Goal: Information Seeking & Learning: Learn about a topic

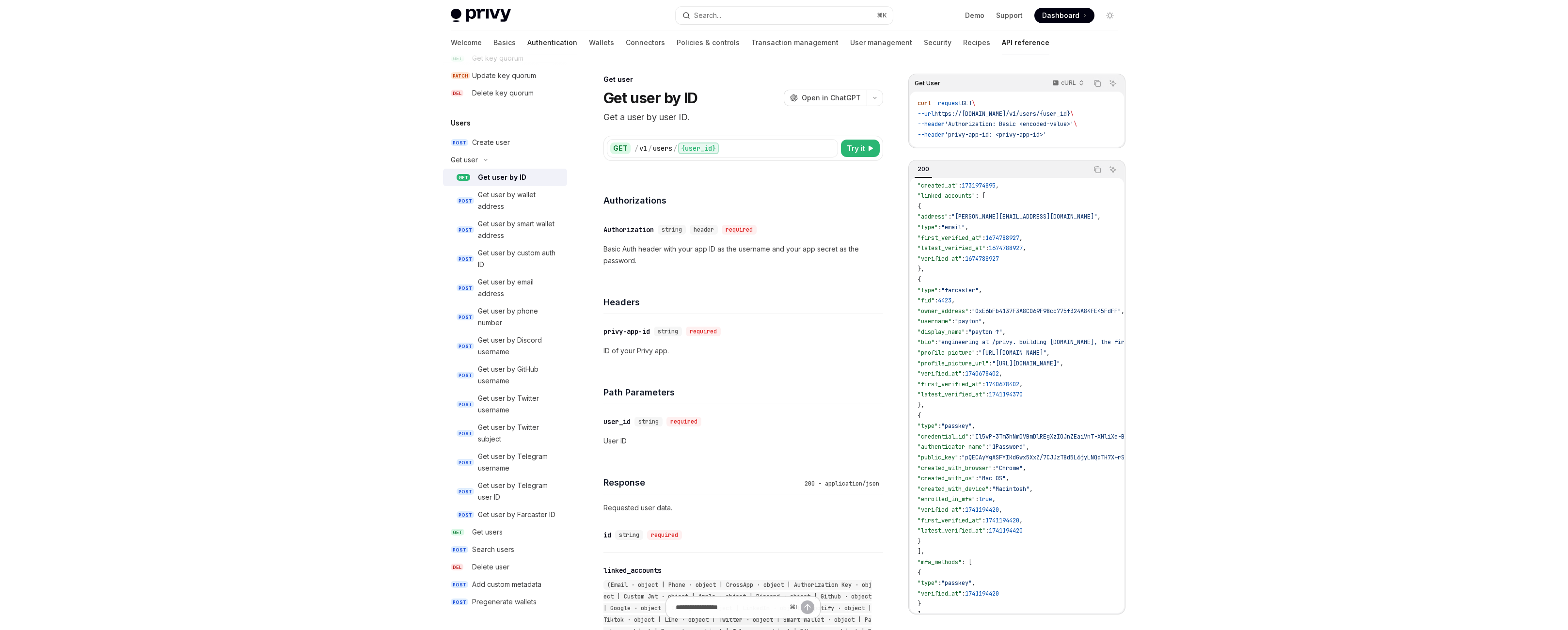
click at [527, 51] on link "Authentication" at bounding box center [552, 43] width 50 height 23
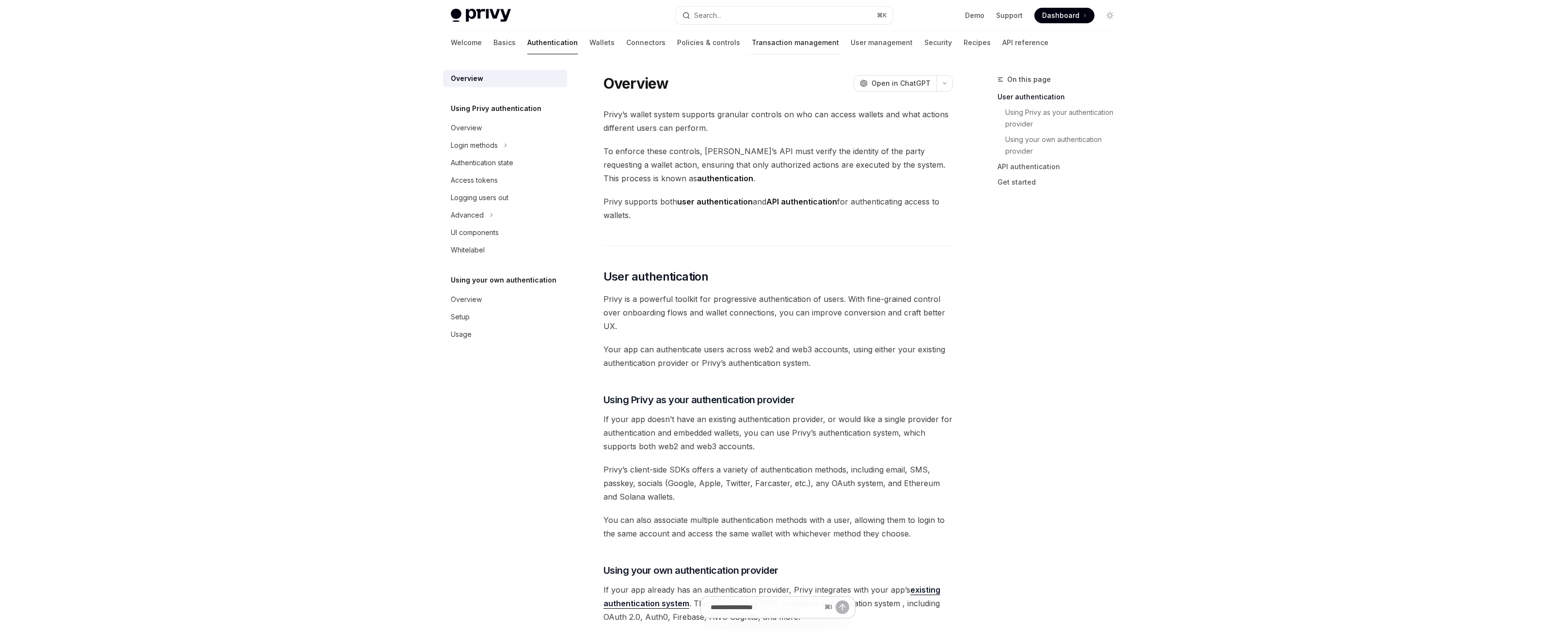
click at [752, 54] on link "Transaction management" at bounding box center [795, 43] width 87 height 23
type textarea "*"
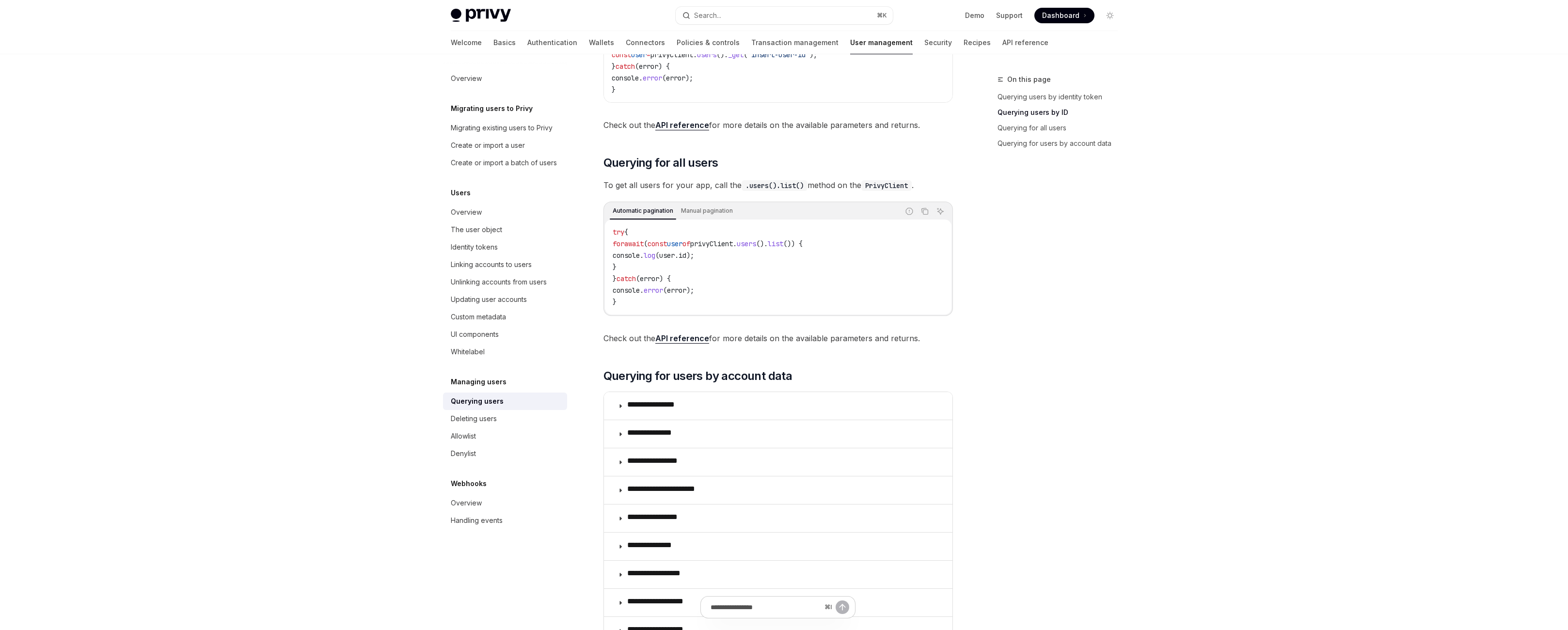
scroll to position [2, 0]
click at [689, 59] on span "privyClient" at bounding box center [672, 54] width 43 height 9
click at [731, 59] on span "const user = privyClient . users (). _get ( 'insert-user-id' );" at bounding box center [714, 54] width 205 height 9
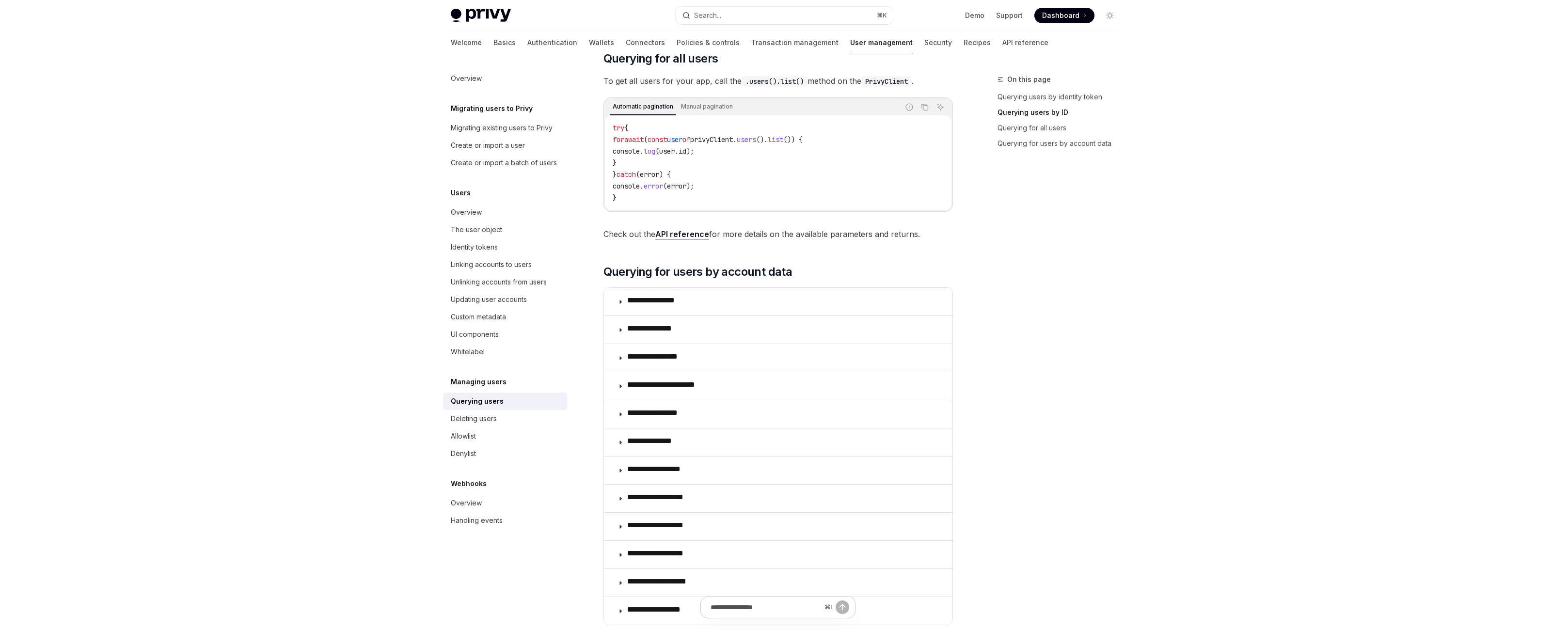
scroll to position [515, 0]
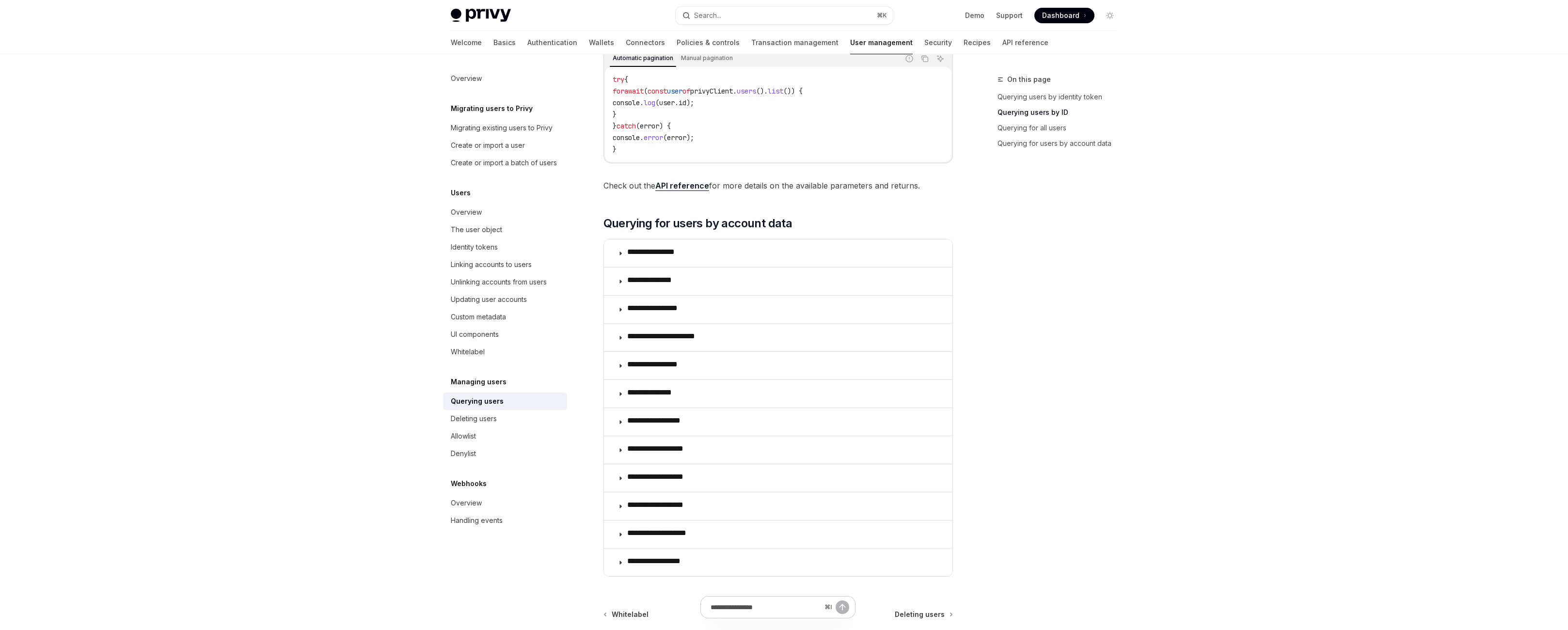
click at [676, 95] on span "user" at bounding box center [675, 91] width 15 height 9
drag, startPoint x: 593, startPoint y: 244, endPoint x: 738, endPoint y: 272, distance: 147.7
click at [738, 162] on div "try { for await ( const user of privyClient . users (). list ()) { console . lo…" at bounding box center [778, 114] width 347 height 95
click at [738, 155] on code "try { for await ( const user of privyClient . users (). list ()) { console . lo…" at bounding box center [778, 114] width 331 height 81
click at [770, 39] on span "To get all users for your app, call the .users().list() method on the PrivyClie…" at bounding box center [778, 32] width 349 height 13
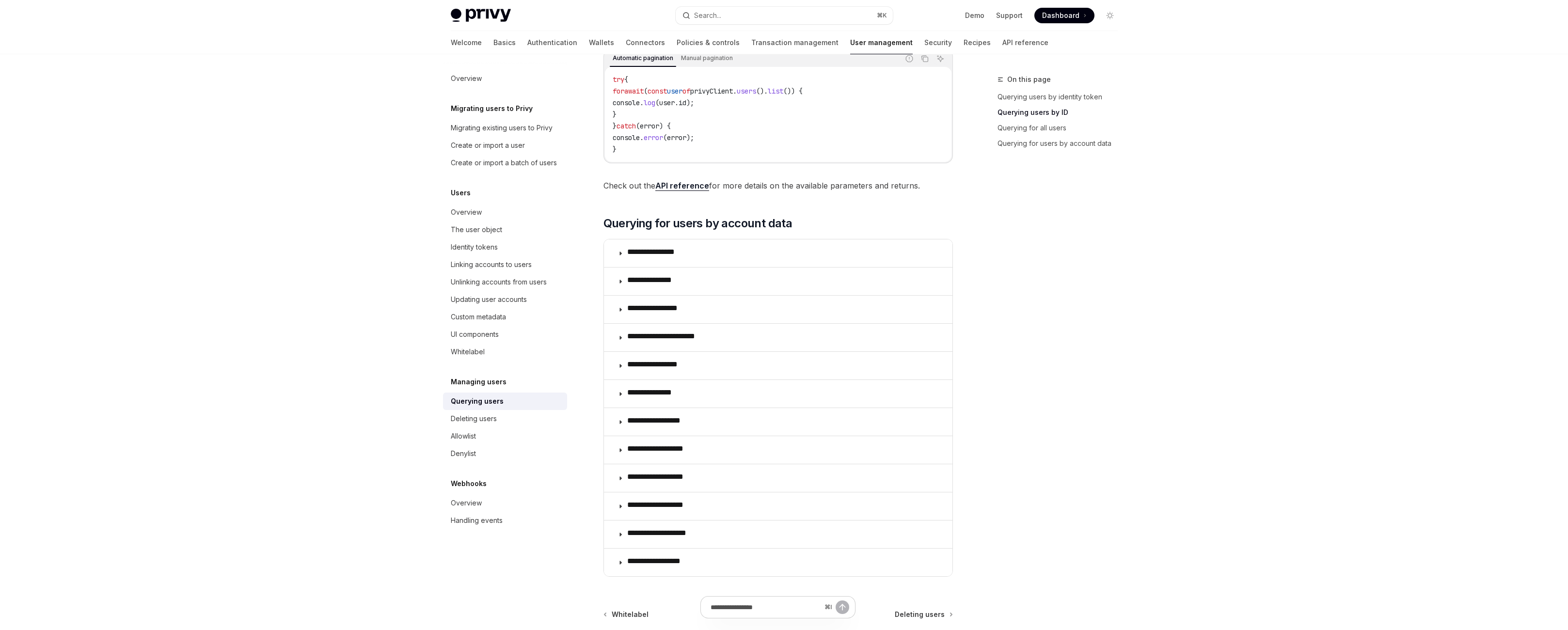
click at [769, 39] on code ".users().list()" at bounding box center [775, 32] width 66 height 10
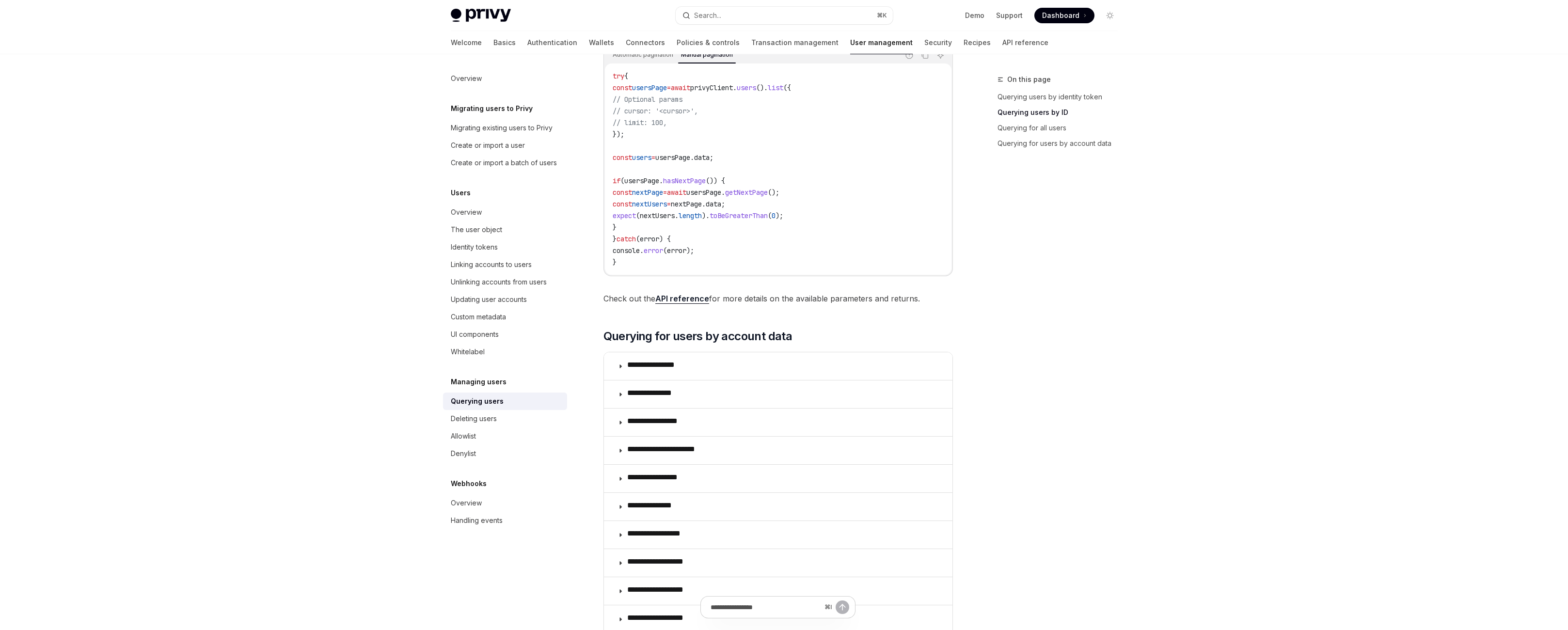
scroll to position [521, 0]
click at [637, 90] on span "usersPage" at bounding box center [649, 85] width 35 height 9
click at [731, 90] on span "privyClient" at bounding box center [712, 85] width 43 height 9
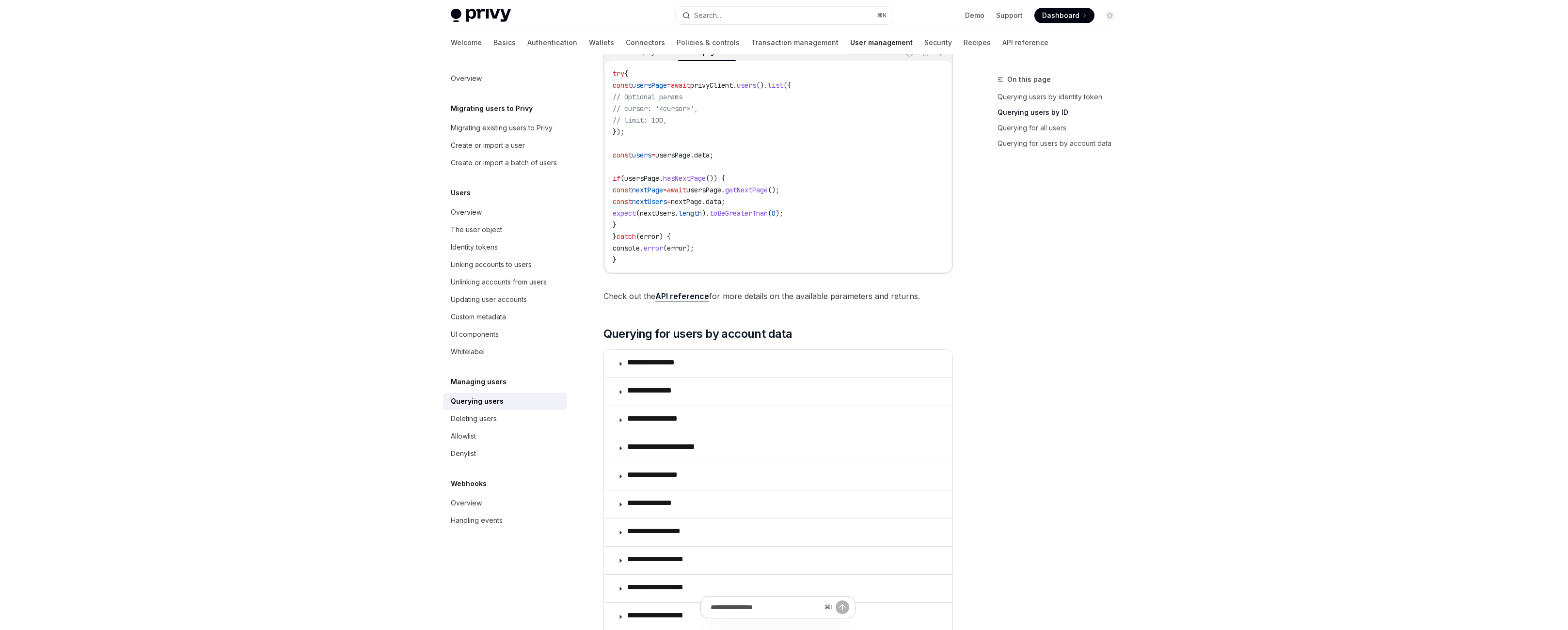
click at [768, 90] on span "()." at bounding box center [761, 85] width 12 height 9
click at [791, 90] on span "({" at bounding box center [787, 85] width 8 height 9
click at [798, 252] on code "try { const usersPage = await privyClient . users (). list ({ // Optional param…" at bounding box center [778, 166] width 331 height 198
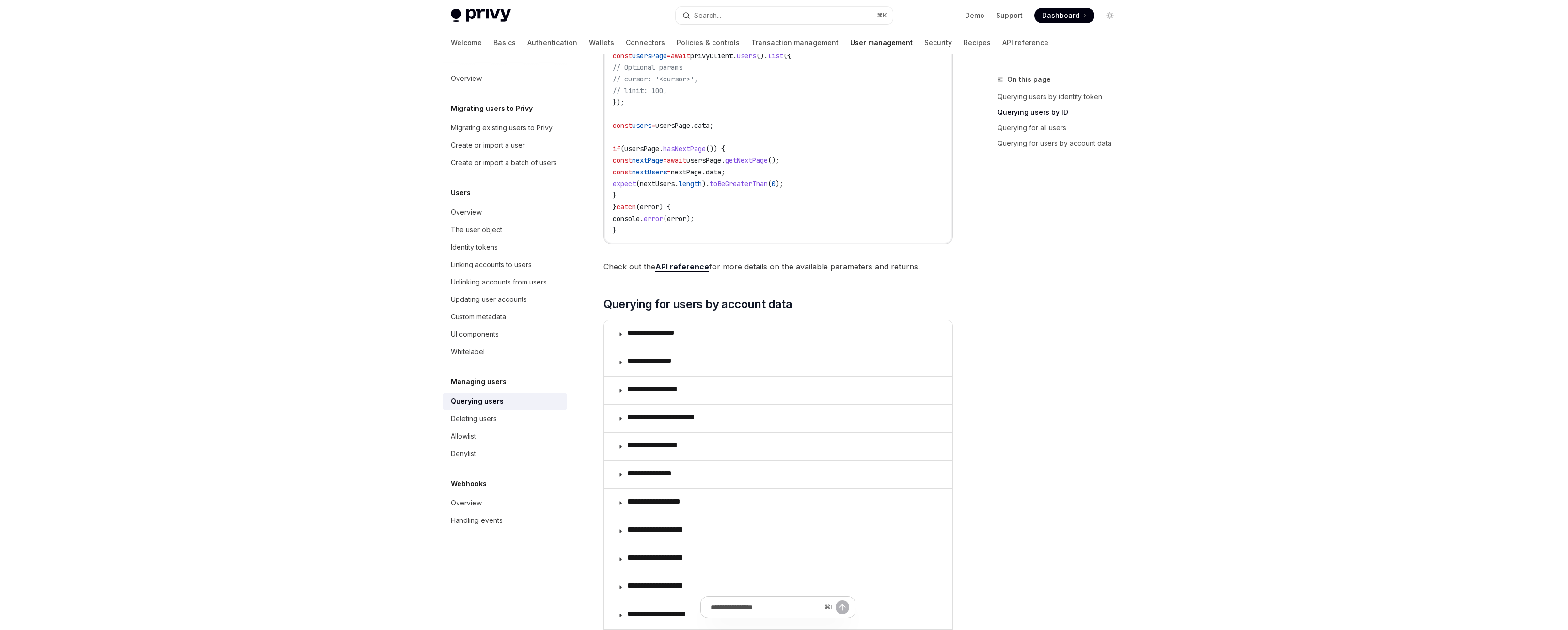
scroll to position [550, 0]
click at [668, 272] on link "API reference" at bounding box center [682, 266] width 54 height 10
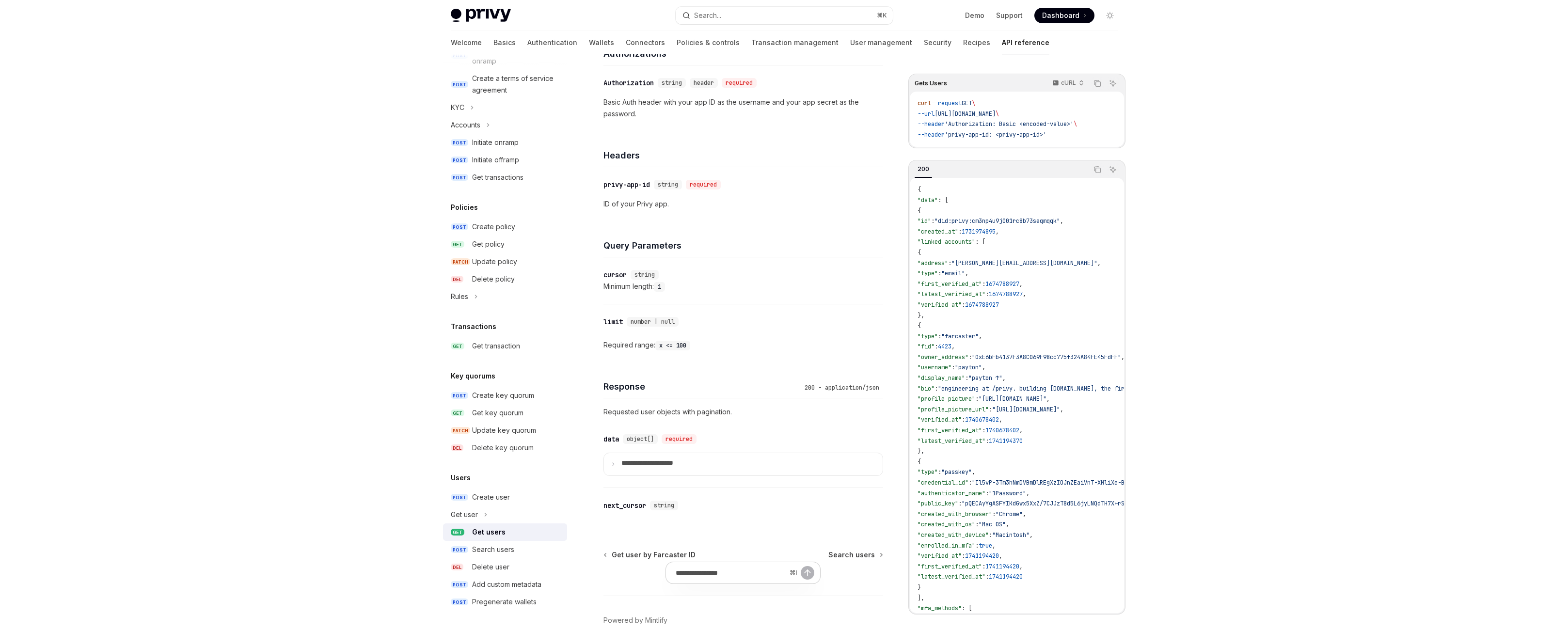
scroll to position [143, 0]
click at [654, 296] on code "1" at bounding box center [659, 291] width 11 height 10
click at [651, 308] on div "​ cursor string Minimum length: 1" at bounding box center [743, 285] width 279 height 46
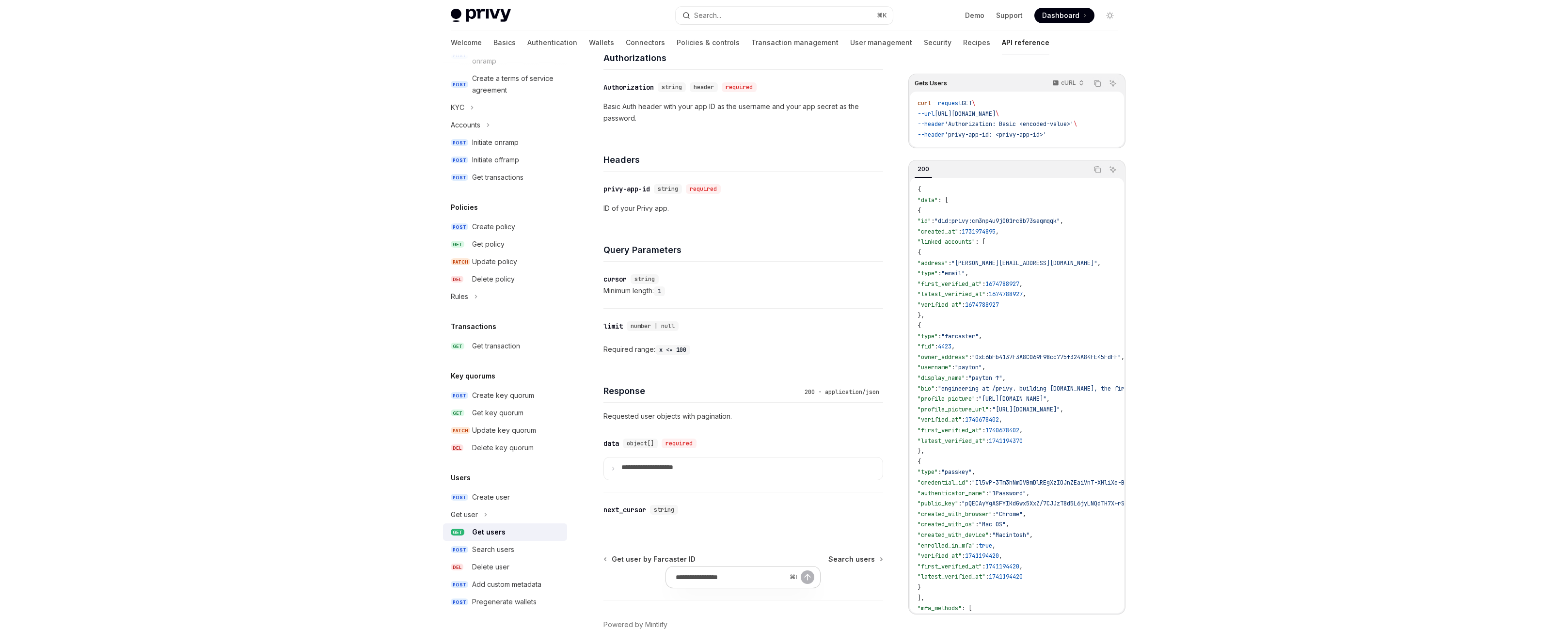
click at [604, 355] on div "Required range: x <= 100" at bounding box center [743, 349] width 279 height 12
drag, startPoint x: 603, startPoint y: 471, endPoint x: 610, endPoint y: 481, distance: 12.2
click at [604, 355] on div "Required range: x <= 100" at bounding box center [743, 349] width 279 height 12
click at [625, 367] on div "​ limit number | null Required range: x <= 100" at bounding box center [743, 338] width 279 height 58
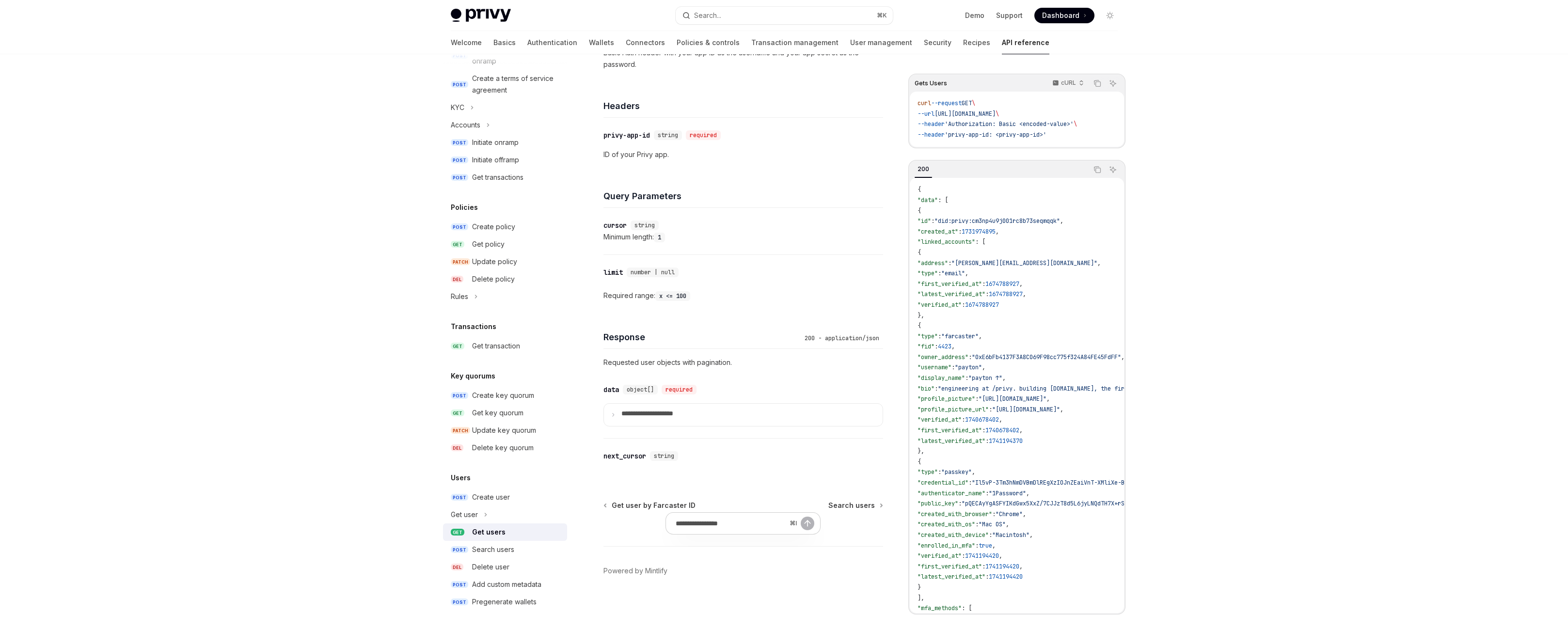
scroll to position [0, 0]
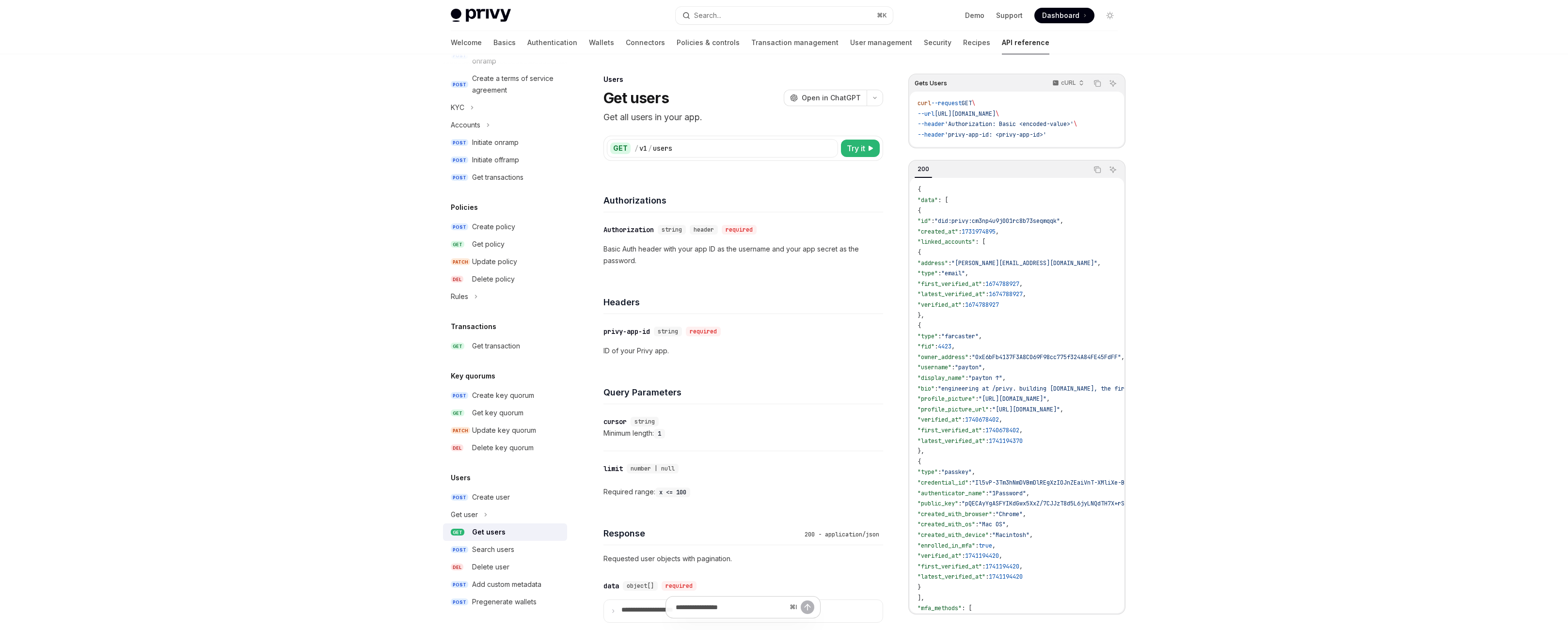
type textarea "*"
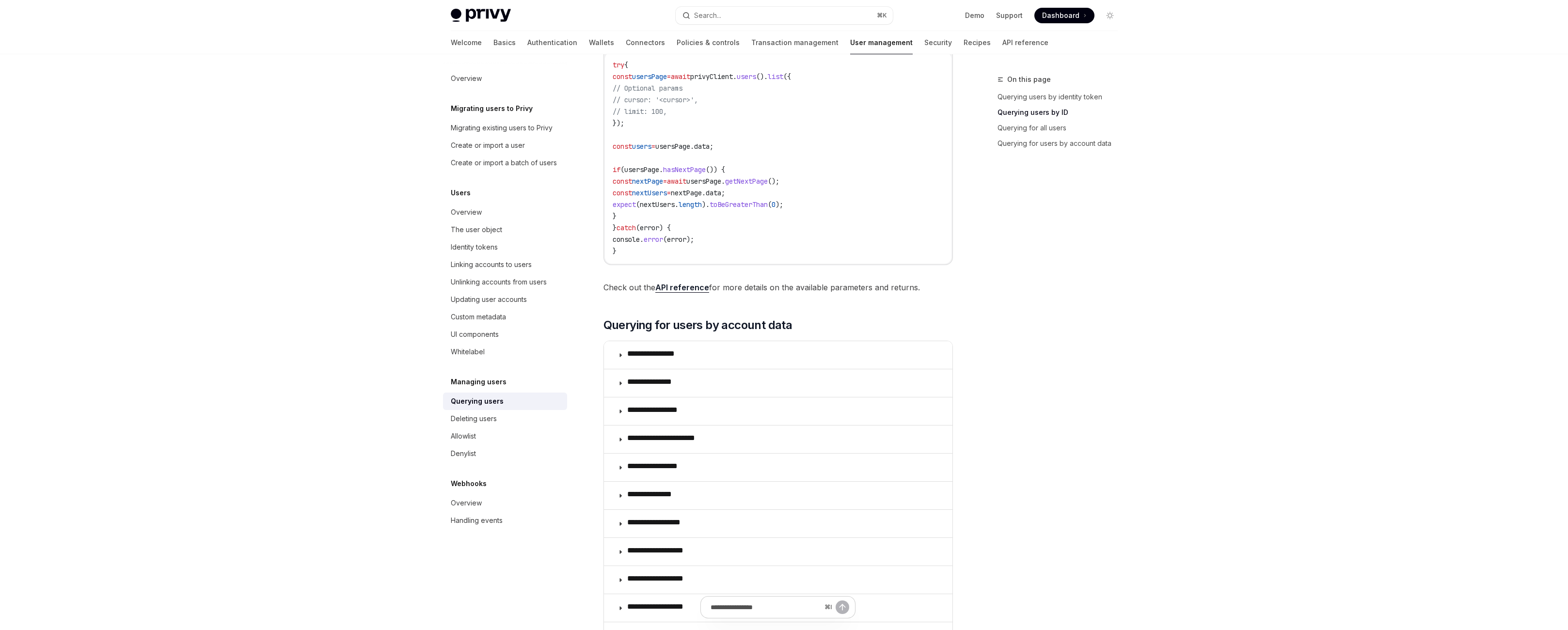
scroll to position [550, 0]
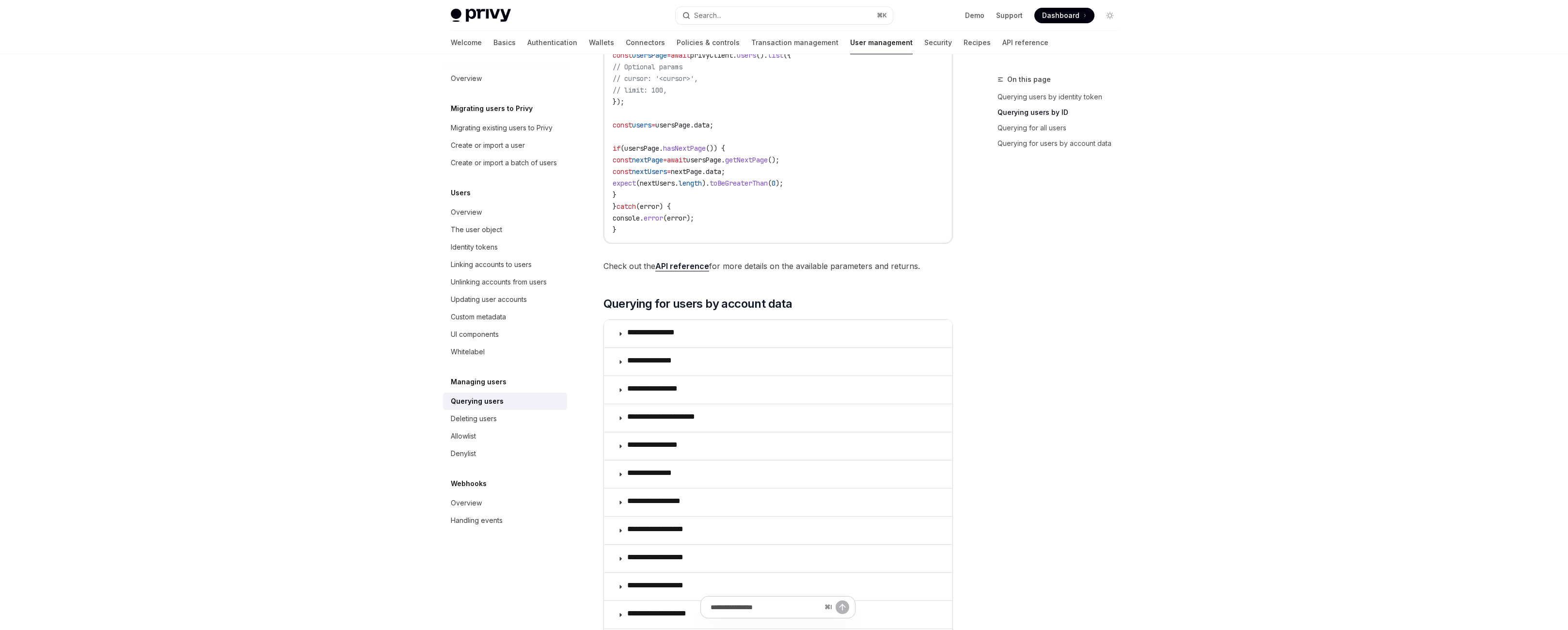
click at [623, 228] on code "try { const usersPage = await privyClient . users (). list ({ // Optional param…" at bounding box center [778, 136] width 331 height 198
click at [821, 199] on code "try { const usersPage = await privyClient . users (). list ({ // Optional param…" at bounding box center [778, 136] width 331 height 198
click at [791, 59] on span "({" at bounding box center [787, 55] width 8 height 9
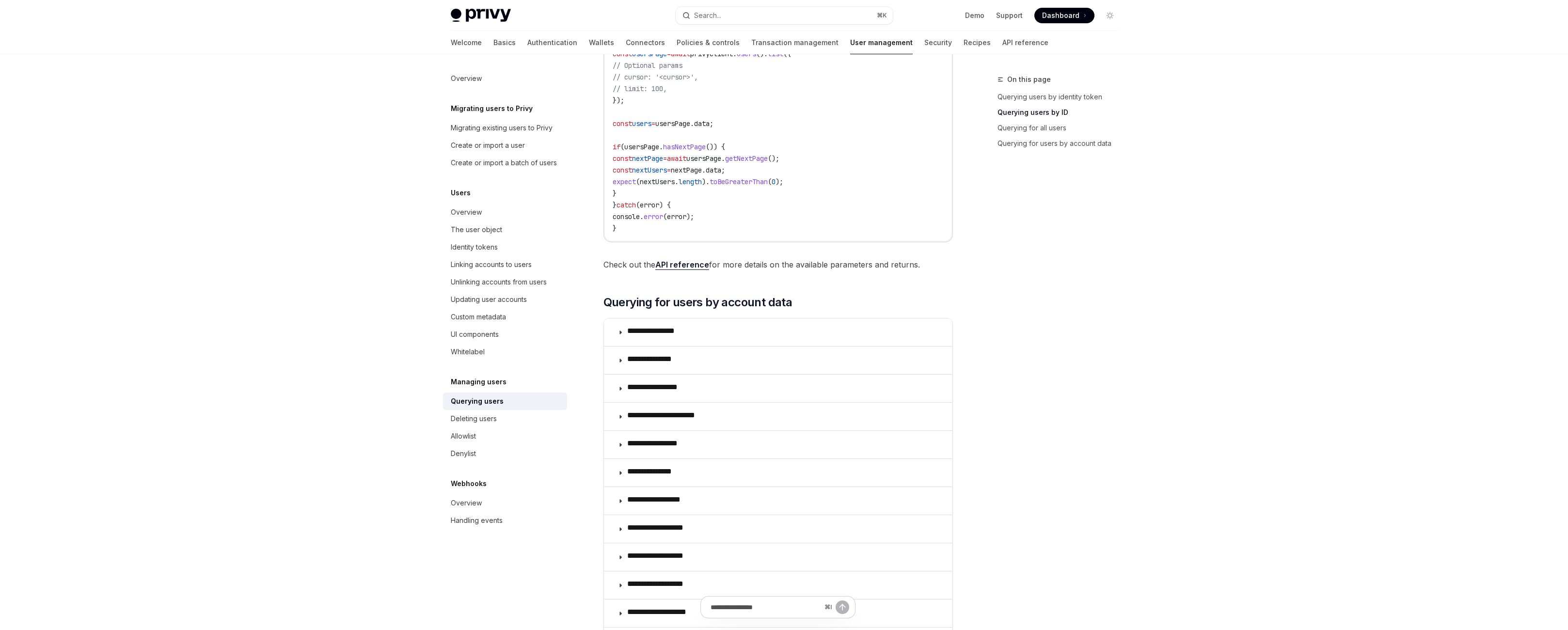
scroll to position [553, 0]
drag, startPoint x: 582, startPoint y: 322, endPoint x: 619, endPoint y: 332, distance: 38.3
click at [619, 234] on code "try { const usersPage = await privyClient . users (). list ({ // Optional param…" at bounding box center [778, 135] width 331 height 198
click at [632, 163] on span "nextPage" at bounding box center [648, 158] width 31 height 9
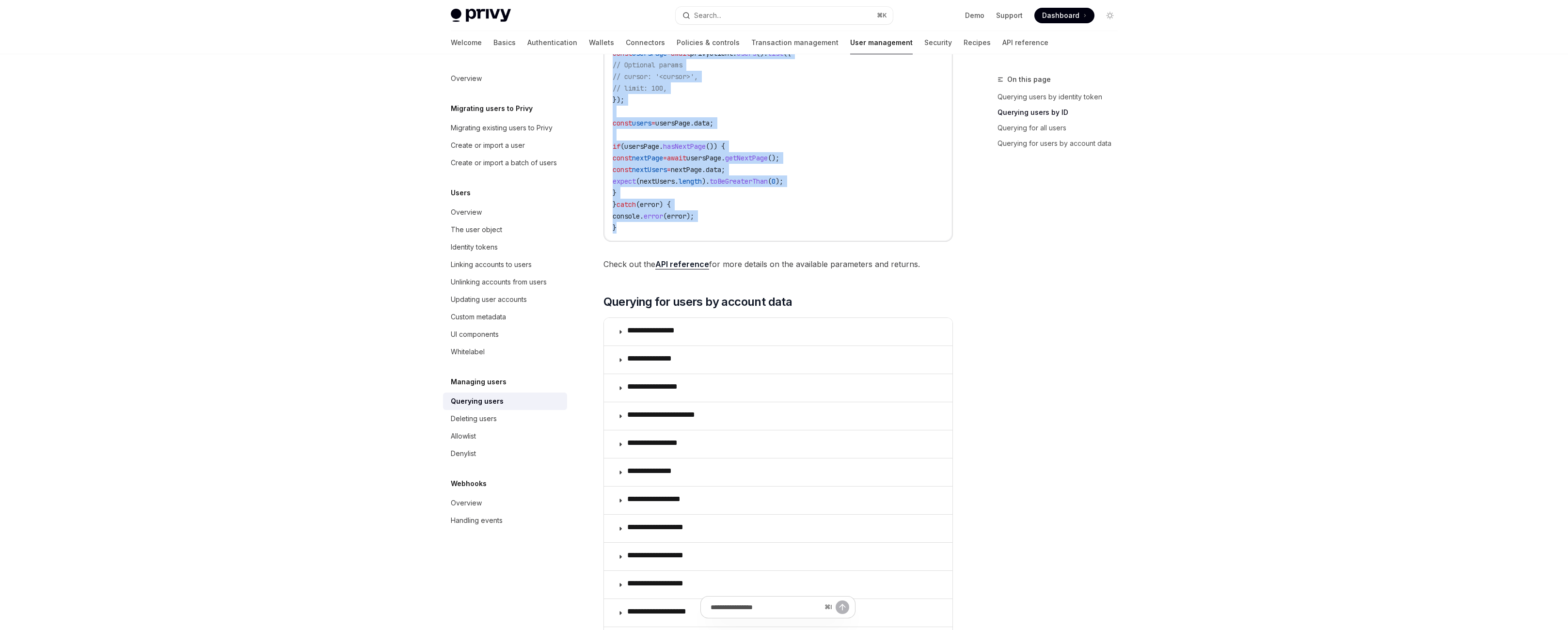
drag, startPoint x: 571, startPoint y: 190, endPoint x: 801, endPoint y: 420, distance: 325.3
click at [801, 234] on code "try { const usersPage = await privyClient . users (). list ({ // Optional param…" at bounding box center [778, 135] width 331 height 198
copy code "try { const usersPage = await privyClient . users (). list ({ // Optional param…"
click at [697, 21] on div "Search..." at bounding box center [708, 15] width 27 height 12
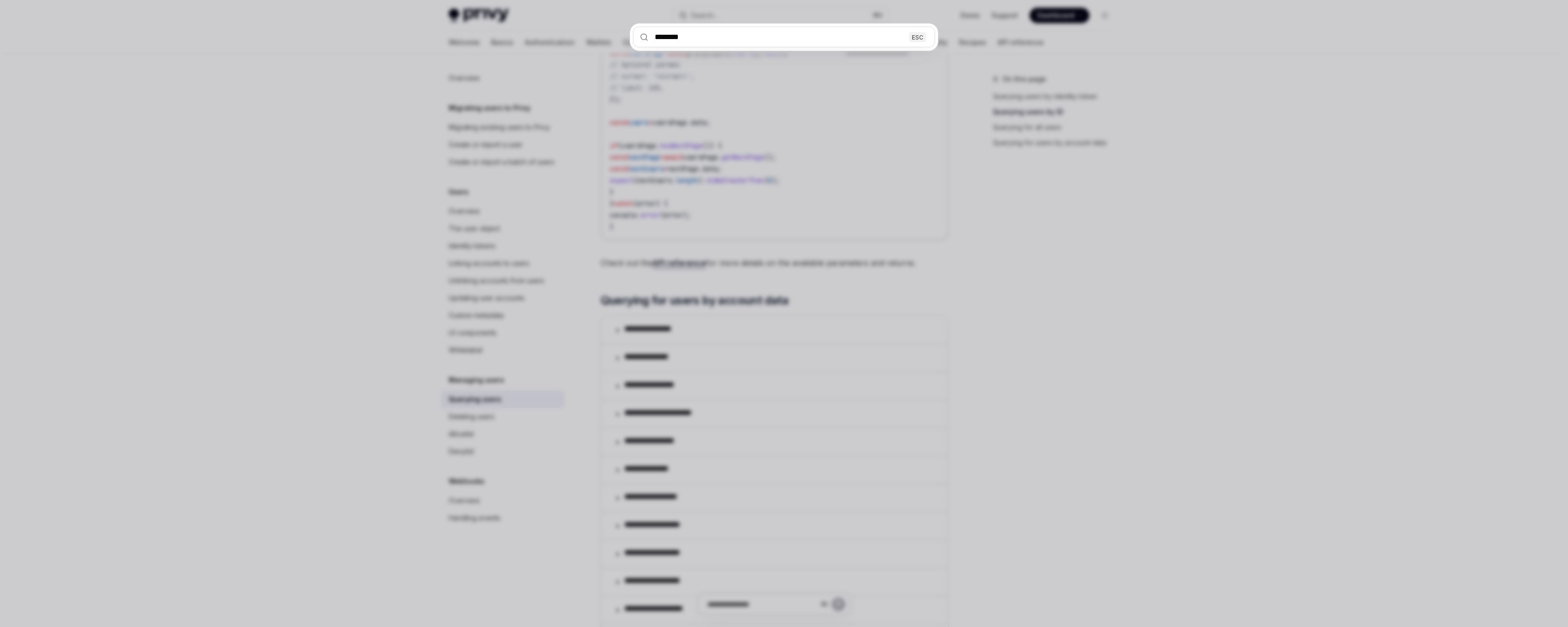
type input "********"
click at [715, 88] on div "******** ESC" at bounding box center [784, 314] width 1568 height 627
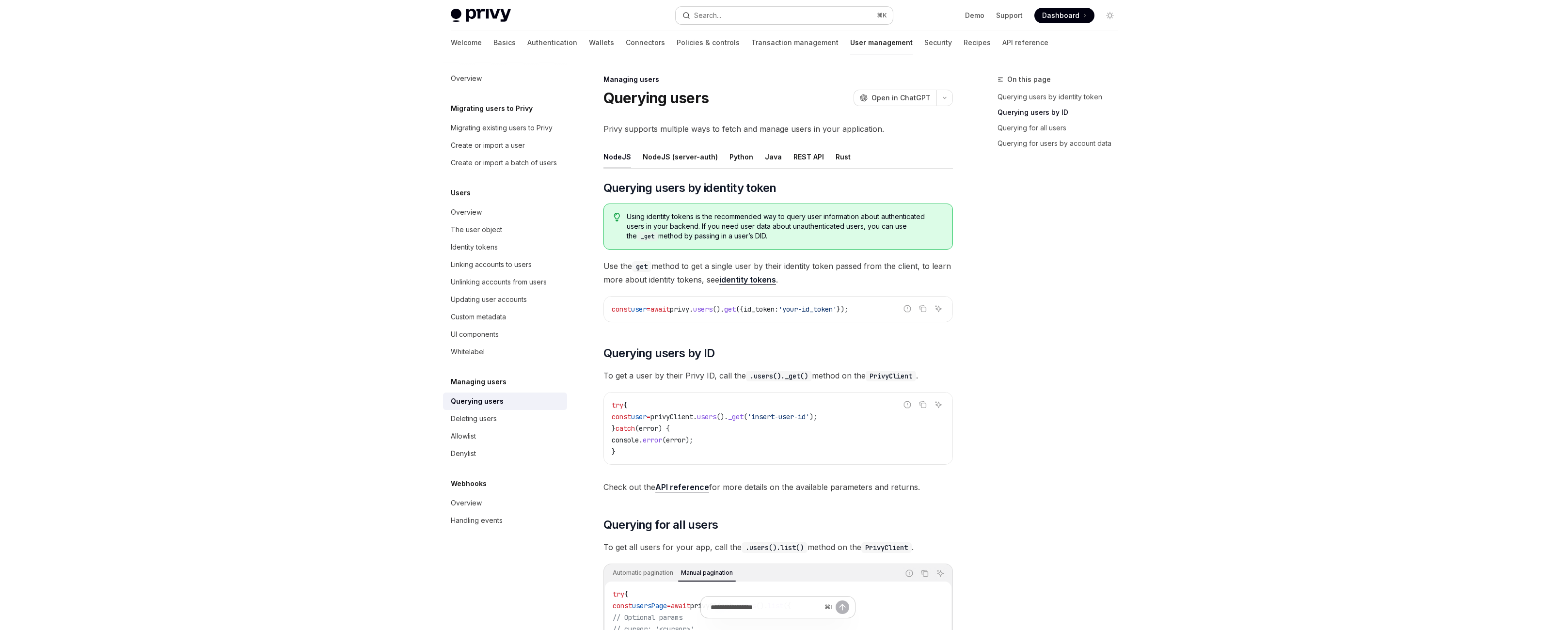
scroll to position [553, 0]
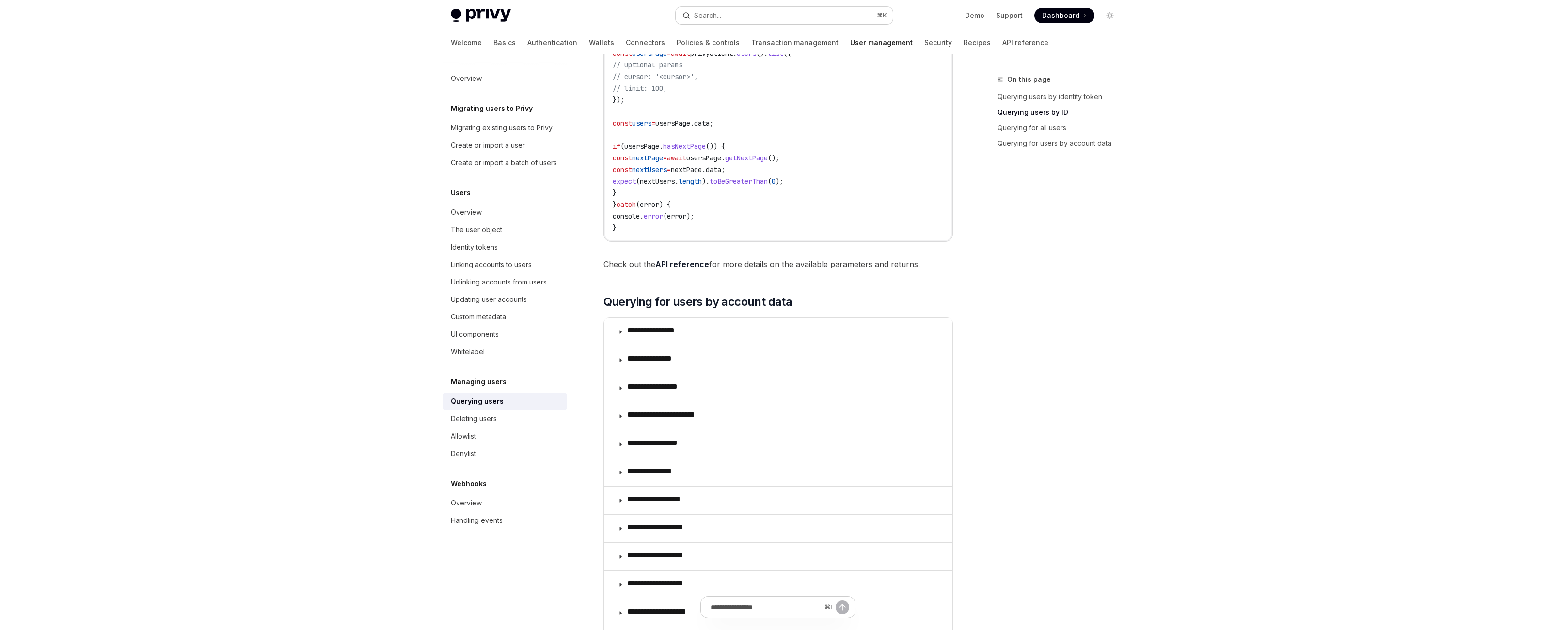
click at [711, 24] on button "Search... ⌘ K" at bounding box center [784, 15] width 217 height 18
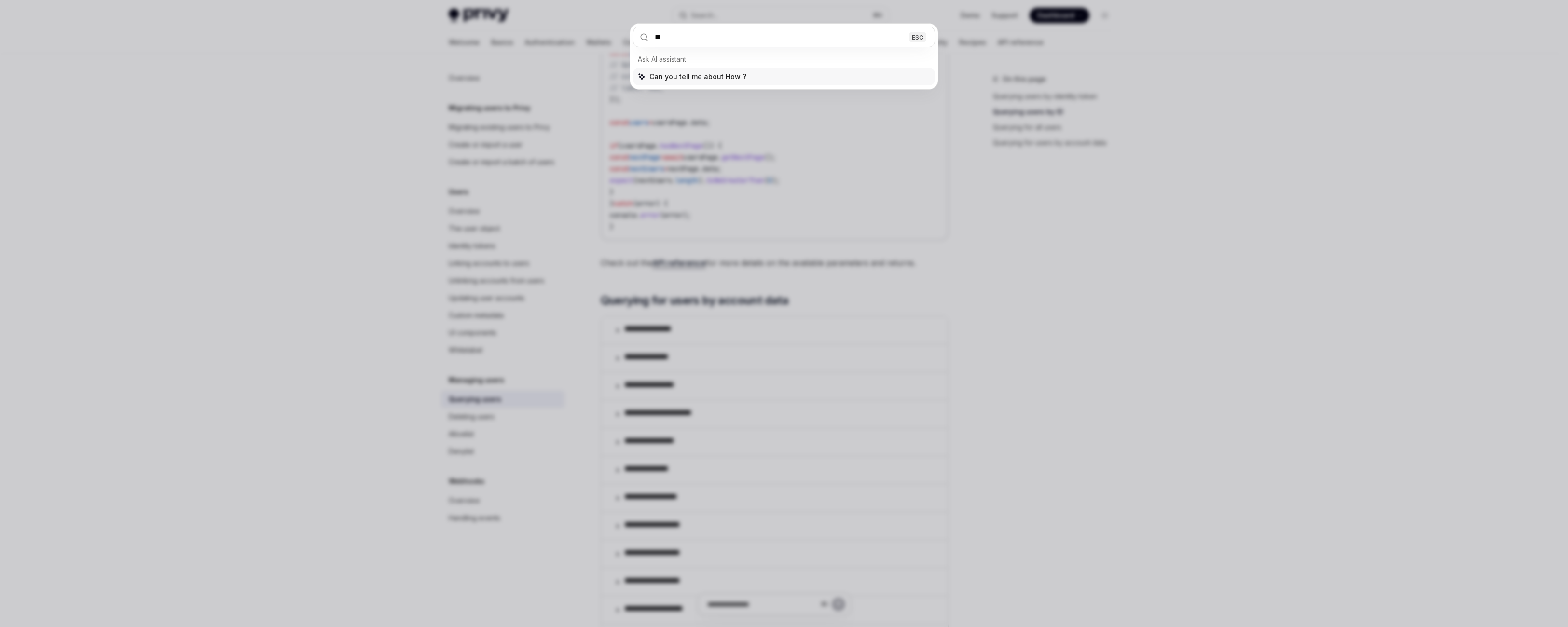
type input "*"
type input "********"
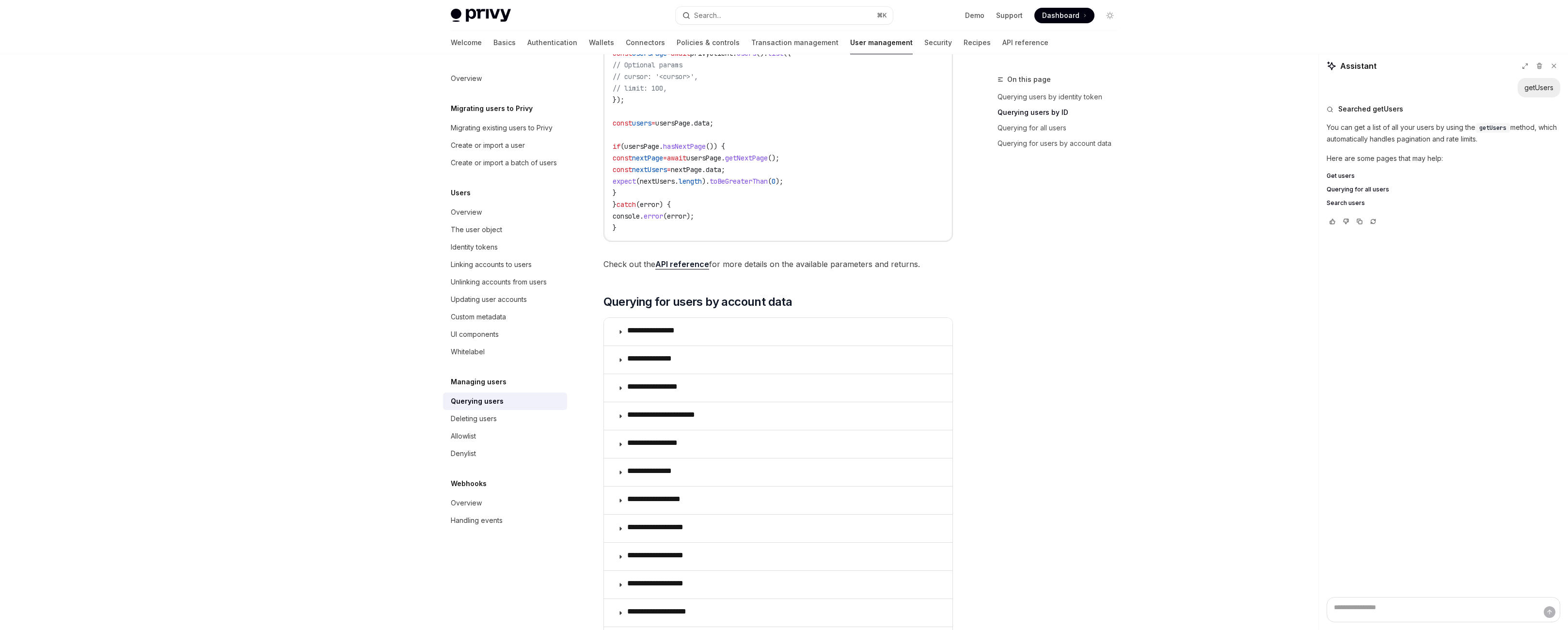
click at [1345, 180] on span "Get users" at bounding box center [1341, 176] width 28 height 8
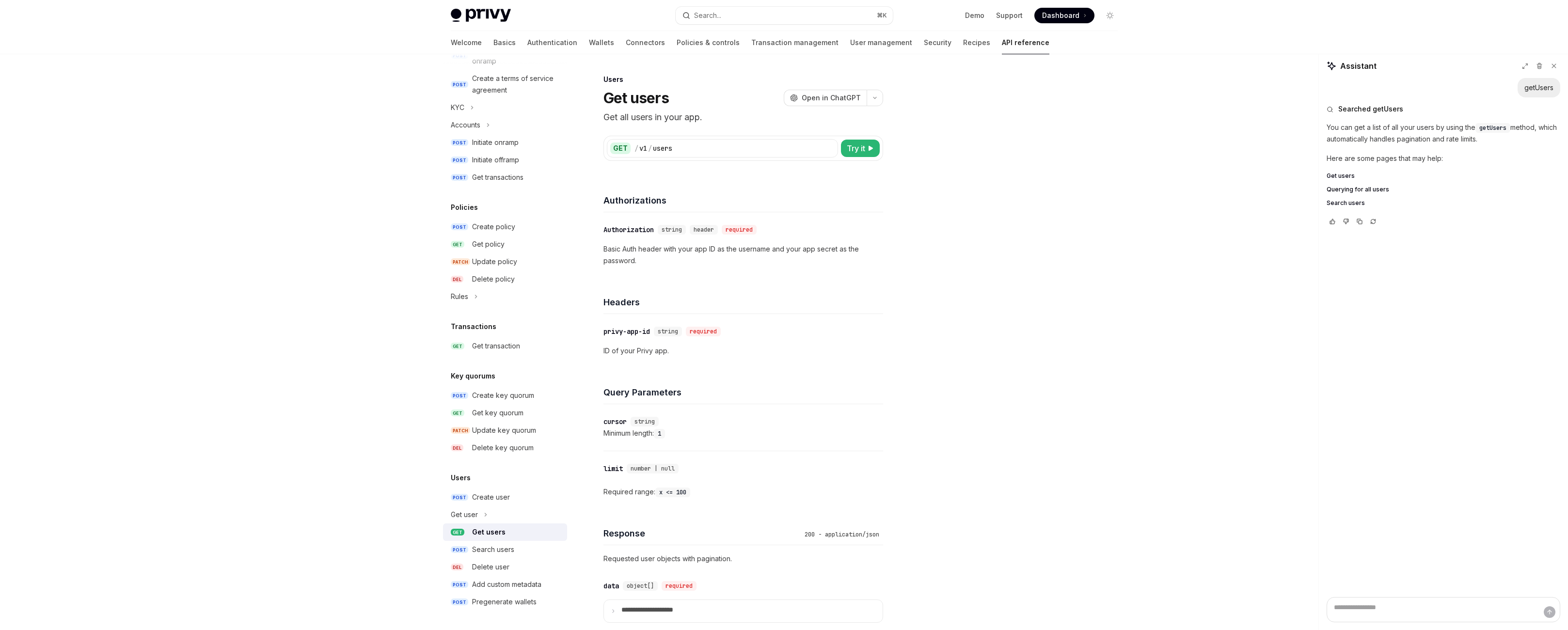
click at [1353, 193] on span "Querying for all users" at bounding box center [1358, 190] width 62 height 8
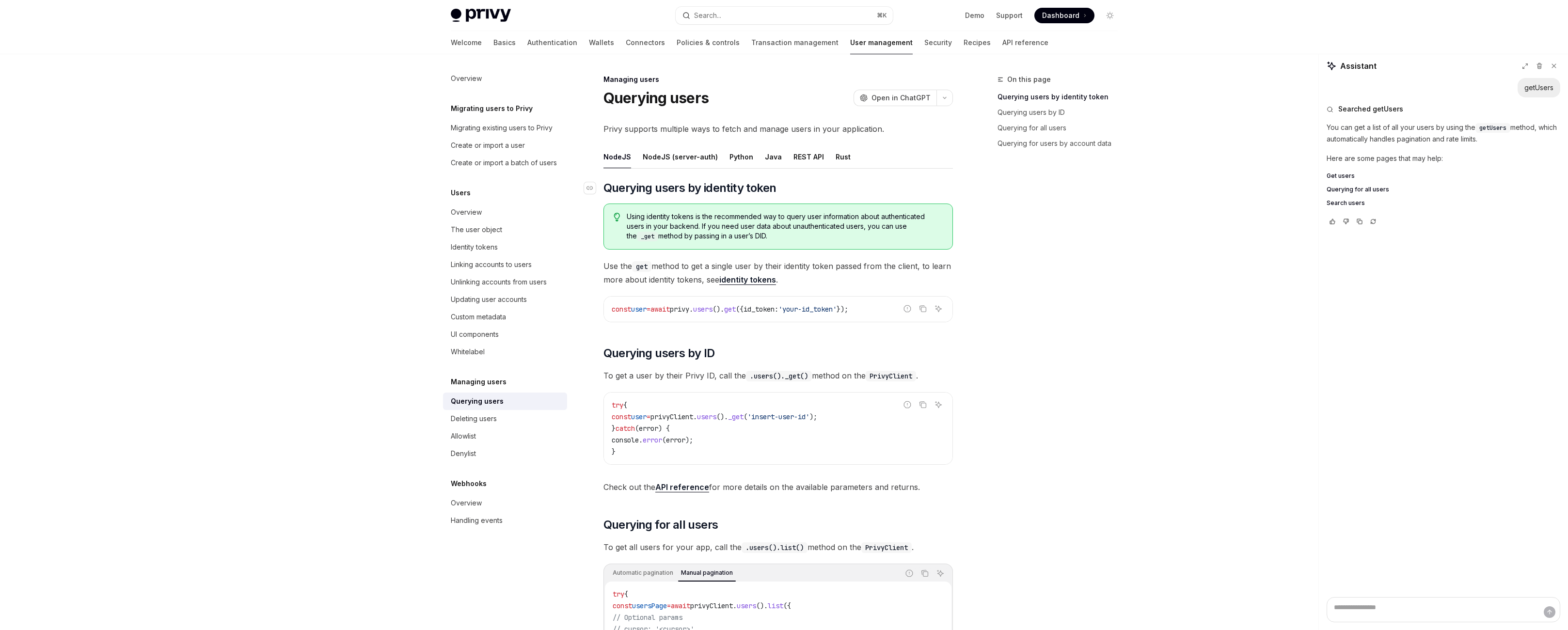
scroll to position [2, 0]
click at [656, 166] on div "NodeJS (server-auth)" at bounding box center [680, 155] width 75 height 23
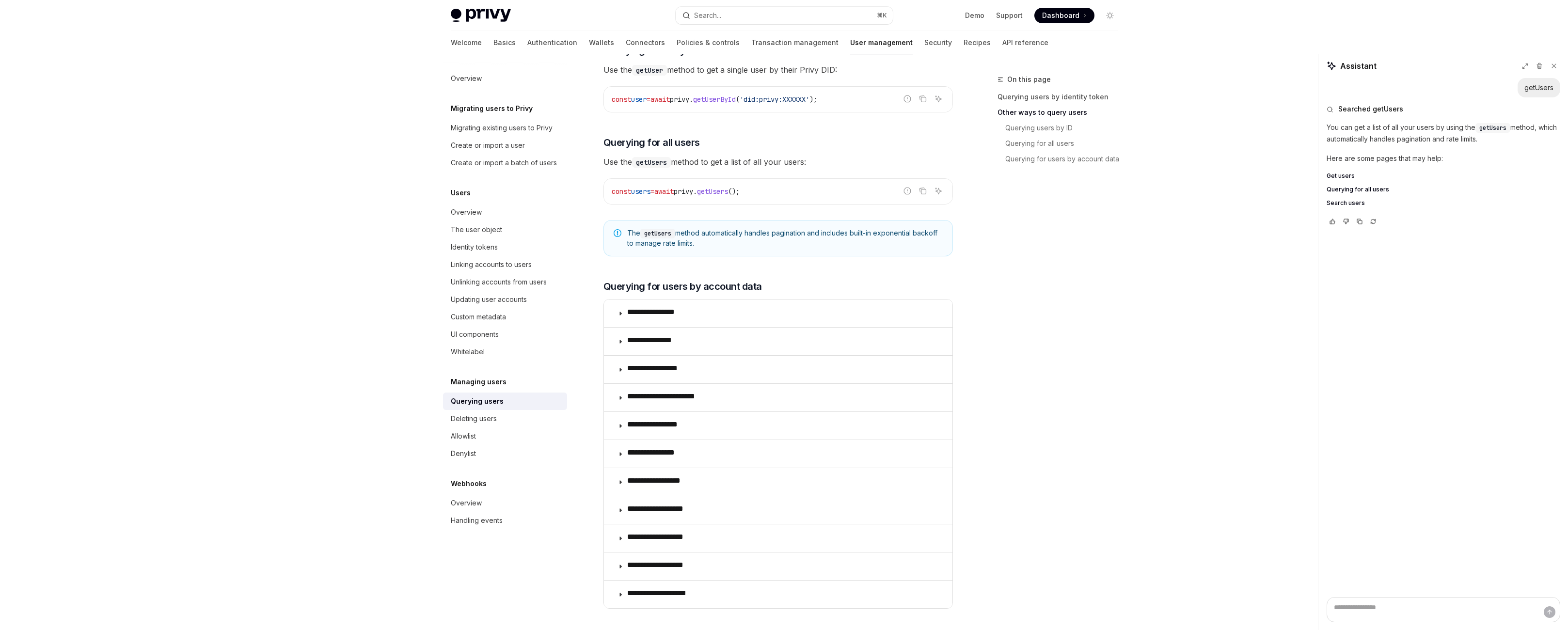
scroll to position [463, 0]
click at [634, 166] on code "getUsers" at bounding box center [651, 160] width 39 height 10
click at [633, 166] on code "getUsers" at bounding box center [651, 160] width 39 height 10
click at [709, 167] on span "Use the getUsers method to get a list of all your users:" at bounding box center [778, 160] width 349 height 13
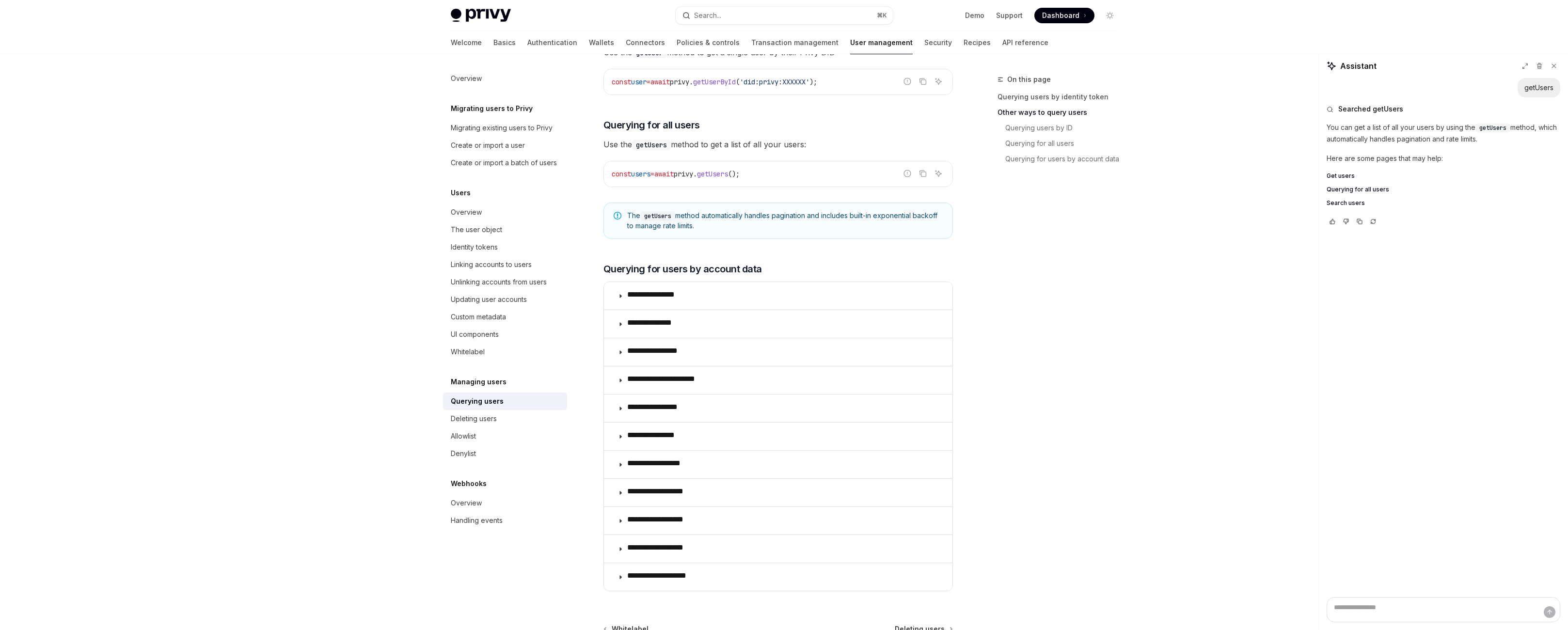
scroll to position [481, 0]
click at [693, 228] on span "The getUsers method automatically handles pagination and includes built-in expo…" at bounding box center [785, 218] width 316 height 20
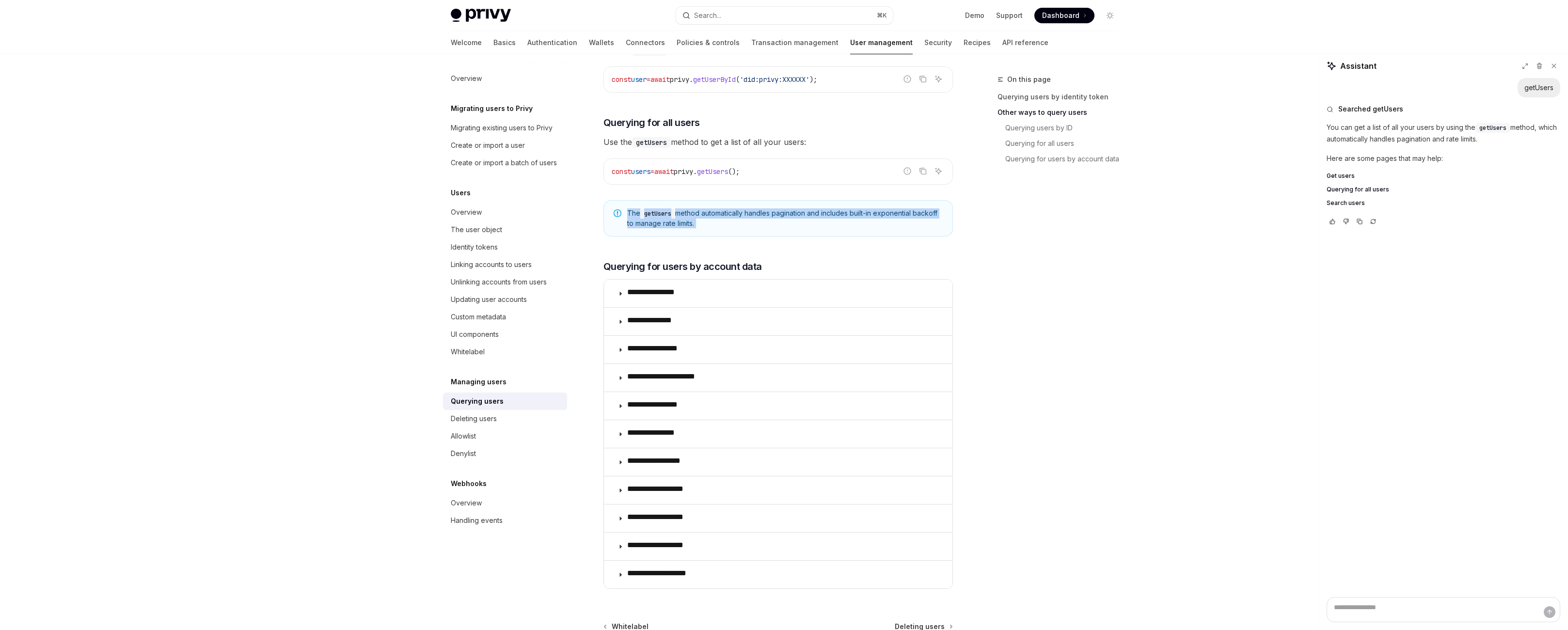
click at [693, 228] on span "The getUsers method automatically handles pagination and includes built-in expo…" at bounding box center [785, 218] width 316 height 20
click at [712, 228] on span "The getUsers method automatically handles pagination and includes built-in expo…" at bounding box center [785, 218] width 316 height 20
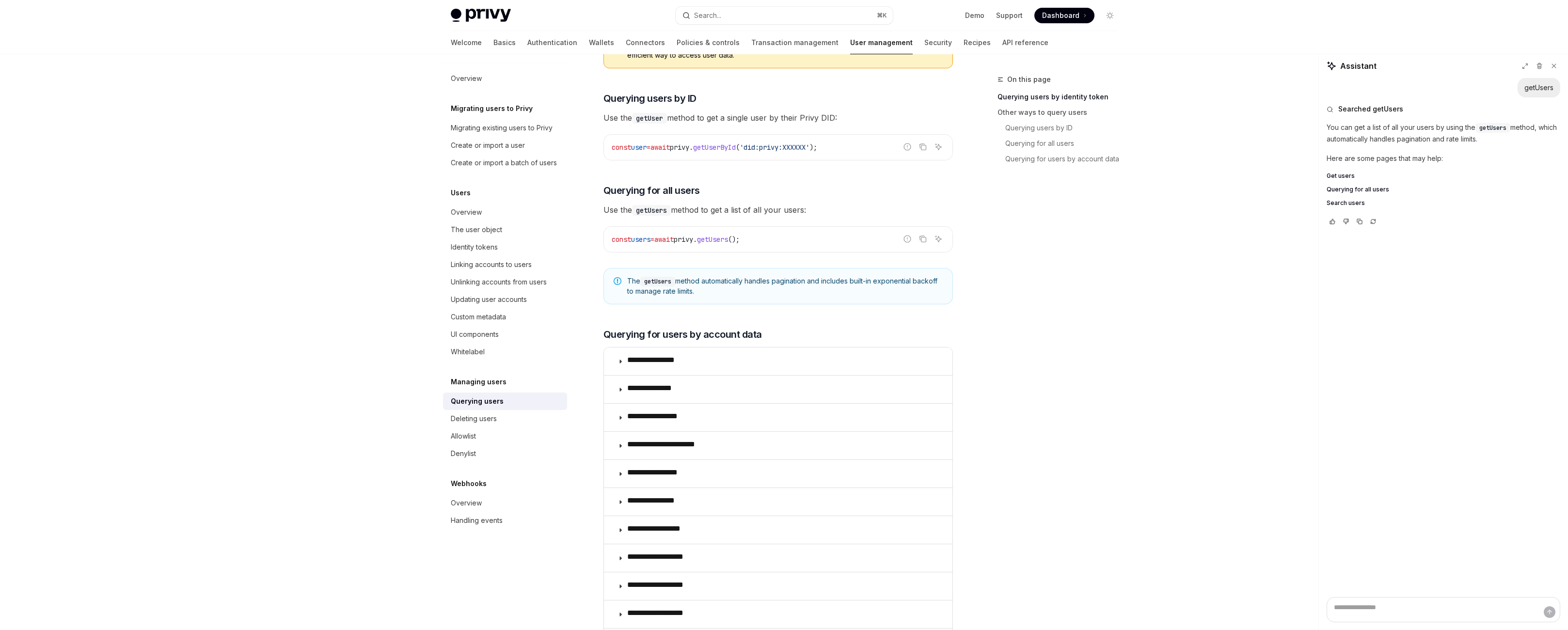
scroll to position [393, 0]
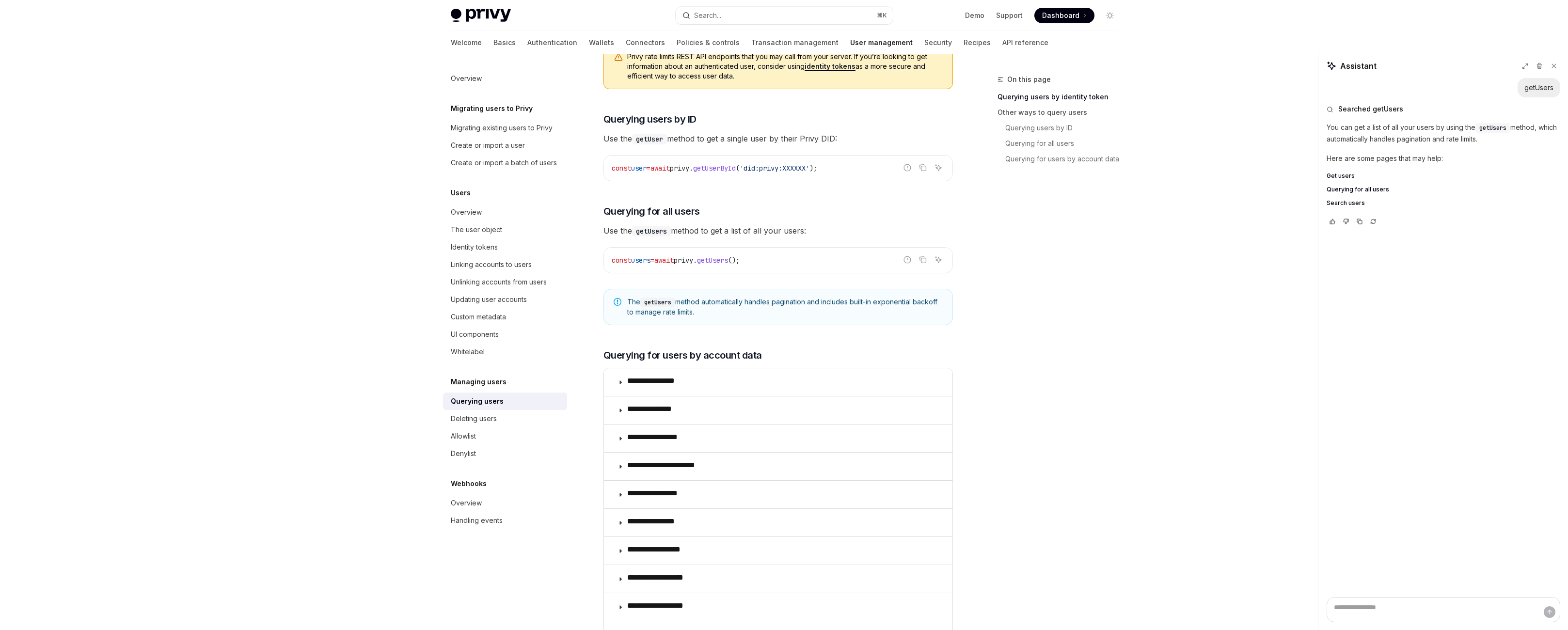
click at [790, 266] on code "const users = await privy . getUsers ();" at bounding box center [778, 260] width 333 height 12
click at [791, 273] on div "const users = await privy . getUsers ();" at bounding box center [778, 260] width 349 height 25
click at [793, 266] on code "const users = await privy . getUsers ();" at bounding box center [778, 260] width 333 height 12
click at [801, 266] on code "const users = await privy . getUsers ();" at bounding box center [778, 260] width 333 height 12
click at [804, 266] on code "const users = await privy . getUsers ();" at bounding box center [778, 260] width 333 height 12
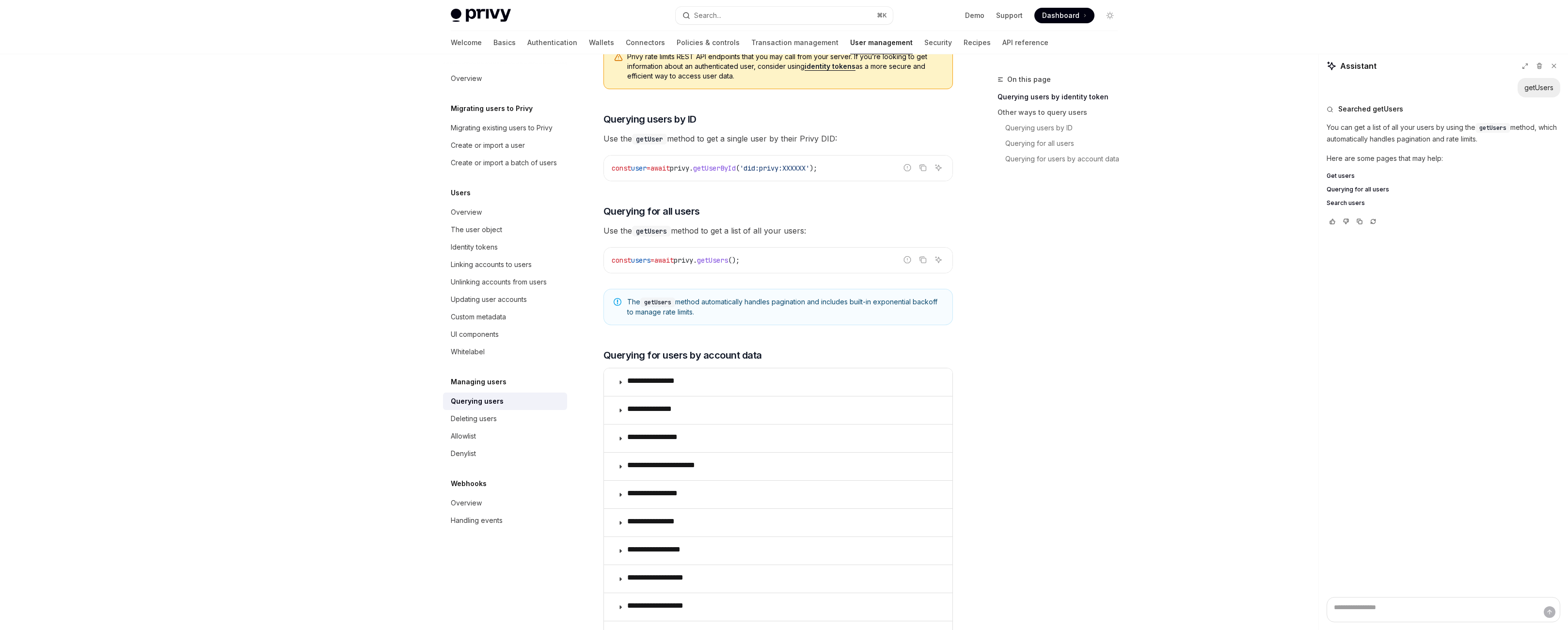
click at [804, 266] on code "const users = await privy . getUsers ();" at bounding box center [778, 260] width 333 height 12
click at [805, 266] on code "const users = await privy . getUsers ();" at bounding box center [778, 260] width 333 height 12
click at [806, 266] on code "const users = await privy . getUsers ();" at bounding box center [778, 260] width 333 height 12
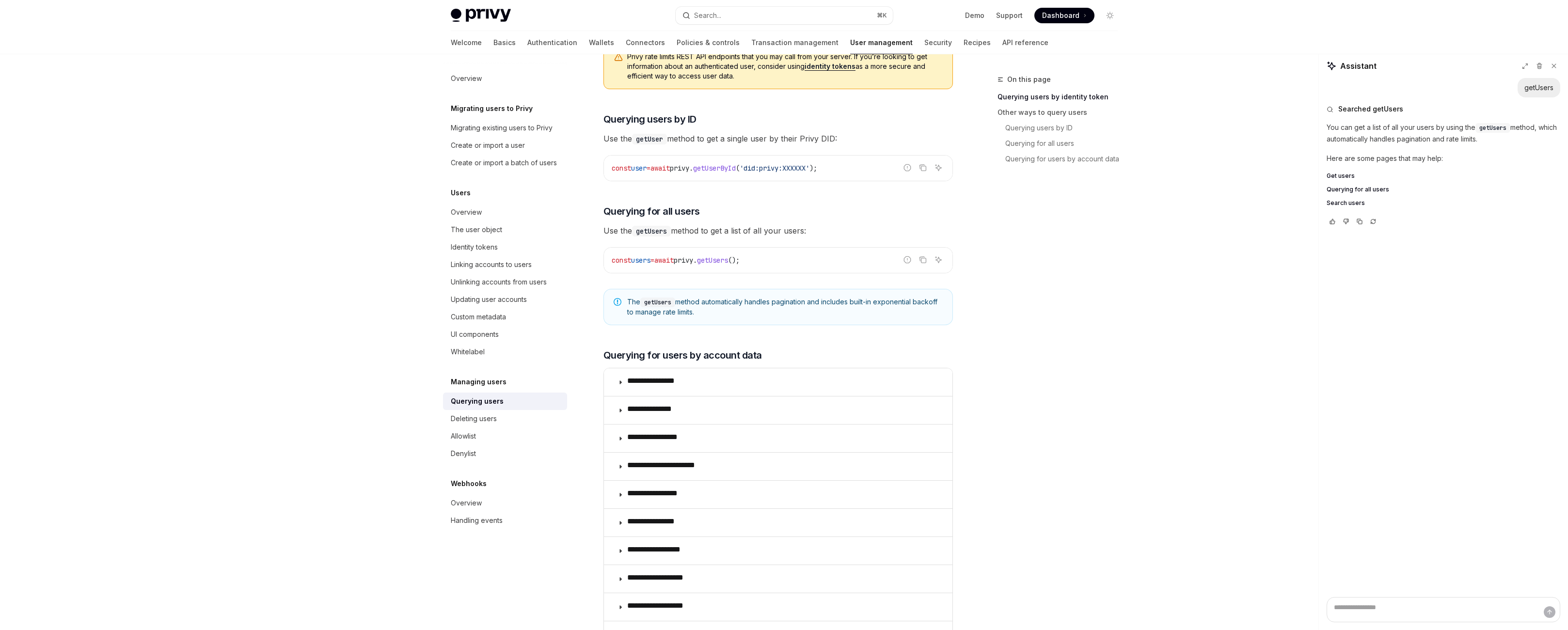
click at [783, 237] on span "Use the getUsers method to get a list of all your users:" at bounding box center [778, 231] width 349 height 13
click at [785, 237] on span "Use the getUsers method to get a list of all your users:" at bounding box center [778, 231] width 349 height 13
click at [631, 265] on span "users" at bounding box center [641, 261] width 20 height 9
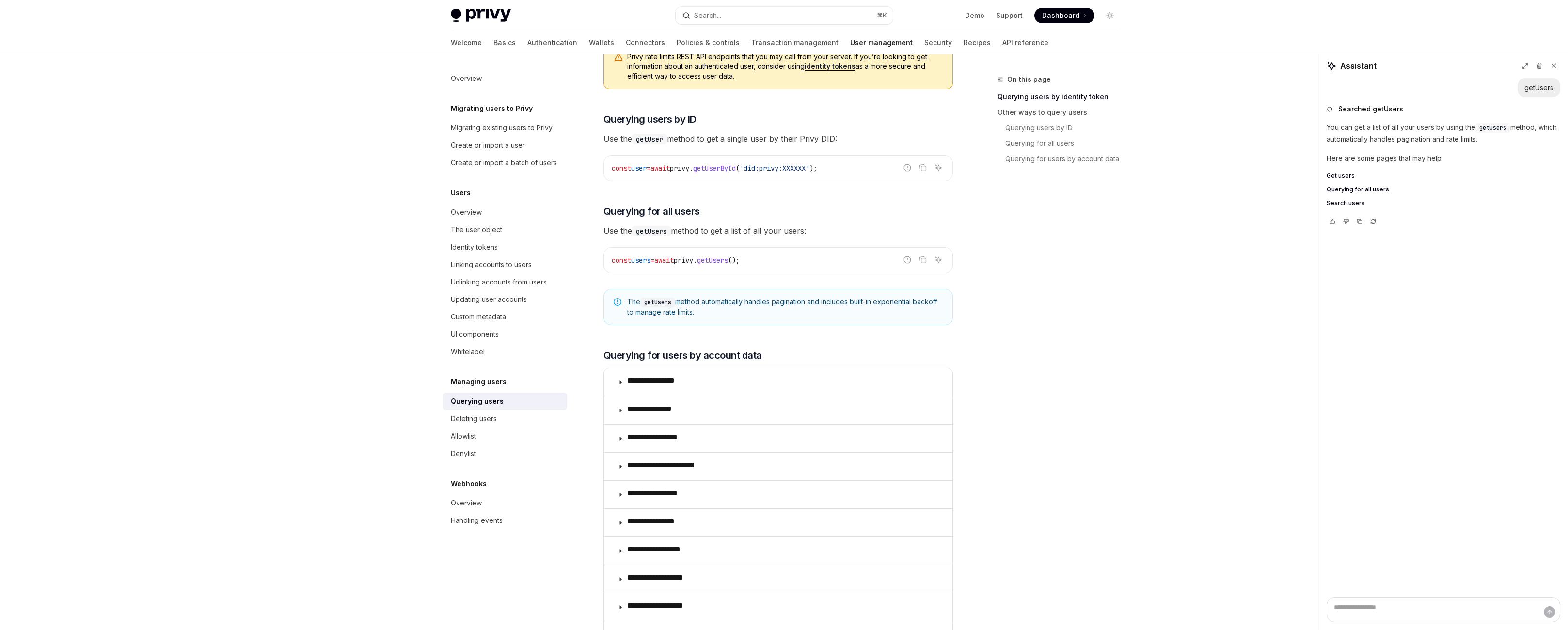
click at [631, 265] on span "users" at bounding box center [641, 261] width 20 height 9
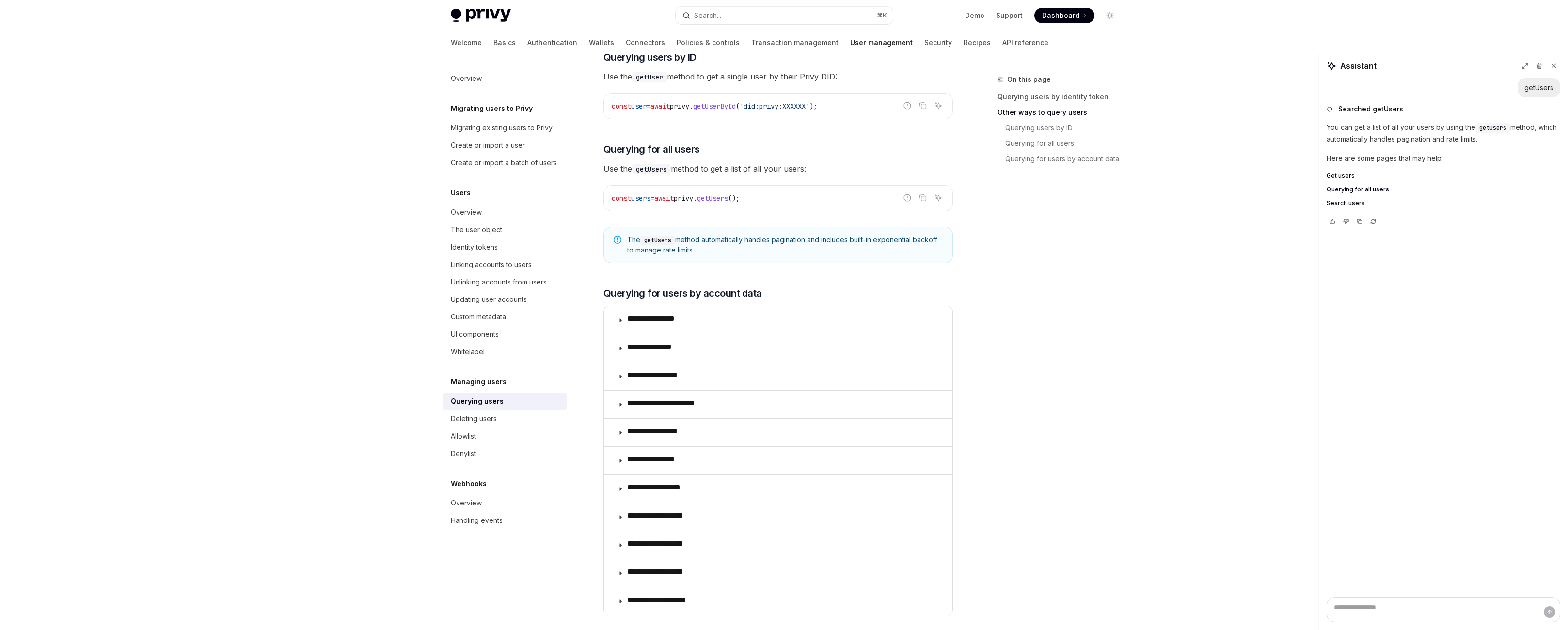
scroll to position [455, 0]
click at [680, 202] on span "privy" at bounding box center [684, 198] width 20 height 9
click at [771, 204] on code "const users = await privy . getUsers ();" at bounding box center [778, 198] width 333 height 12
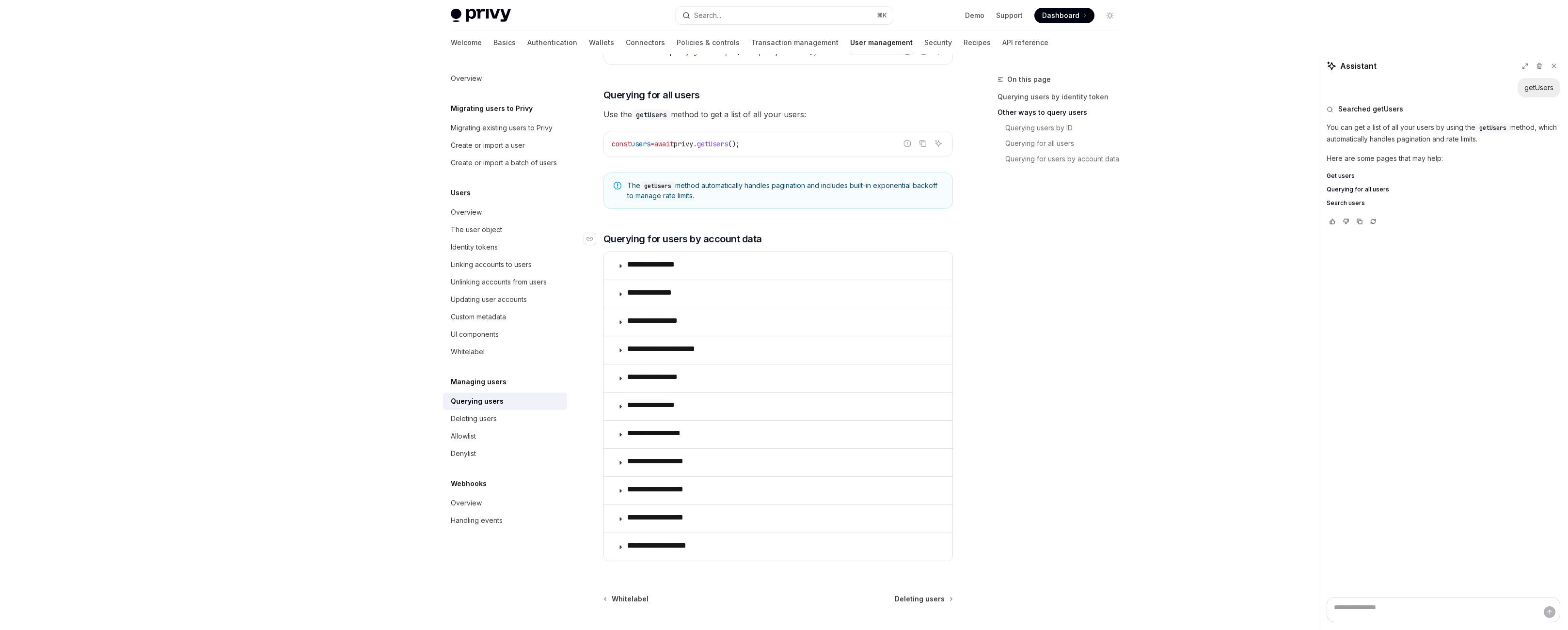
scroll to position [510, 0]
click at [706, 389] on div "The @privy-io/server-auth library is deprecated. We recommend integrating @priv…" at bounding box center [778, 118] width 349 height 896
click at [708, 208] on div "The getUsers method automatically handles pagination and includes built-in expo…" at bounding box center [778, 190] width 349 height 36
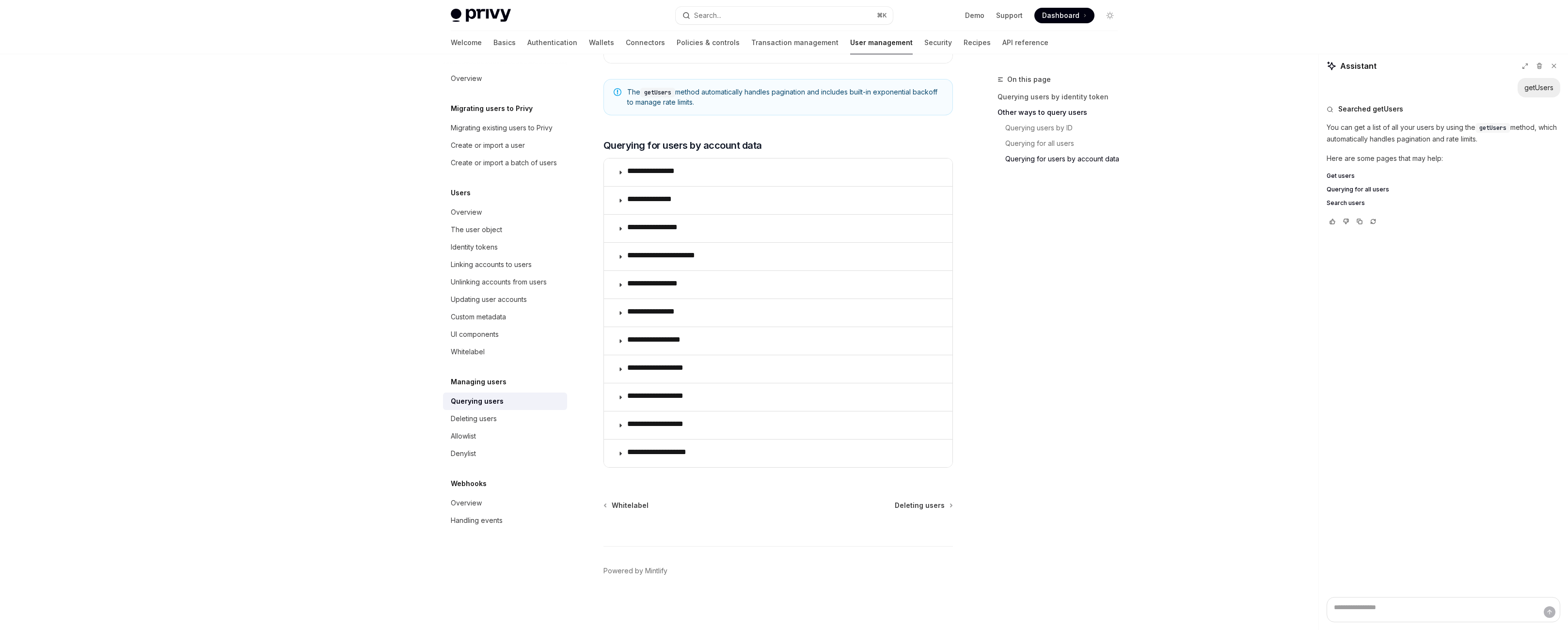
scroll to position [869, 0]
click at [1354, 207] on span "Search users" at bounding box center [1345, 203] width 39 height 8
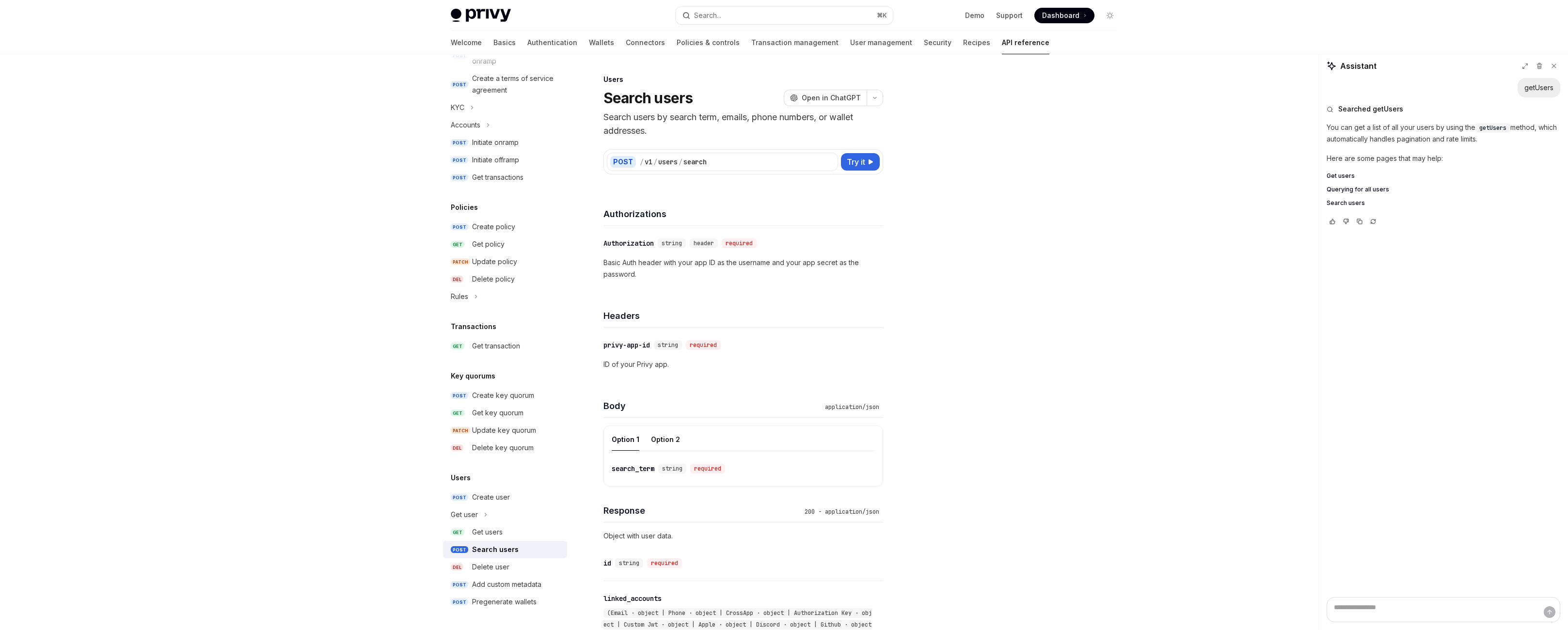
click at [1354, 207] on div "Get users Querying for all users Search users" at bounding box center [1443, 189] width 234 height 35
click at [1355, 207] on div "Get users Querying for all users Search users" at bounding box center [1443, 189] width 234 height 35
click at [1355, 193] on span "Querying for all users" at bounding box center [1358, 190] width 62 height 8
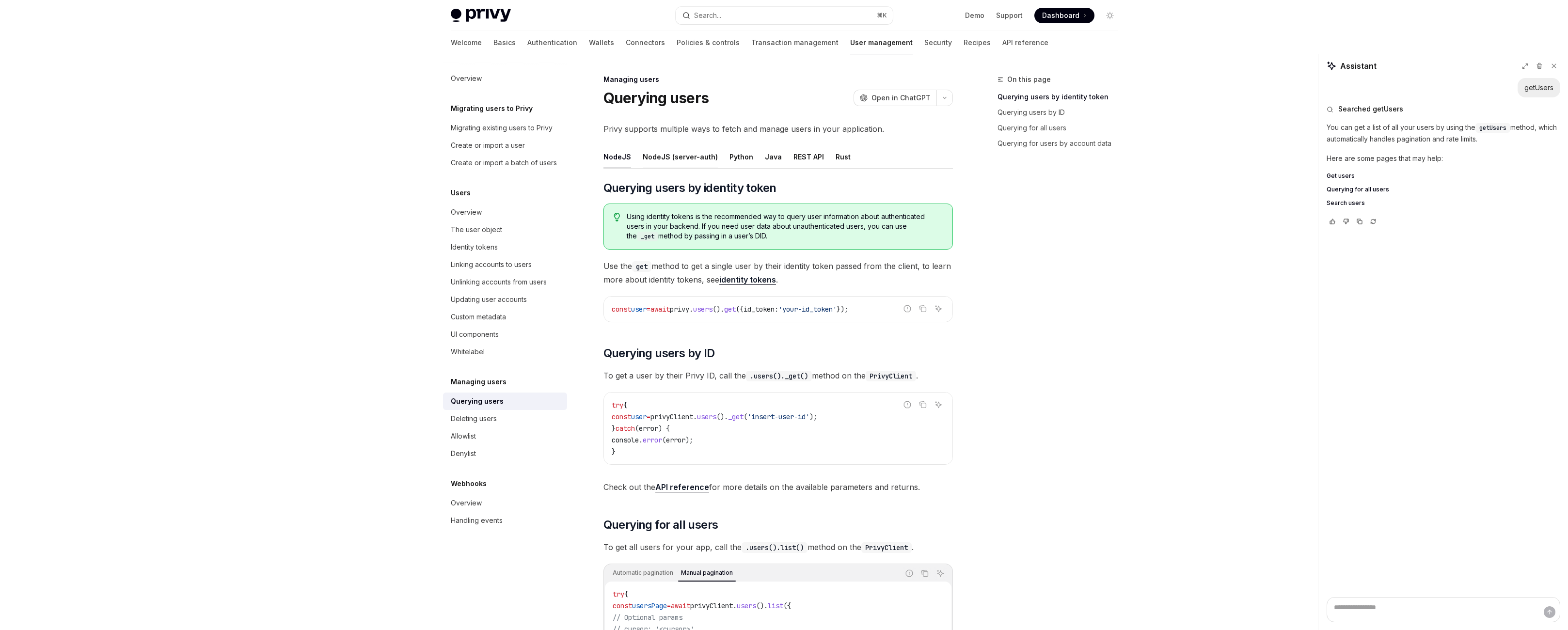
click at [669, 168] on div "NodeJS (server-auth)" at bounding box center [680, 157] width 75 height 23
type textarea "*"
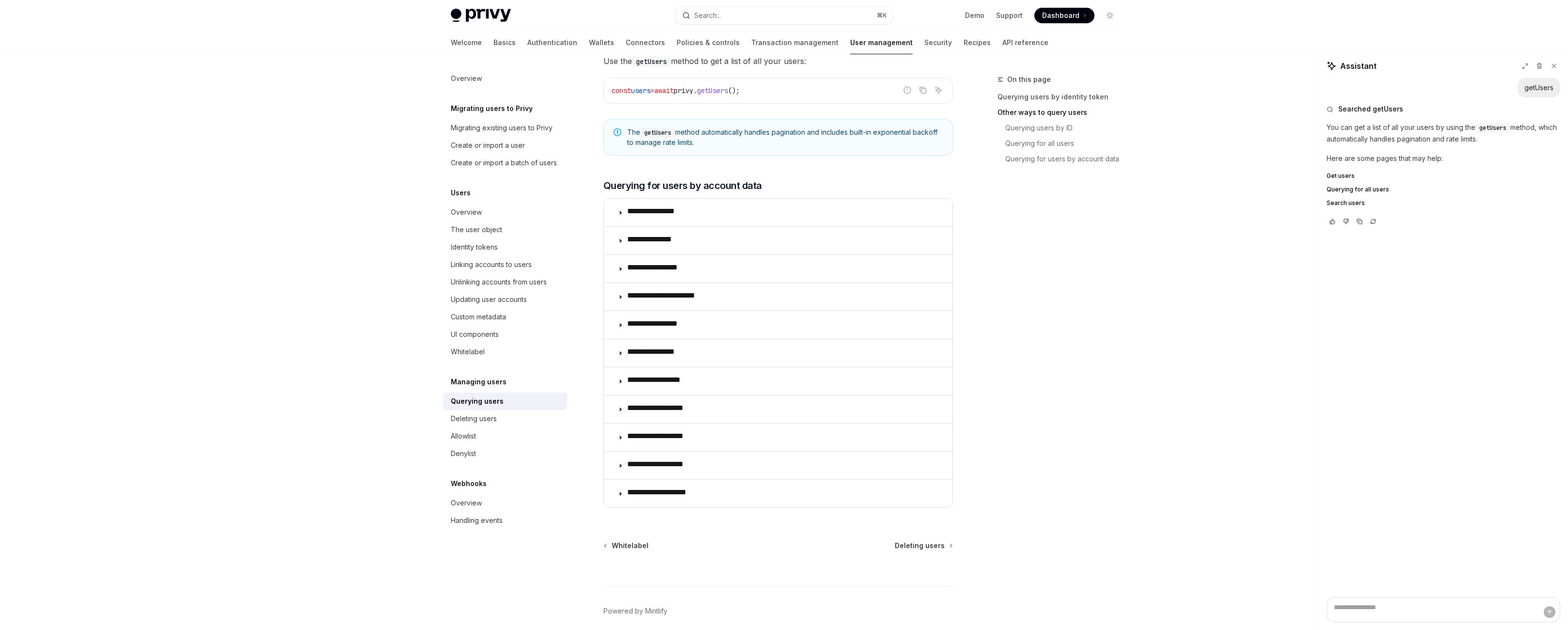
scroll to position [574, 0]
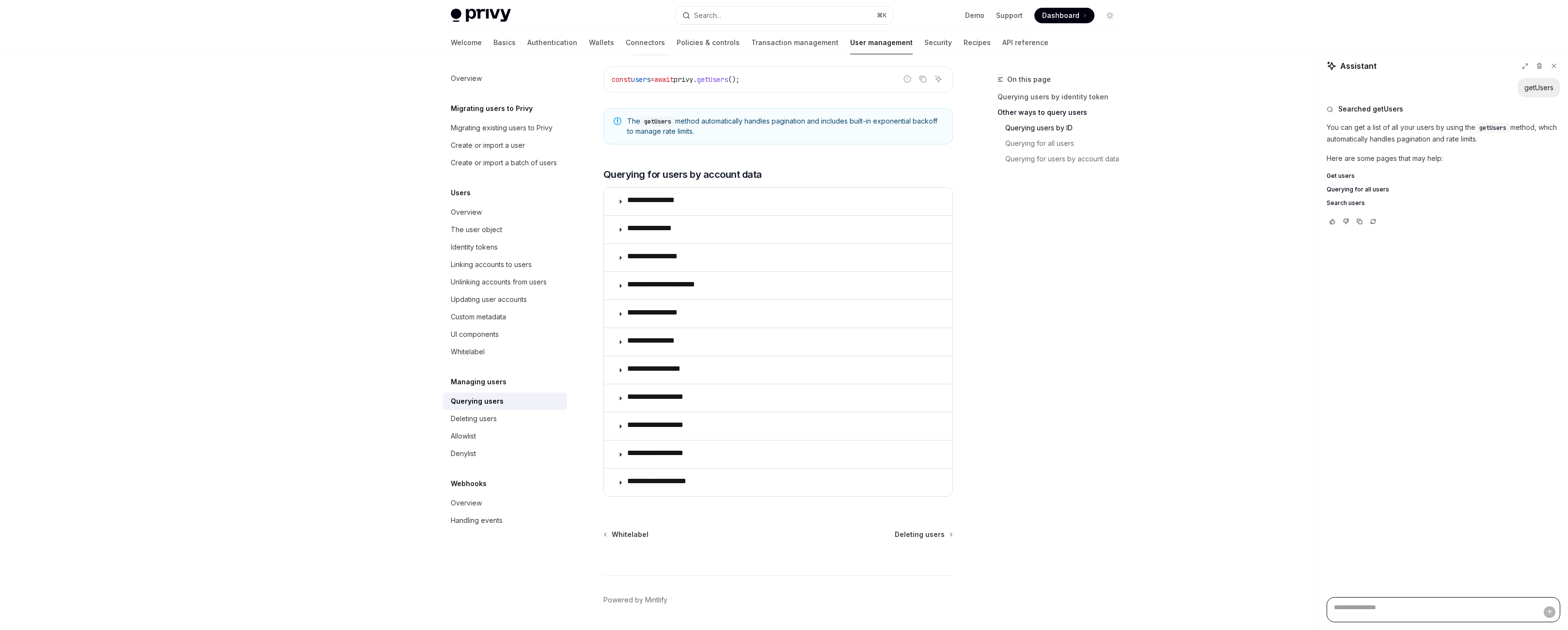
click at [1441, 613] on textarea "Ask a question..." at bounding box center [1443, 610] width 234 height 25
type textarea "*"
type textarea "**"
type textarea "*"
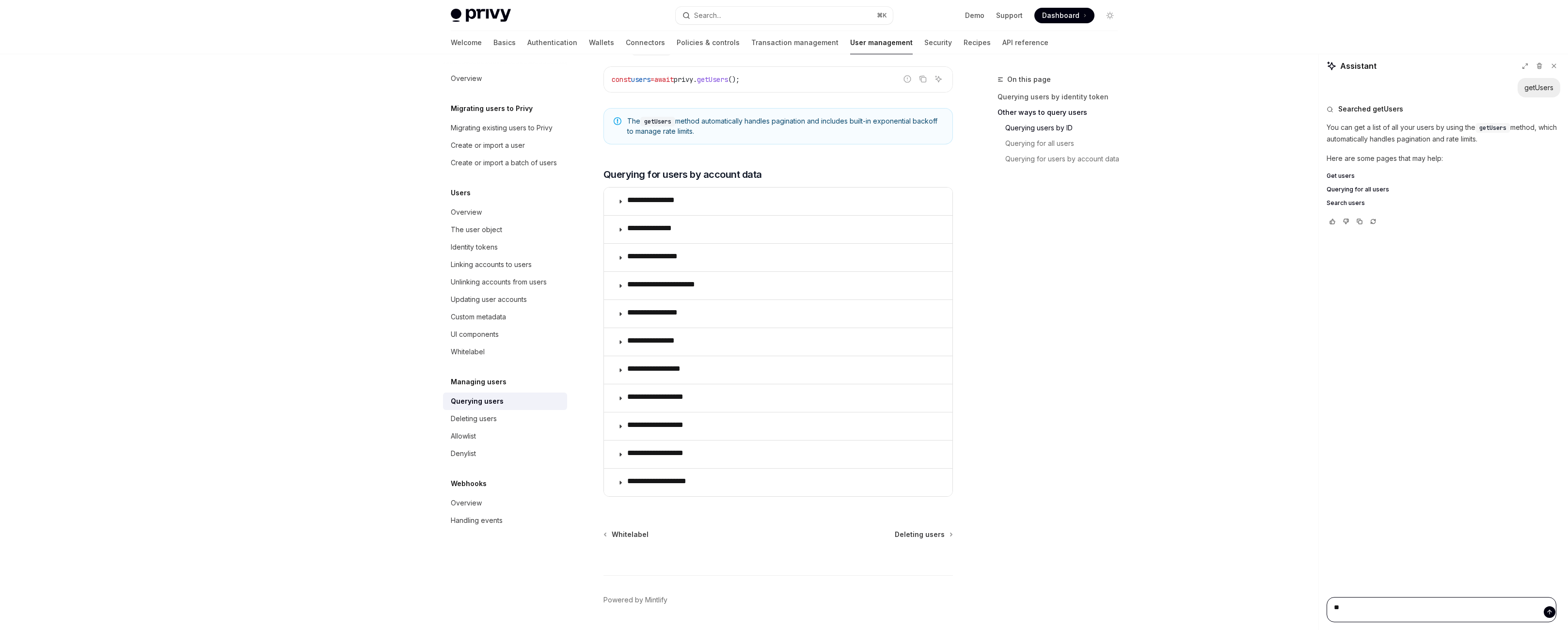
type textarea "***"
type textarea "*"
type textarea "***"
type textarea "*"
type textarea "*****"
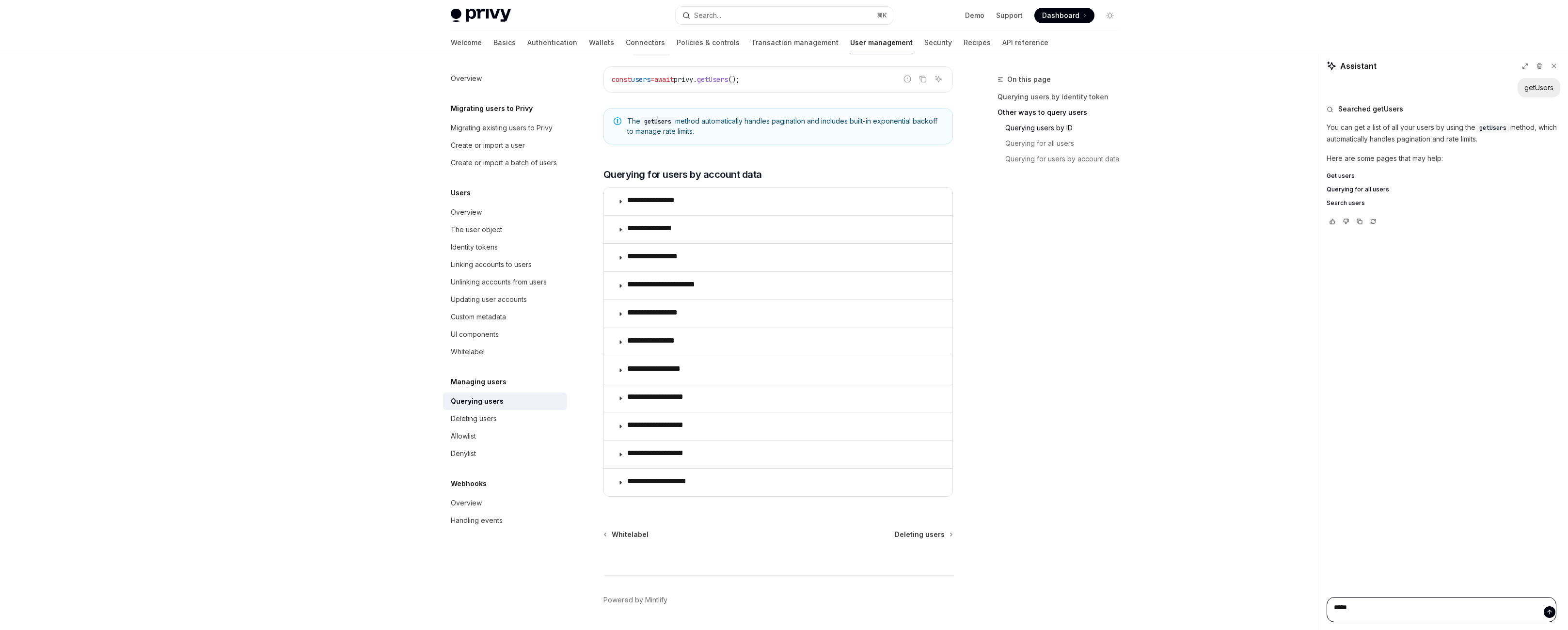
type textarea "*"
type textarea "******"
type textarea "*"
type textarea "******"
type textarea "*"
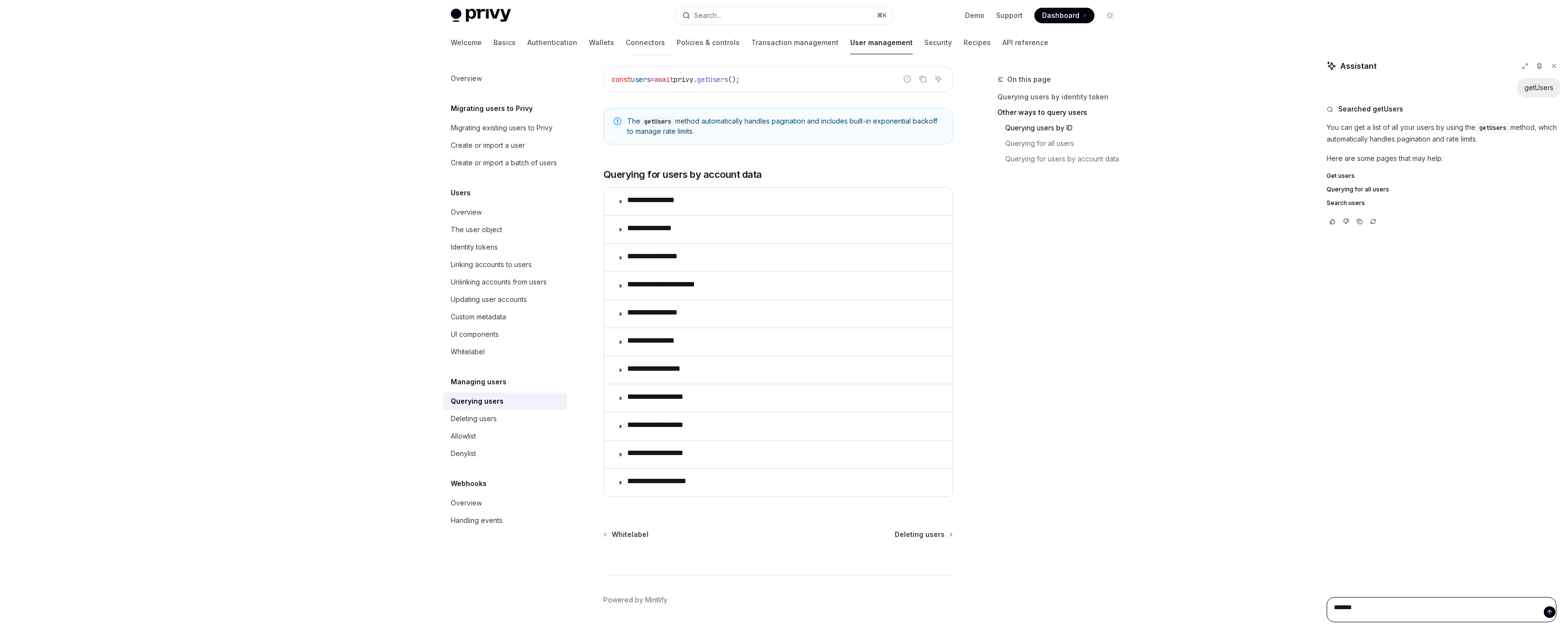
type textarea "********"
type textarea "*"
type textarea "********"
type textarea "*"
type textarea "**********"
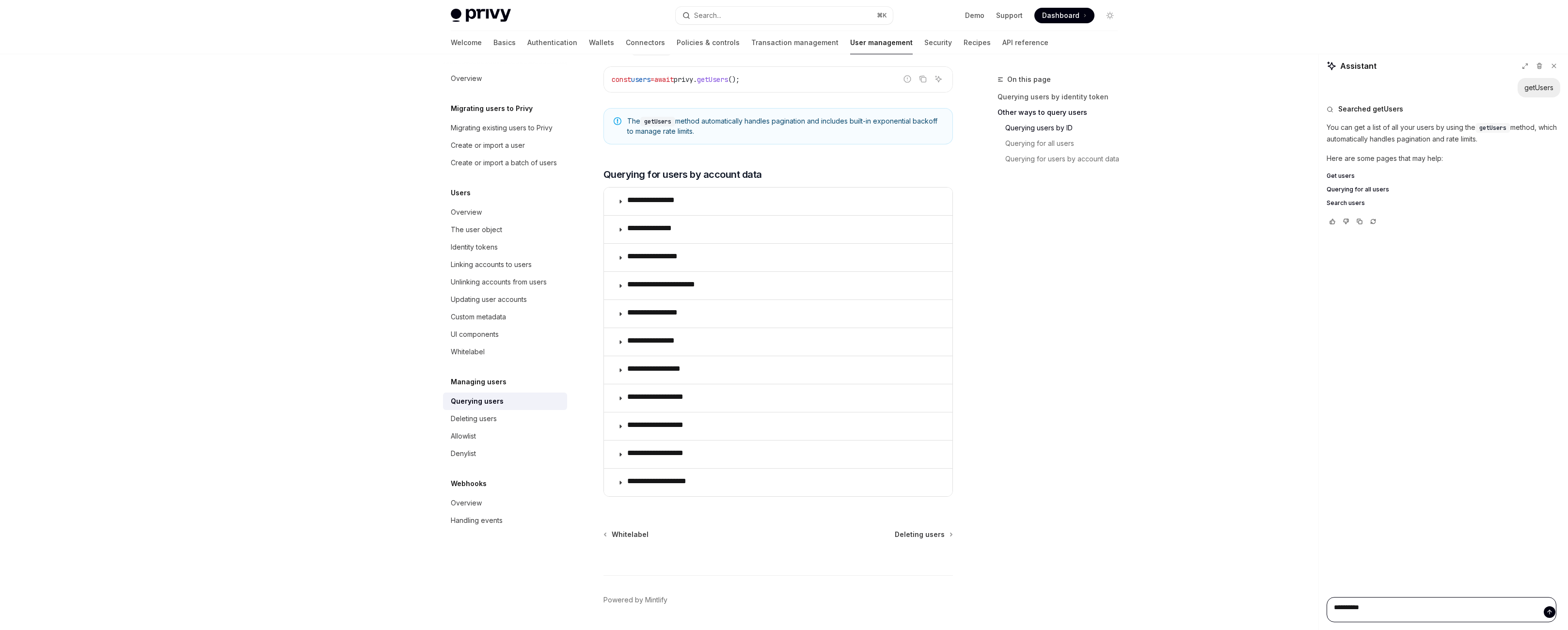
type textarea "*"
type textarea "**********"
type textarea "*"
type textarea "**********"
type textarea "*"
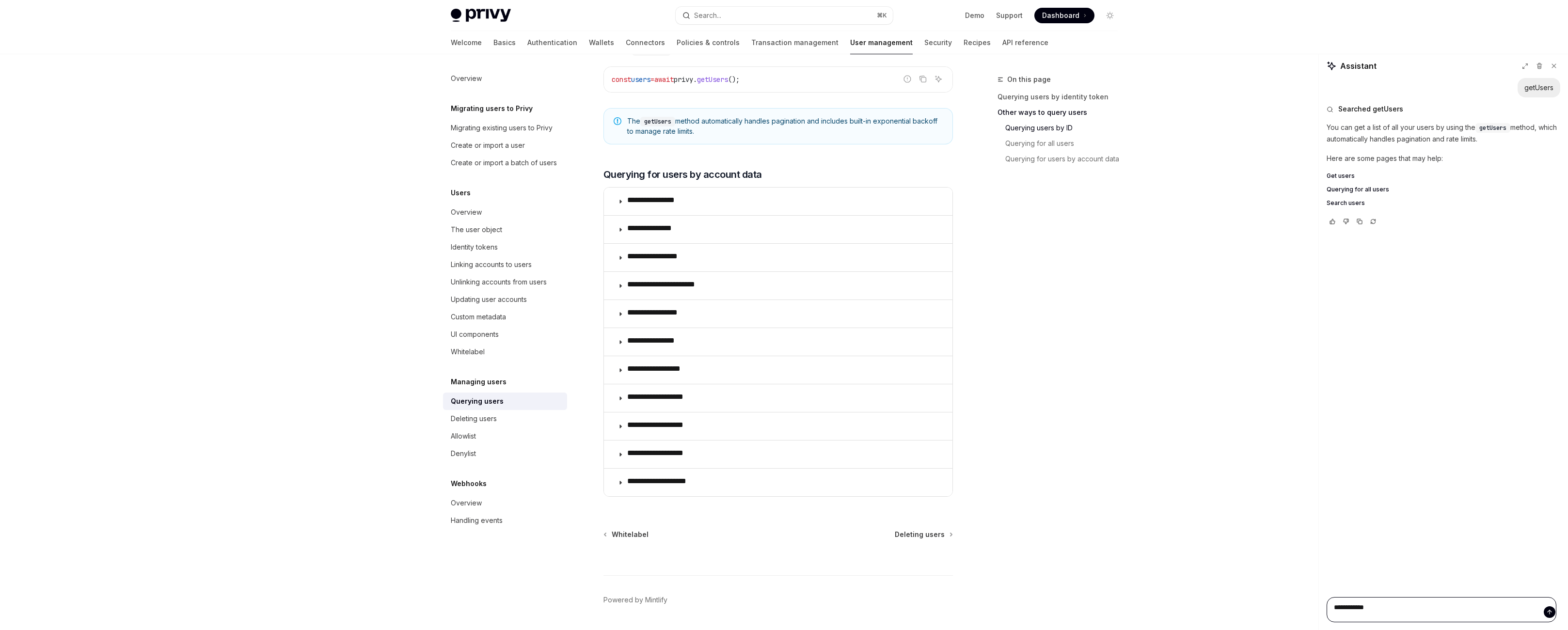
type textarea "**********"
type textarea "*"
type textarea "**********"
type textarea "*"
type textarea "**********"
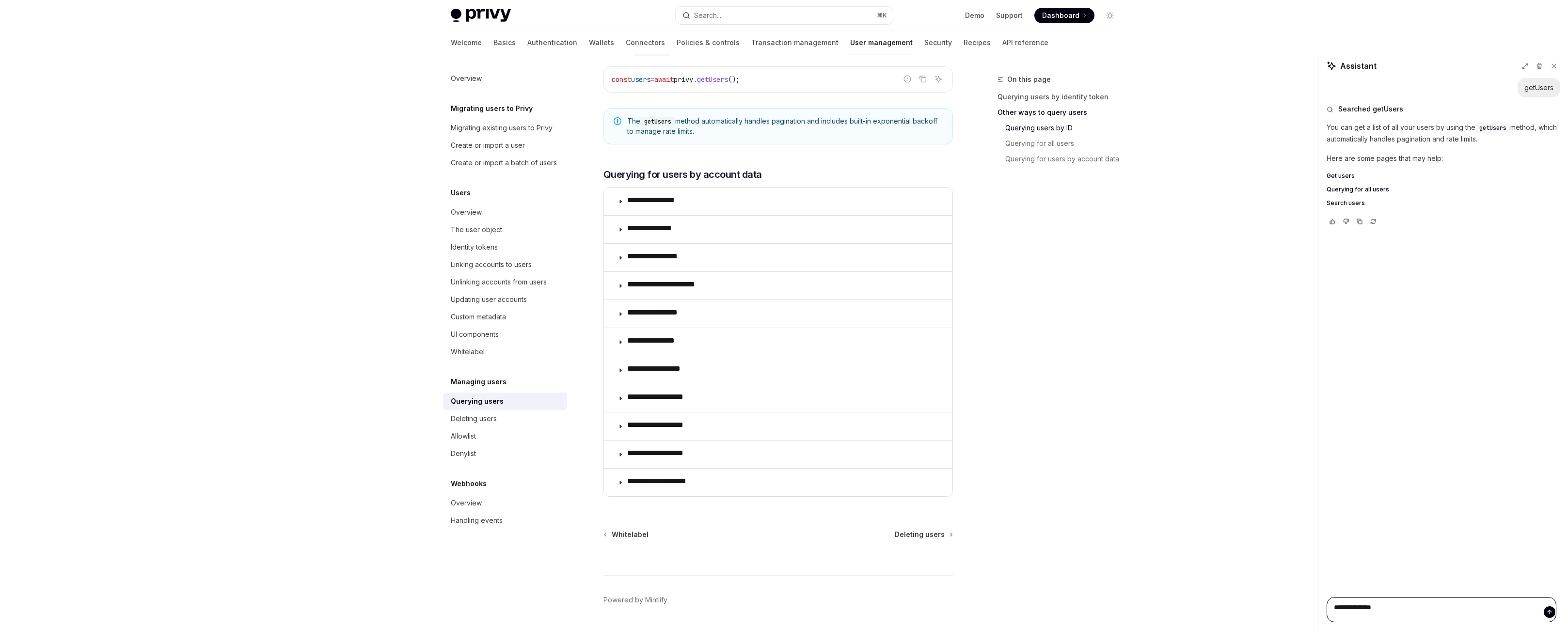
type textarea "*"
type textarea "**********"
type textarea "*"
type textarea "**********"
type textarea "*"
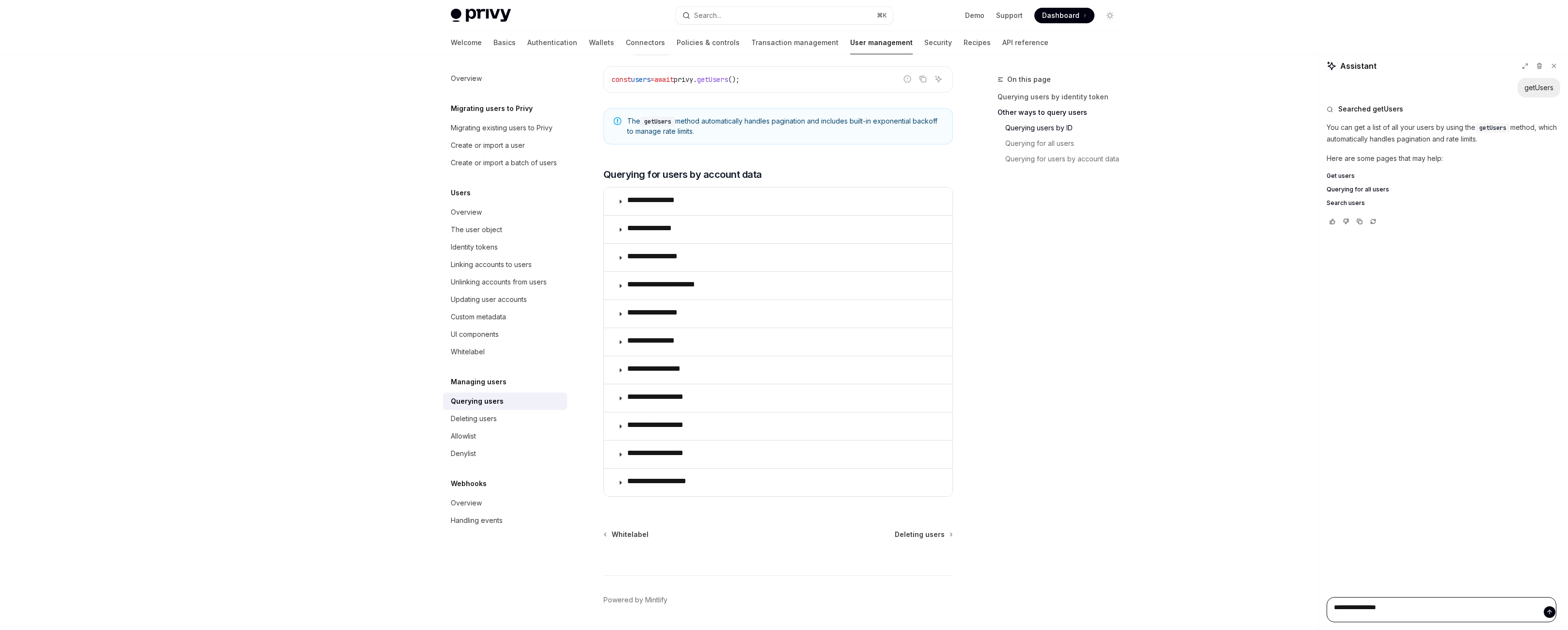
type textarea "**********"
type textarea "*"
type textarea "**********"
type textarea "*"
type textarea "**********"
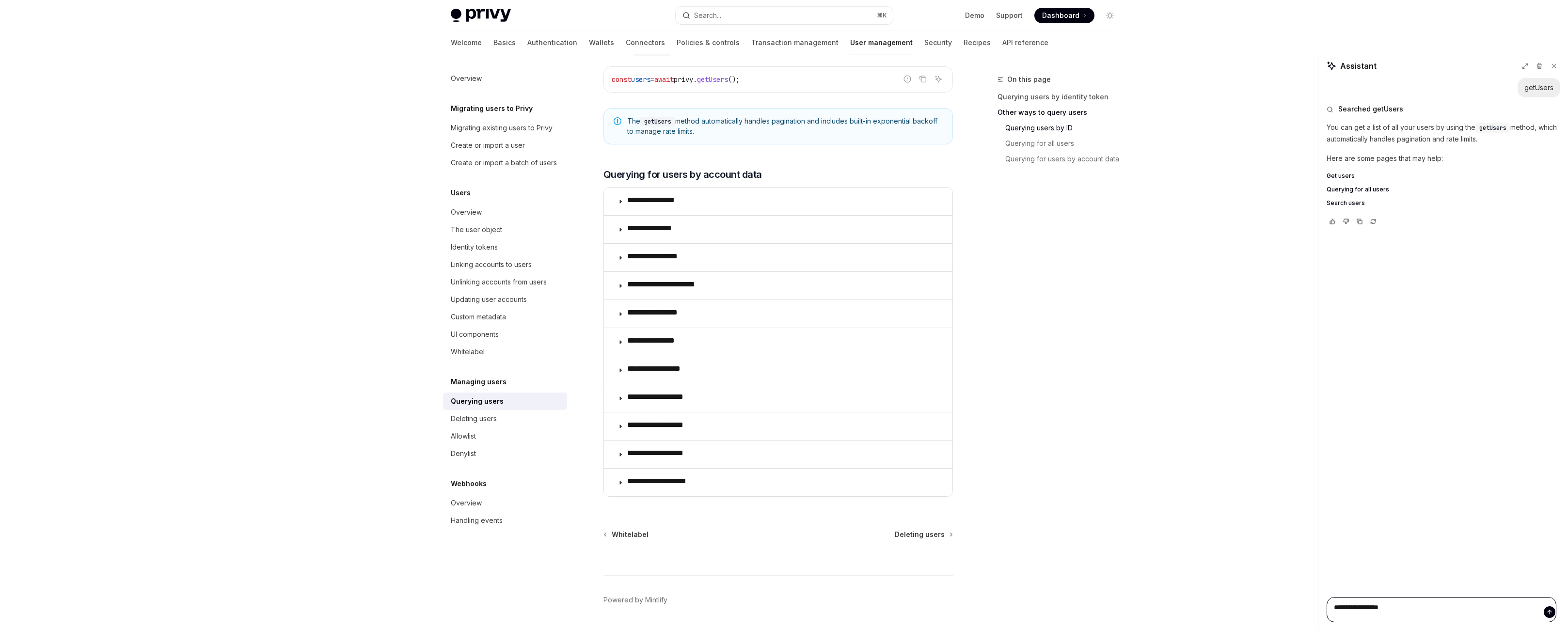
type textarea "*"
type textarea "**********"
type textarea "*"
type textarea "**********"
type textarea "*"
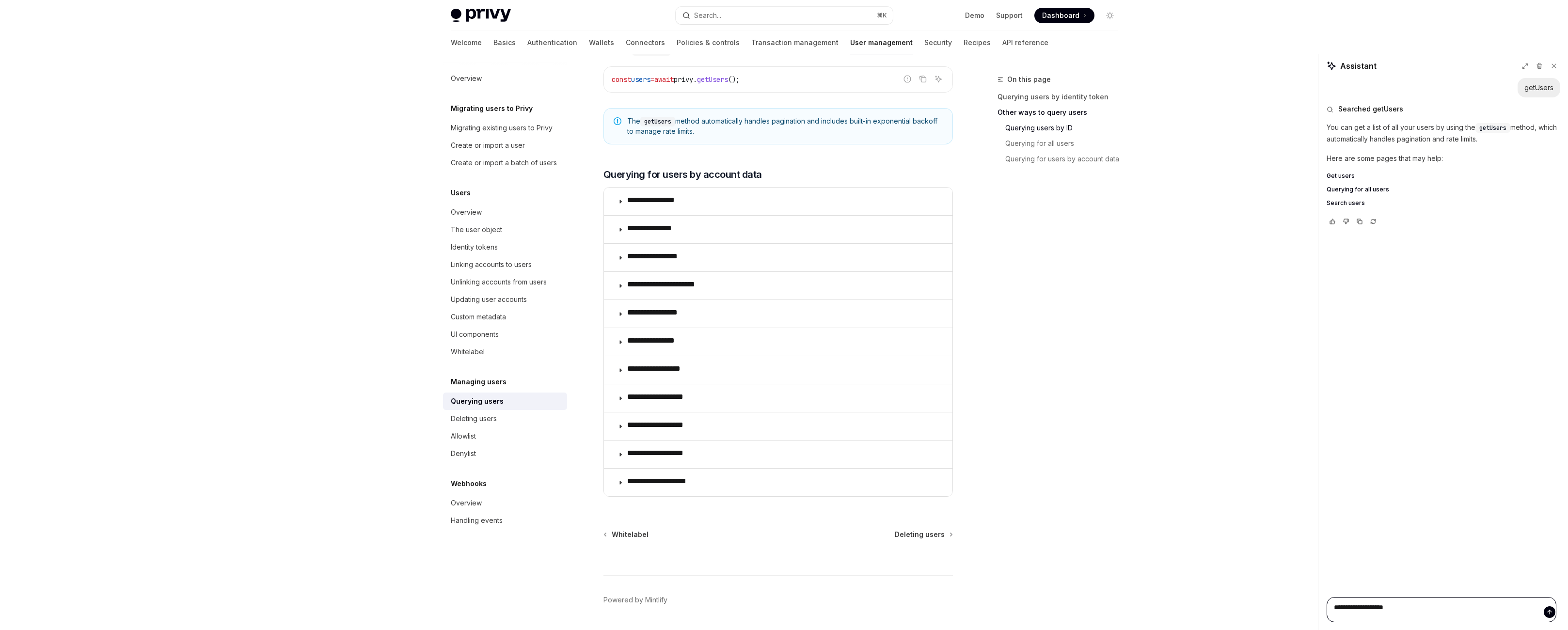
type textarea "**********"
type textarea "*"
type textarea "**********"
type textarea "*"
type textarea "**********"
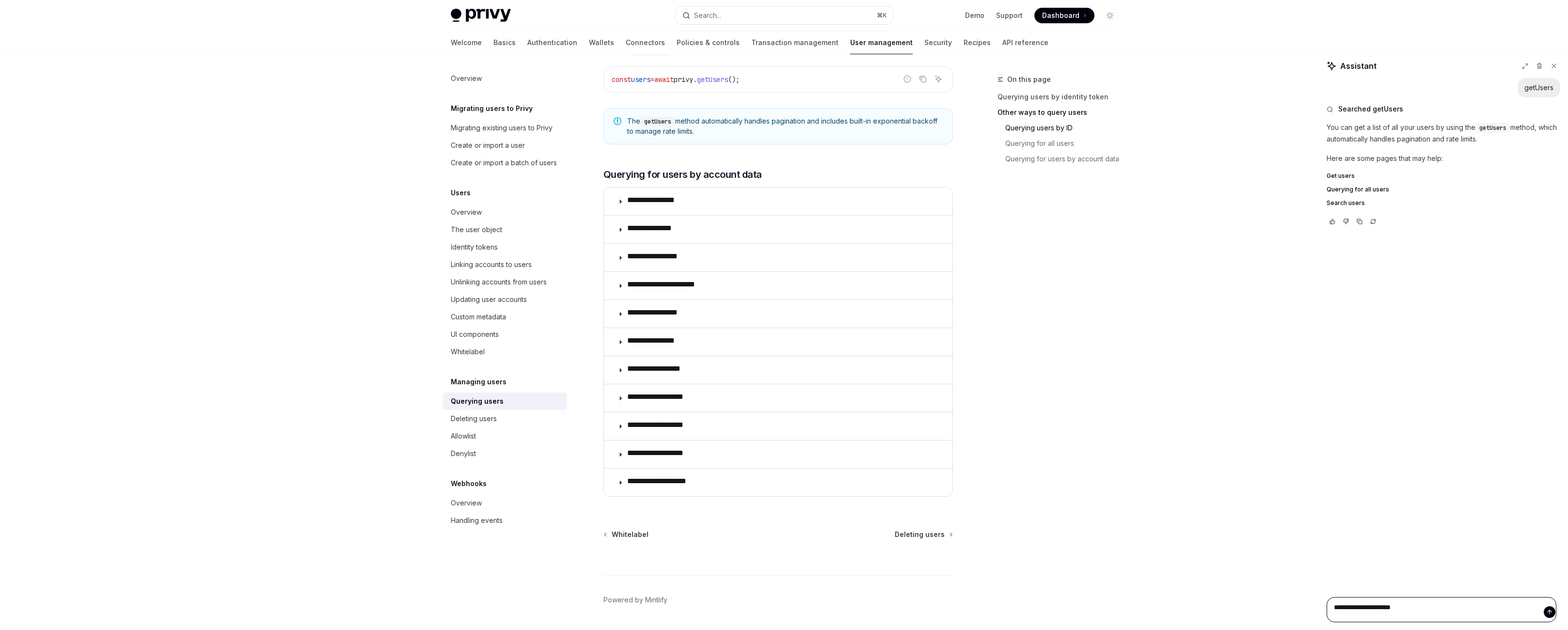
type textarea "*"
type textarea "**********"
type textarea "*"
type textarea "**********"
type textarea "*"
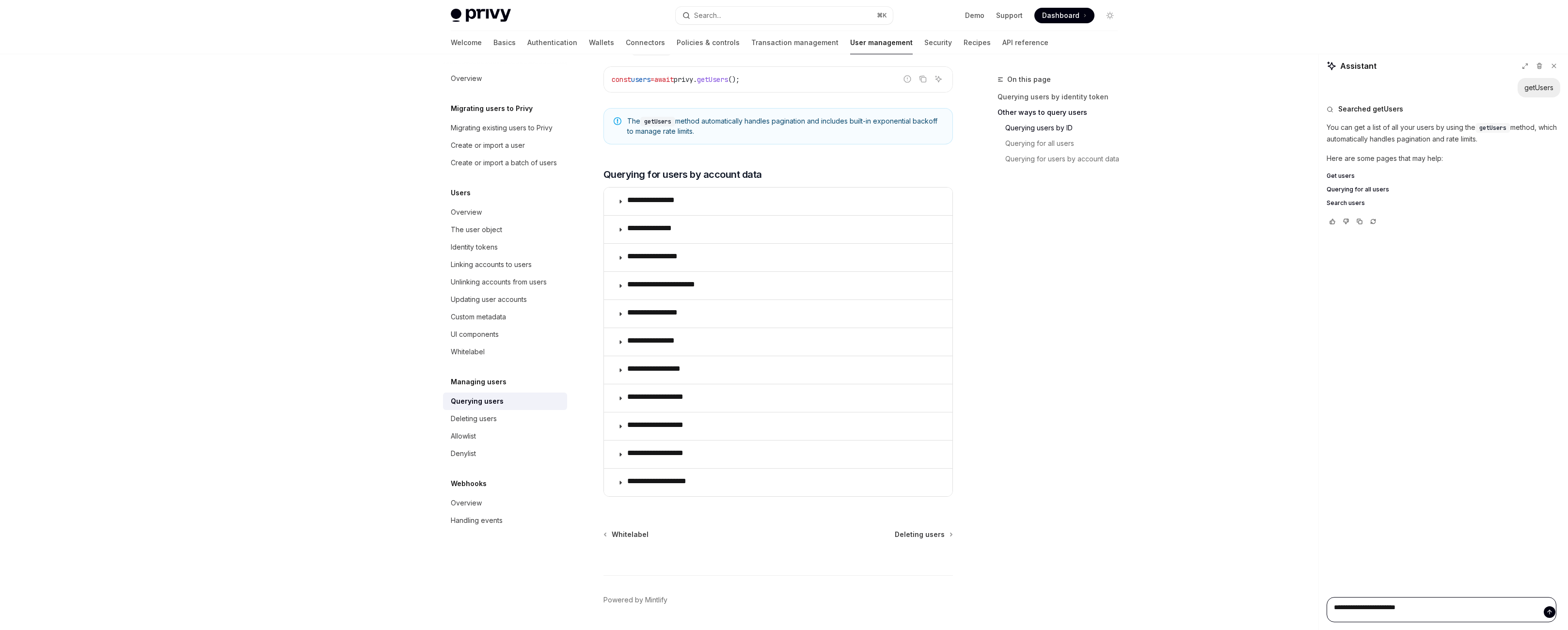
type textarea "**********"
type textarea "*"
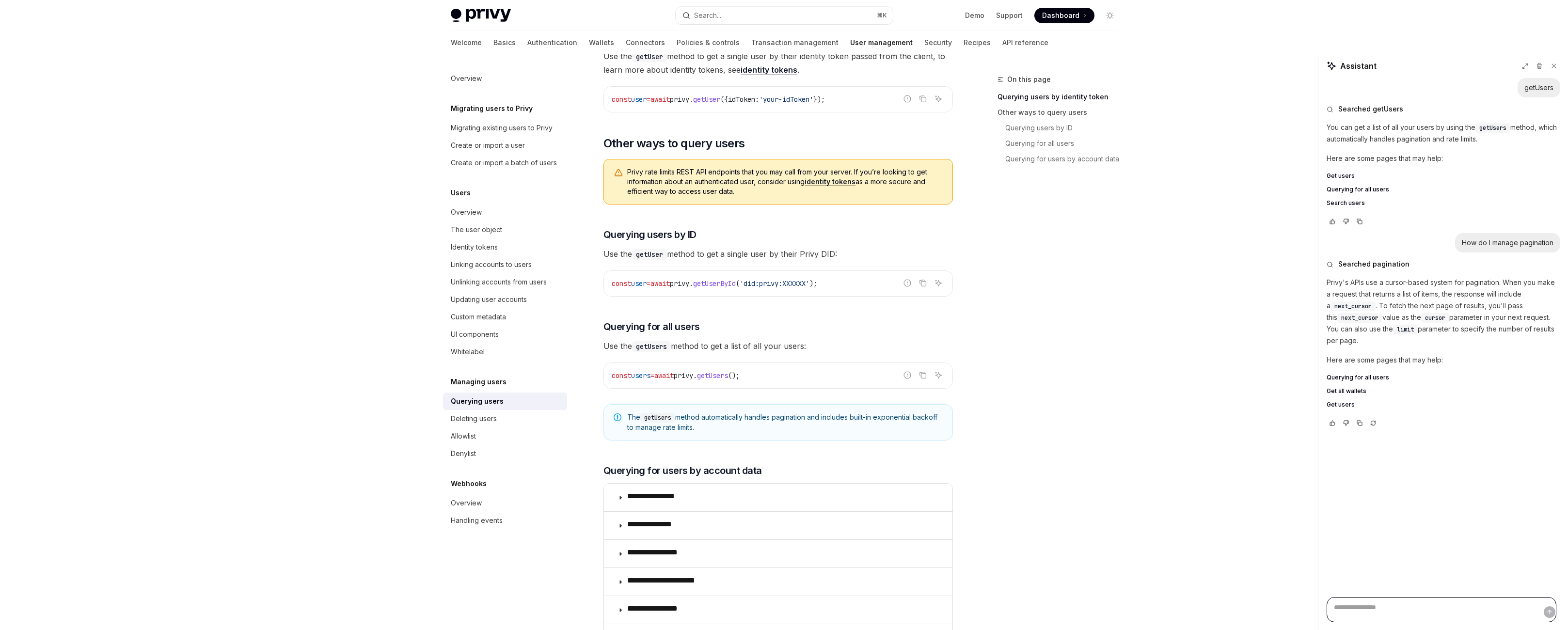
scroll to position [282, 0]
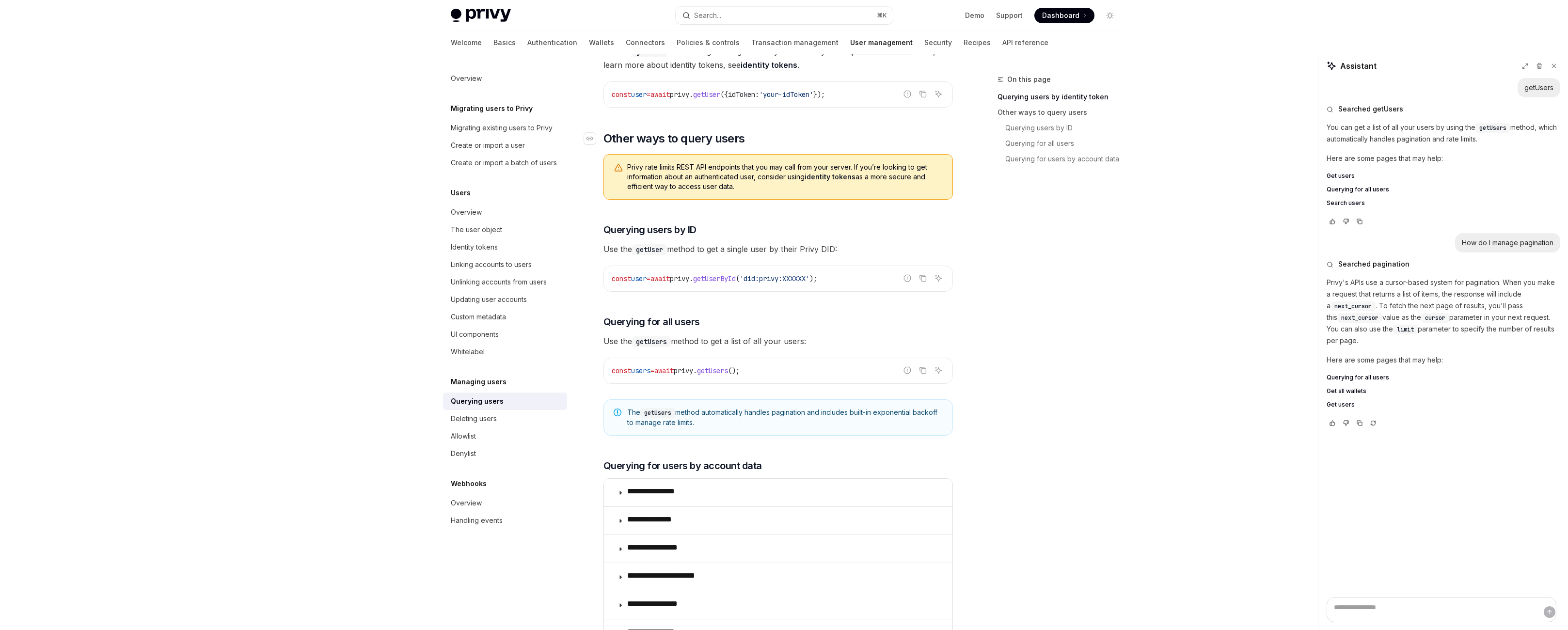
click at [815, 146] on h2 "​ Other ways to query users" at bounding box center [778, 138] width 349 height 15
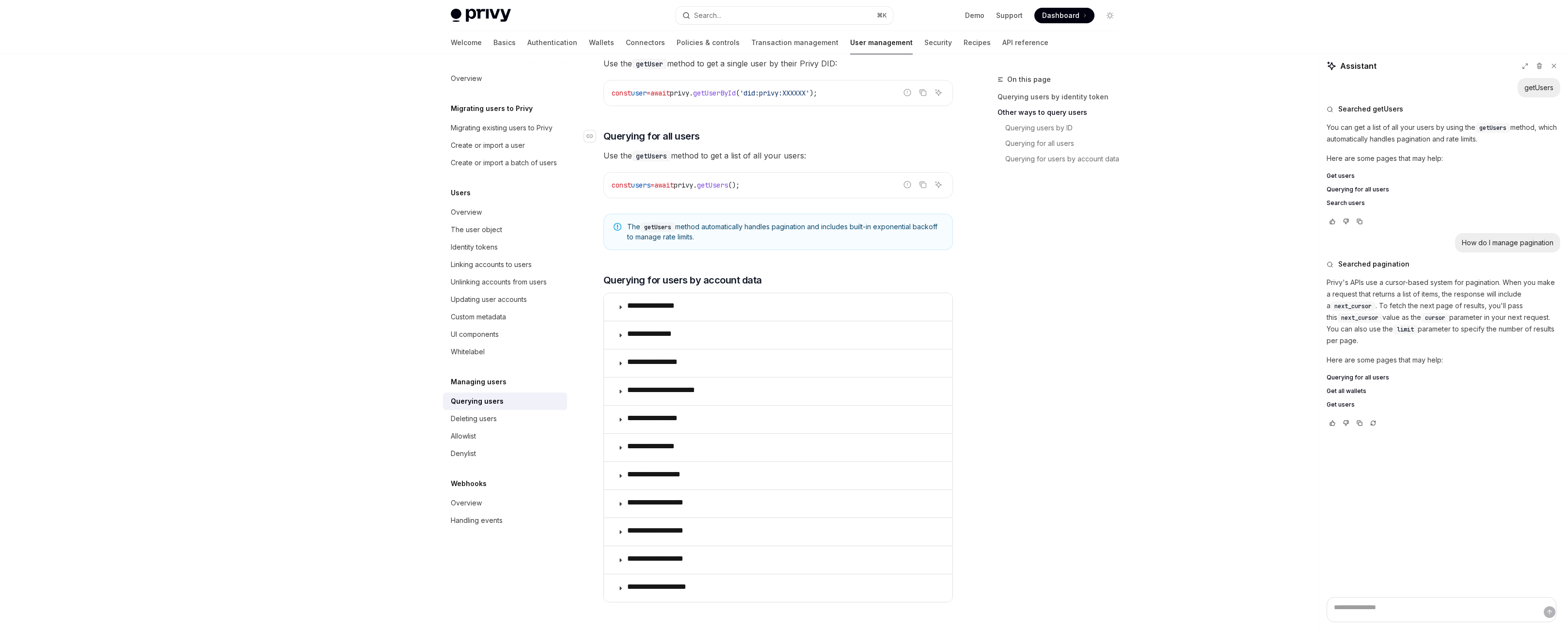
scroll to position [469, 0]
click at [1372, 310] on span "next_cursor" at bounding box center [1353, 306] width 37 height 8
click at [1425, 322] on span "cursor" at bounding box center [1435, 318] width 20 height 8
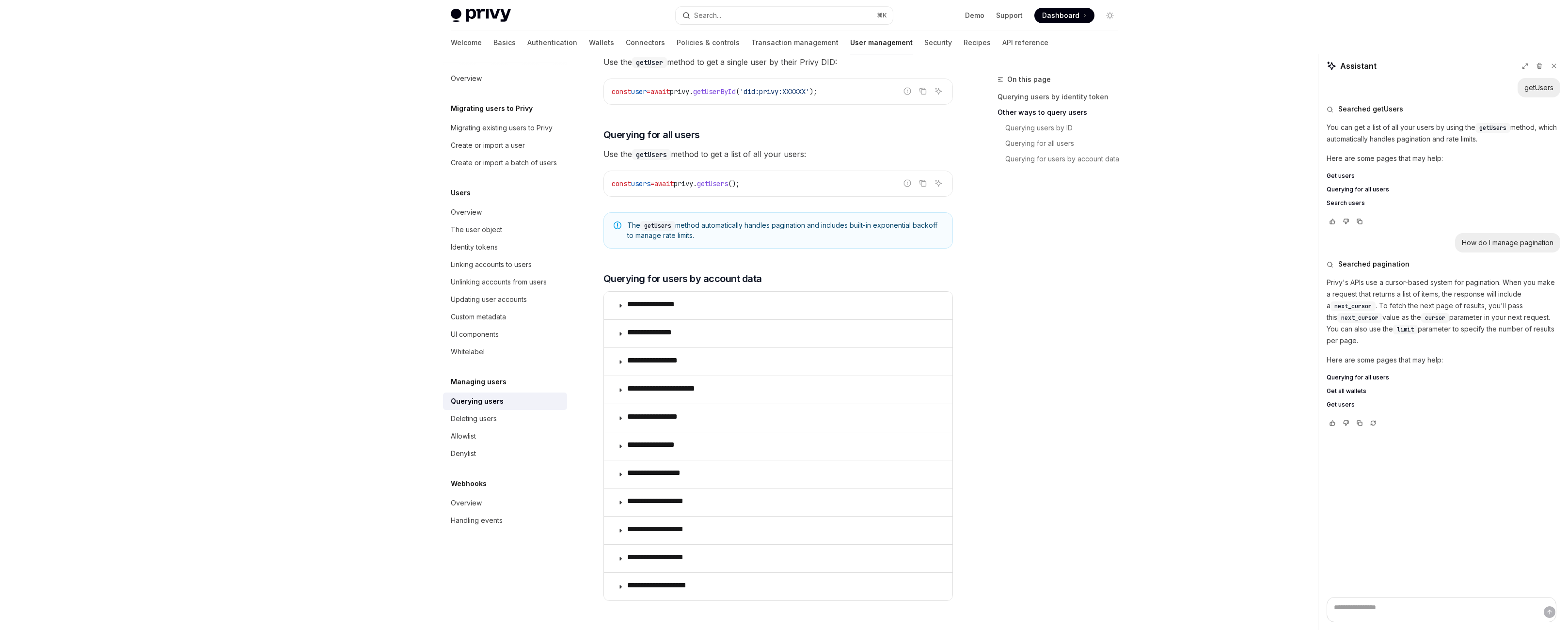
click at [1451, 347] on p "Privy's APIs use a cursor-based system for pagination. When you make a request …" at bounding box center [1443, 312] width 234 height 70
click at [1408, 335] on code "limit" at bounding box center [1405, 330] width 24 height 10
click at [1403, 333] on span "limit" at bounding box center [1405, 330] width 17 height 8
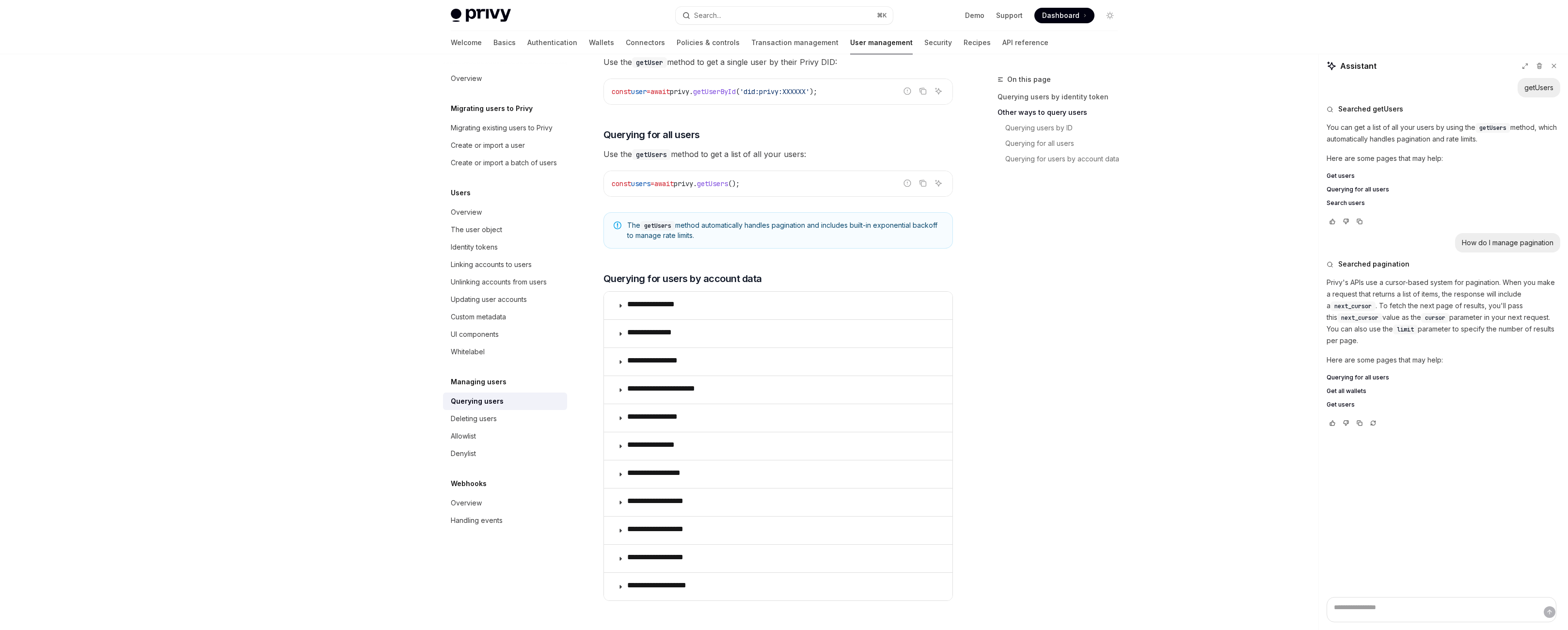
click at [725, 188] on span "getUsers" at bounding box center [712, 183] width 31 height 9
click at [740, 188] on span "();" at bounding box center [734, 183] width 12 height 9
click at [707, 190] on code "const users = await privy . getUsers ();" at bounding box center [778, 183] width 333 height 12
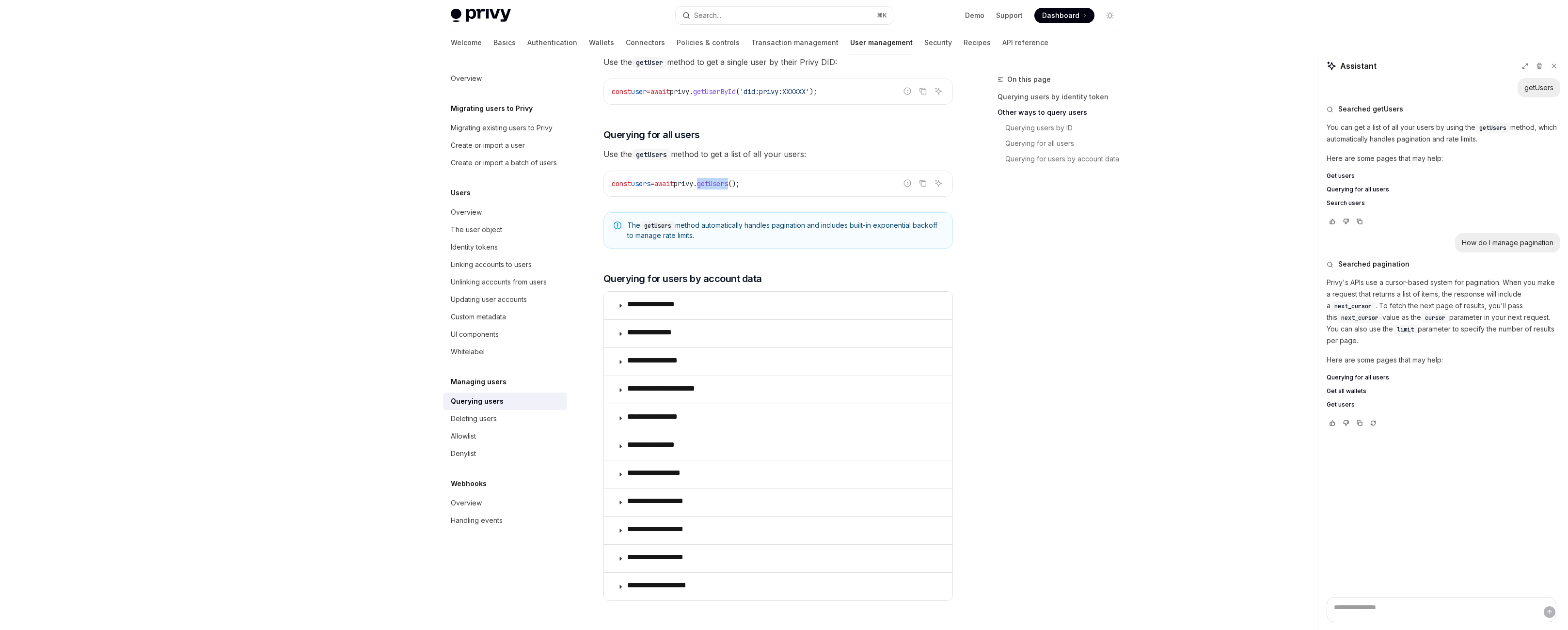
click at [707, 190] on code "const users = await privy . getUsers ();" at bounding box center [778, 183] width 333 height 12
click at [709, 190] on code "const users = await privy . getUsers ();" at bounding box center [778, 183] width 333 height 12
drag, startPoint x: 701, startPoint y: 348, endPoint x: 744, endPoint y: 347, distance: 43.0
click at [740, 188] on span "const users = await privy . getUsers ();" at bounding box center [675, 183] width 128 height 9
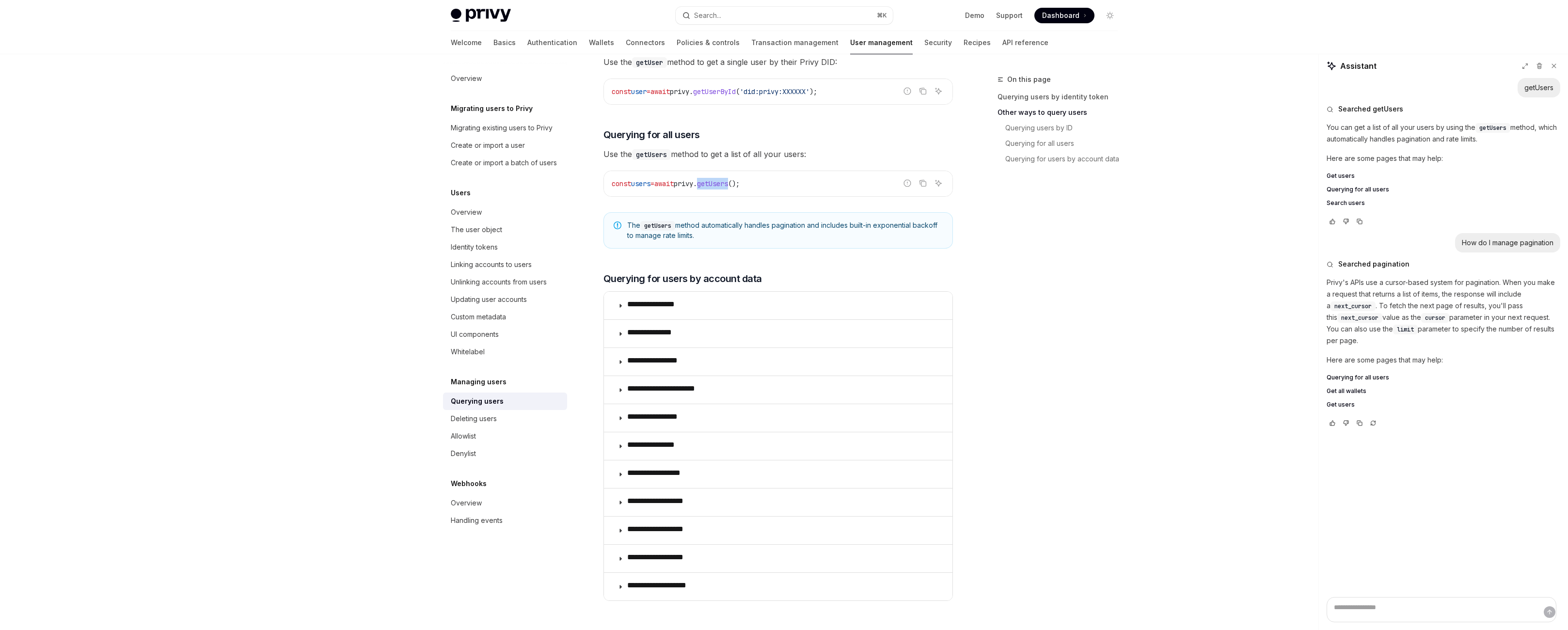
click at [1370, 382] on span "Querying for all users" at bounding box center [1358, 377] width 62 height 8
type textarea "*"
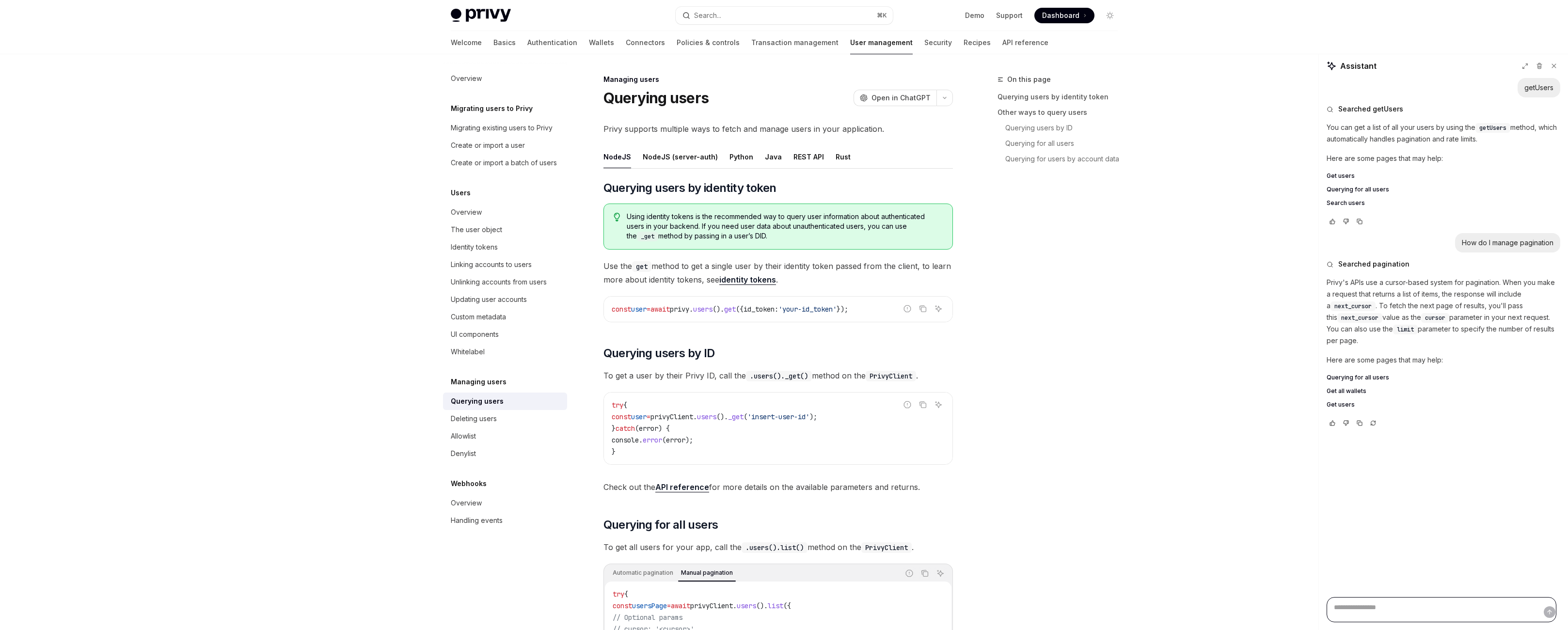
click at [1411, 602] on textarea "Ask a question..." at bounding box center [1441, 610] width 230 height 25
type textarea "*"
type textarea "**"
type textarea "*"
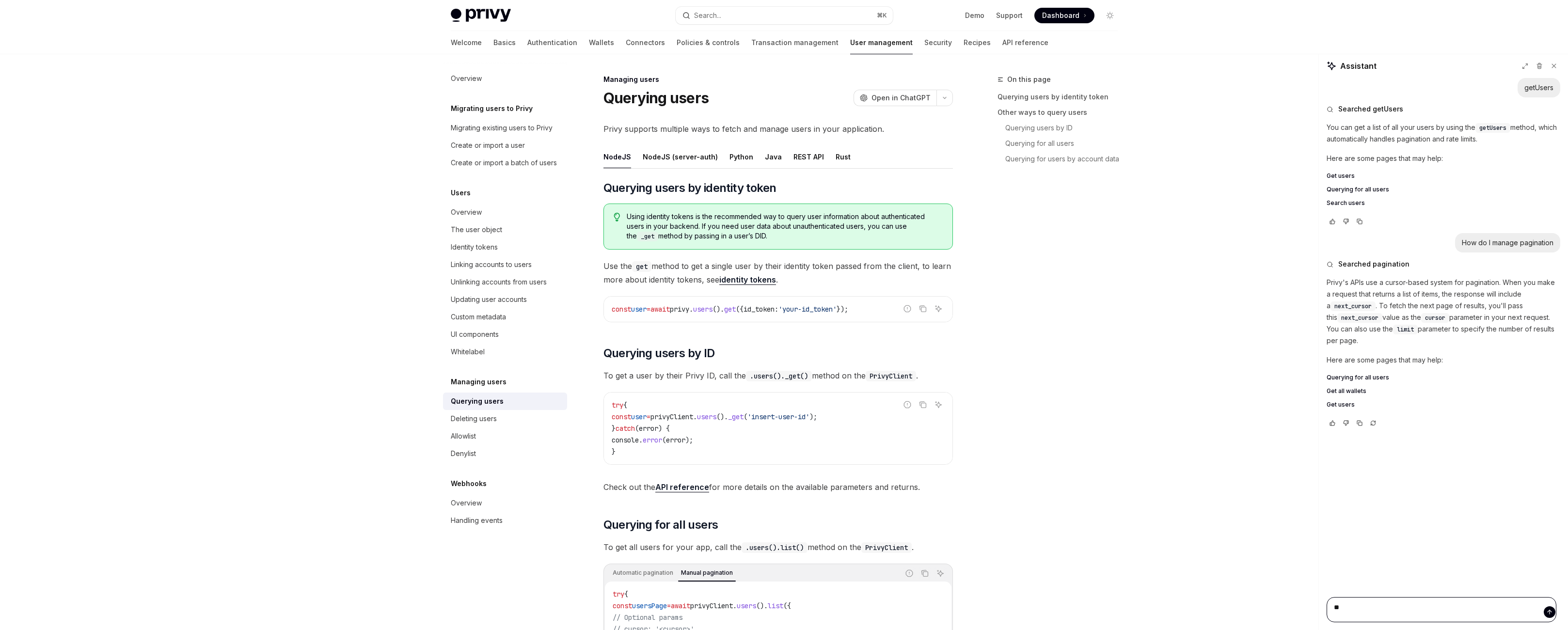
type textarea "***"
type textarea "*"
type textarea "***"
type textarea "*"
type textarea "*****"
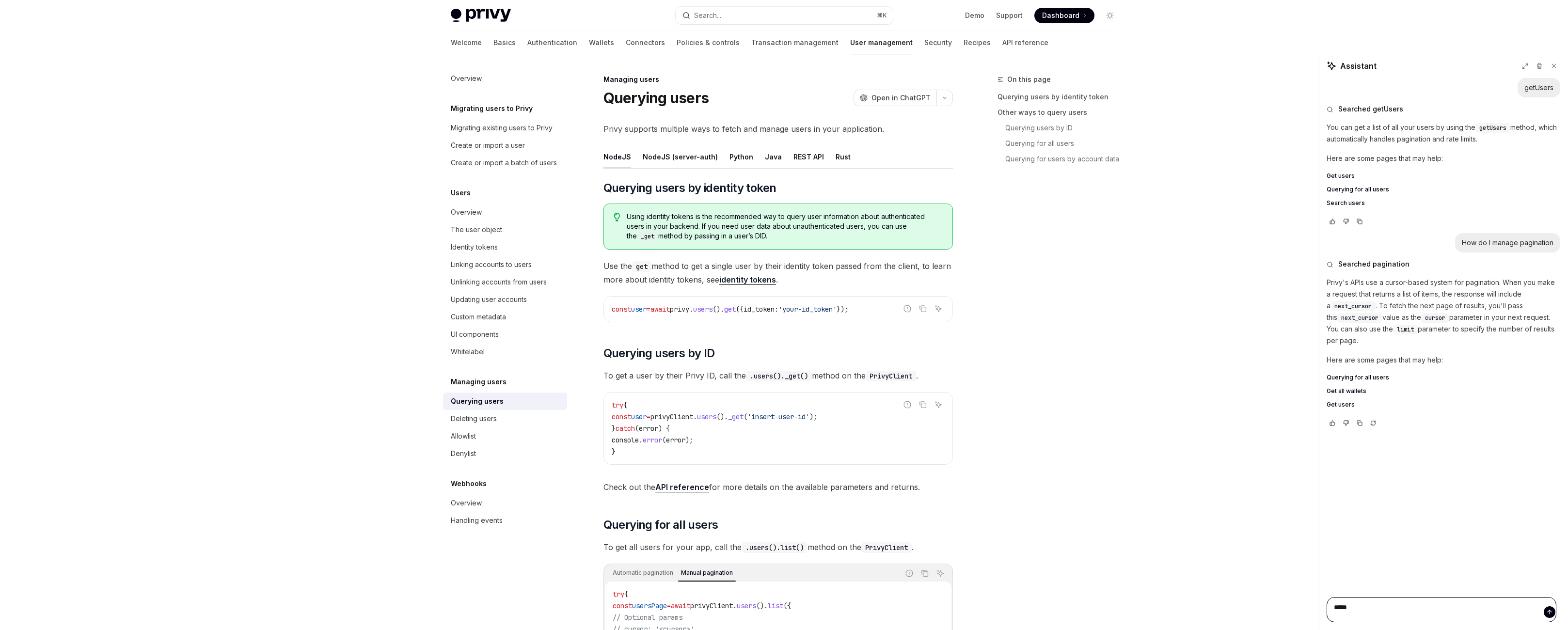
type textarea "*"
type textarea "******"
type textarea "*"
type textarea "*******"
type textarea "*"
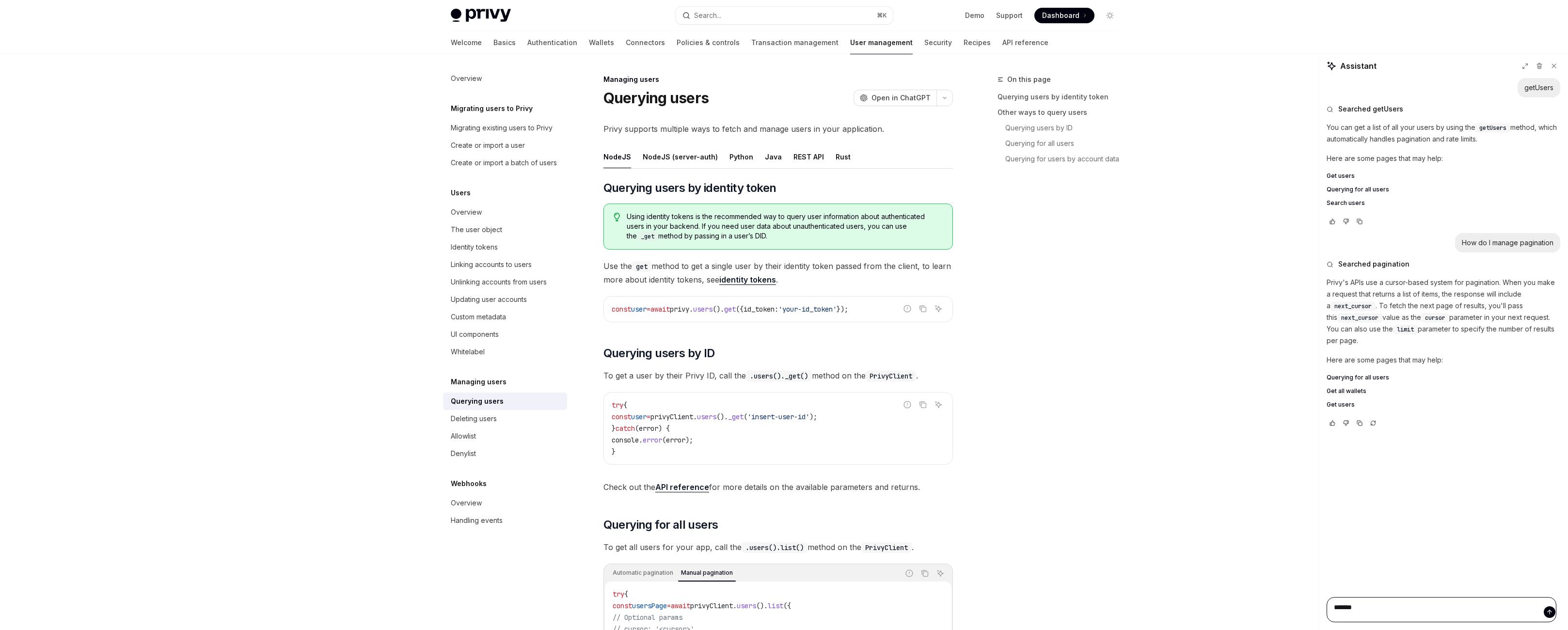
type textarea "********"
type textarea "*"
type textarea "*********"
type textarea "*"
type textarea "**********"
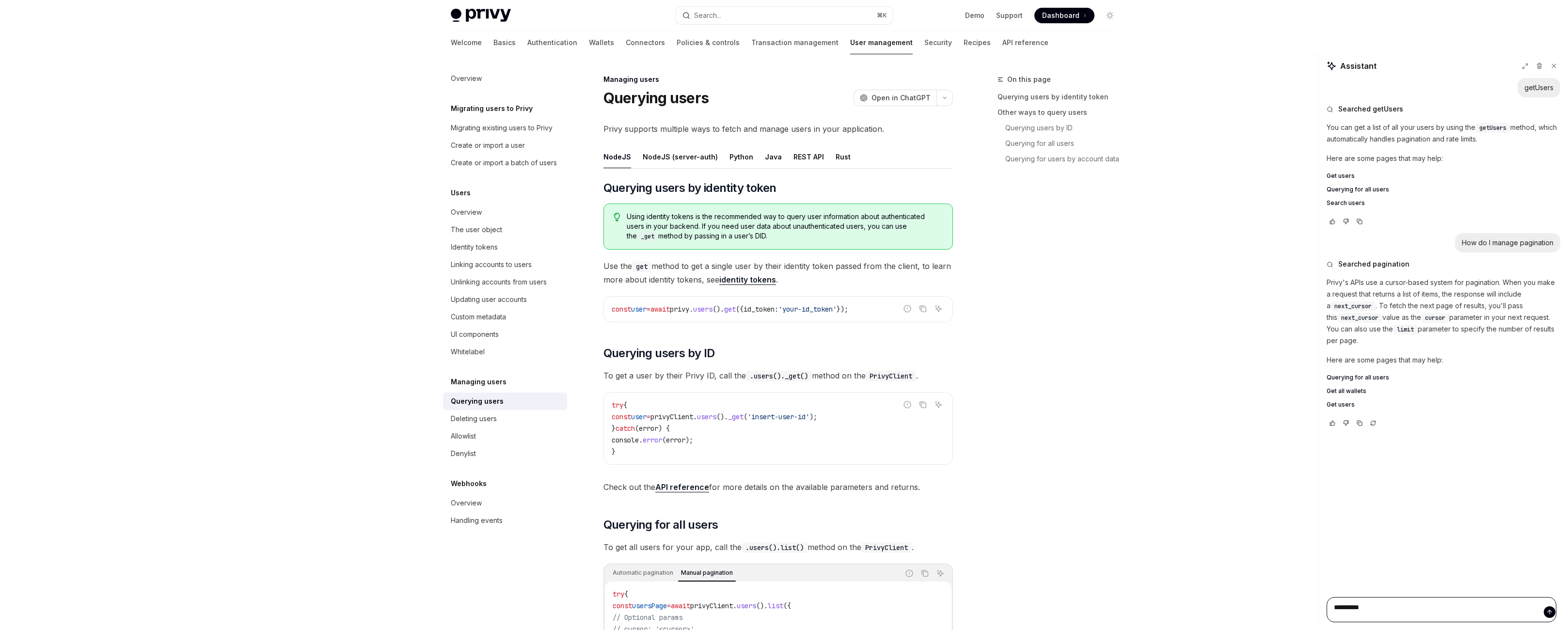
type textarea "*"
type textarea "**********"
type textarea "*"
type textarea "**********"
type textarea "*"
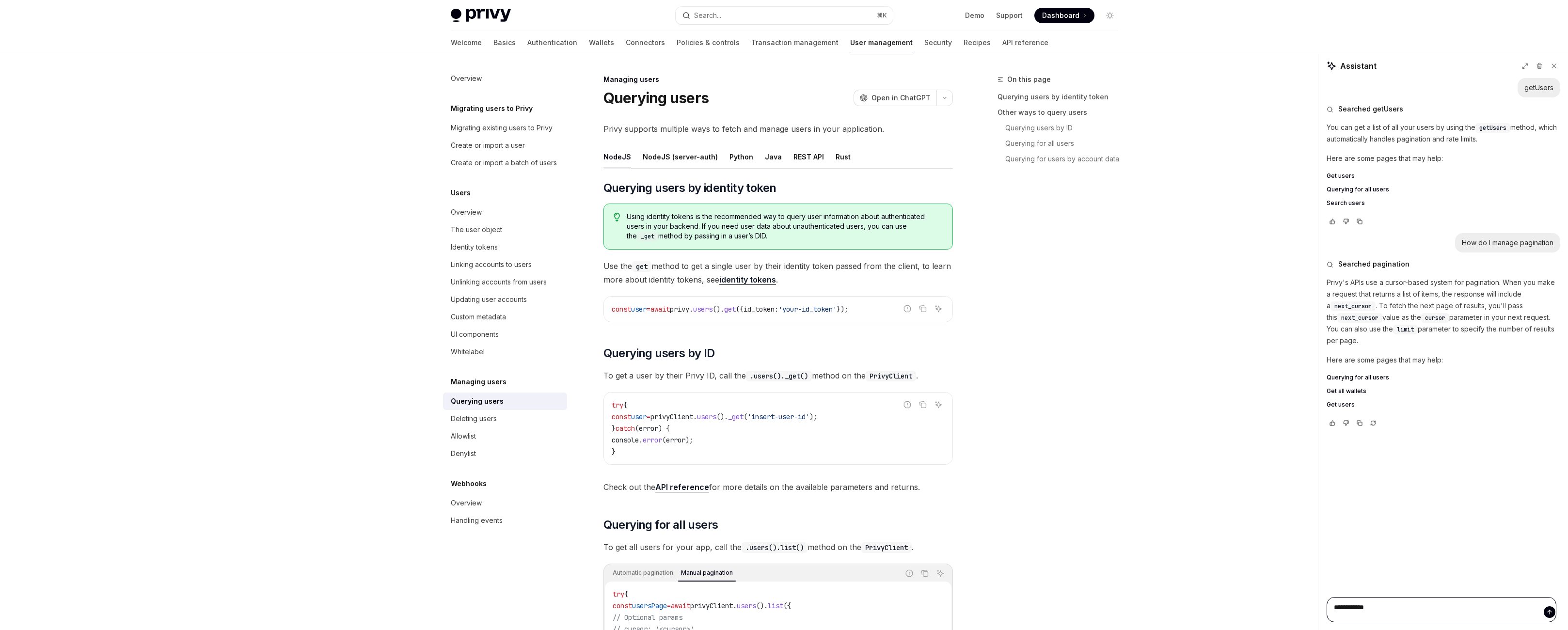
type textarea "**********"
type textarea "*"
type textarea "**********"
type textarea "*"
type textarea "**********"
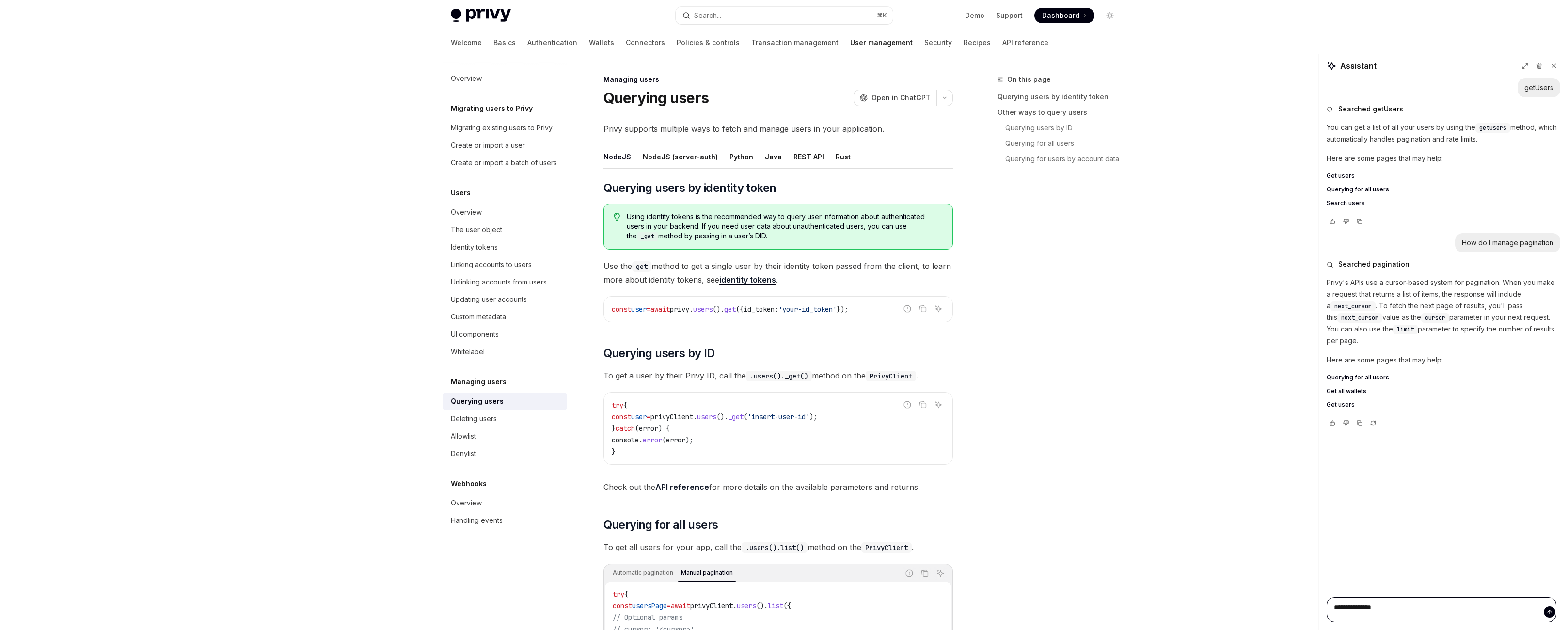
type textarea "*"
type textarea "**********"
type textarea "*"
type textarea "**********"
type textarea "*"
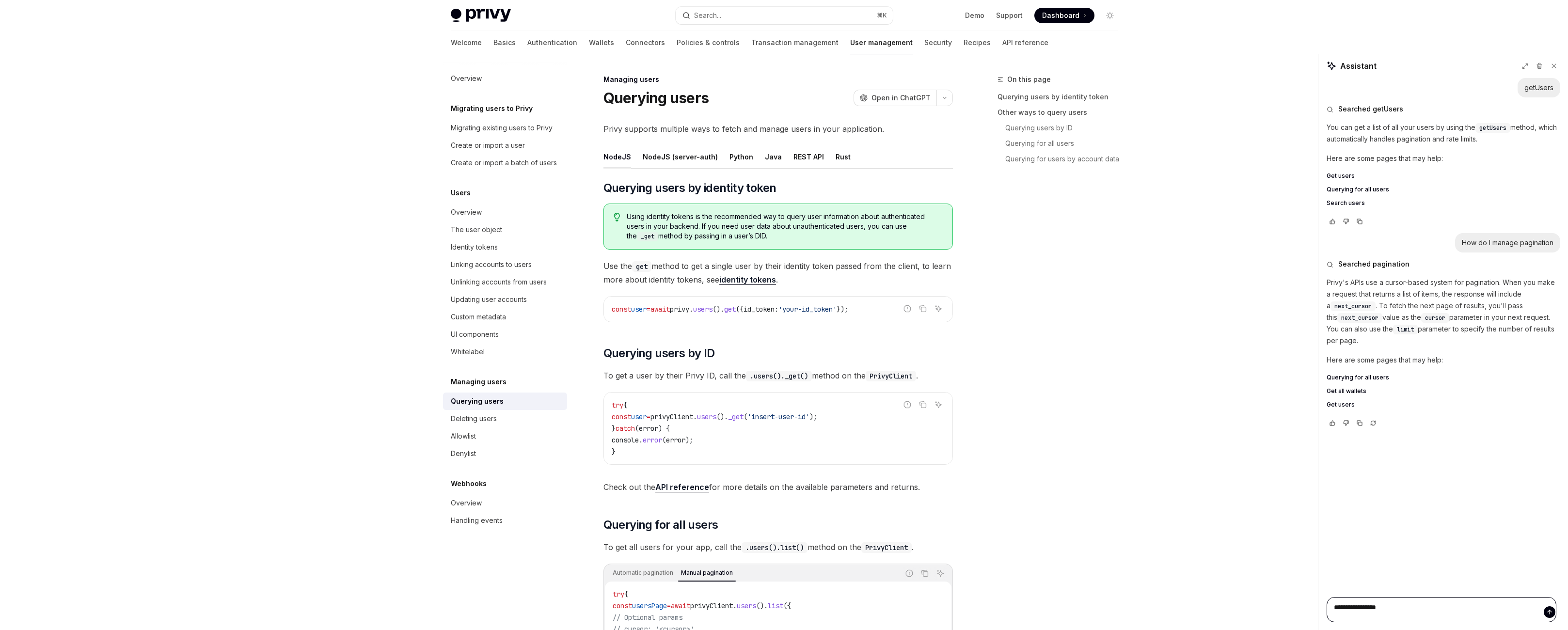
type textarea "**********"
type textarea "*"
type textarea "**********"
type textarea "*"
type textarea "**********"
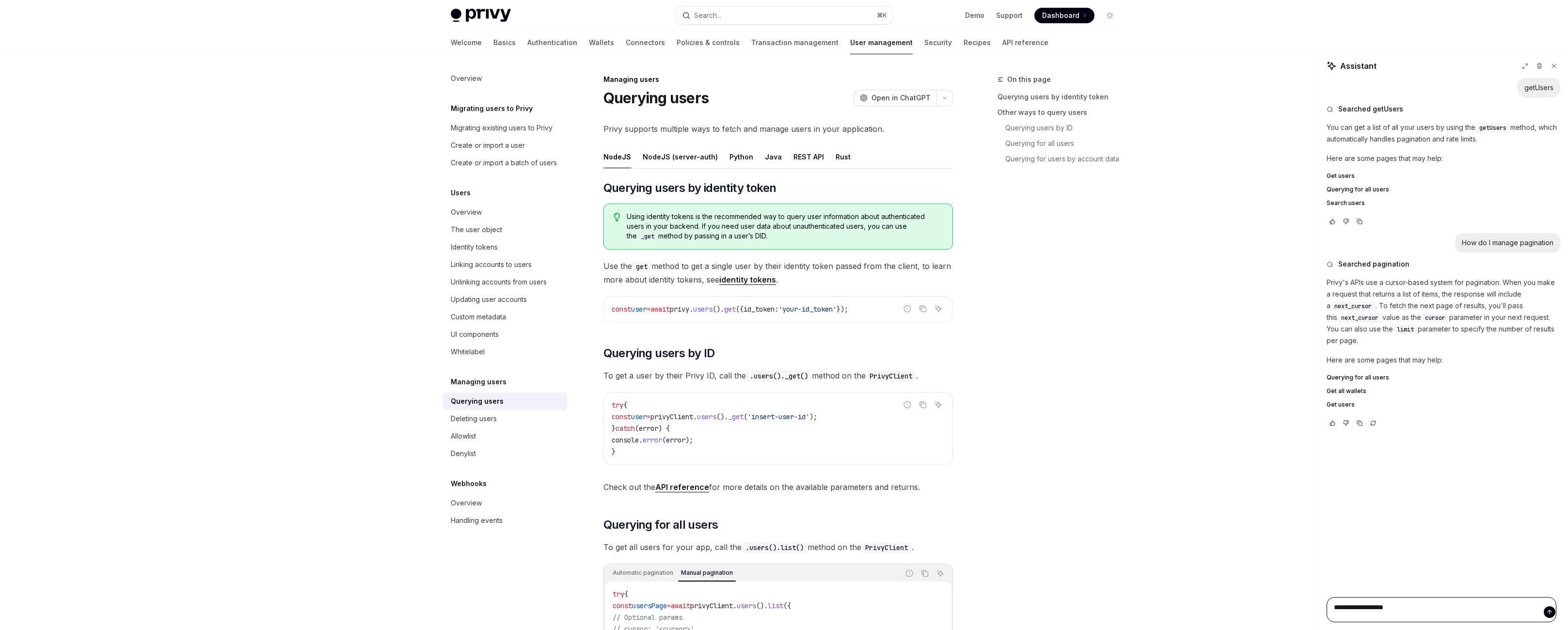
type textarea "*"
type textarea "**********"
type textarea "*"
type textarea "**********"
type textarea "*"
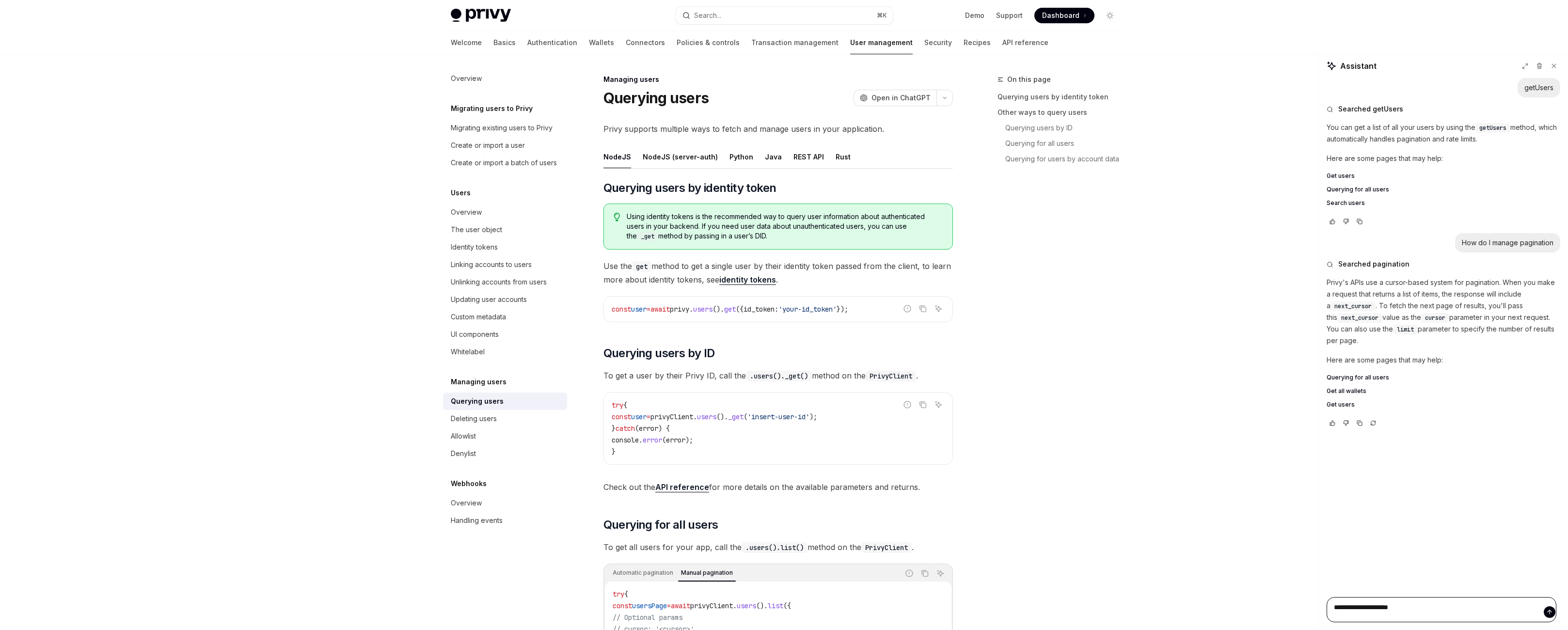
type textarea "**********"
type textarea "*"
type textarea "**********"
type textarea "*"
type textarea "**********"
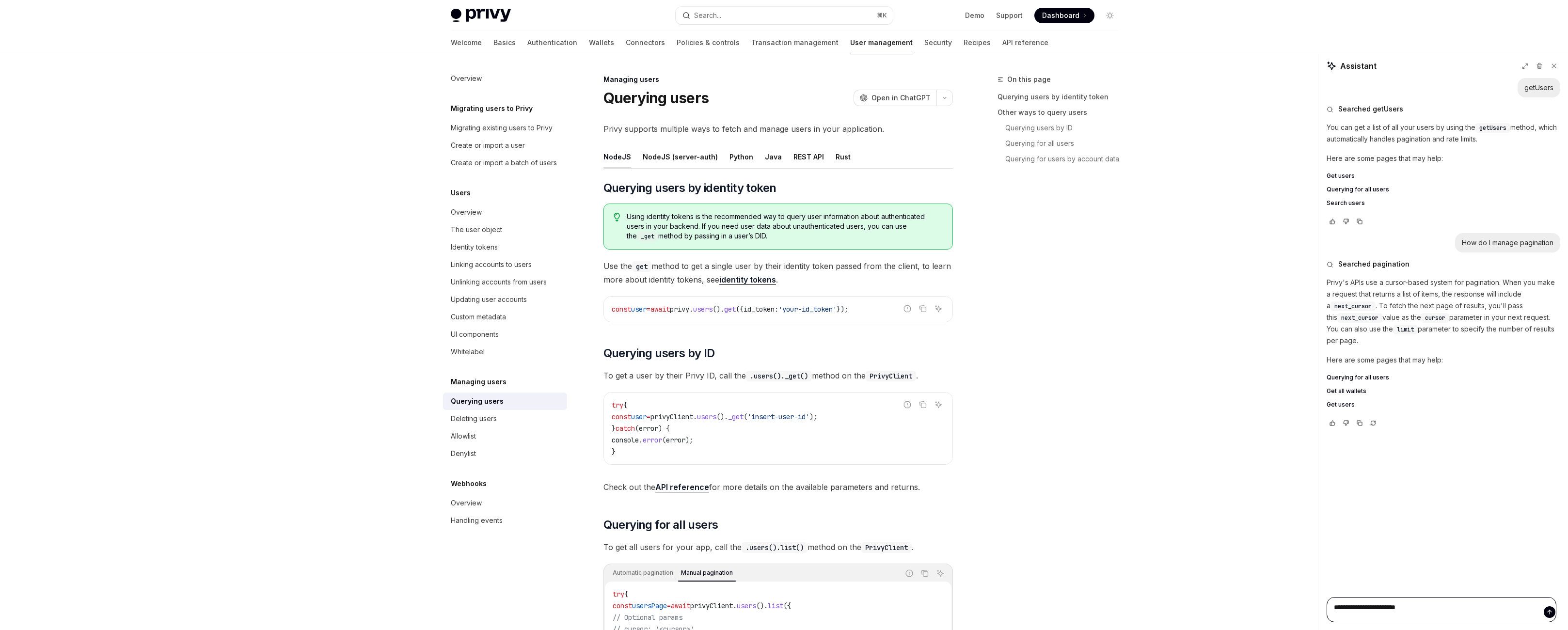
type textarea "*"
type textarea "**********"
type textarea "*"
type textarea "**********"
type textarea "*"
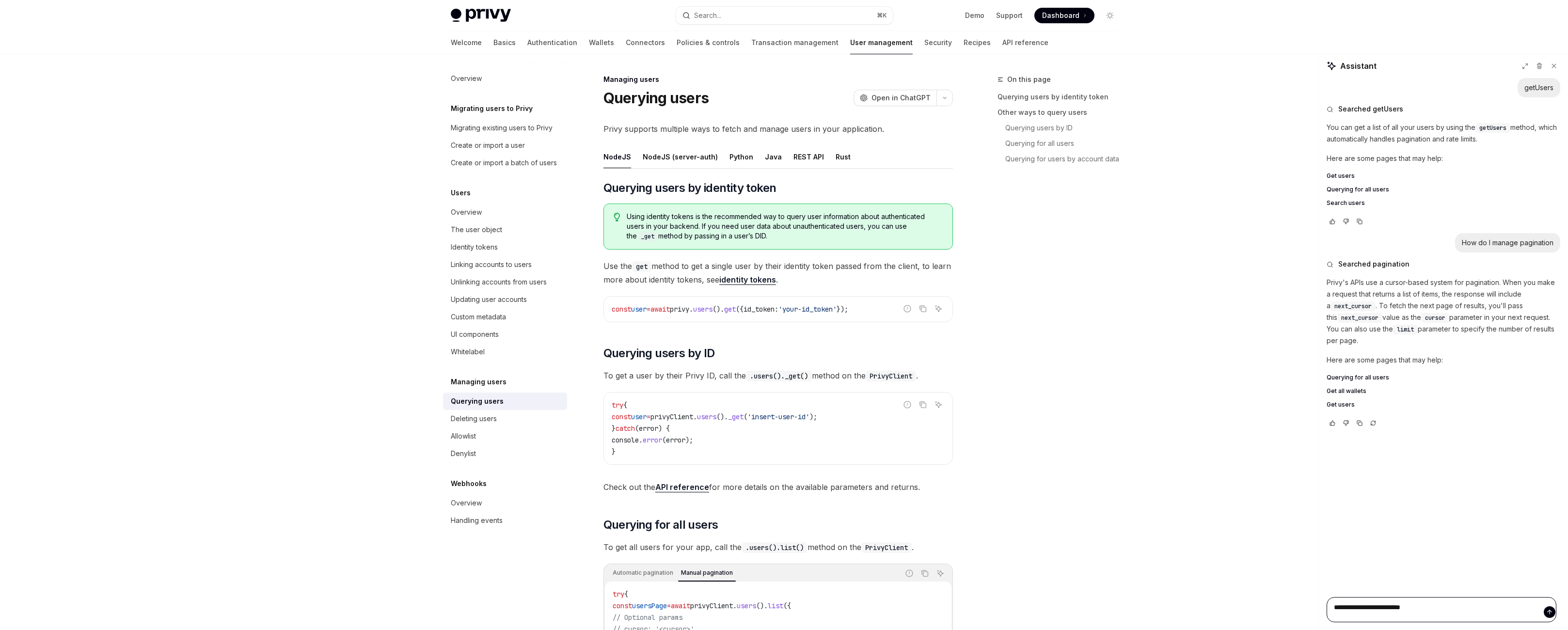
type textarea "**********"
type textarea "*"
type textarea "**********"
type textarea "*"
type textarea "**********"
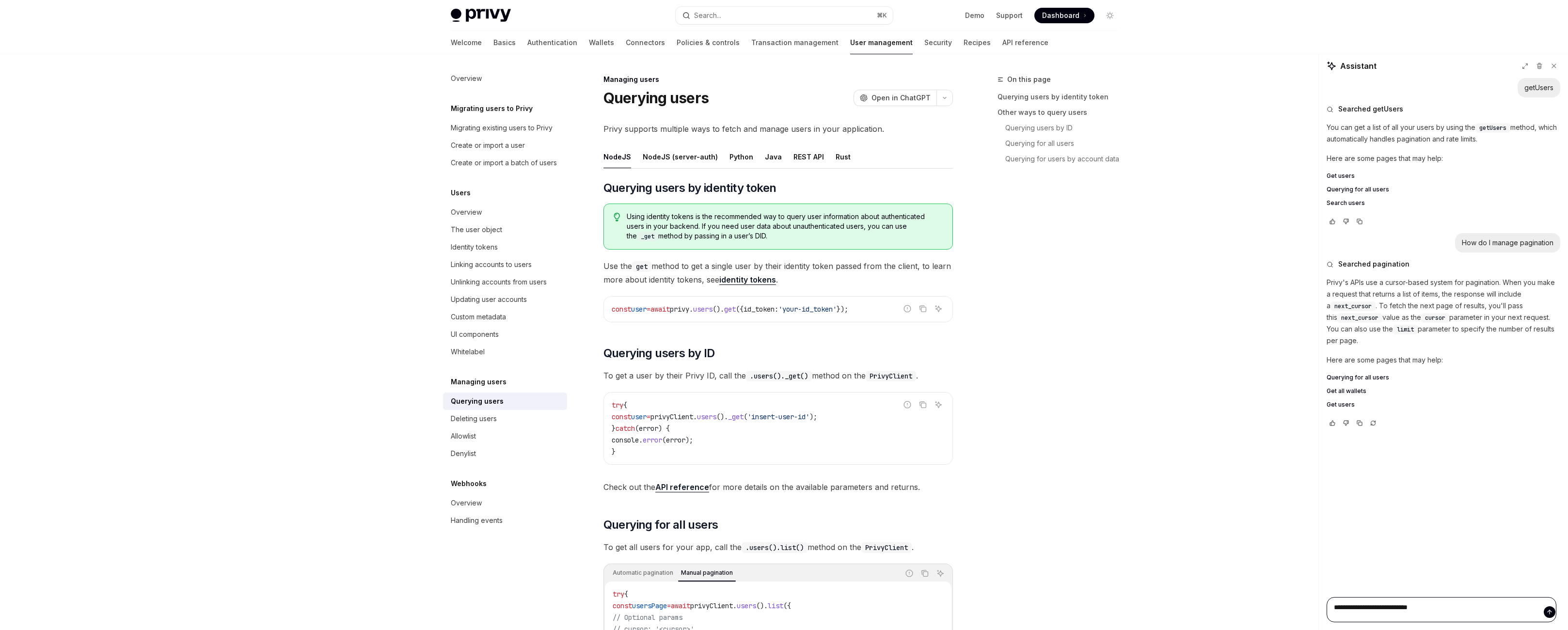
type textarea "*"
type textarea "**********"
type textarea "*"
type textarea "**********"
type textarea "*"
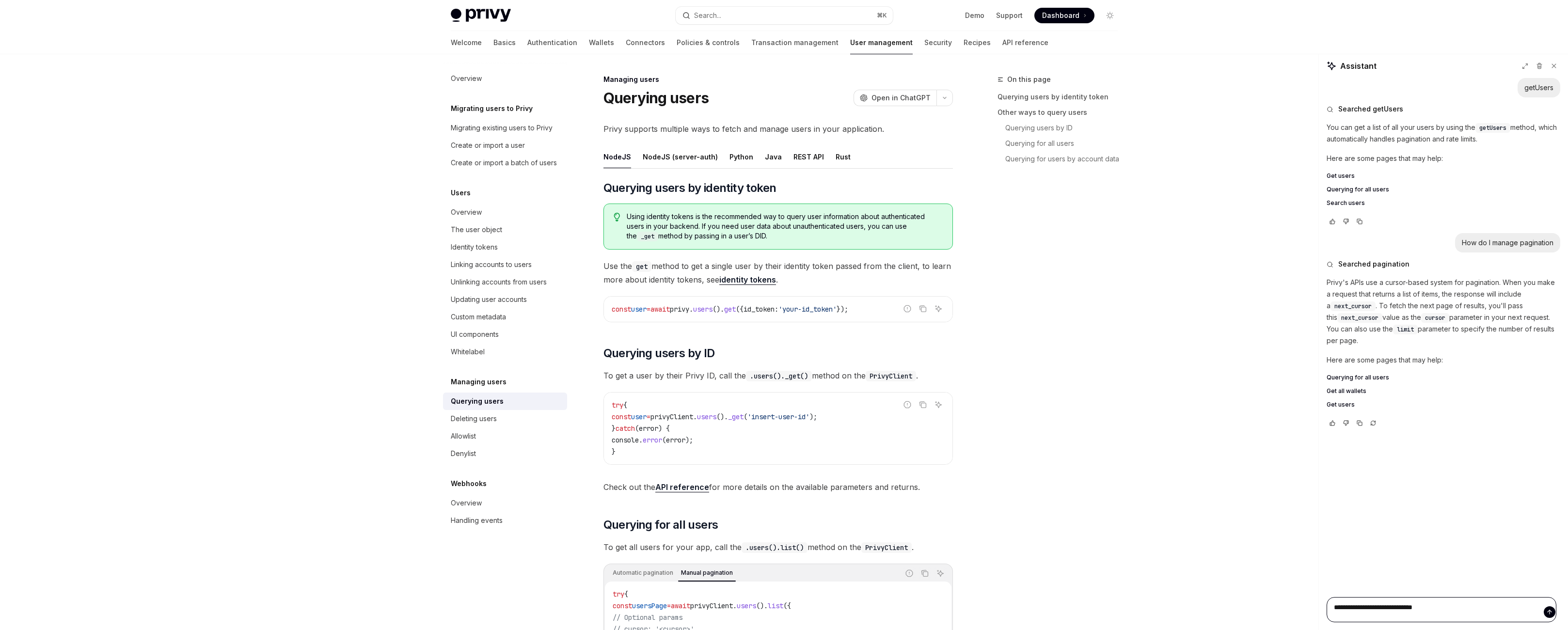
type textarea "**********"
type textarea "*"
type textarea "**********"
type textarea "*"
type textarea "**********"
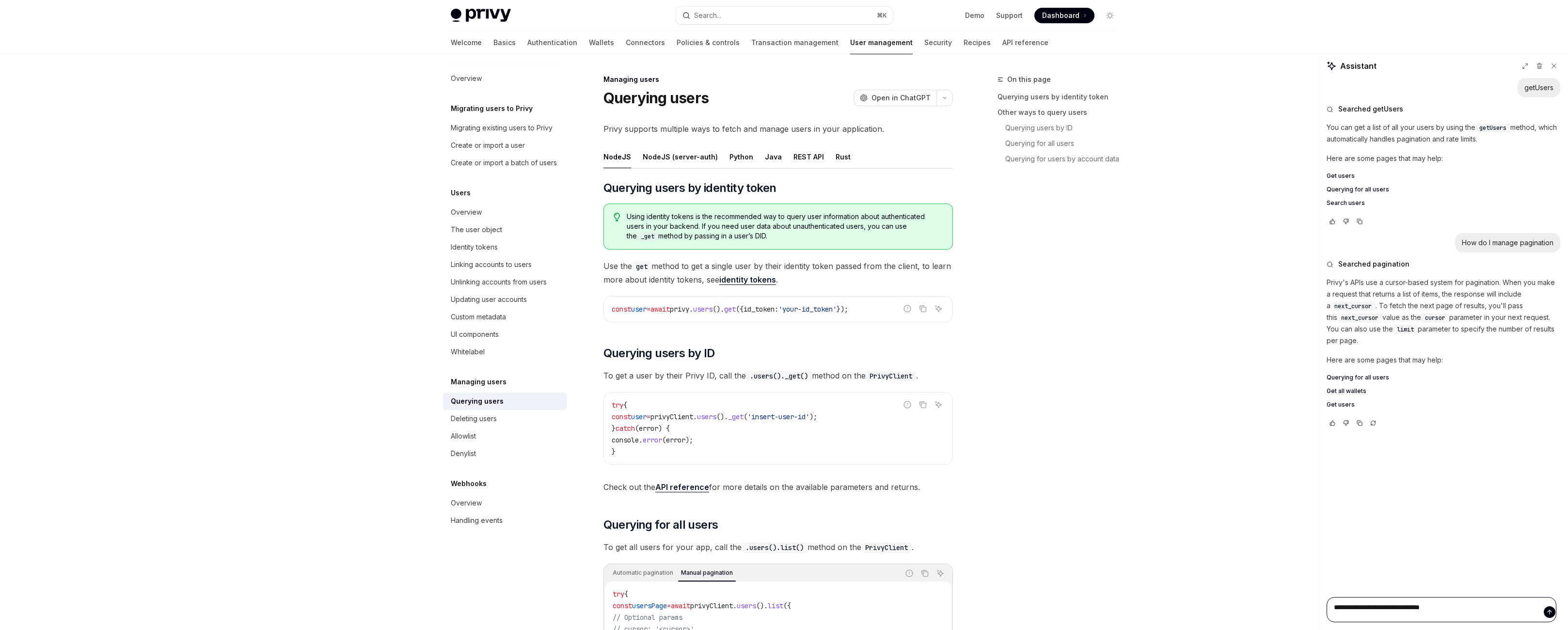
type textarea "*"
type textarea "**********"
type textarea "*"
type textarea "**********"
type textarea "*"
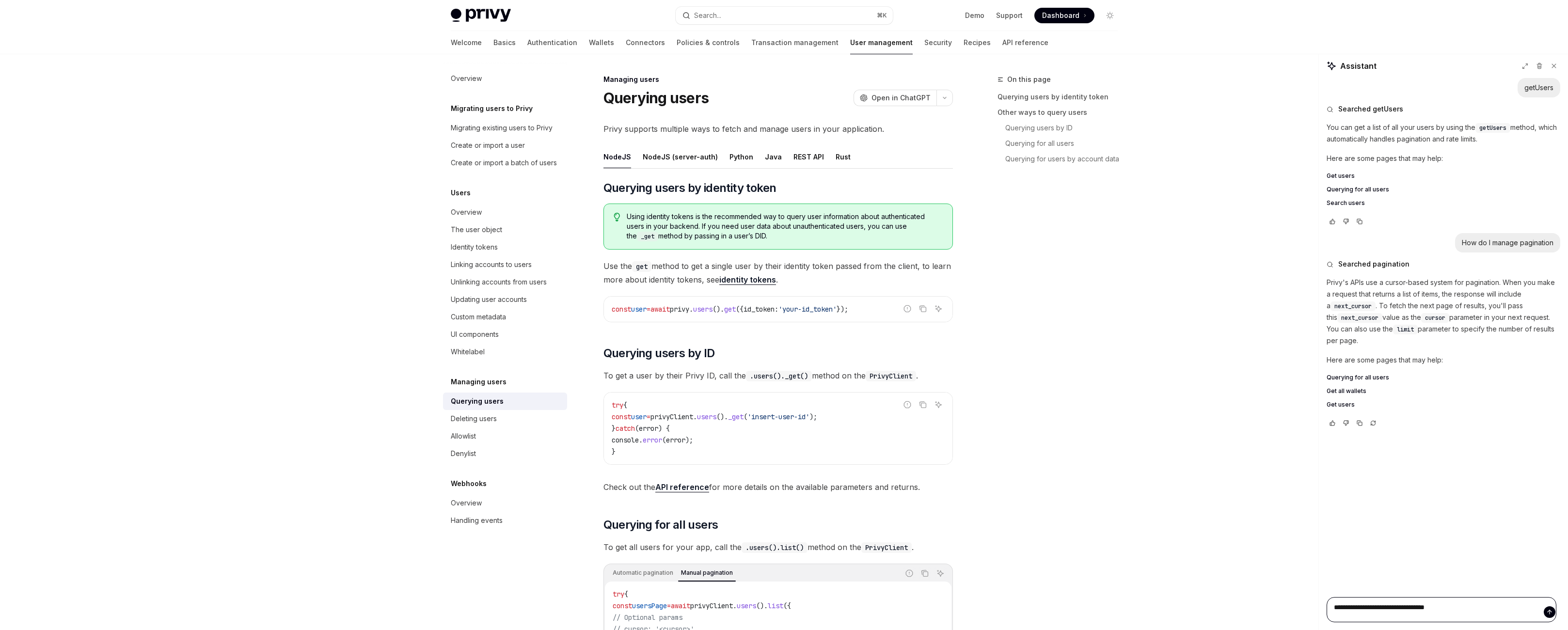
type textarea "**********"
type textarea "*"
type textarea "**********"
type textarea "*"
type textarea "**********"
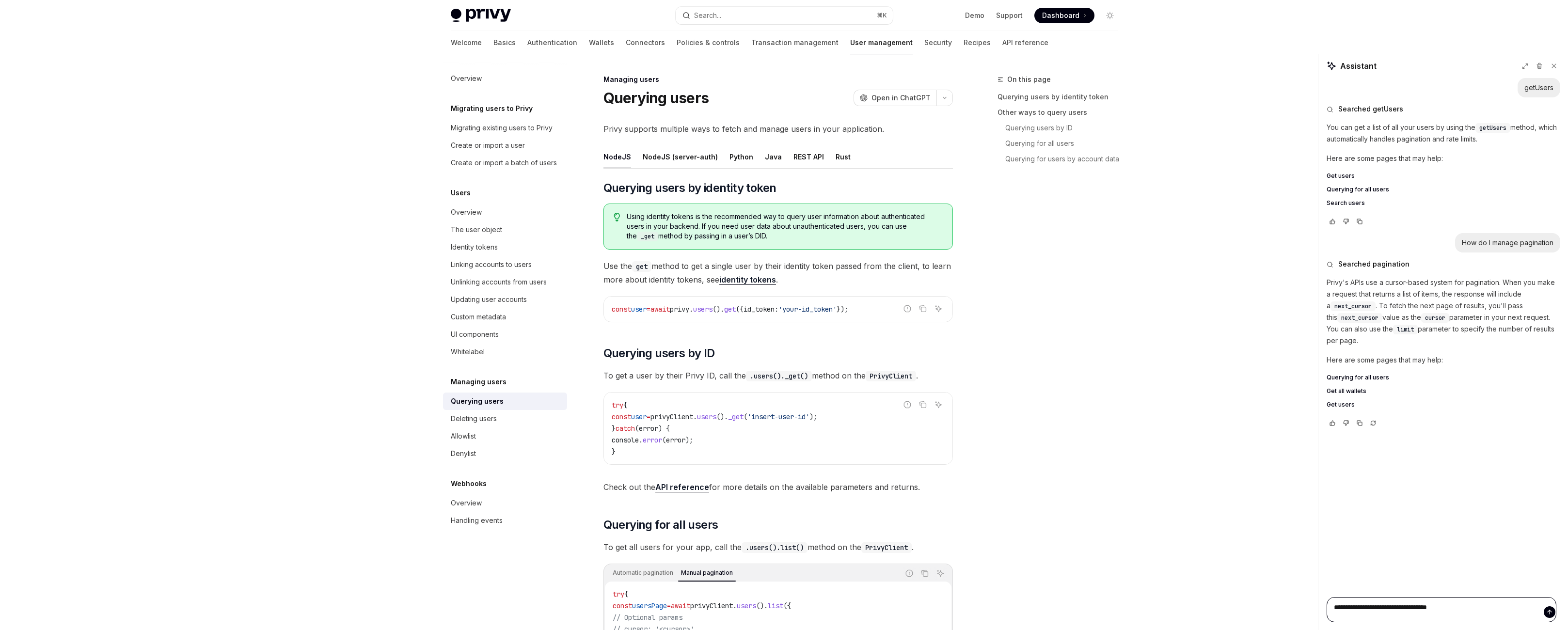
type textarea "*"
type textarea "**********"
type textarea "*"
type textarea "**********"
type textarea "*"
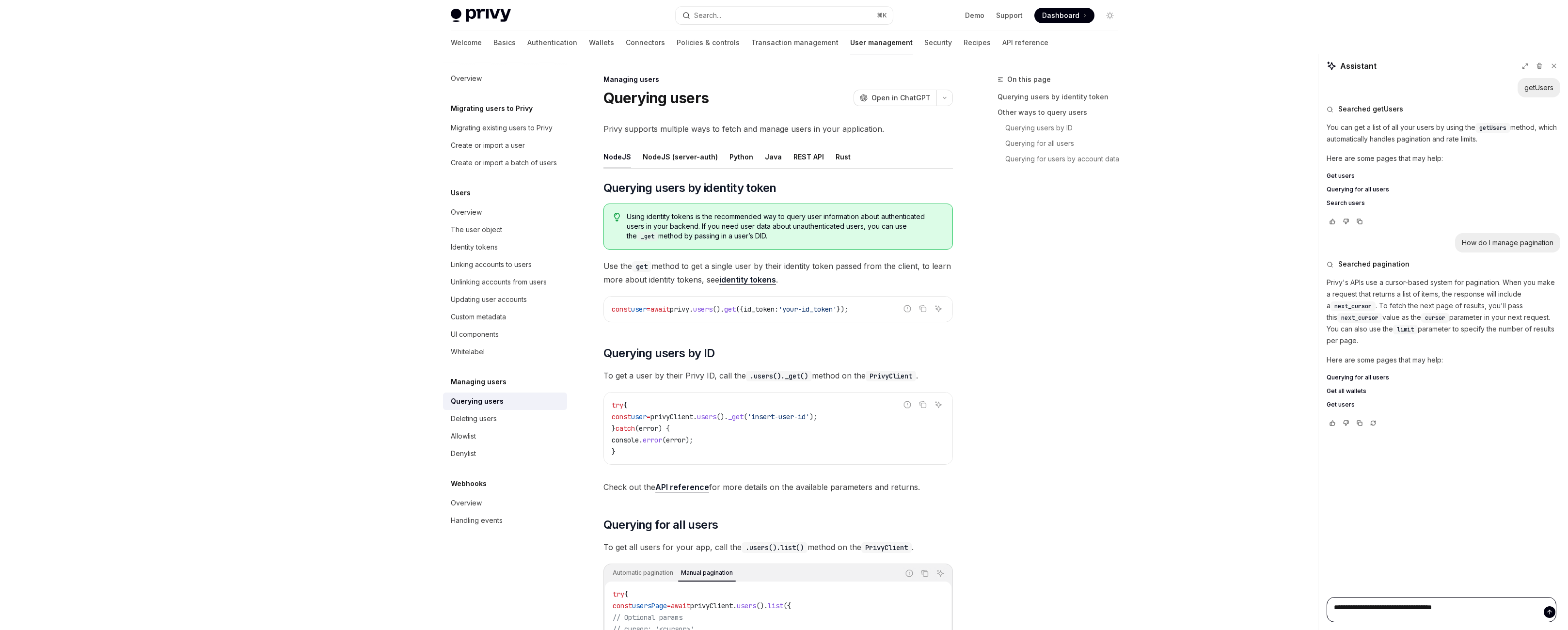
type textarea "**********"
type textarea "*"
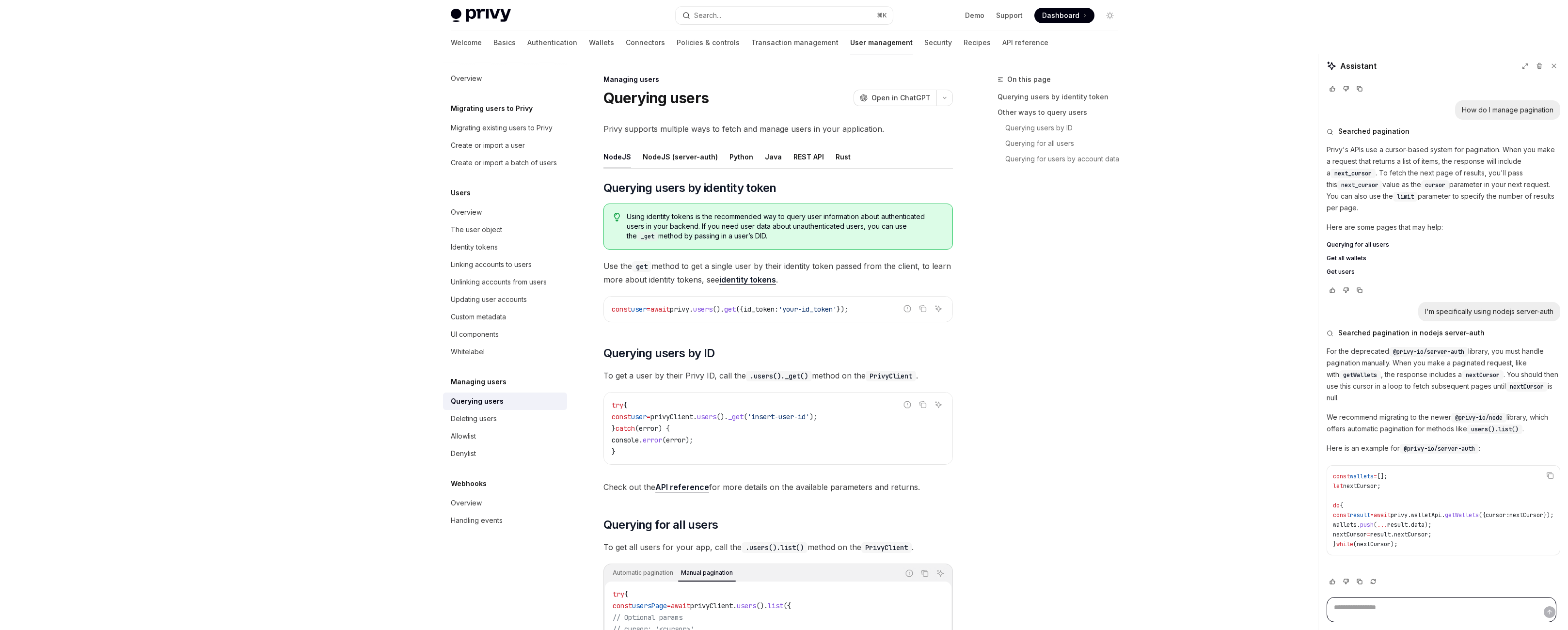
scroll to position [151, 0]
click at [643, 168] on div "NodeJS (server-auth)" at bounding box center [680, 157] width 75 height 23
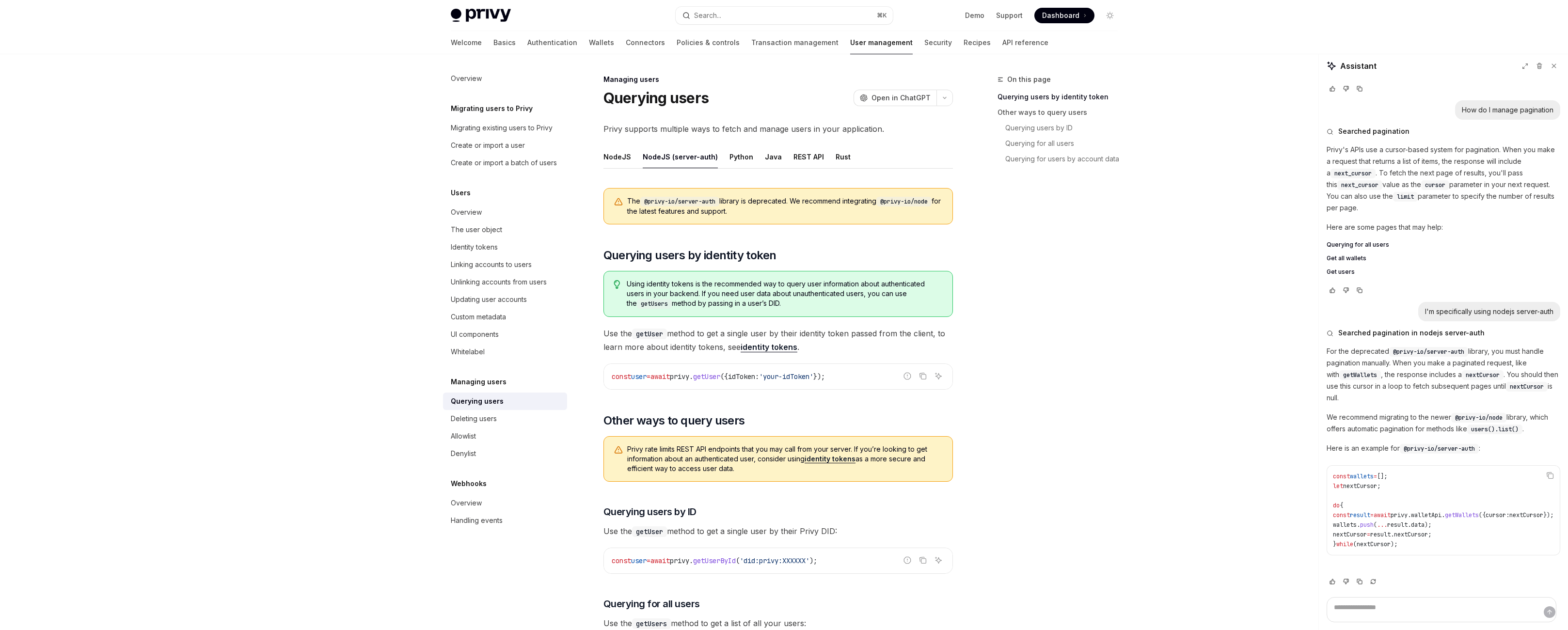
click at [643, 207] on code "@privy-io/server-auth" at bounding box center [679, 202] width 79 height 10
click at [660, 207] on code "@privy-io/server-auth" at bounding box center [679, 202] width 79 height 10
drag, startPoint x: 608, startPoint y: 254, endPoint x: 702, endPoint y: 254, distance: 94.0
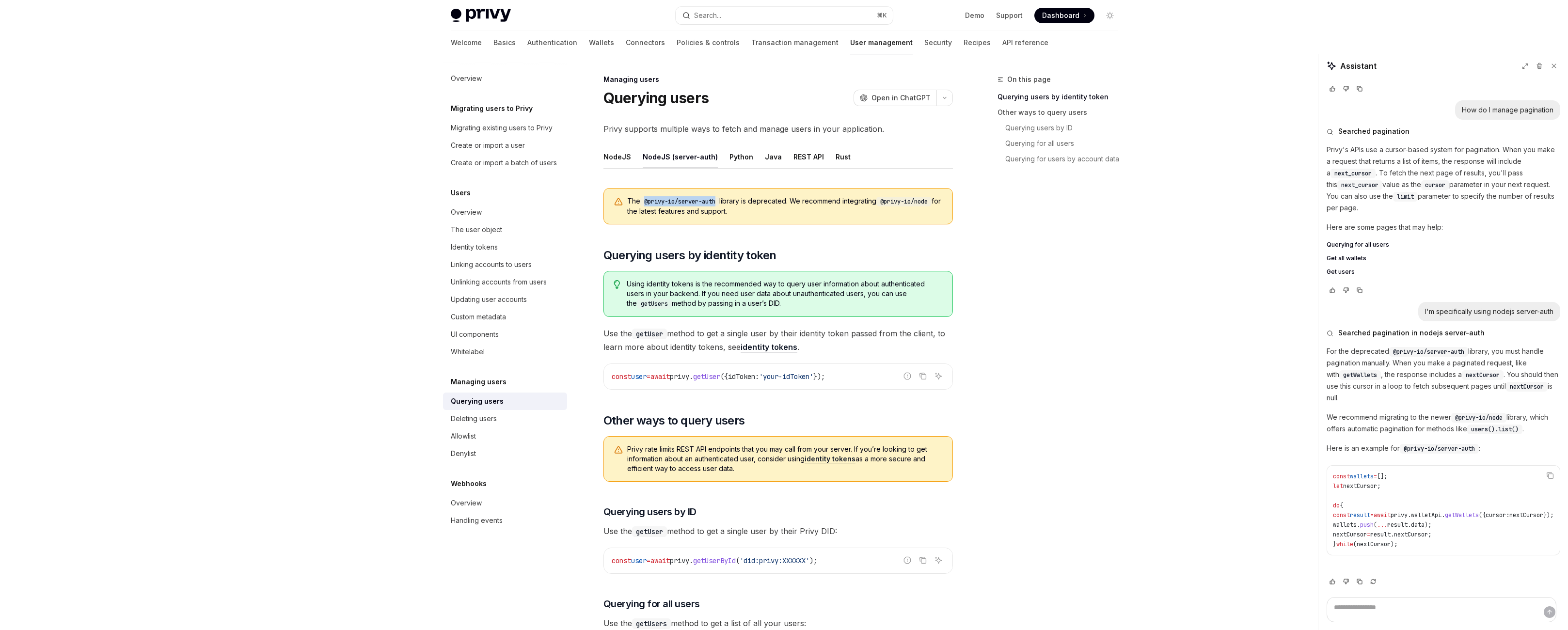
click at [702, 207] on code "@privy-io/server-auth" at bounding box center [679, 202] width 79 height 10
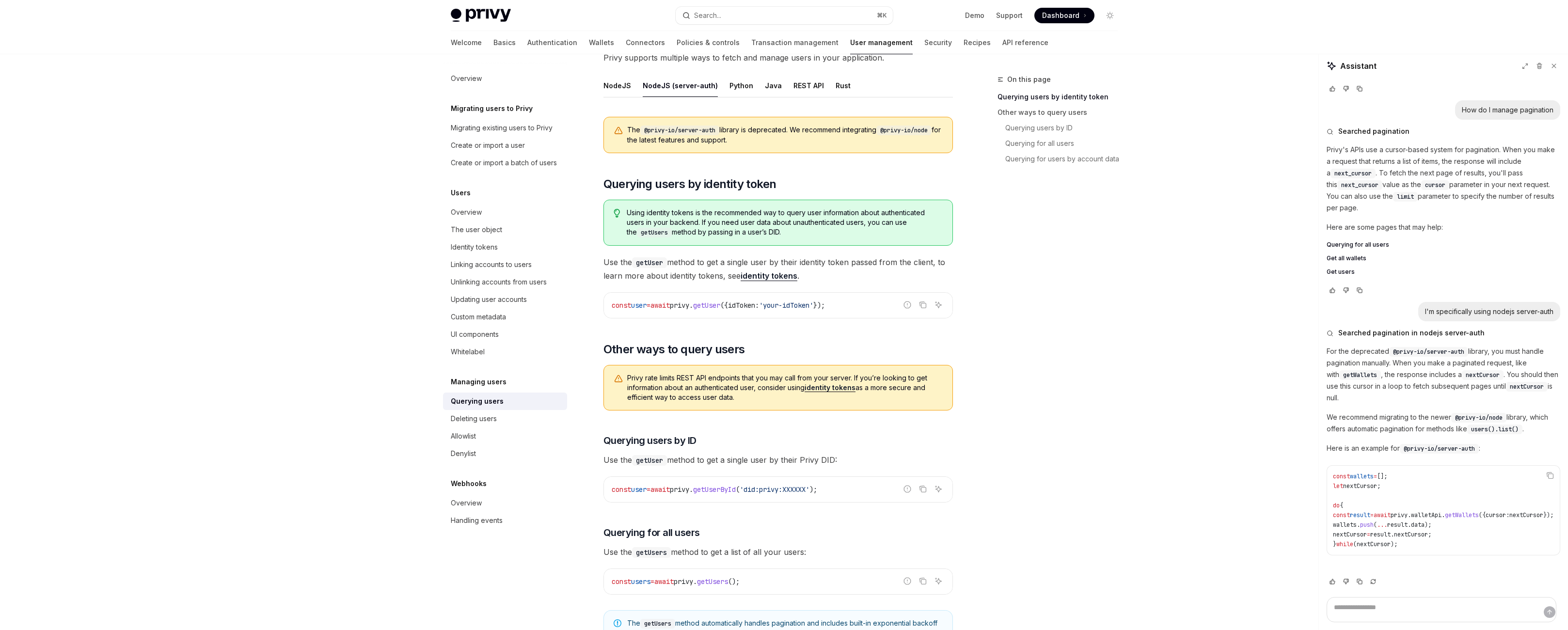
scroll to position [48, 0]
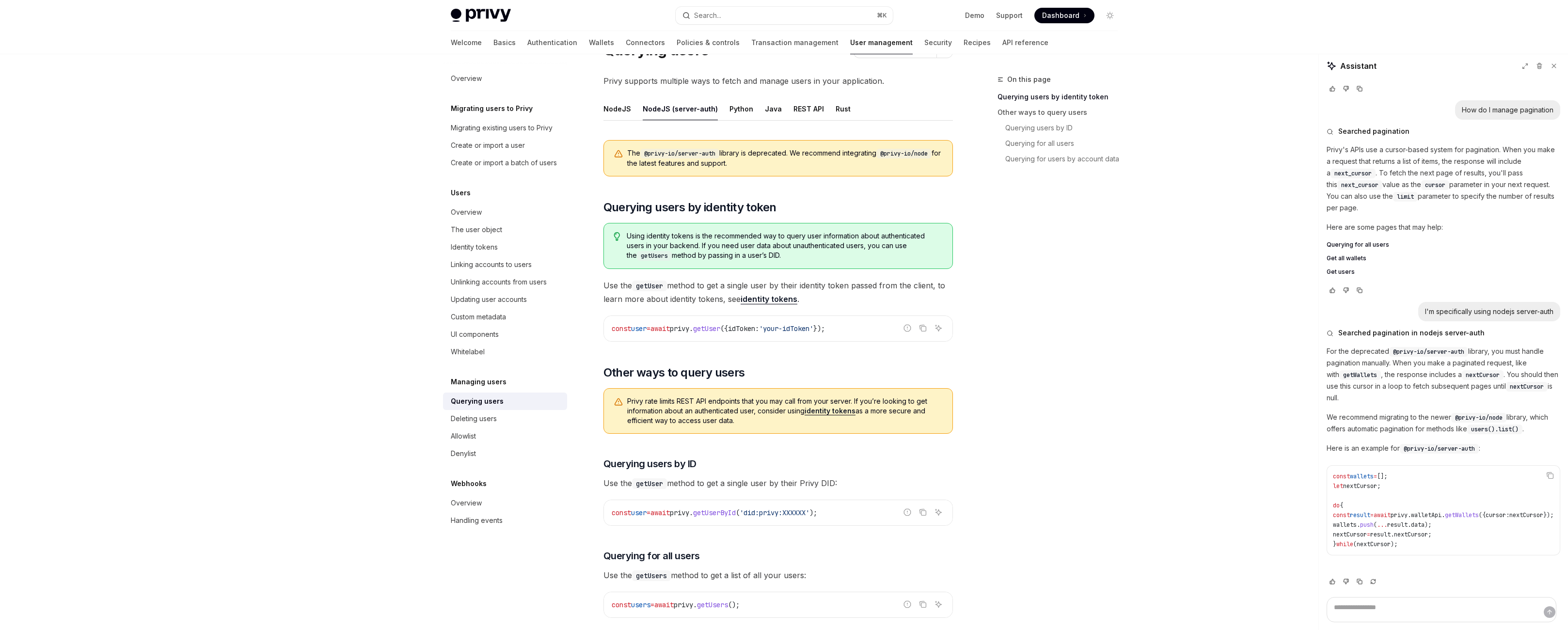
click at [931, 158] on code "@privy-io/node" at bounding box center [904, 154] width 55 height 10
drag, startPoint x: 913, startPoint y: 204, endPoint x: 994, endPoint y: 207, distance: 81.1
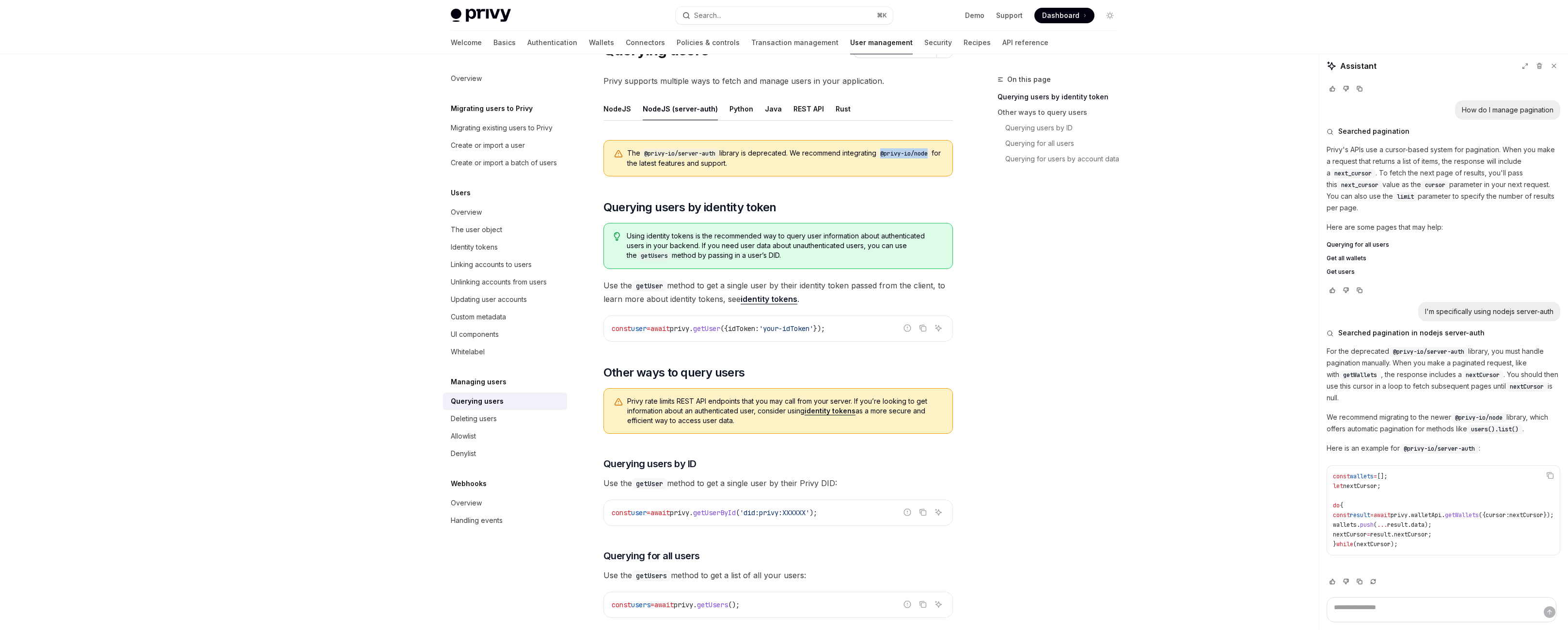
click at [953, 177] on div "The @privy-io/server-auth library is deprecated. We recommend integrating @priv…" at bounding box center [778, 158] width 349 height 36
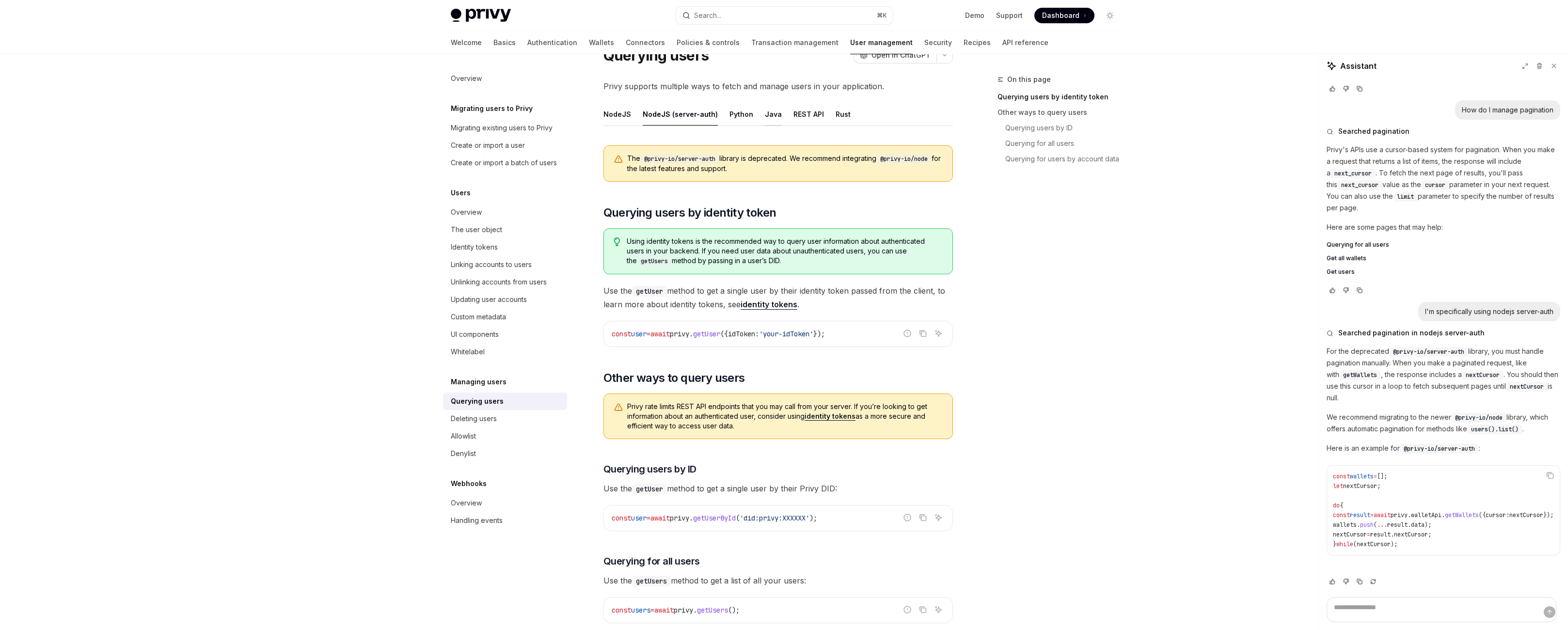
scroll to position [0, 0]
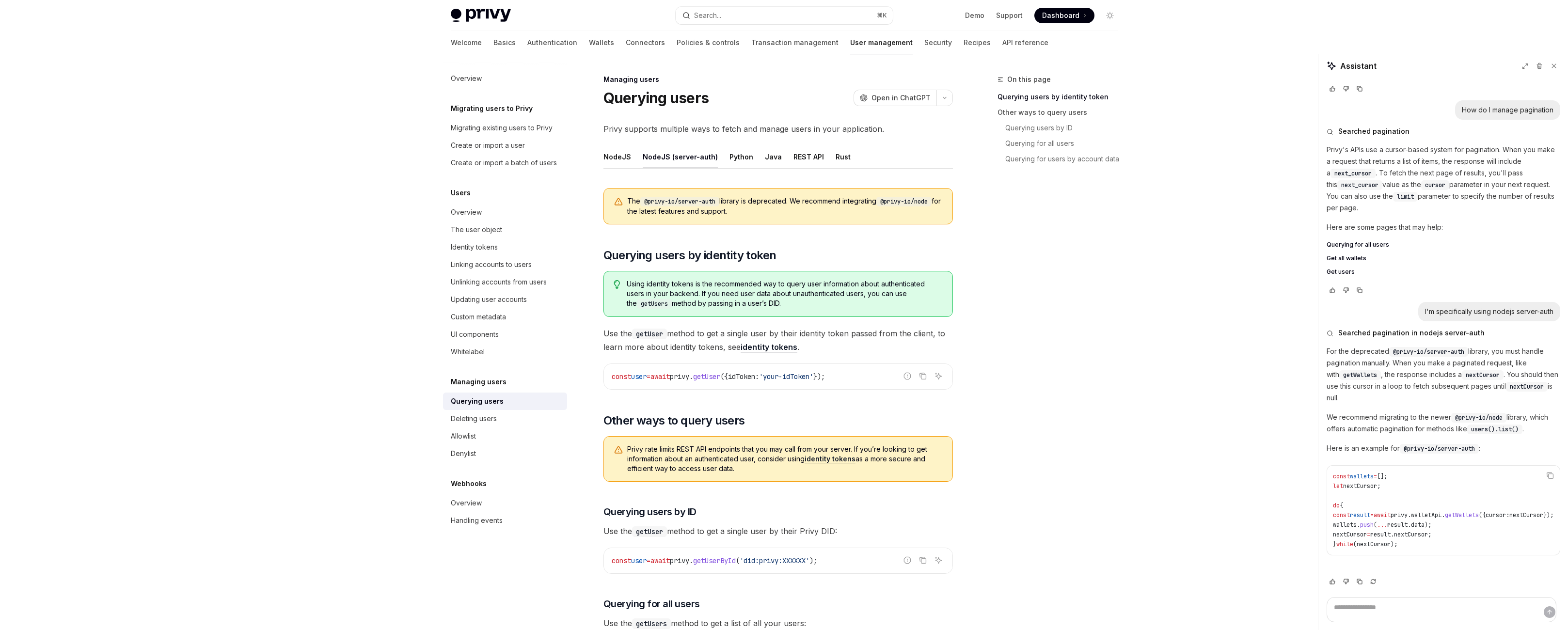
click at [913, 207] on code "@privy-io/node" at bounding box center [904, 202] width 55 height 10
drag, startPoint x: 913, startPoint y: 250, endPoint x: 988, endPoint y: 261, distance: 75.8
click at [953, 224] on div "The @privy-io/server-auth library is deprecated. We recommend integrating @priv…" at bounding box center [778, 206] width 349 height 36
click at [667, 168] on div "NodeJS (server-auth)" at bounding box center [680, 157] width 75 height 23
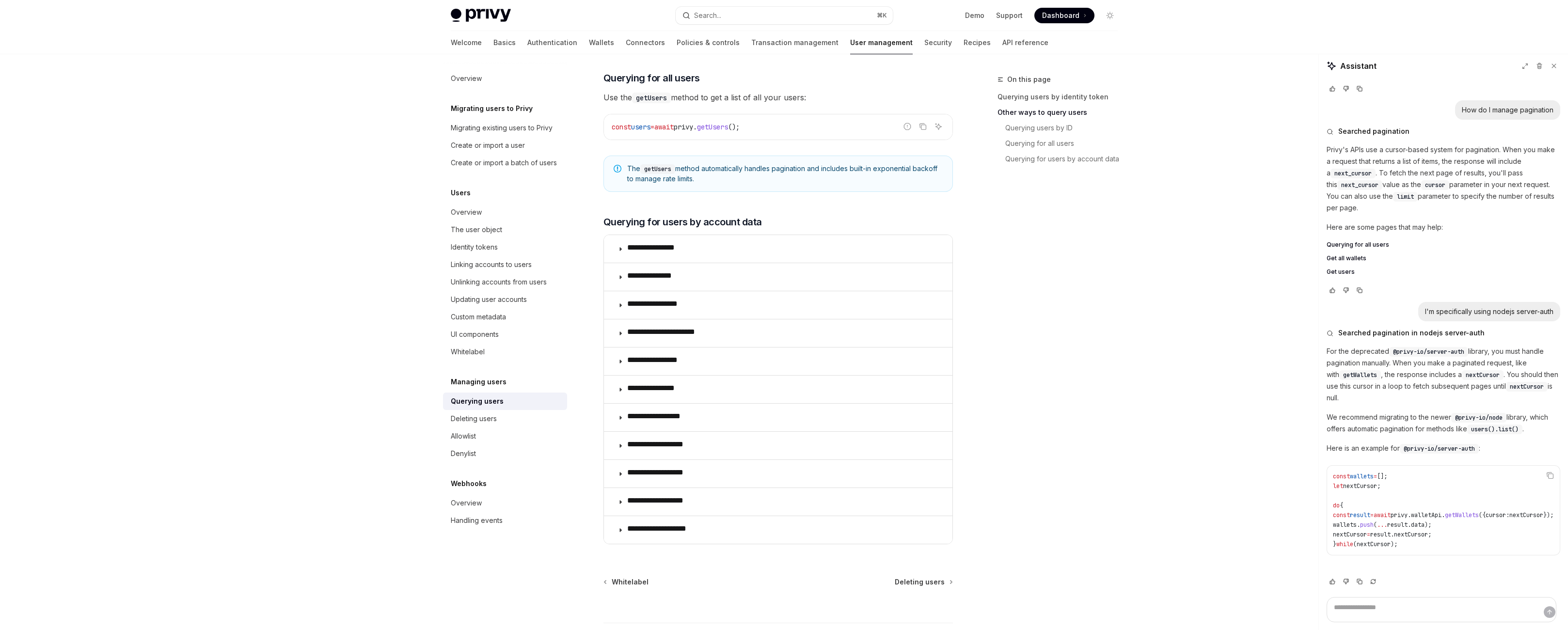
scroll to position [528, 0]
click at [727, 130] on span "getUsers" at bounding box center [712, 125] width 31 height 9
click at [728, 130] on span "getUsers" at bounding box center [712, 125] width 31 height 9
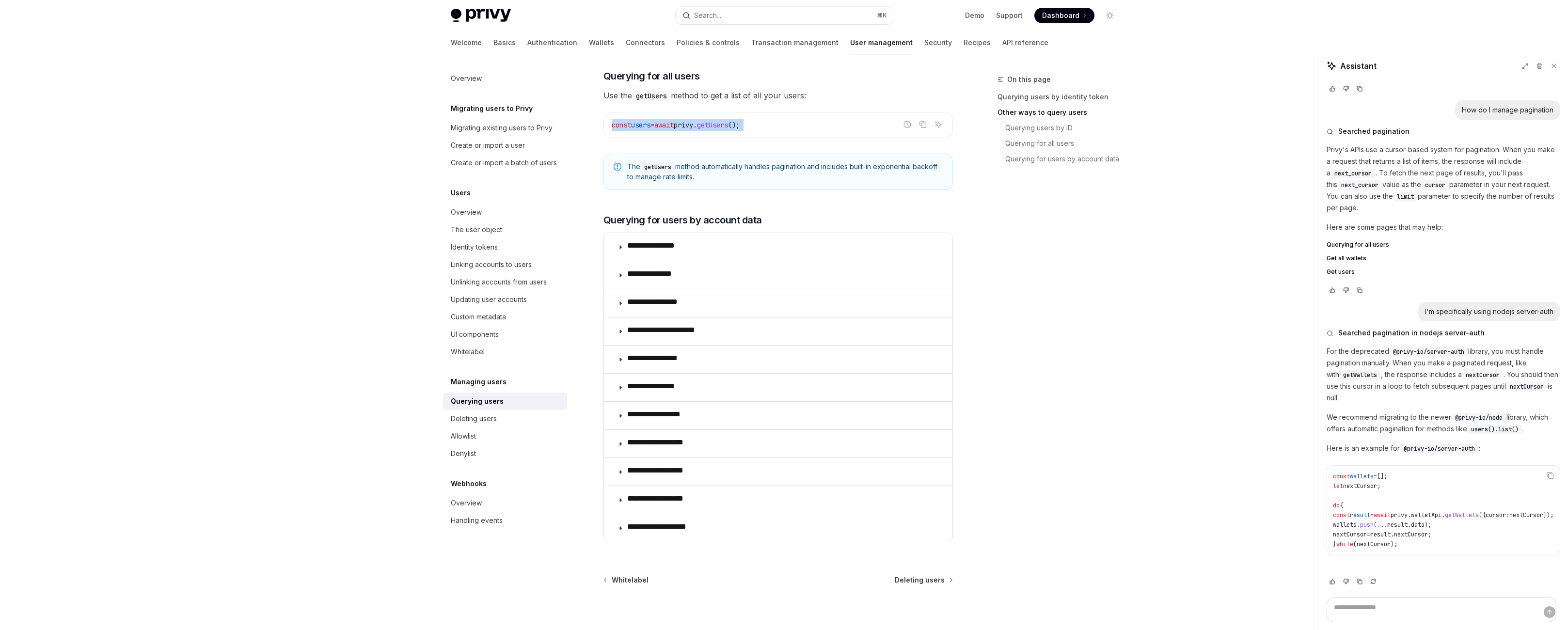
click at [756, 131] on code "const users = await privy . getUsers ();" at bounding box center [778, 125] width 333 height 12
click at [771, 131] on code "const users = await privy . getUsers ();" at bounding box center [778, 125] width 333 height 12
click at [770, 131] on code "const users = await privy . getUsers ();" at bounding box center [778, 125] width 333 height 12
click at [763, 131] on code "const users = await privy . getUsers ();" at bounding box center [778, 125] width 333 height 12
click at [224, 180] on div "Skip to main content Privy Docs home page Search... ⌘ K Demo Support Dashboard …" at bounding box center [784, 89] width 1568 height 1233
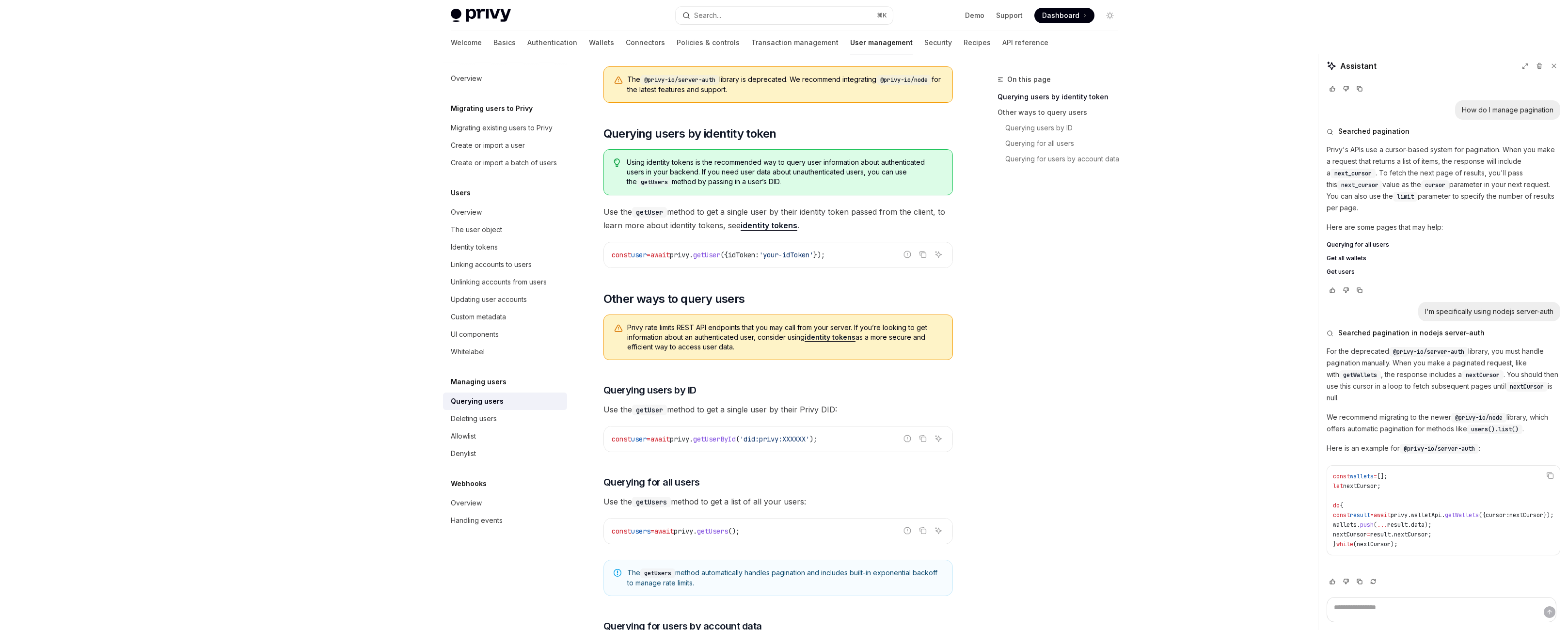
scroll to position [0, 0]
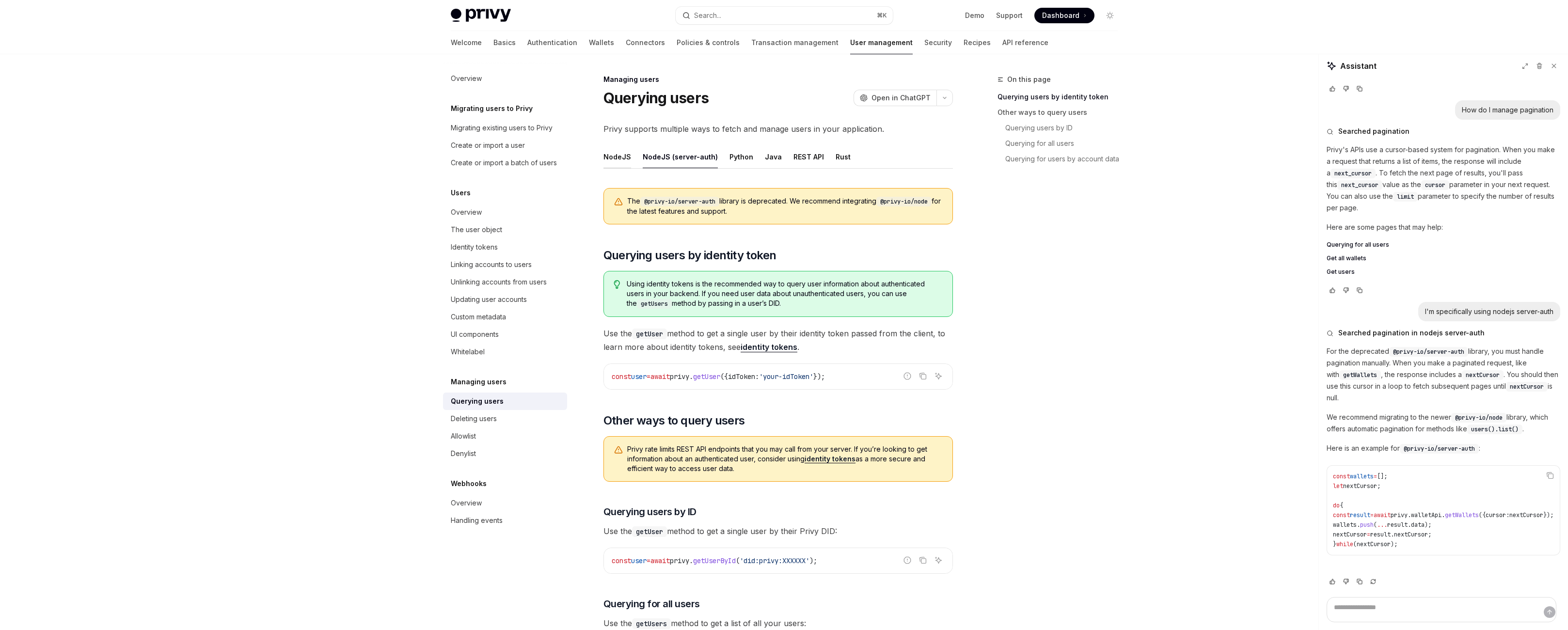
click at [604, 168] on div "NodeJS" at bounding box center [617, 157] width 28 height 23
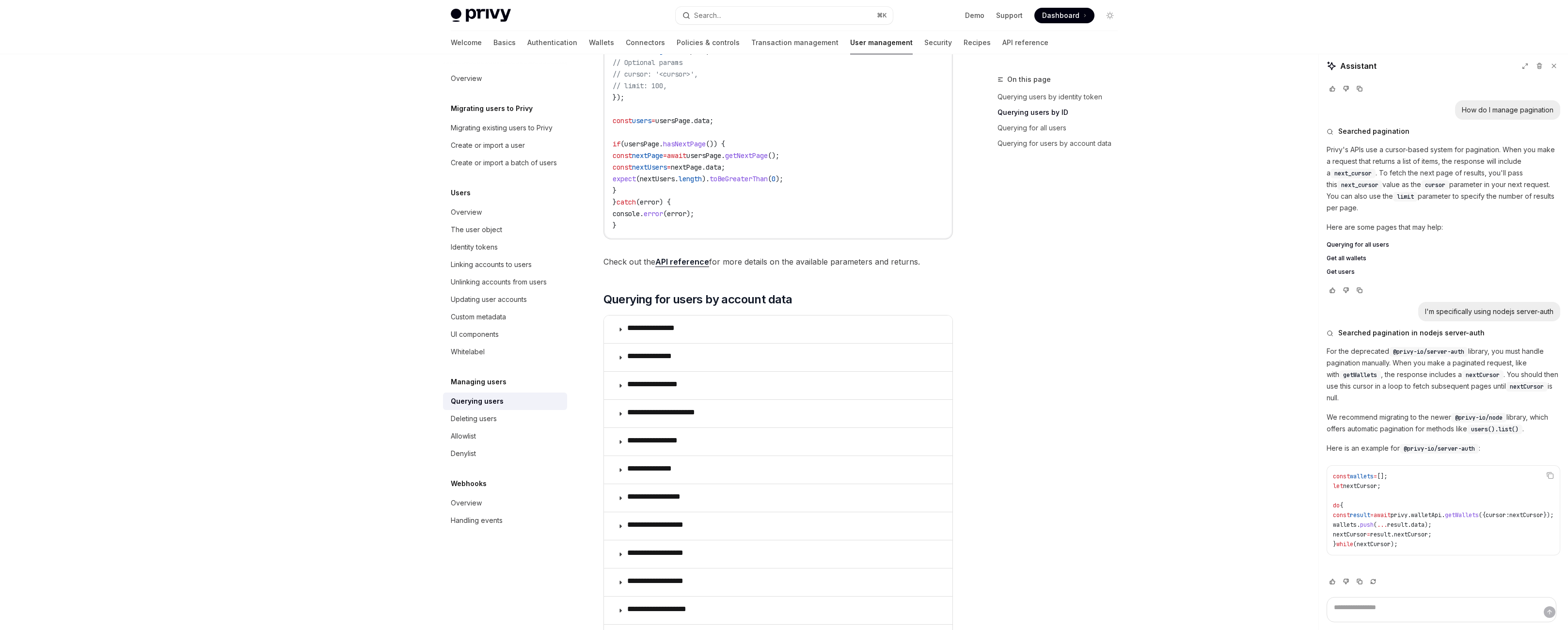
scroll to position [558, 0]
click at [624, 167] on div "try { const usersPage = await privyClient . users (). list ({ // Optional param…" at bounding box center [778, 129] width 347 height 212
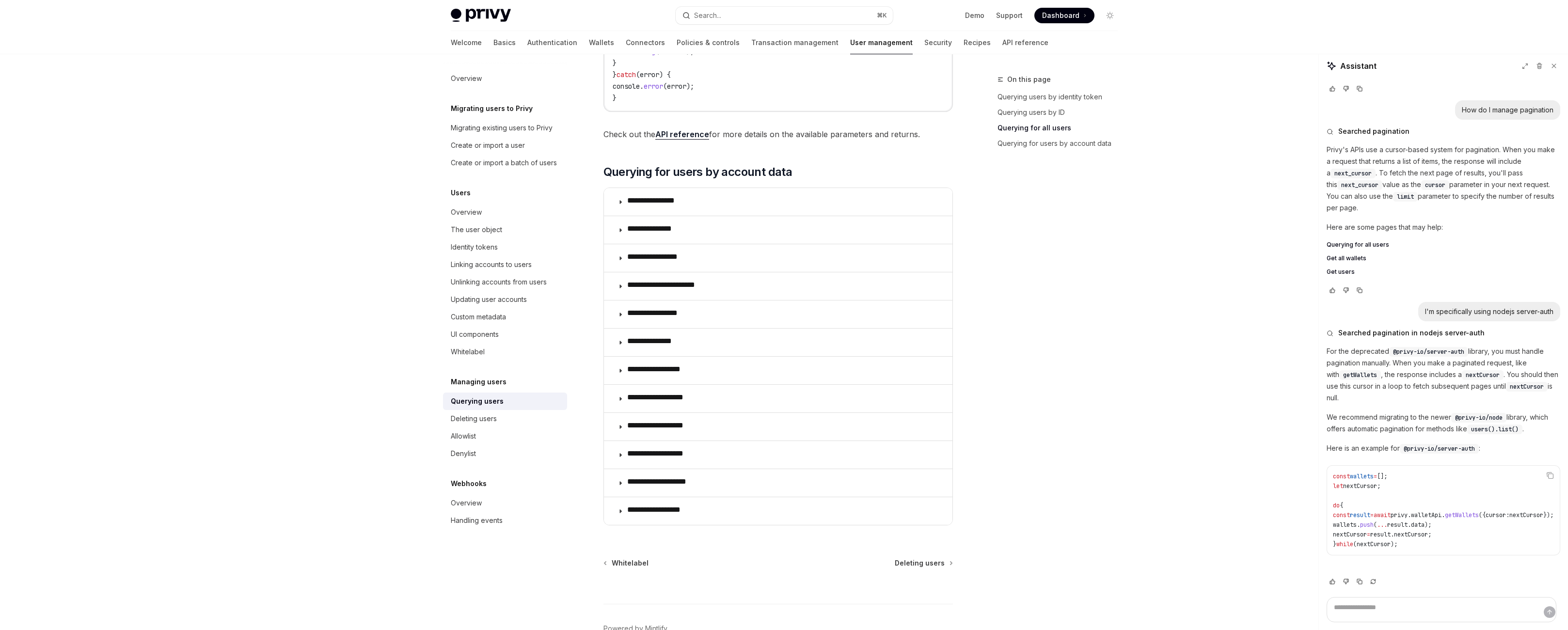
scroll to position [566, 0]
click at [756, 45] on span "users" at bounding box center [747, 40] width 20 height 9
click at [726, 45] on span "privyClient" at bounding box center [712, 40] width 43 height 9
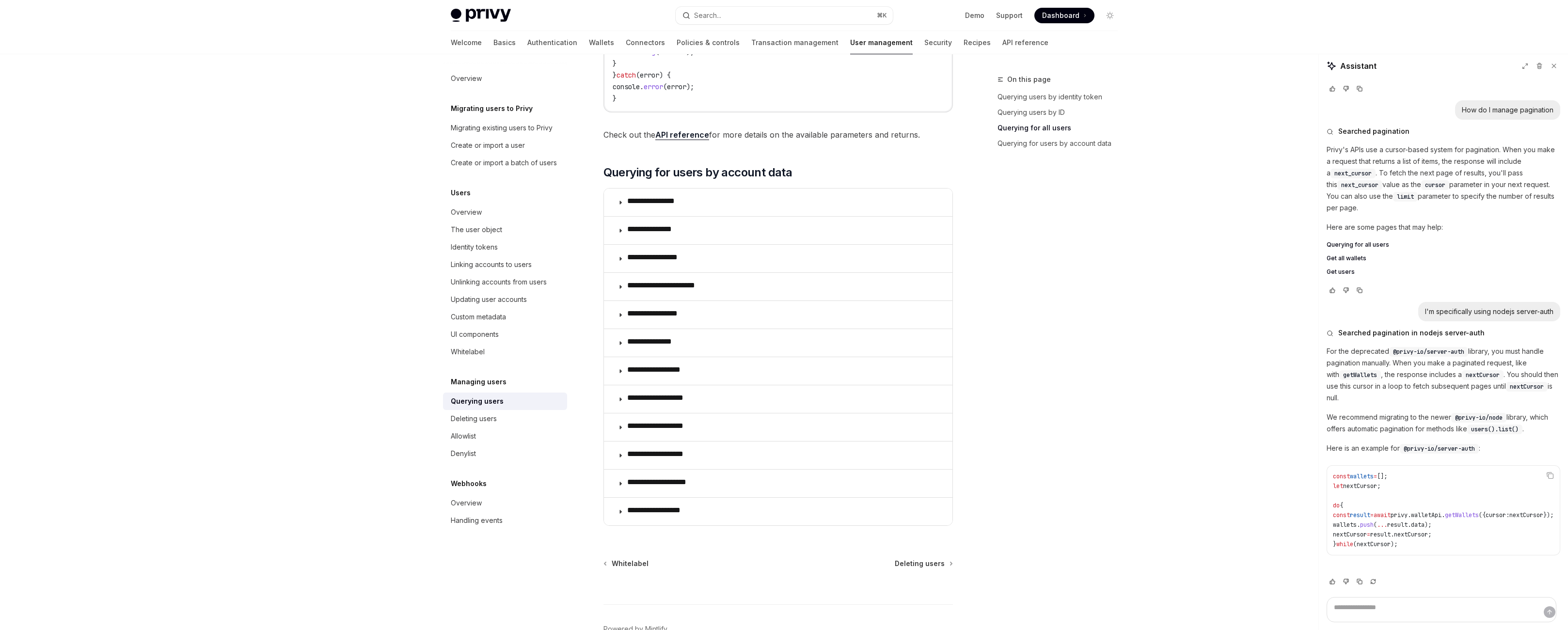
click at [624, 45] on span "await" at bounding box center [634, 40] width 20 height 9
drag, startPoint x: 579, startPoint y: 190, endPoint x: 600, endPoint y: 213, distance: 31.1
click at [613, 104] on code "try { for await ( const user of privyClient . users (). list ()) { console . lo…" at bounding box center [778, 63] width 331 height 81
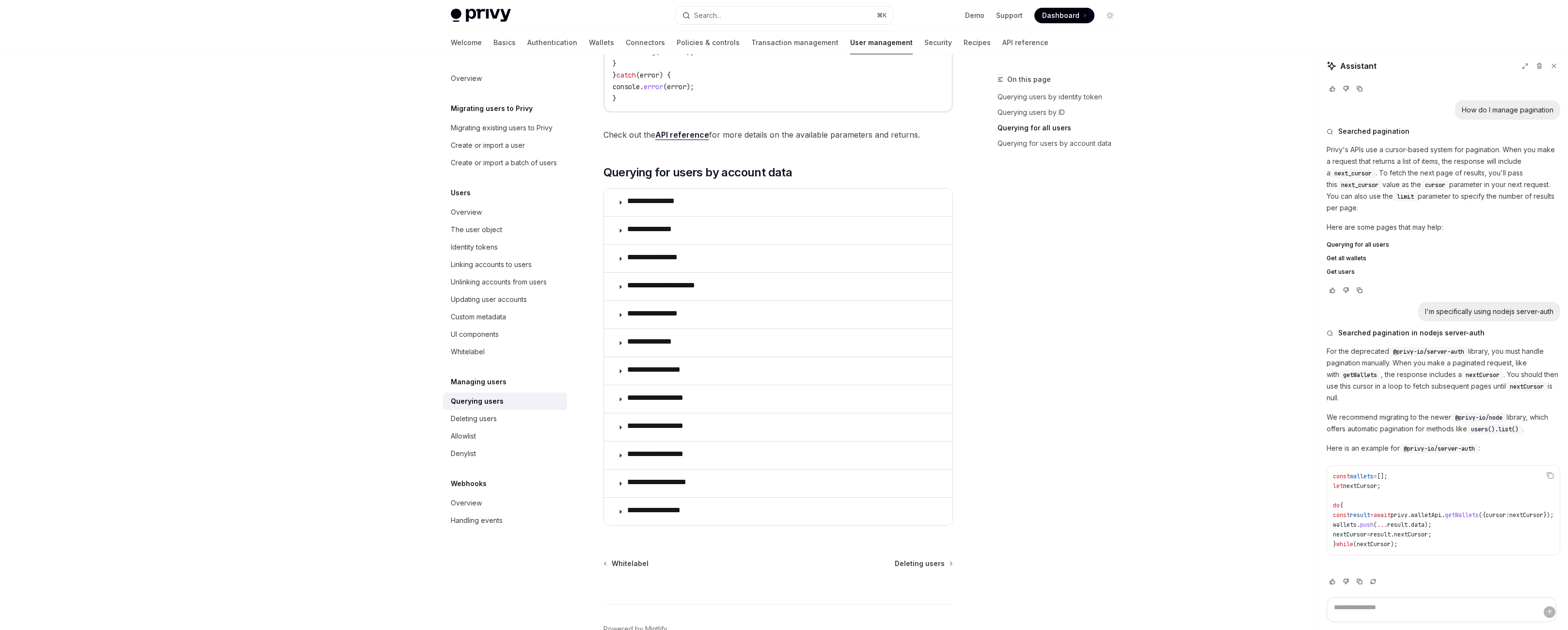
click at [613, 104] on code "try { for await ( const user of privyClient . users (). list ()) { console . lo…" at bounding box center [778, 63] width 331 height 81
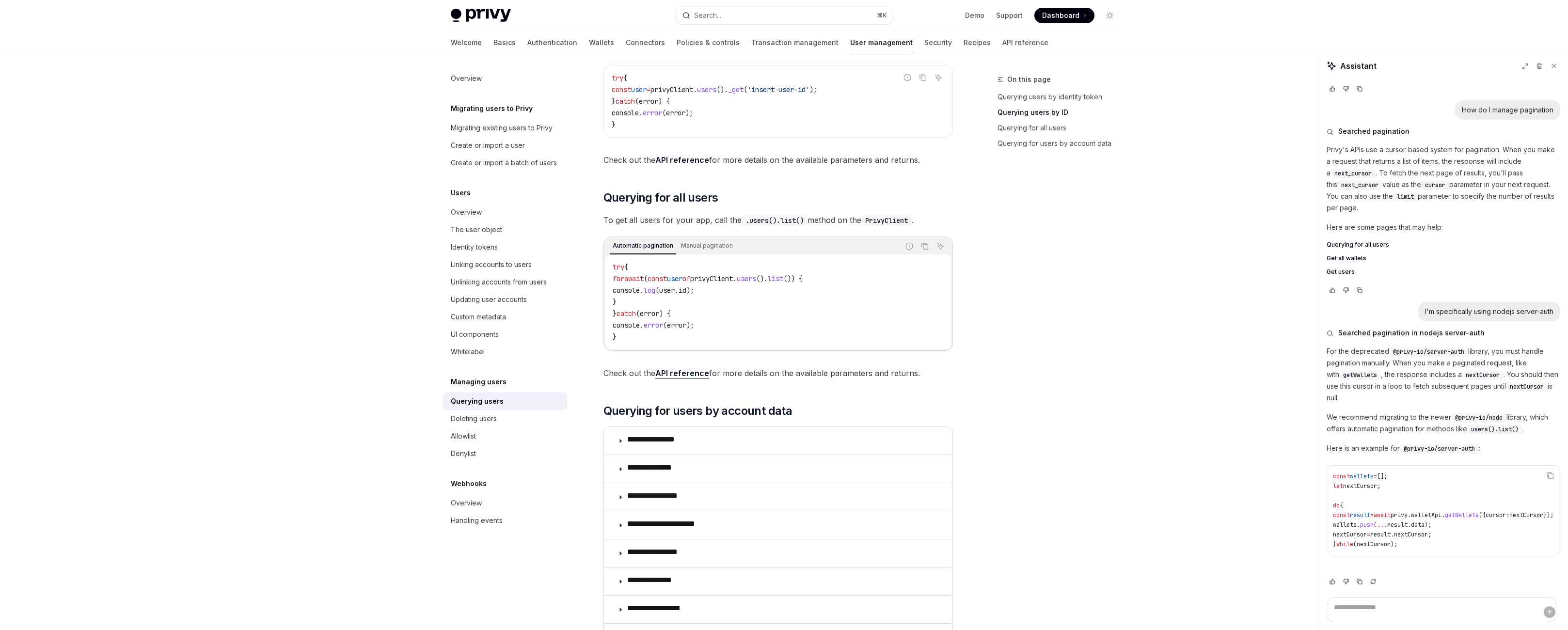
scroll to position [316, 0]
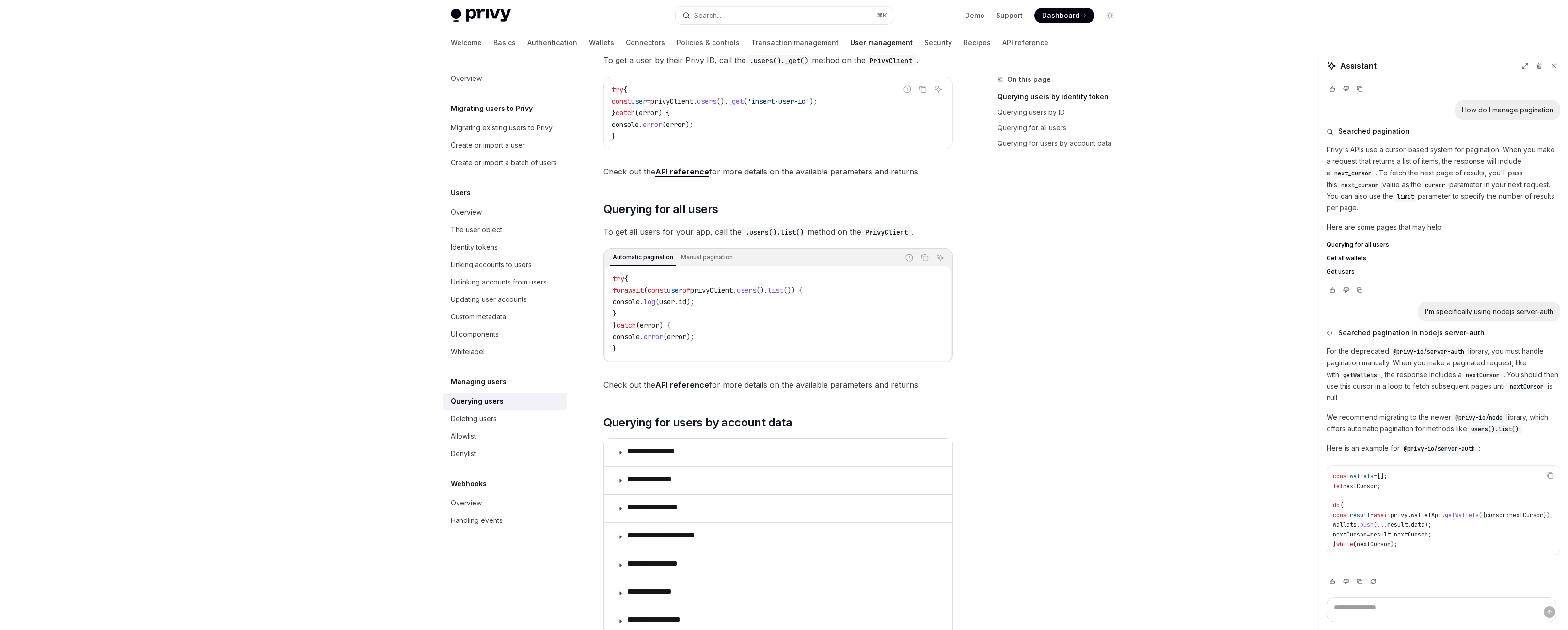
click at [1471, 426] on span "users().list()" at bounding box center [1495, 429] width 48 height 8
click at [1462, 443] on p "Here is an example for @privy-io/server-auth :" at bounding box center [1443, 448] width 234 height 12
click at [1475, 445] on span "@privy-io/server-auth" at bounding box center [1439, 449] width 72 height 8
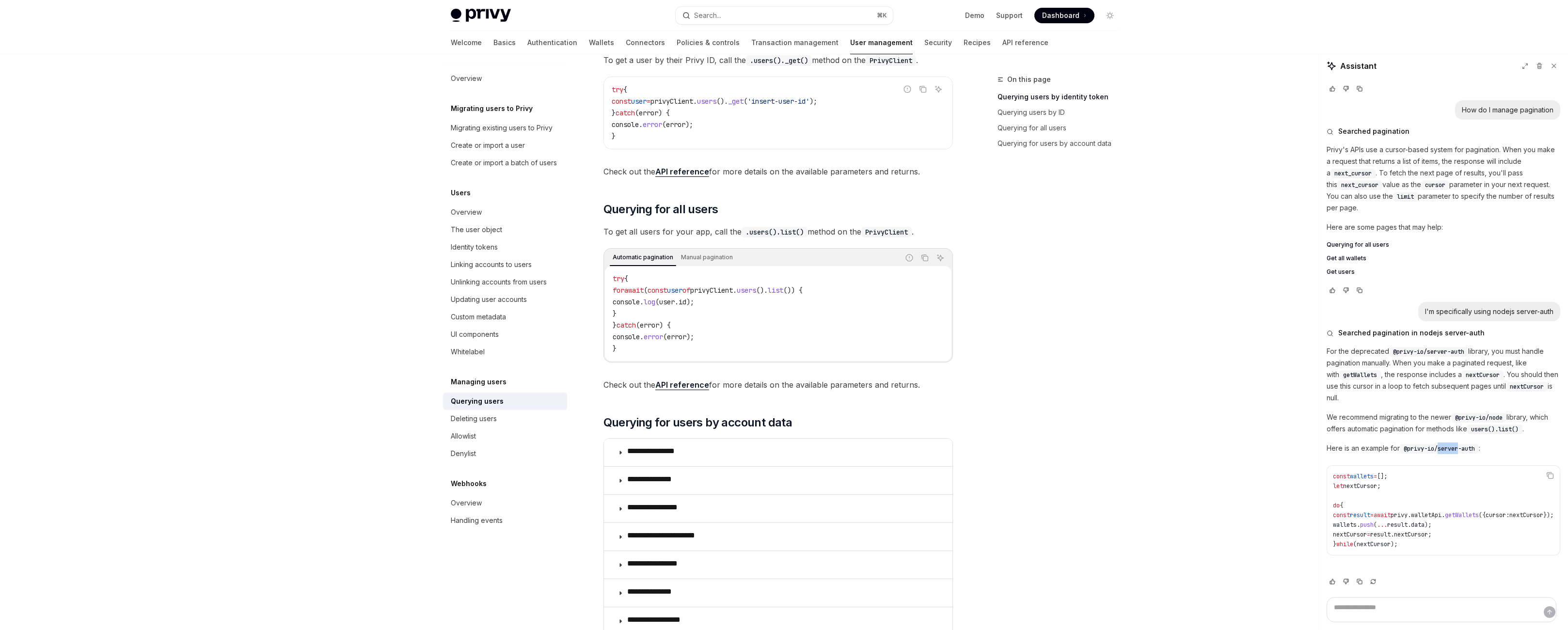
click at [1475, 445] on span "@privy-io/server-auth" at bounding box center [1439, 449] width 72 height 8
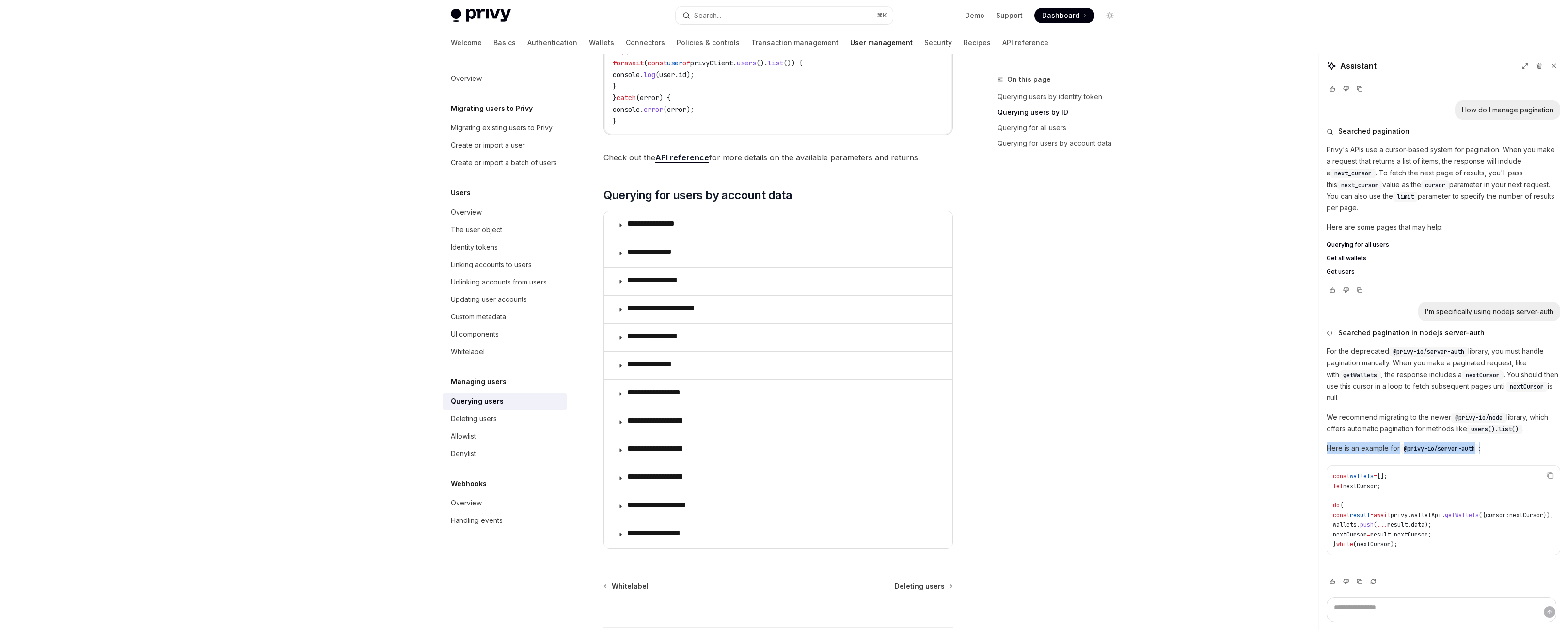
scroll to position [555, 0]
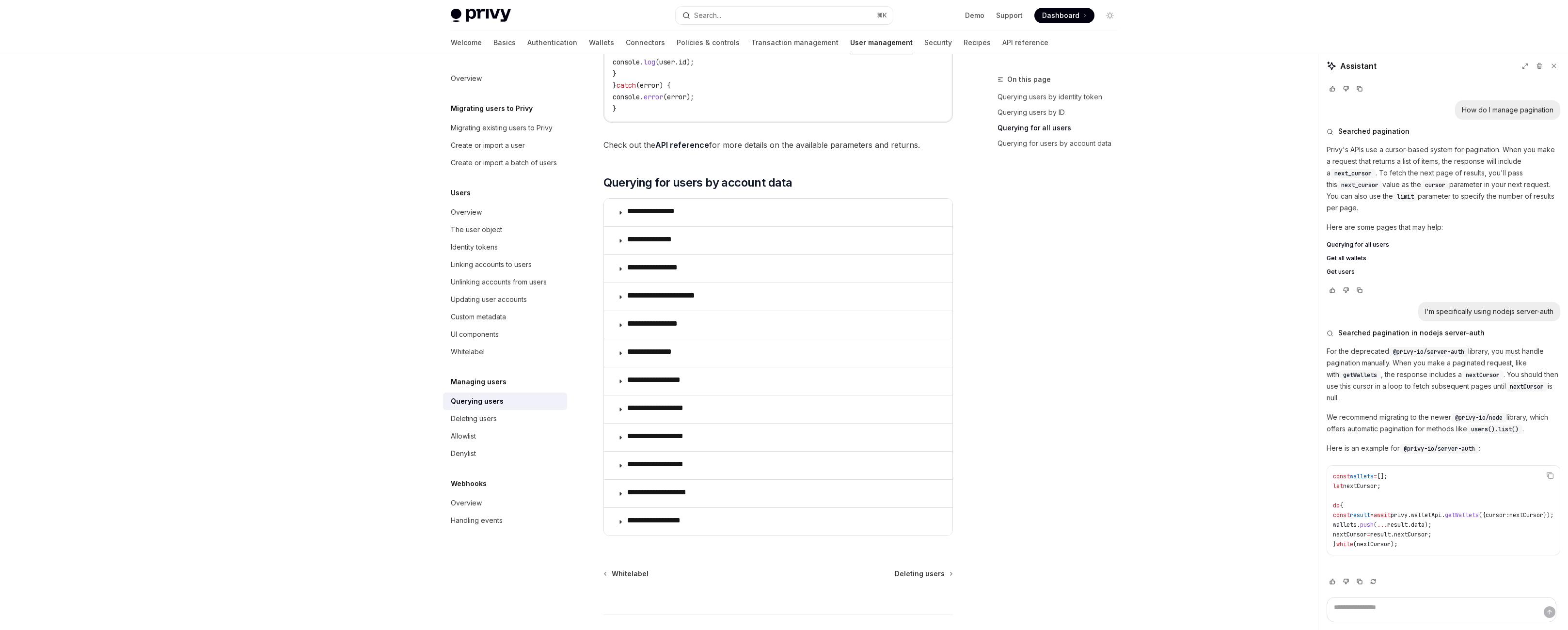
click at [1125, 483] on div "On this page Querying users by identity token Querying users by ID Querying for…" at bounding box center [1051, 352] width 147 height 557
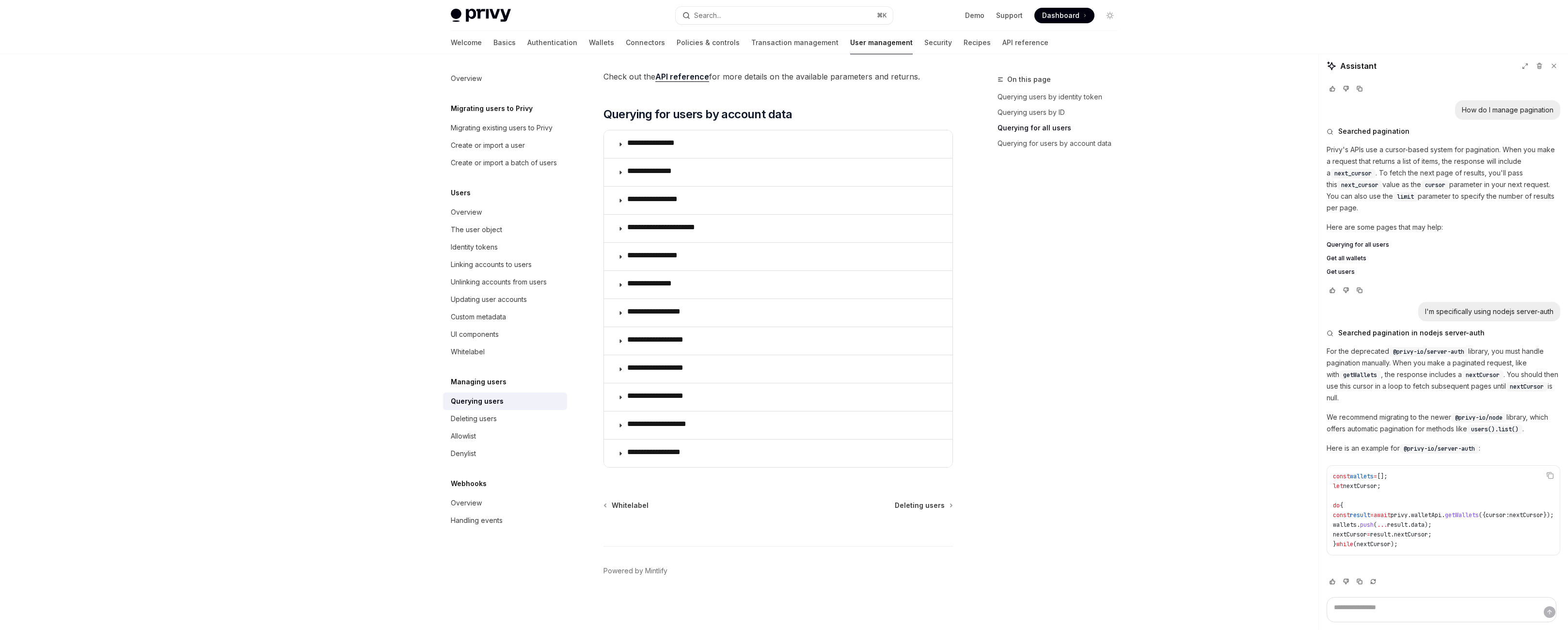
scroll to position [0, 0]
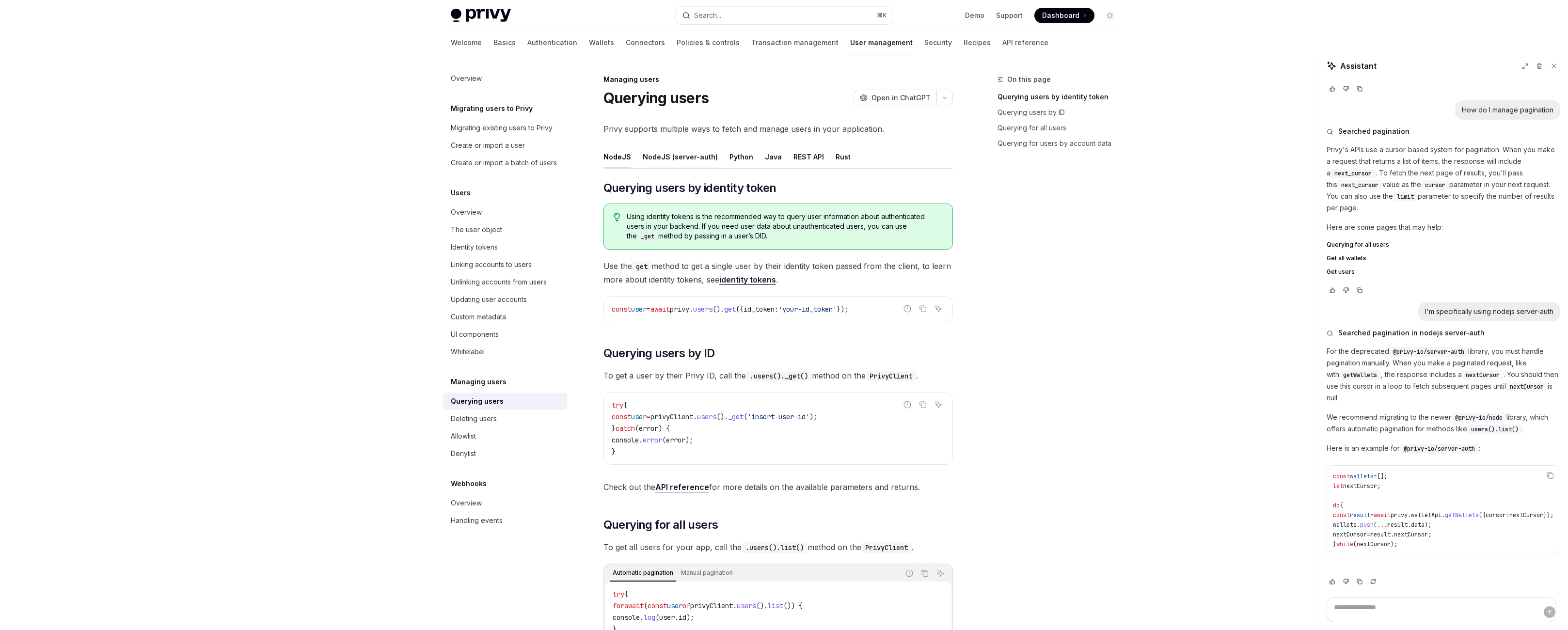
click at [643, 168] on div "NodeJS (server-auth)" at bounding box center [680, 157] width 75 height 23
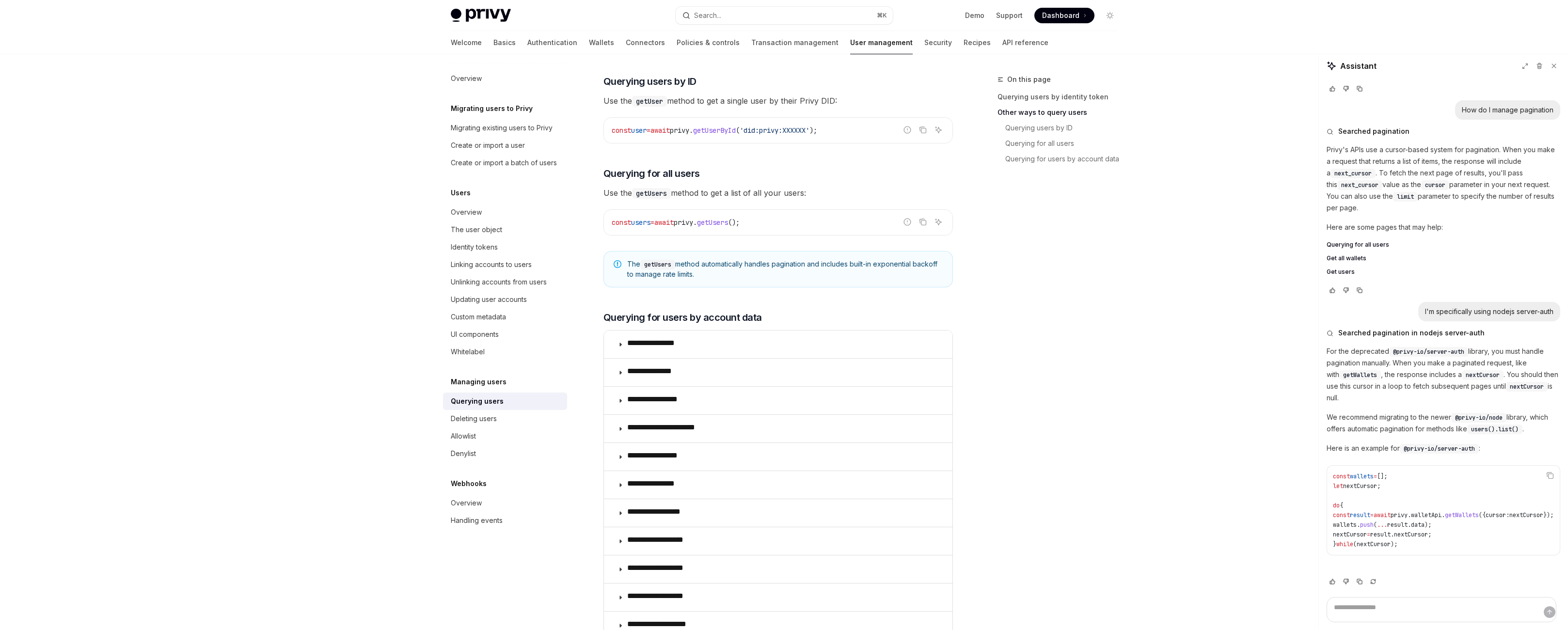
scroll to position [433, 0]
click at [632, 196] on code "getUsers" at bounding box center [651, 191] width 39 height 10
drag, startPoint x: 610, startPoint y: 349, endPoint x: 616, endPoint y: 351, distance: 6.3
click at [632, 196] on code "getUsers" at bounding box center [651, 191] width 39 height 10
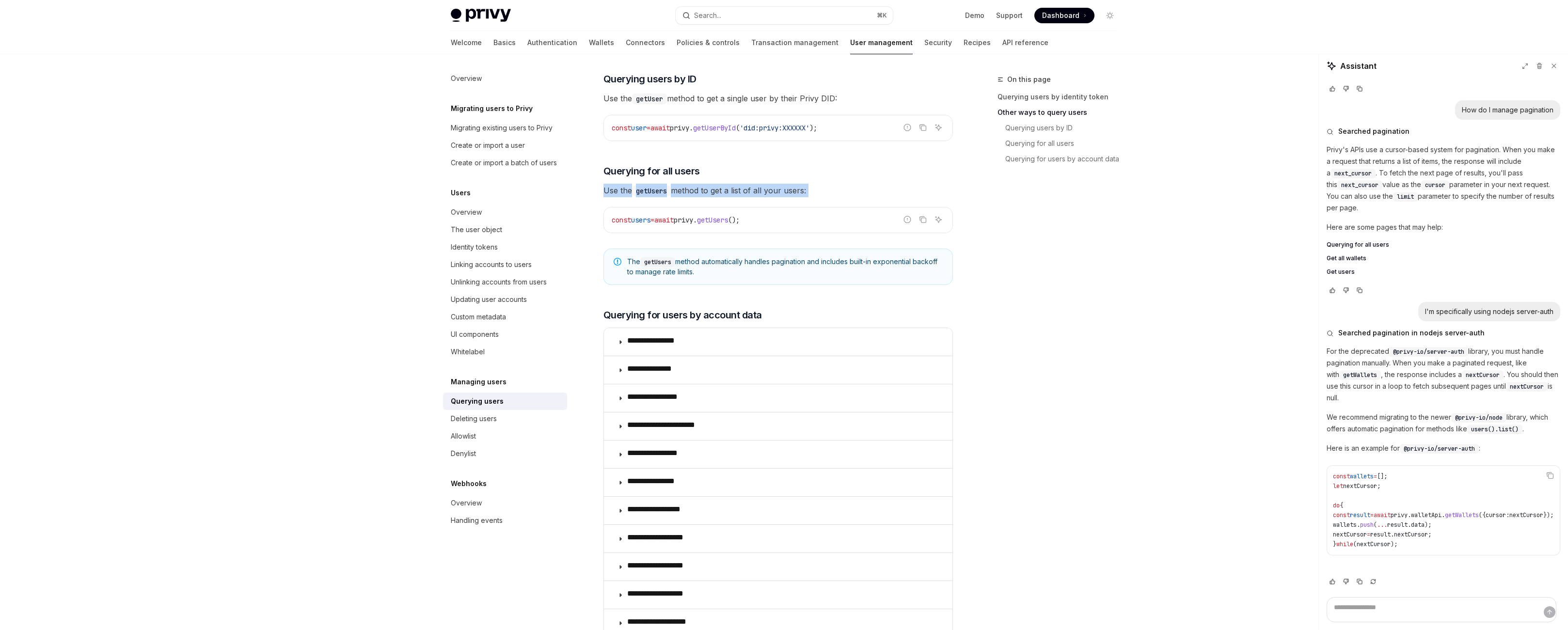
click at [706, 198] on span "Use the getUsers method to get a list of all your users:" at bounding box center [778, 190] width 349 height 13
click at [788, 198] on span "Use the getUsers method to get a list of all your users:" at bounding box center [778, 190] width 349 height 13
click at [788, 198] on span "Use the getUsers method to get a list of all your users:" at bounding box center [778, 190] width 349 height 13
click at [816, 198] on span "Use the getUsers method to get a list of all your users:" at bounding box center [778, 190] width 349 height 13
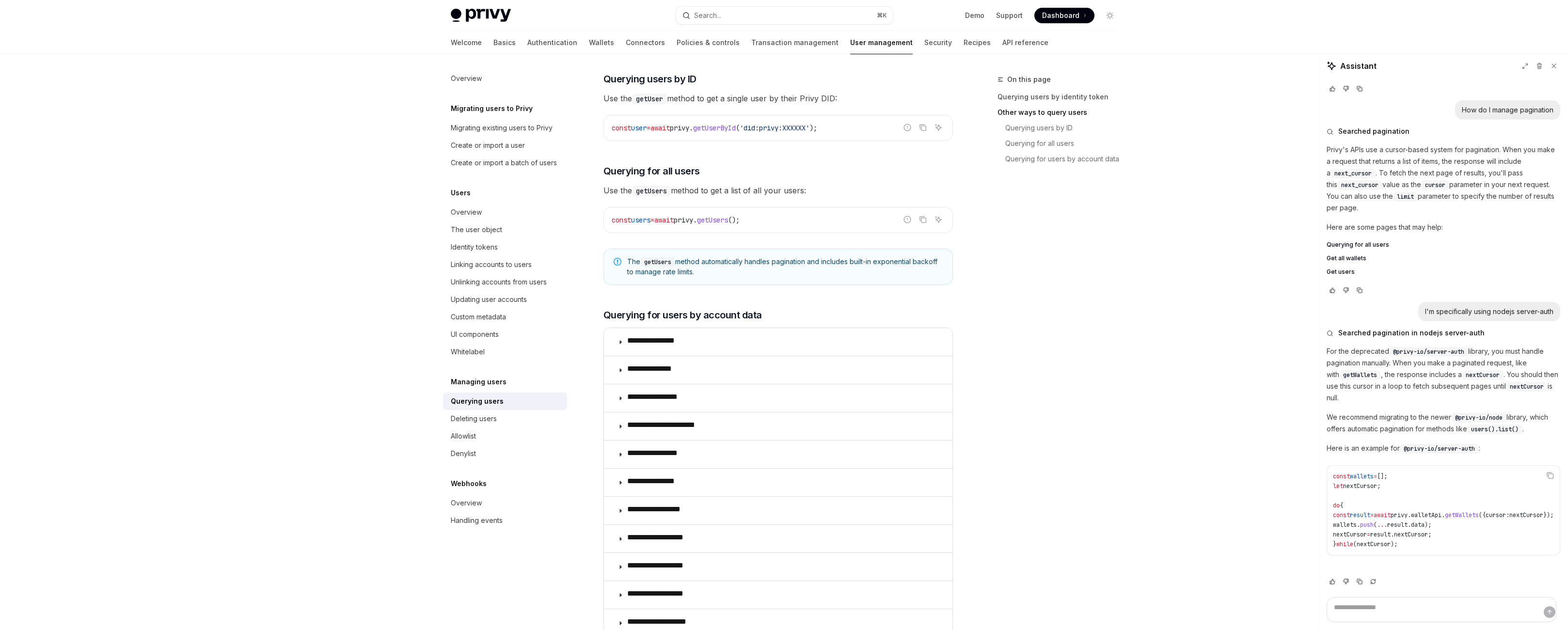
click at [860, 277] on span "The getUsers method automatically handles pagination and includes built-in expo…" at bounding box center [785, 267] width 316 height 20
click at [874, 277] on span "The getUsers method automatically handles pagination and includes built-in expo…" at bounding box center [785, 267] width 316 height 20
drag, startPoint x: 835, startPoint y: 454, endPoint x: 588, endPoint y: 433, distance: 247.9
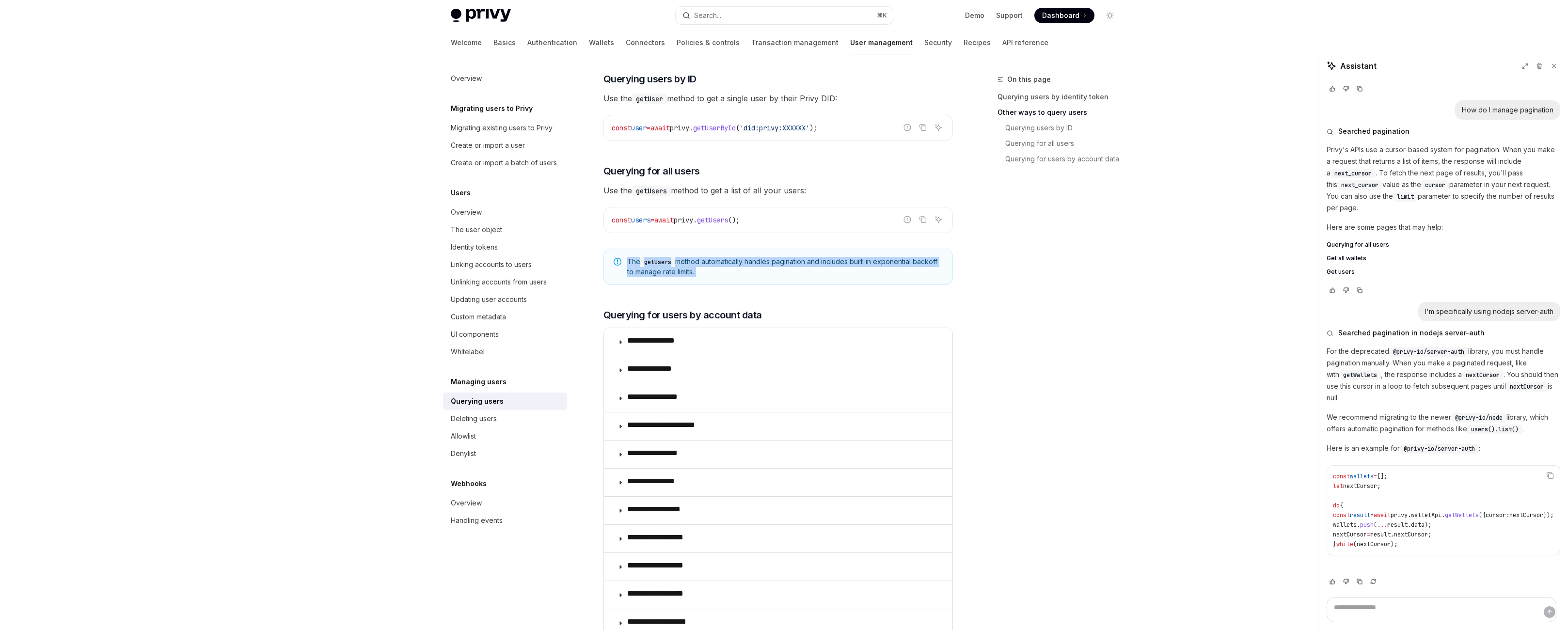
click at [604, 285] on div "The getUsers method automatically handles pagination and includes built-in expo…" at bounding box center [778, 267] width 349 height 36
drag, startPoint x: 591, startPoint y: 433, endPoint x: 582, endPoint y: 432, distance: 9.1
click at [627, 277] on span "The getUsers method automatically handles pagination and includes built-in expo…" at bounding box center [785, 267] width 316 height 20
click at [613, 265] on icon "Note" at bounding box center [617, 262] width 8 height 8
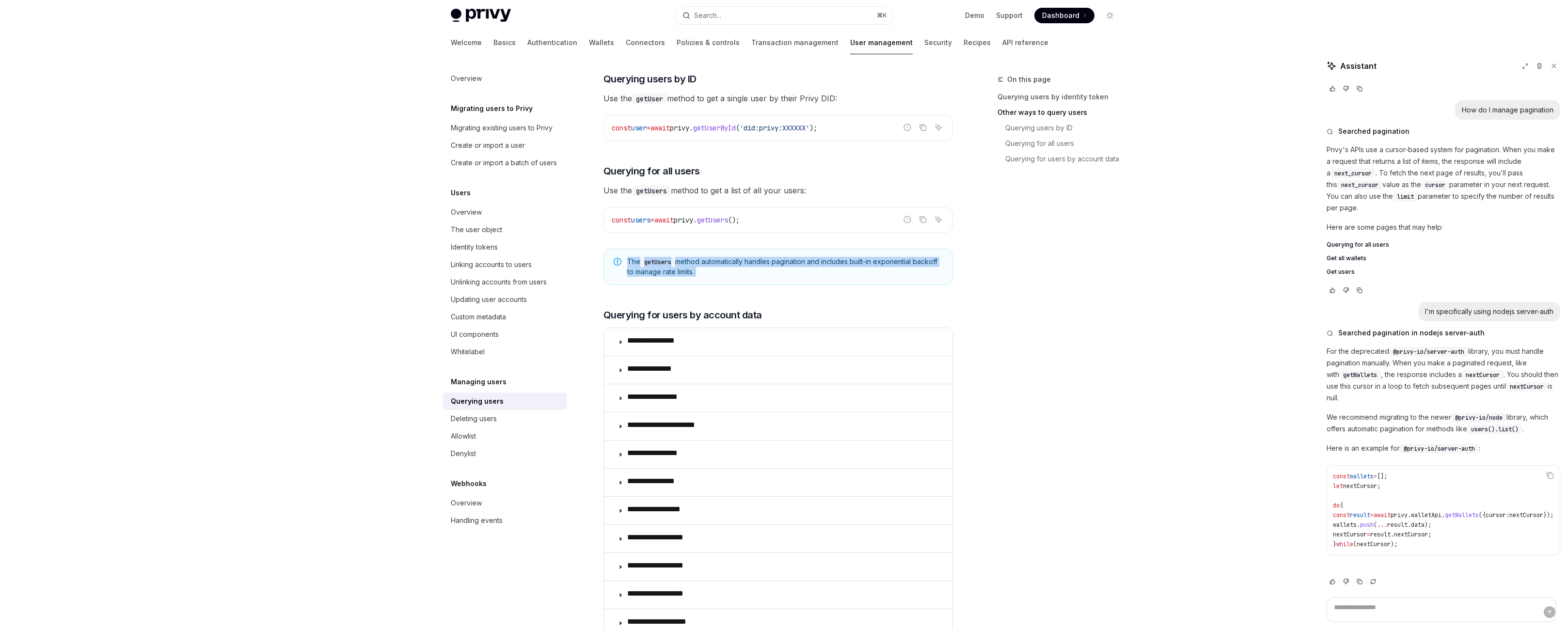
click at [613, 265] on icon "Note" at bounding box center [617, 262] width 8 height 8
click at [640, 267] on code "getUsers" at bounding box center [657, 262] width 35 height 10
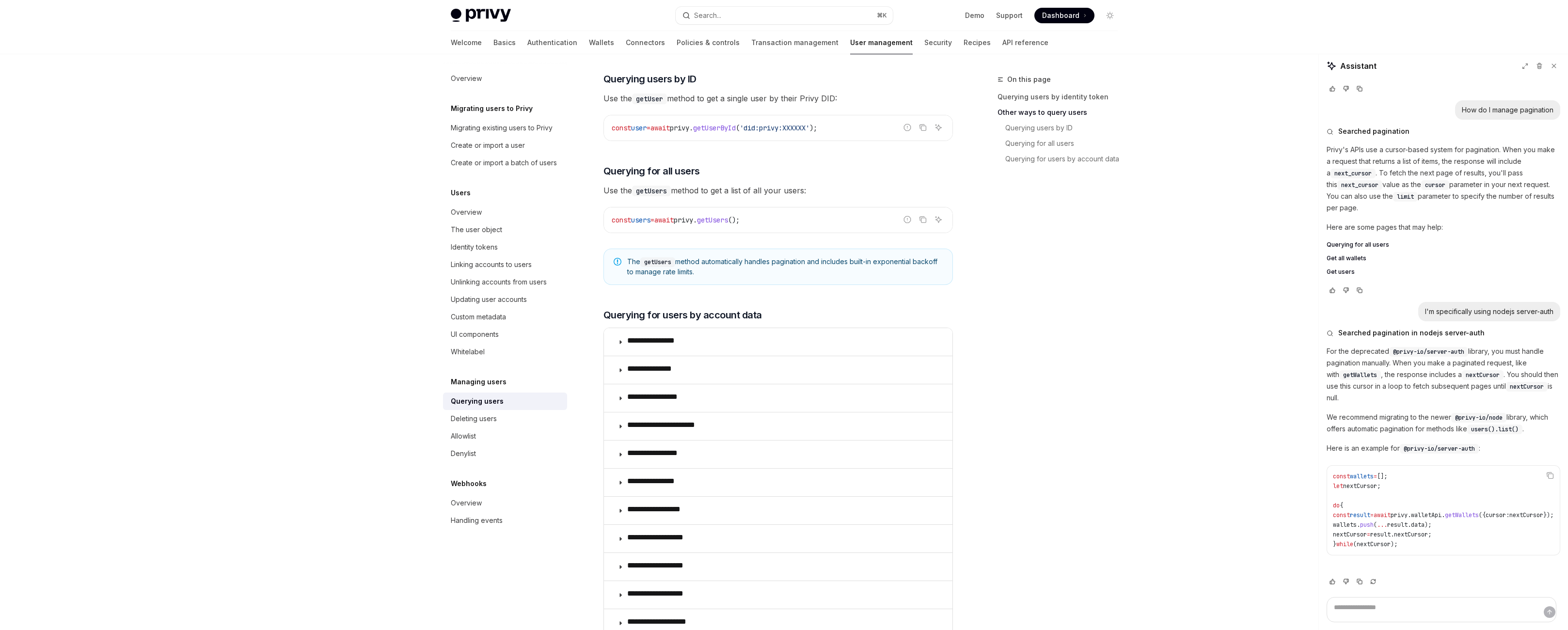
click at [640, 267] on code "getUsers" at bounding box center [657, 262] width 35 height 10
copy code "getUsers"
click at [953, 218] on div "The @privy-io/server-auth library is deprecated. We recommend integrating @priv…" at bounding box center [778, 195] width 349 height 896
click at [780, 177] on div "The @privy-io/server-auth library is deprecated. We recommend integrating @priv…" at bounding box center [778, 195] width 349 height 896
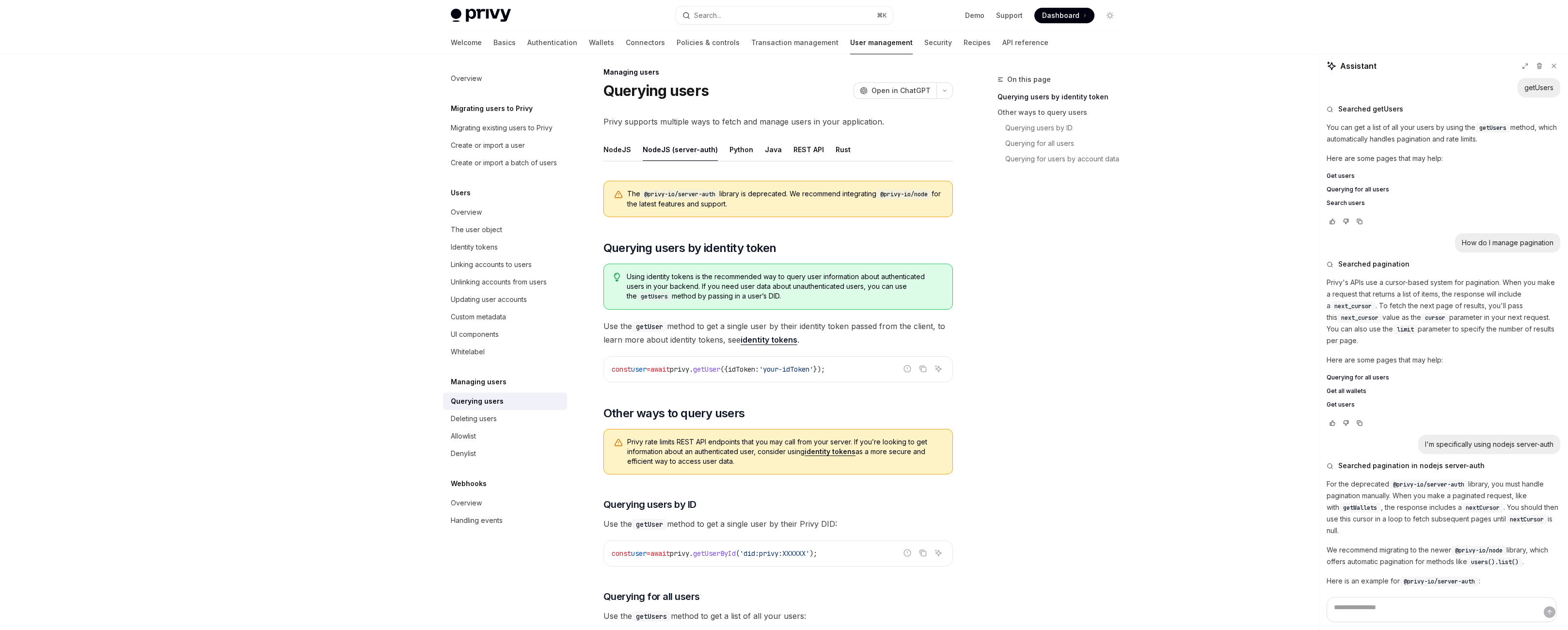
scroll to position [0, 0]
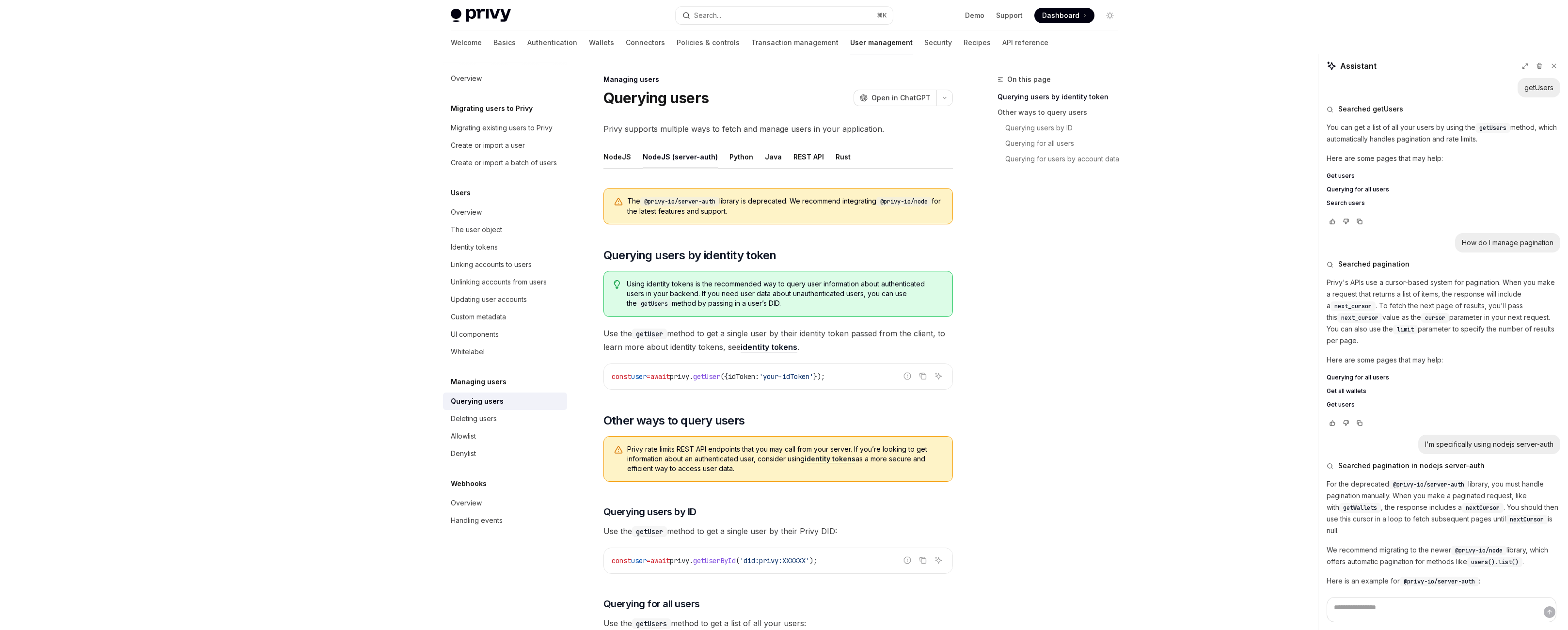
click at [1372, 382] on span "Querying for all users" at bounding box center [1358, 377] width 62 height 8
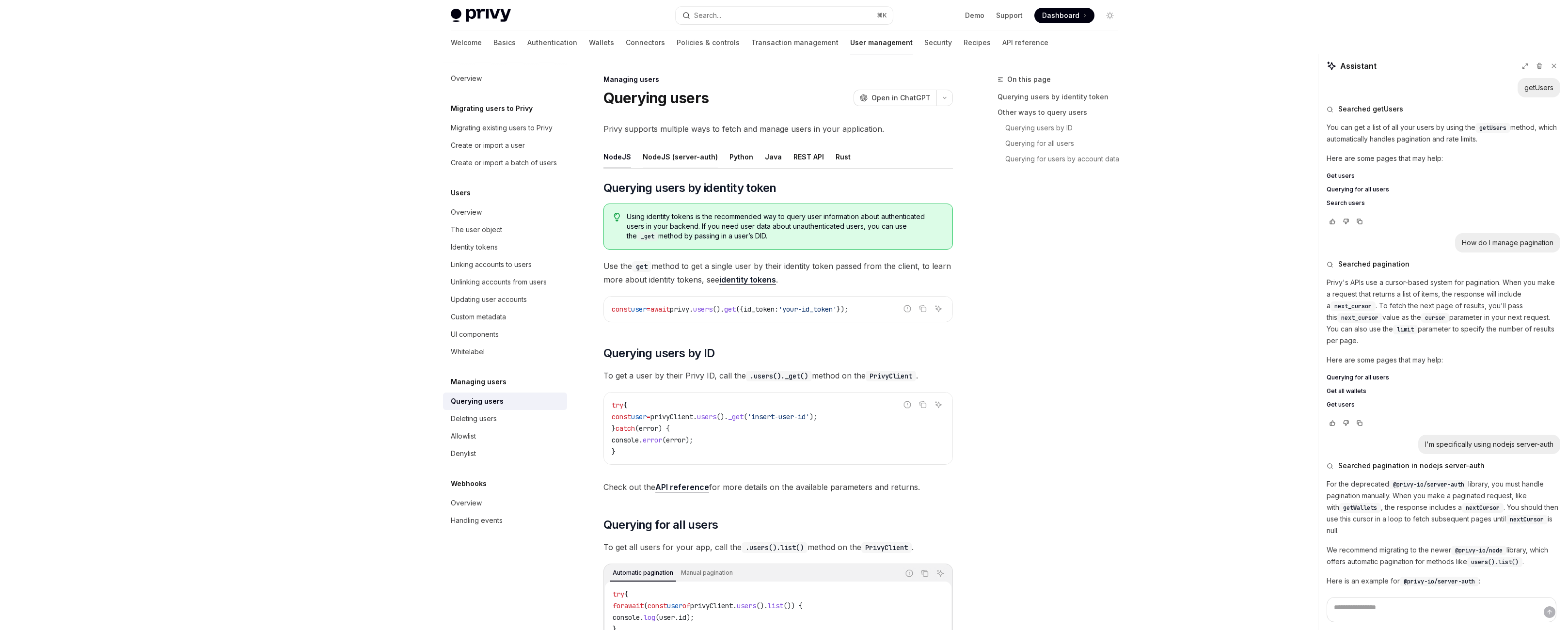
click at [643, 168] on div "NodeJS (server-auth)" at bounding box center [680, 157] width 75 height 23
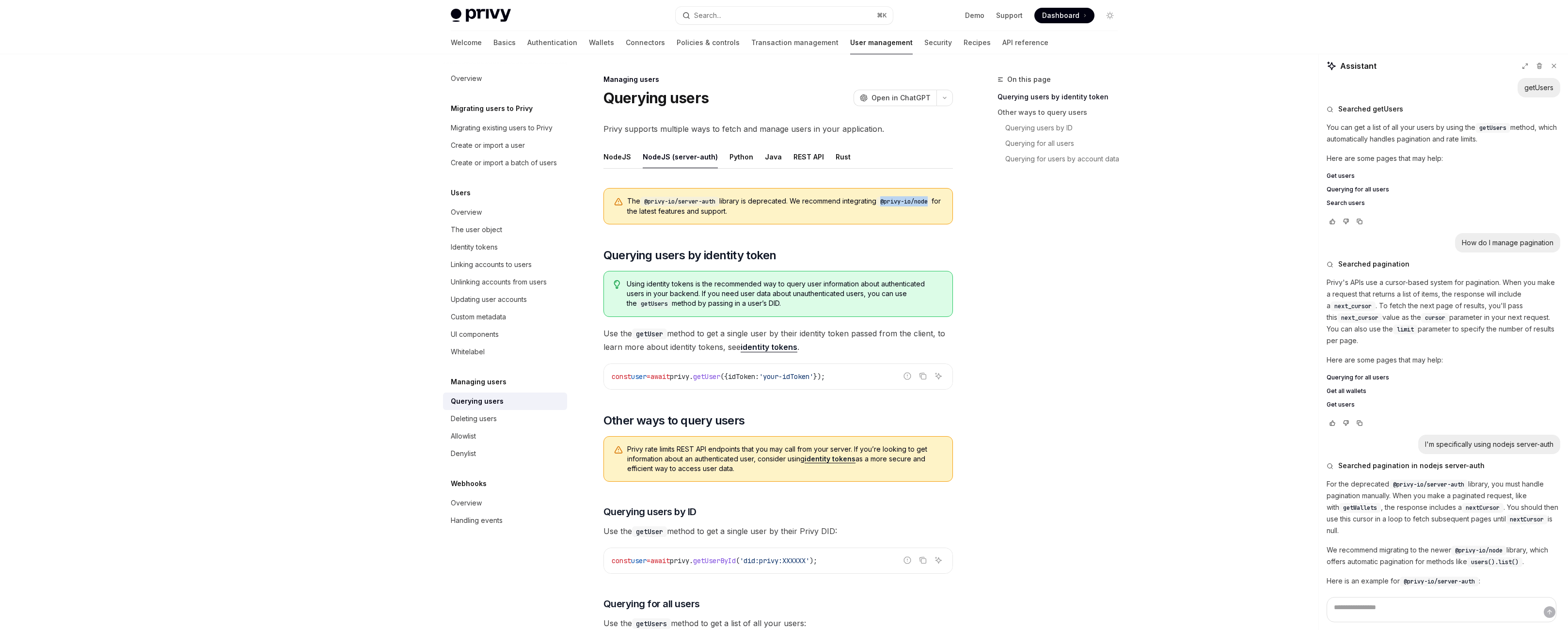
drag, startPoint x: 912, startPoint y: 251, endPoint x: 985, endPoint y: 254, distance: 73.1
click at [953, 224] on div "The @privy-io/server-auth library is deprecated. We recommend integrating @priv…" at bounding box center [778, 206] width 349 height 36
copy code "@privy-io/node"
click at [604, 168] on div "NodeJS" at bounding box center [617, 157] width 28 height 23
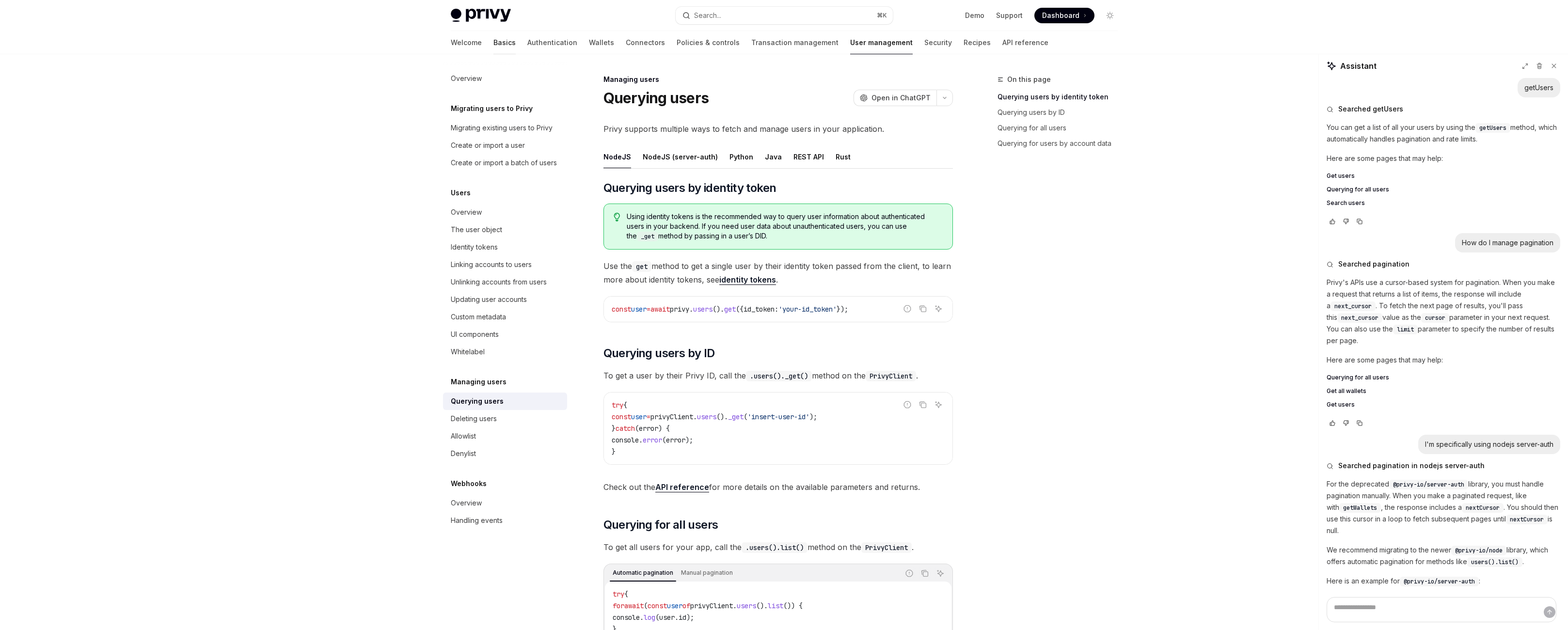
click at [494, 53] on link "Basics" at bounding box center [505, 43] width 22 height 23
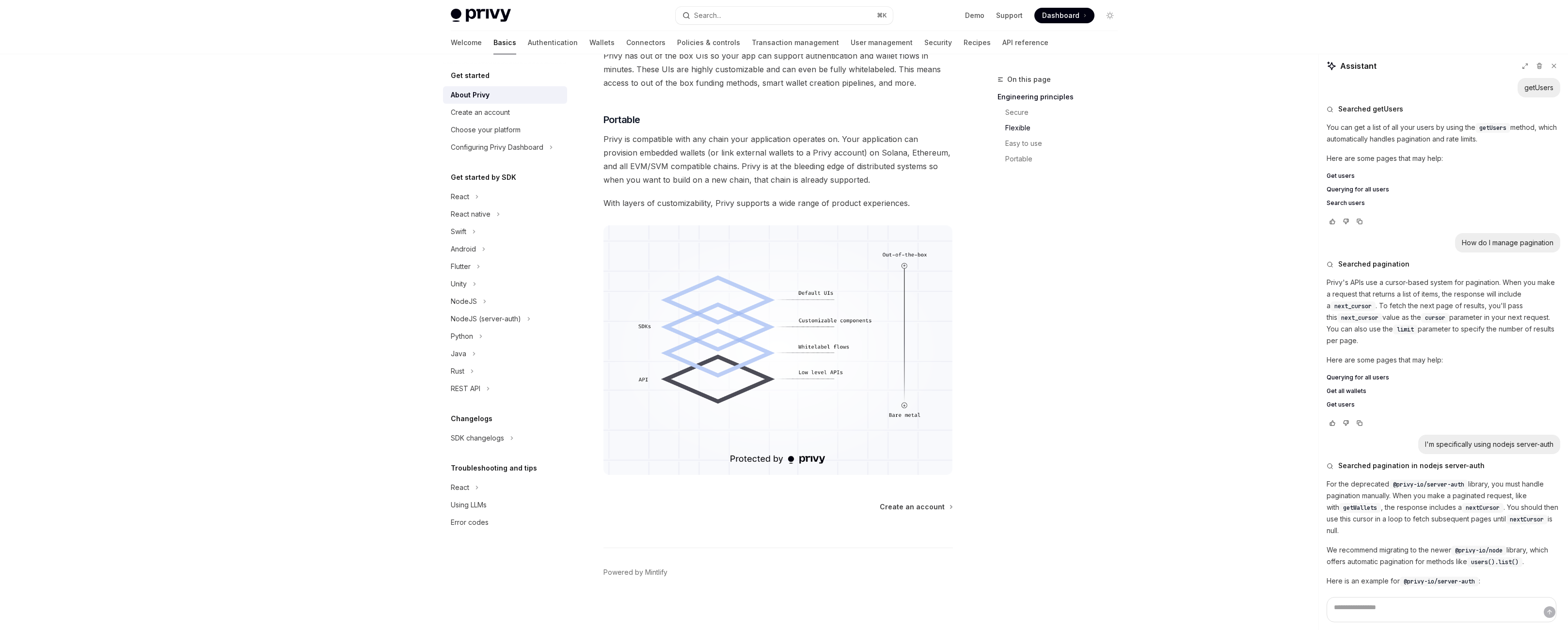
scroll to position [651, 0]
click at [444, 310] on button "NodeJS" at bounding box center [505, 302] width 124 height 18
type textarea "*"
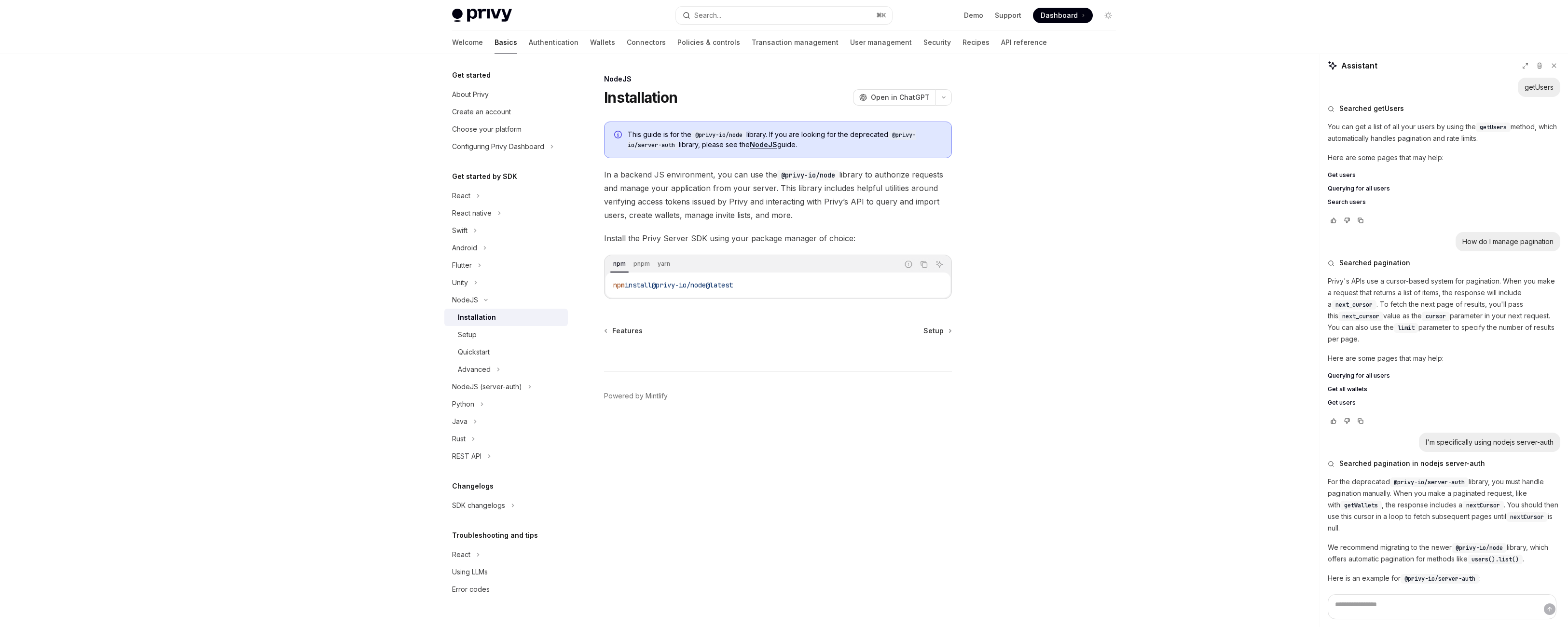
click at [759, 149] on link "NodeJS" at bounding box center [763, 145] width 27 height 9
click at [458, 341] on div "Setup" at bounding box center [509, 335] width 104 height 12
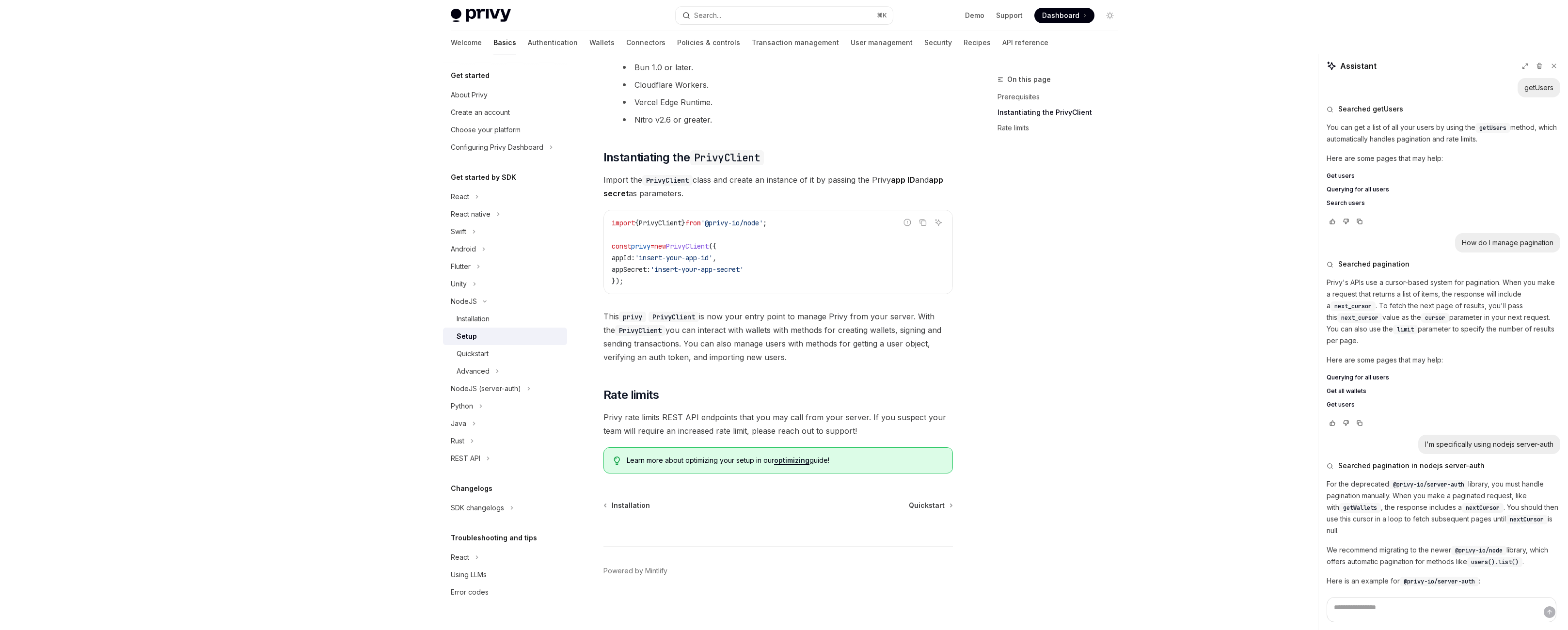
scroll to position [382, 0]
click at [449, 363] on link "Quickstart" at bounding box center [505, 354] width 124 height 18
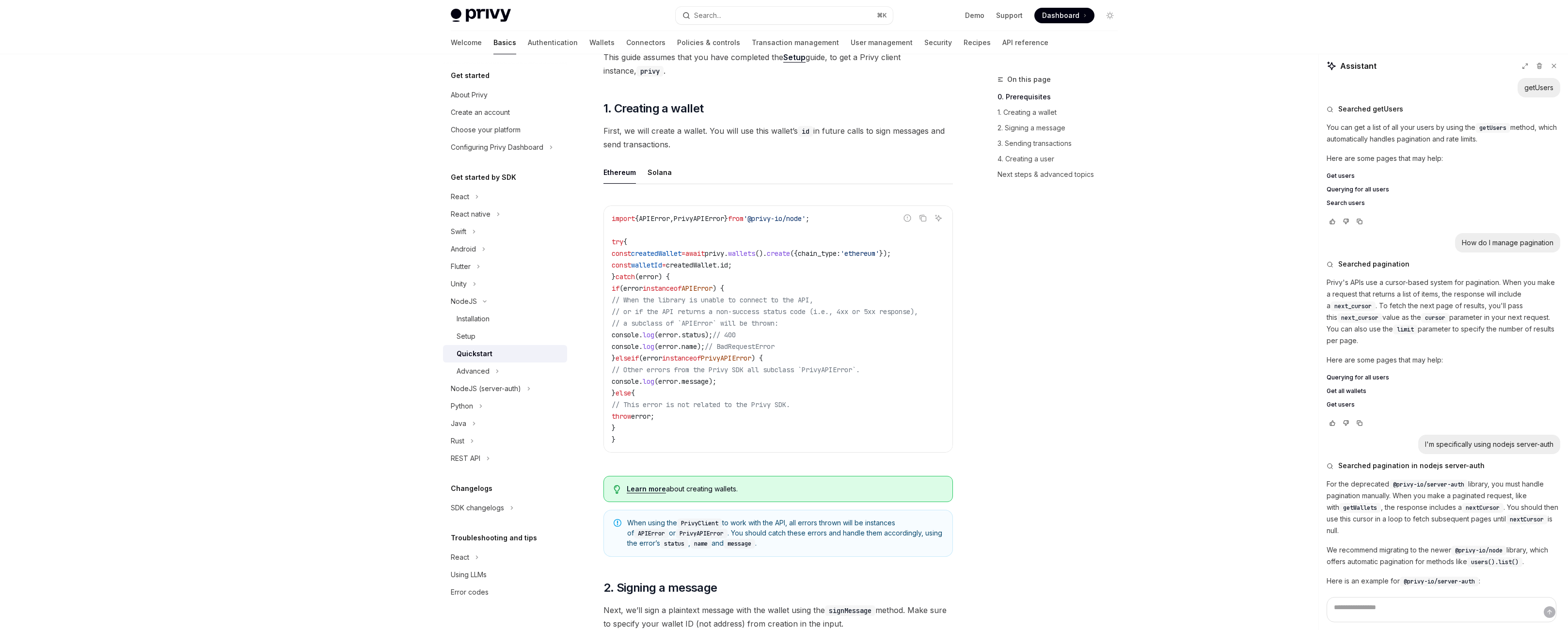
scroll to position [242, 0]
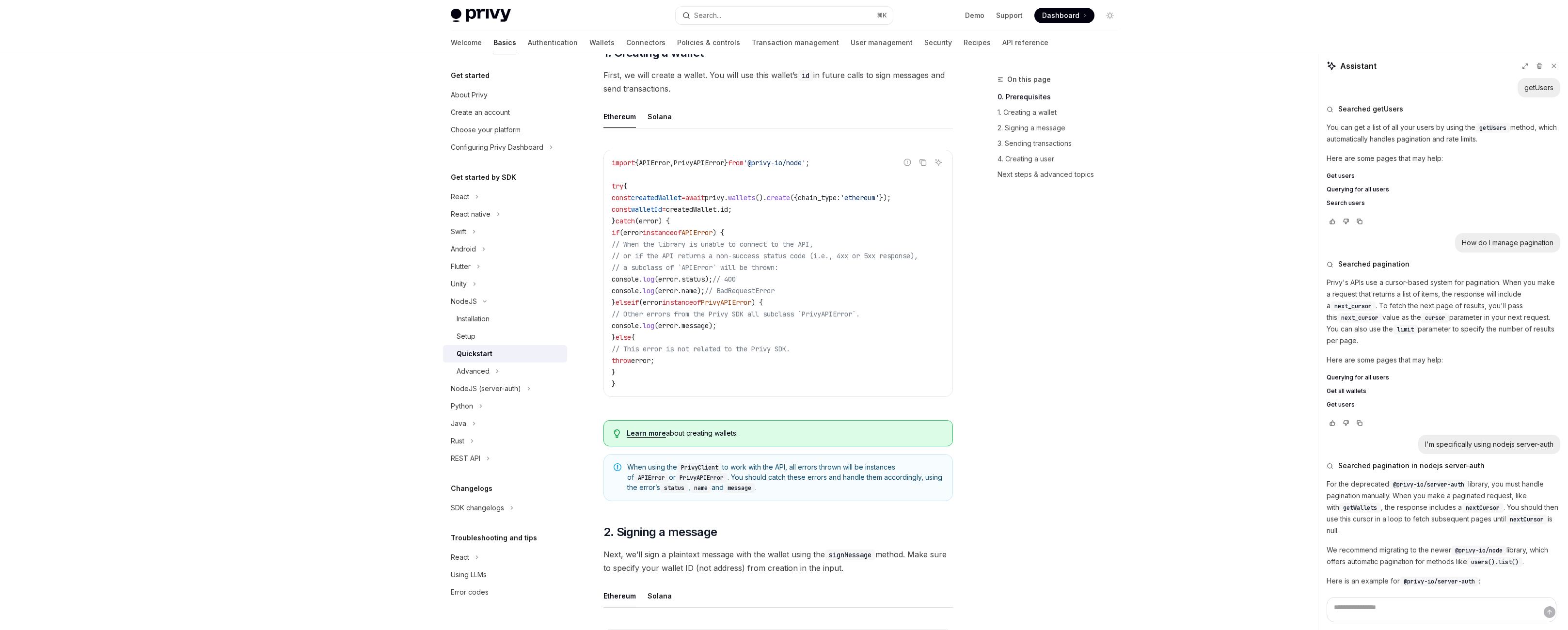
click at [790, 202] on span "create" at bounding box center [778, 198] width 23 height 9
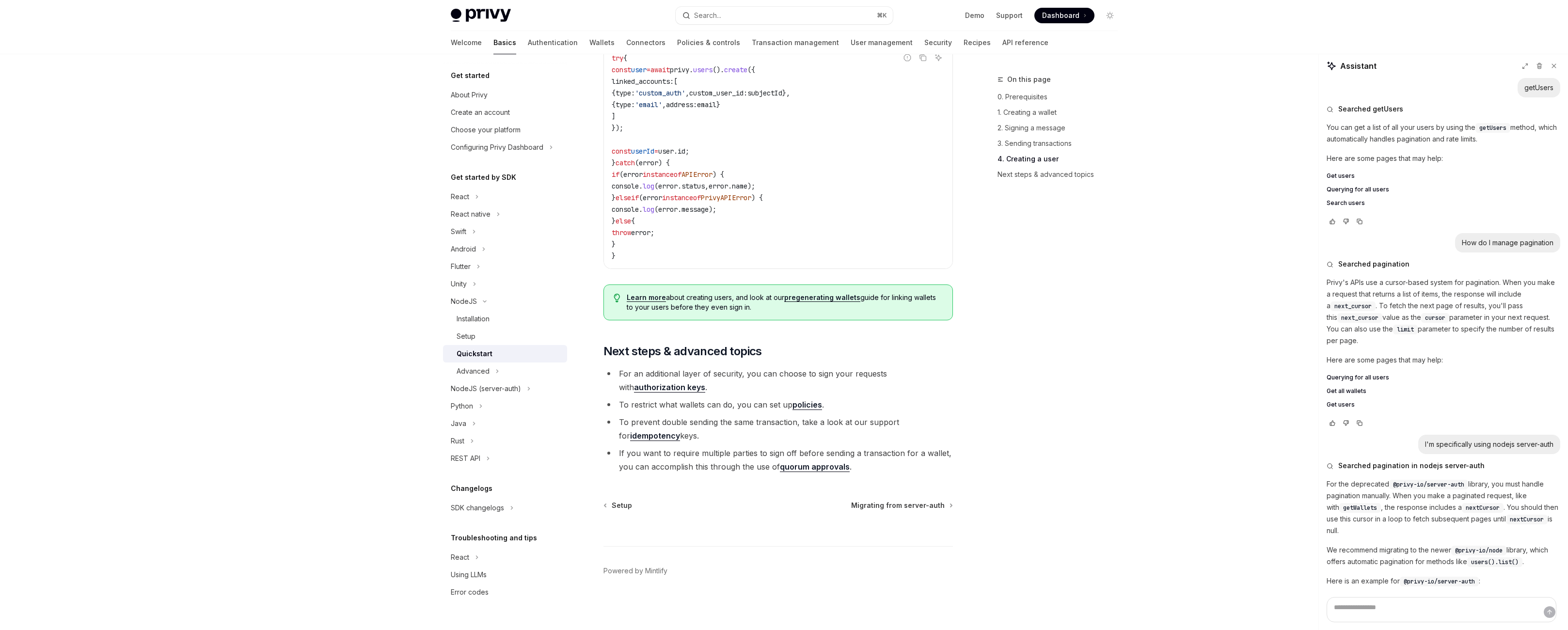
scroll to position [2407, 0]
click at [705, 382] on link "authorization keys" at bounding box center [670, 387] width 72 height 10
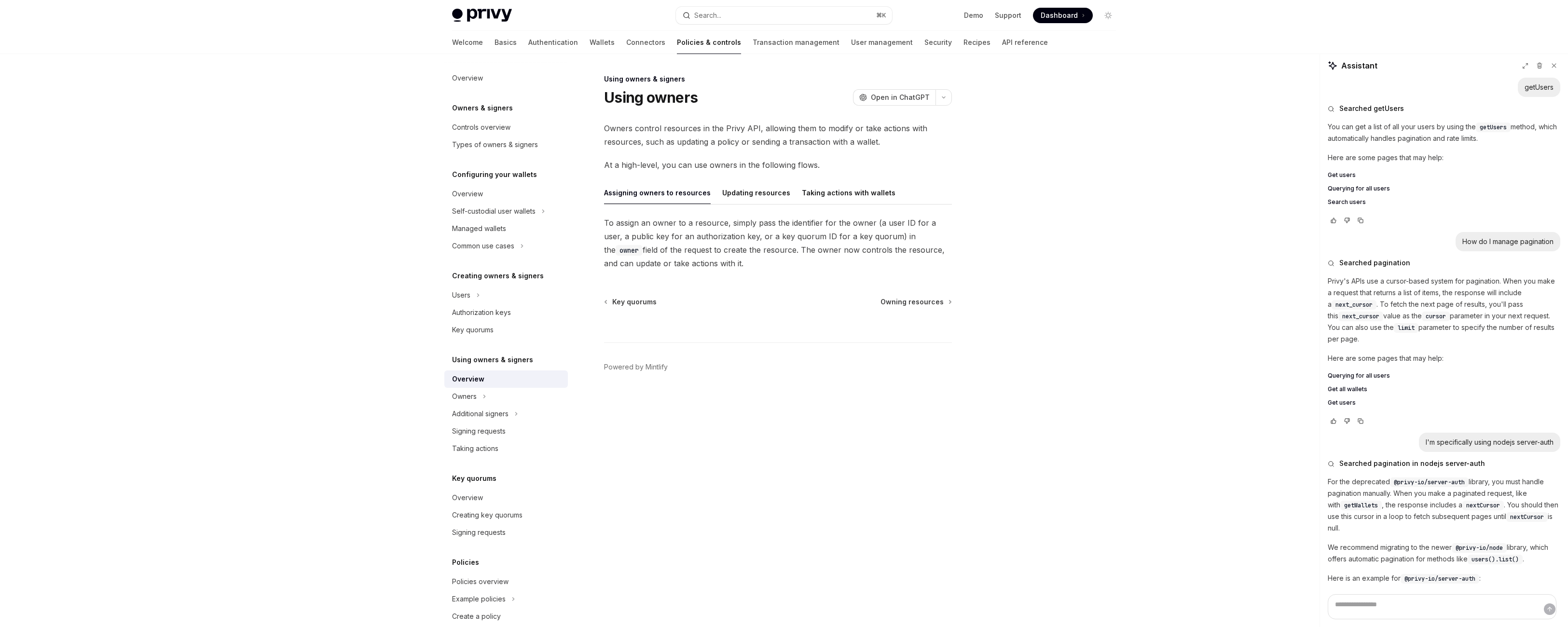
click at [646, 204] on div "Assigning owners to resources" at bounding box center [657, 192] width 107 height 23
click at [735, 204] on div "Updating resources" at bounding box center [757, 192] width 68 height 23
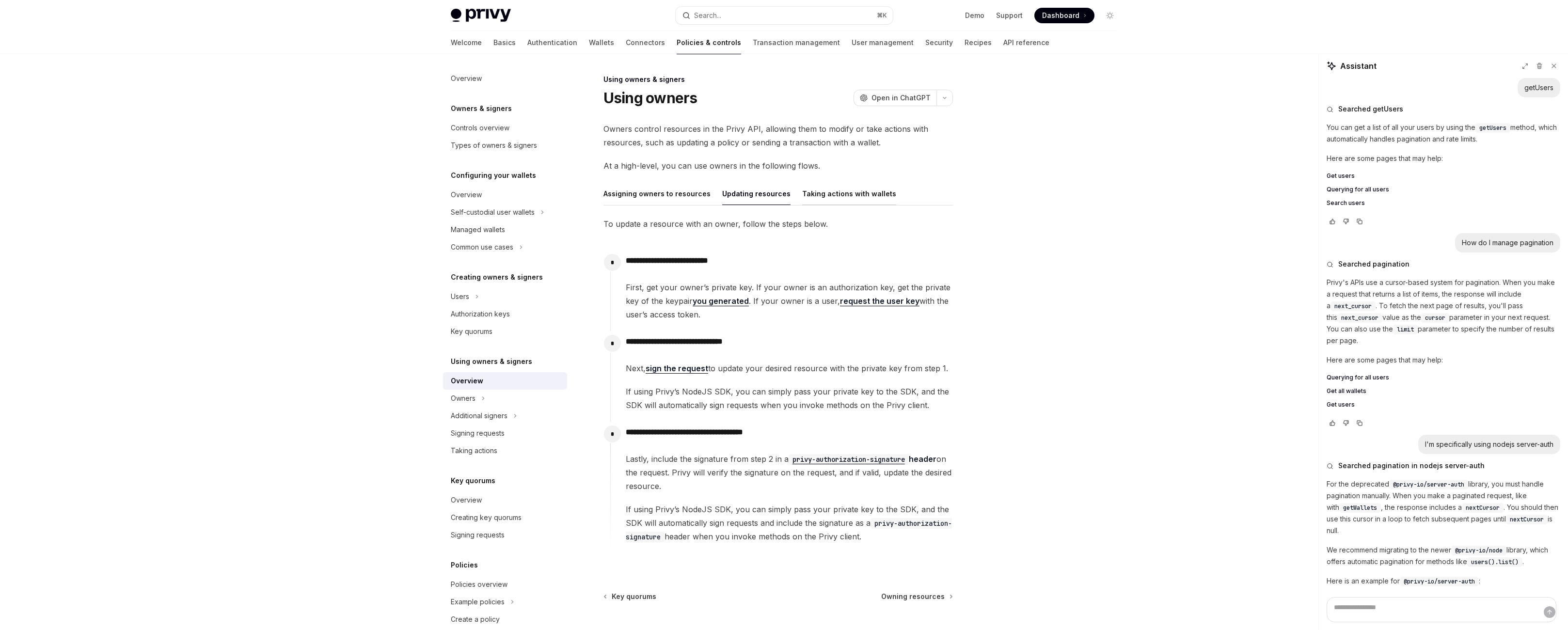
click at [840, 205] on div "Taking actions with wallets" at bounding box center [849, 193] width 94 height 23
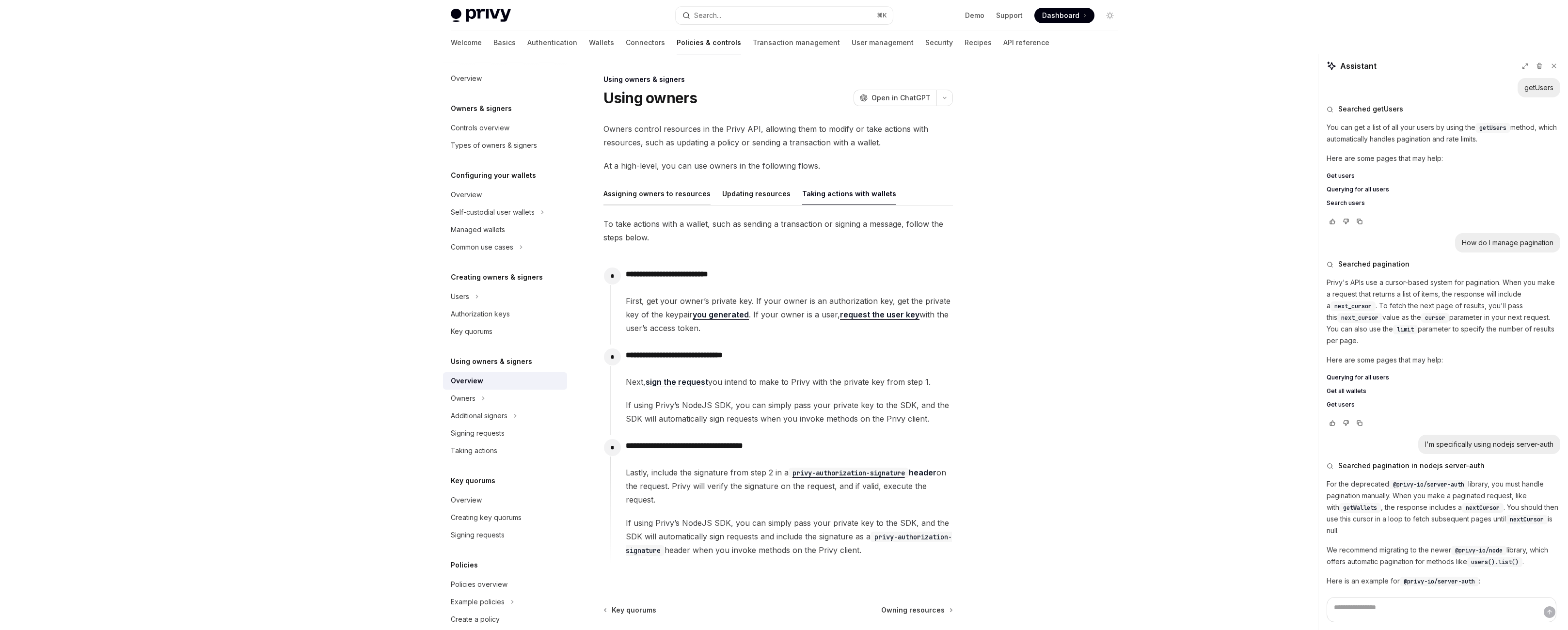
click at [620, 205] on div "Assigning owners to resources" at bounding box center [657, 193] width 107 height 23
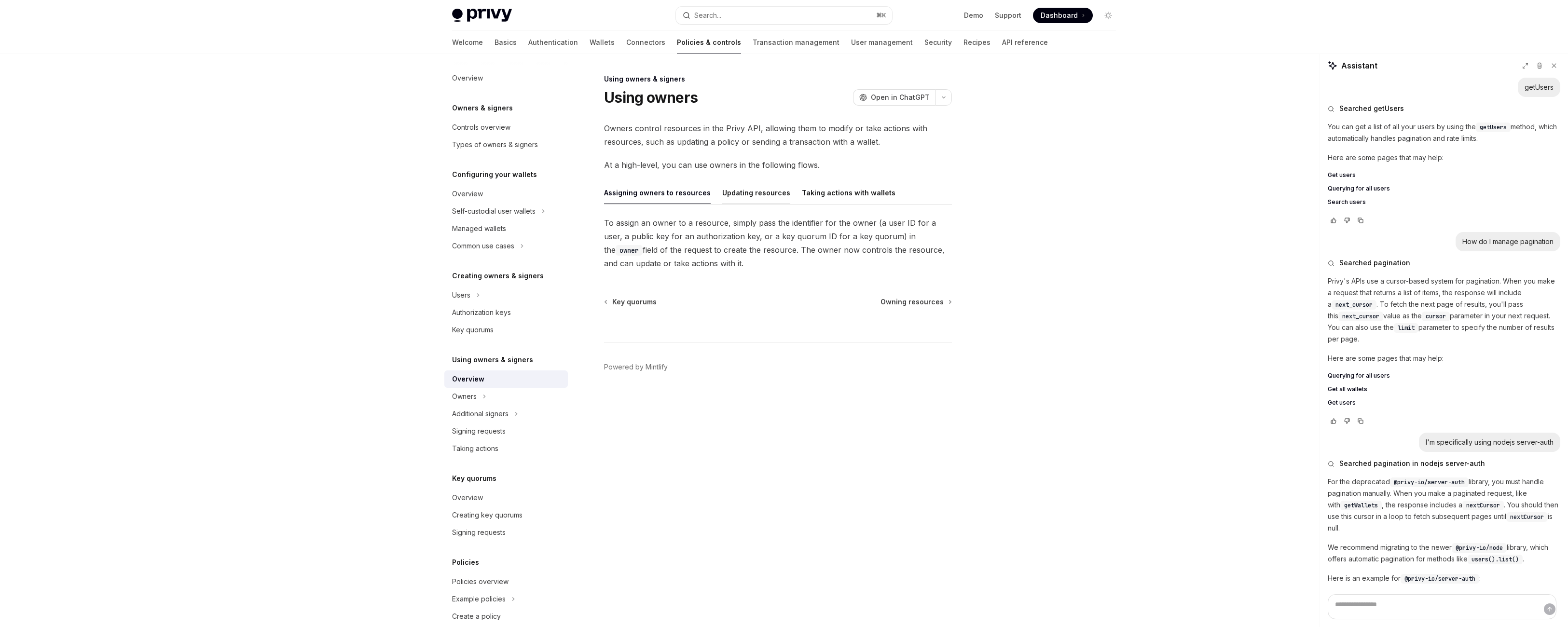
click at [738, 204] on div "Updating resources" at bounding box center [757, 192] width 68 height 23
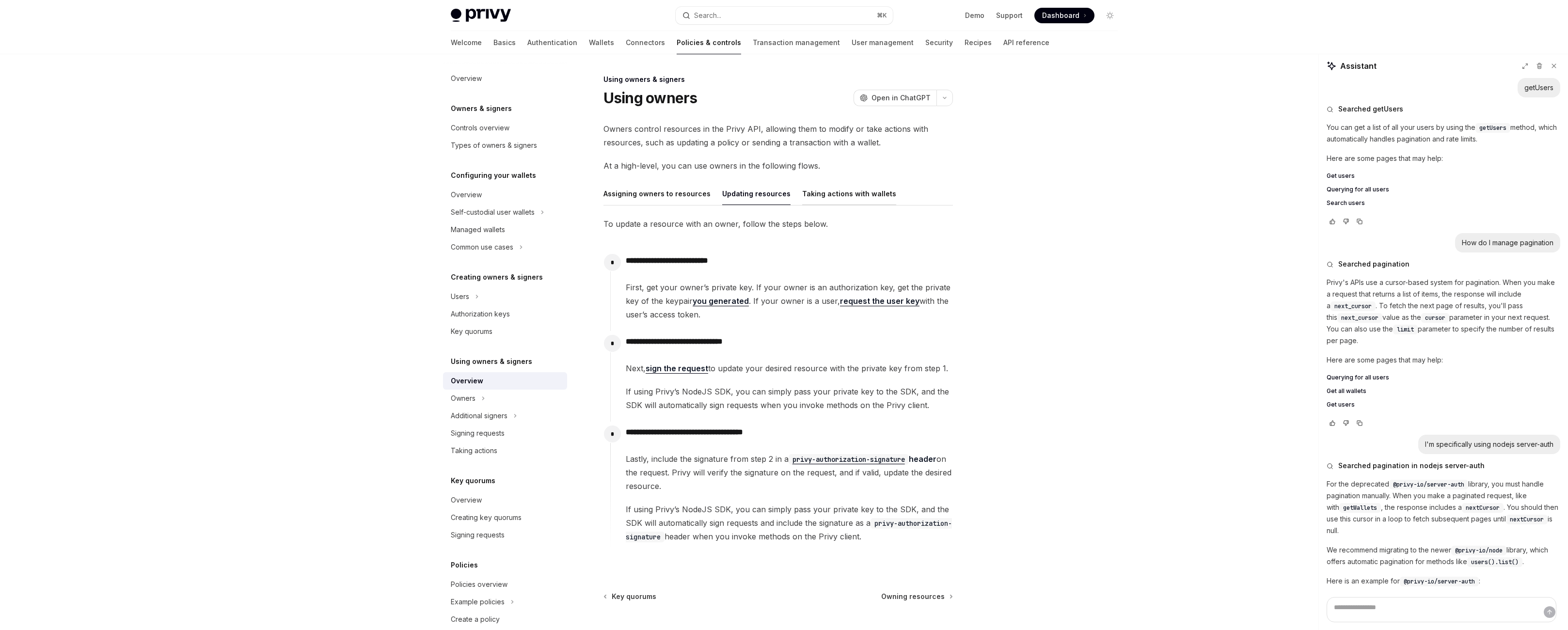
click at [834, 205] on div "Taking actions with wallets" at bounding box center [849, 193] width 94 height 23
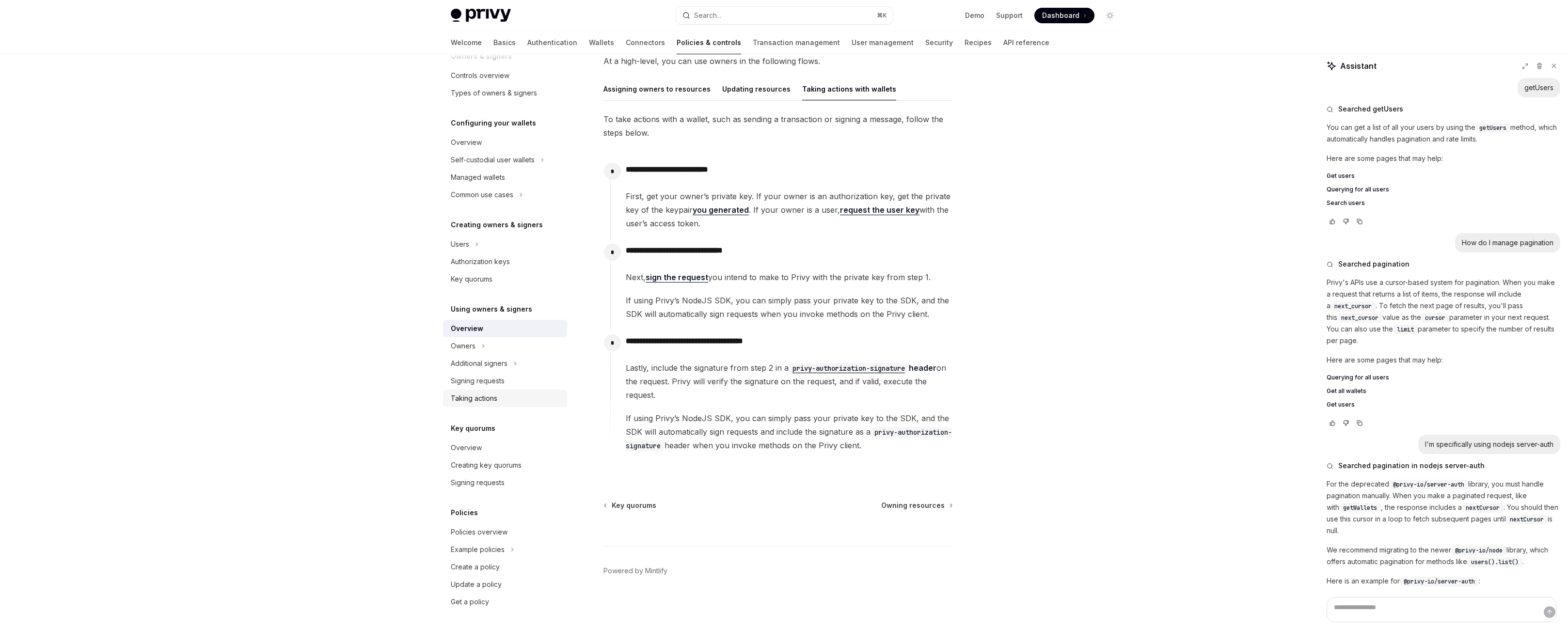
scroll to position [99, 0]
click at [459, 315] on h5 "Using owners & signers" at bounding box center [491, 309] width 81 height 12
click at [452, 315] on h5 "Using owners & signers" at bounding box center [491, 309] width 81 height 12
click at [451, 335] on div "Overview" at bounding box center [467, 328] width 32 height 12
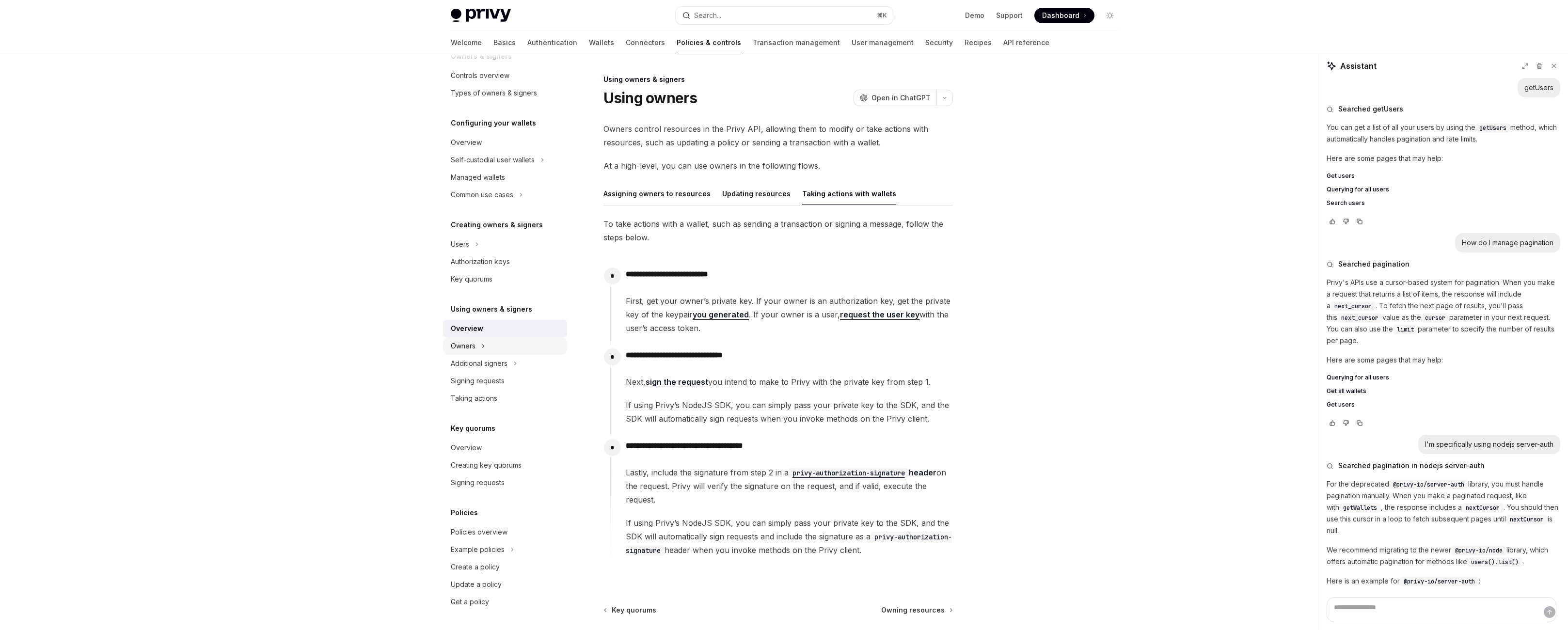
click at [443, 355] on button "Owners" at bounding box center [505, 346] width 124 height 18
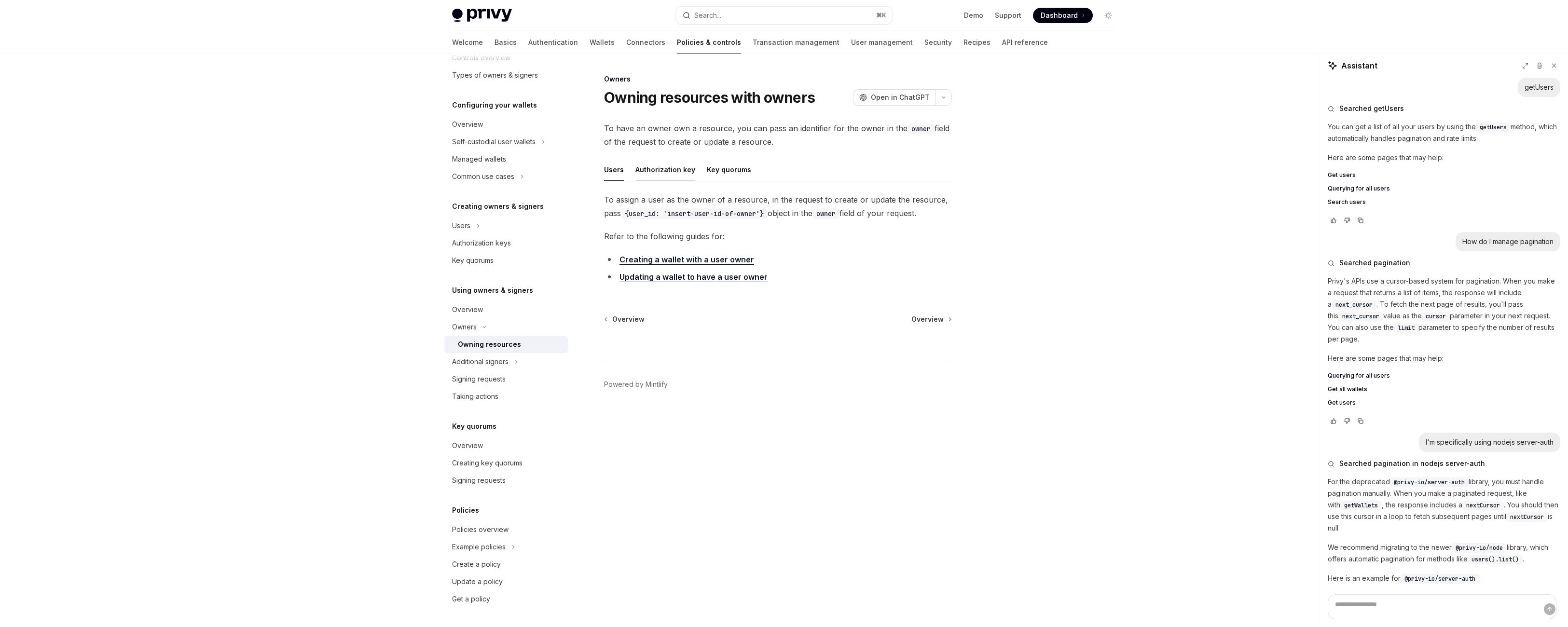
click at [653, 181] on div "Authorization key" at bounding box center [665, 169] width 60 height 23
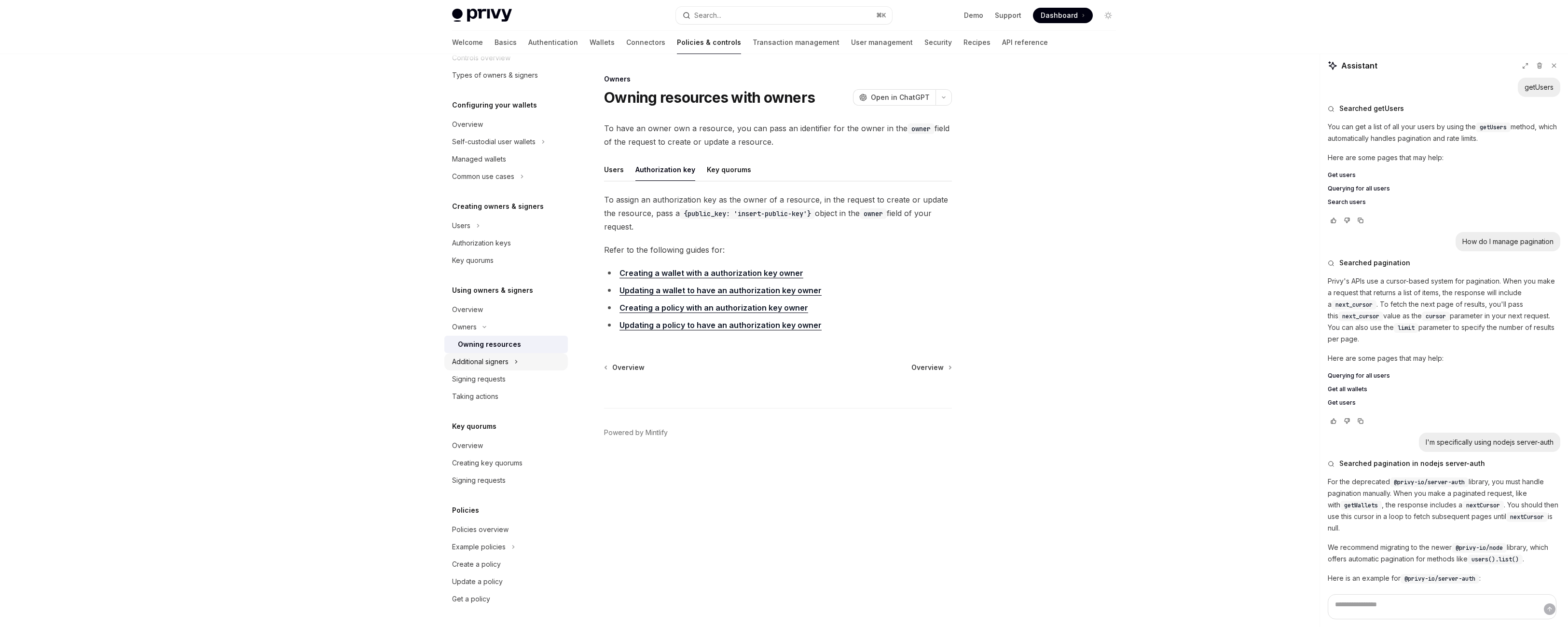
click at [452, 368] on div "Additional signers" at bounding box center [480, 362] width 57 height 12
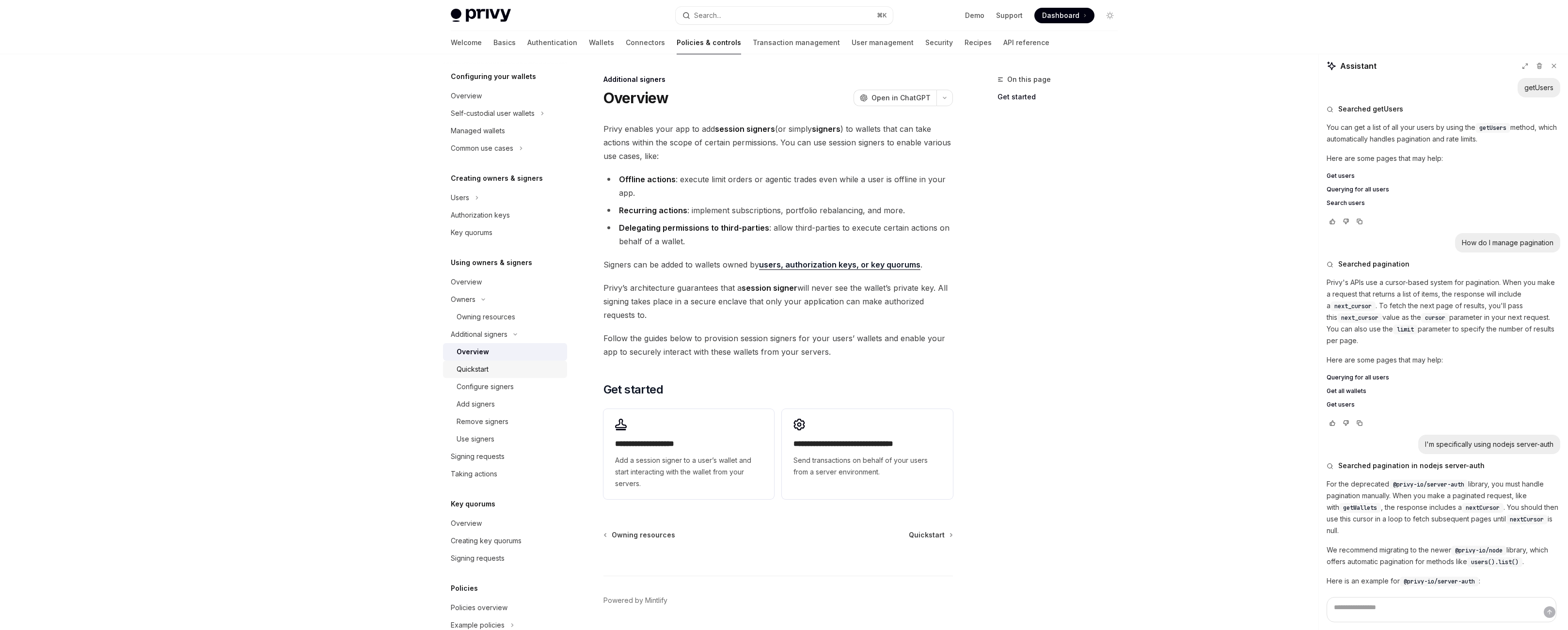
click at [457, 375] on div "Quickstart" at bounding box center [509, 369] width 105 height 12
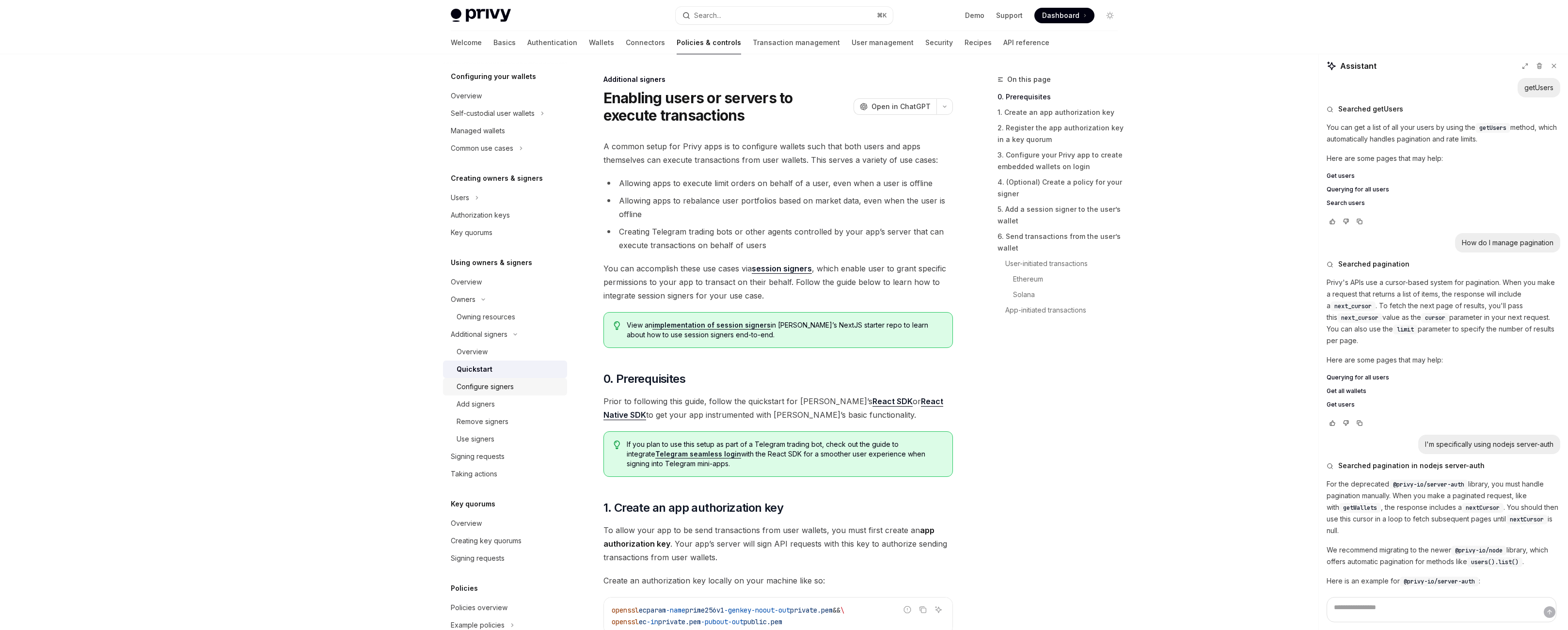
click at [457, 393] on div "Configure signers" at bounding box center [486, 387] width 57 height 12
type textarea "*"
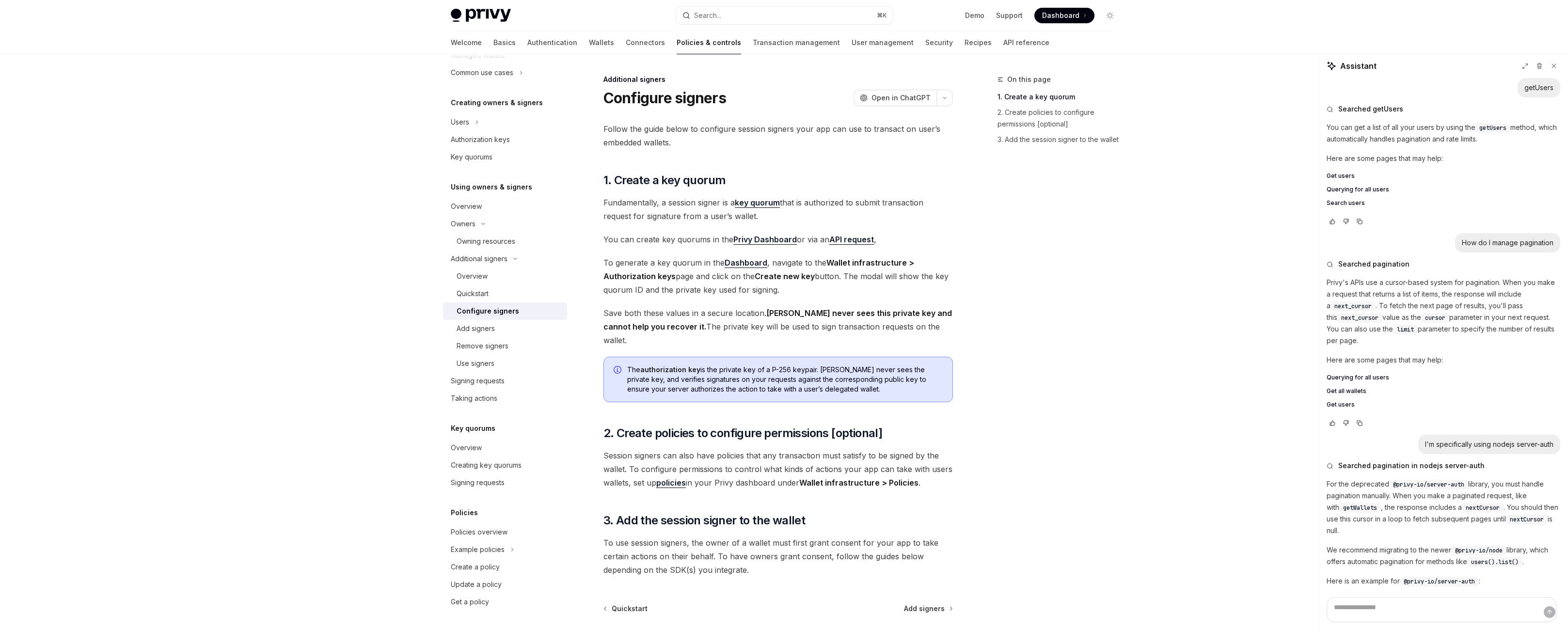
scroll to position [376, 0]
click at [854, 223] on span "Fundamentally, a session signer is a key quorum that is authorized to submit tr…" at bounding box center [778, 209] width 349 height 27
click at [857, 223] on span "Fundamentally, a session signer is a key quorum that is authorized to submit tr…" at bounding box center [778, 209] width 349 height 27
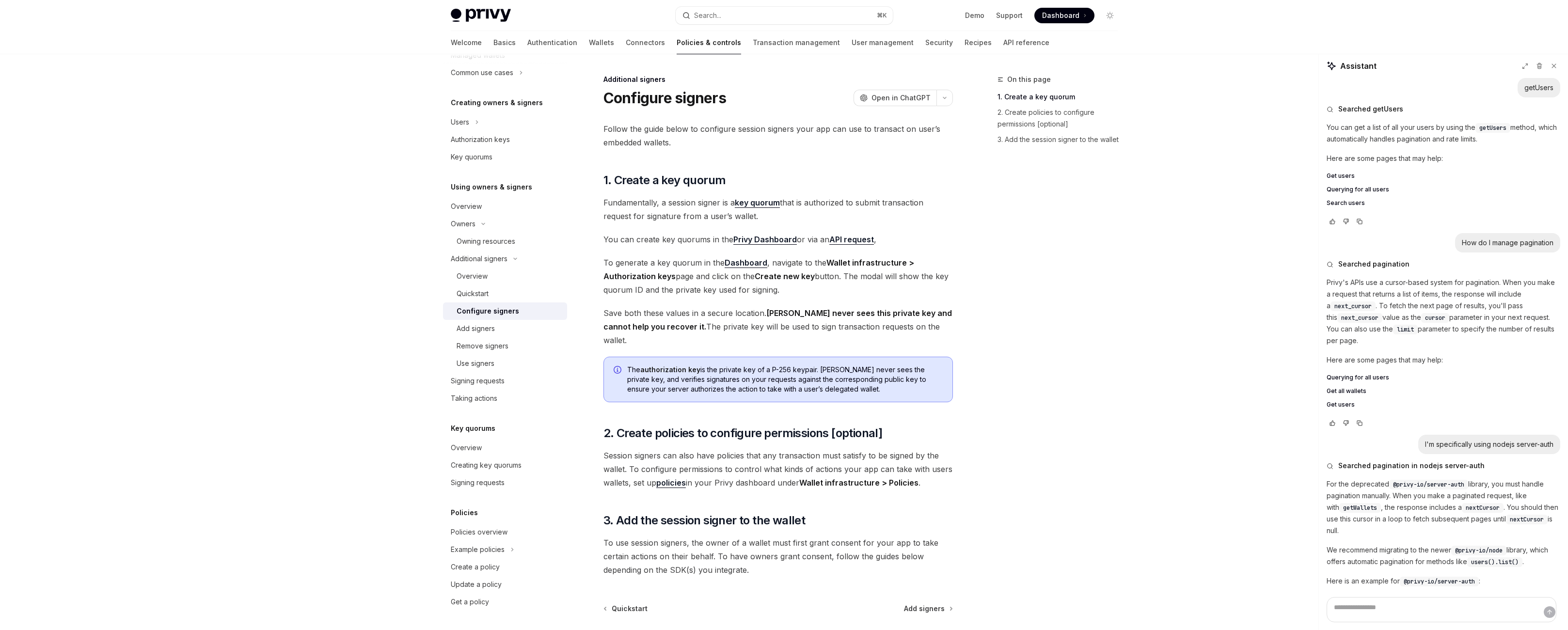
click at [180, 94] on div "Skip to main content Privy Docs home page Search... ⌘ K Demo Support Dashboard …" at bounding box center [784, 366] width 1568 height 733
click at [695, 21] on div "Search..." at bounding box center [708, 15] width 27 height 12
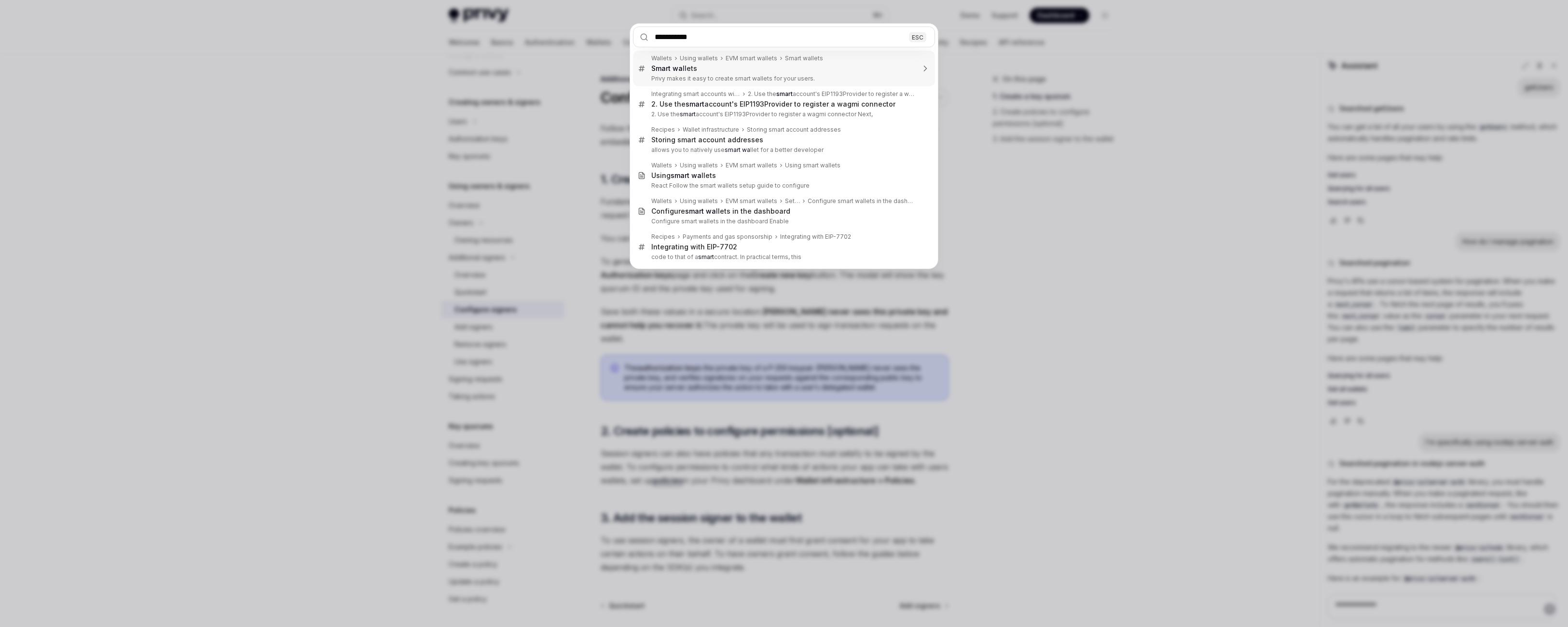
type input "**********"
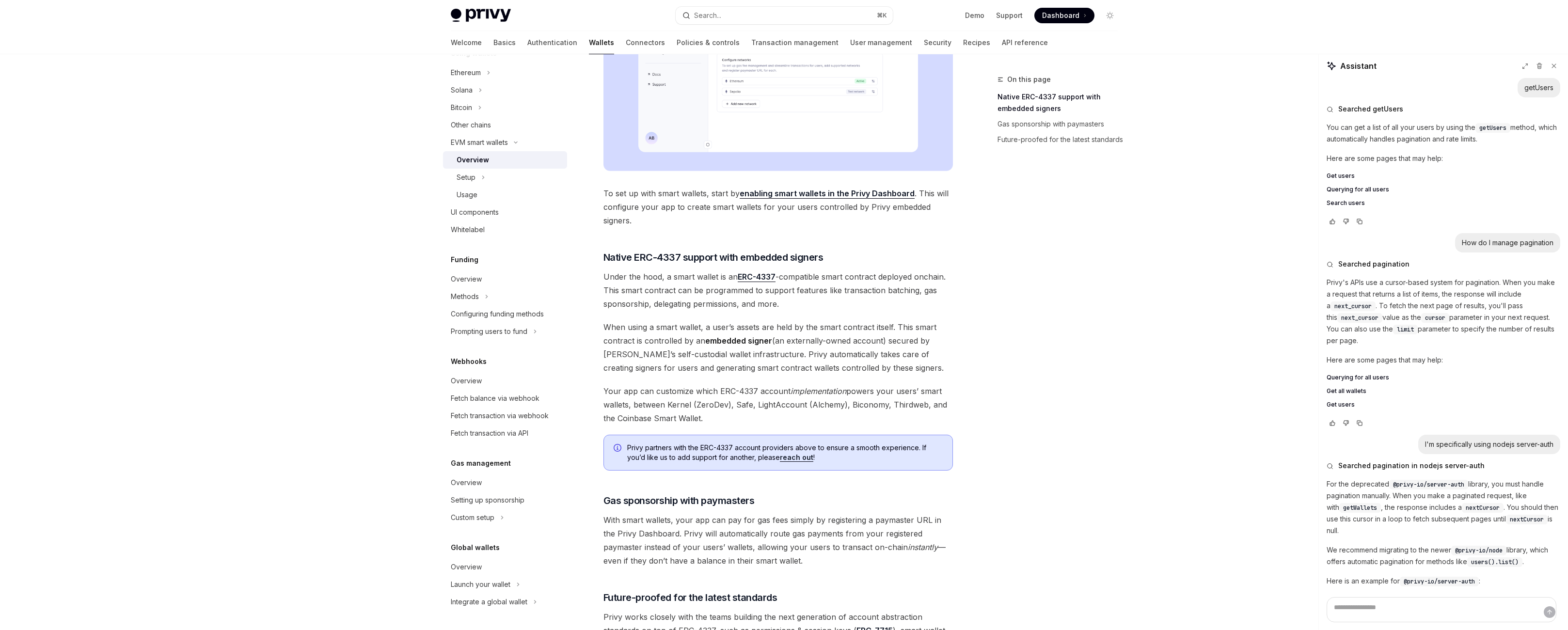
scroll to position [588, 0]
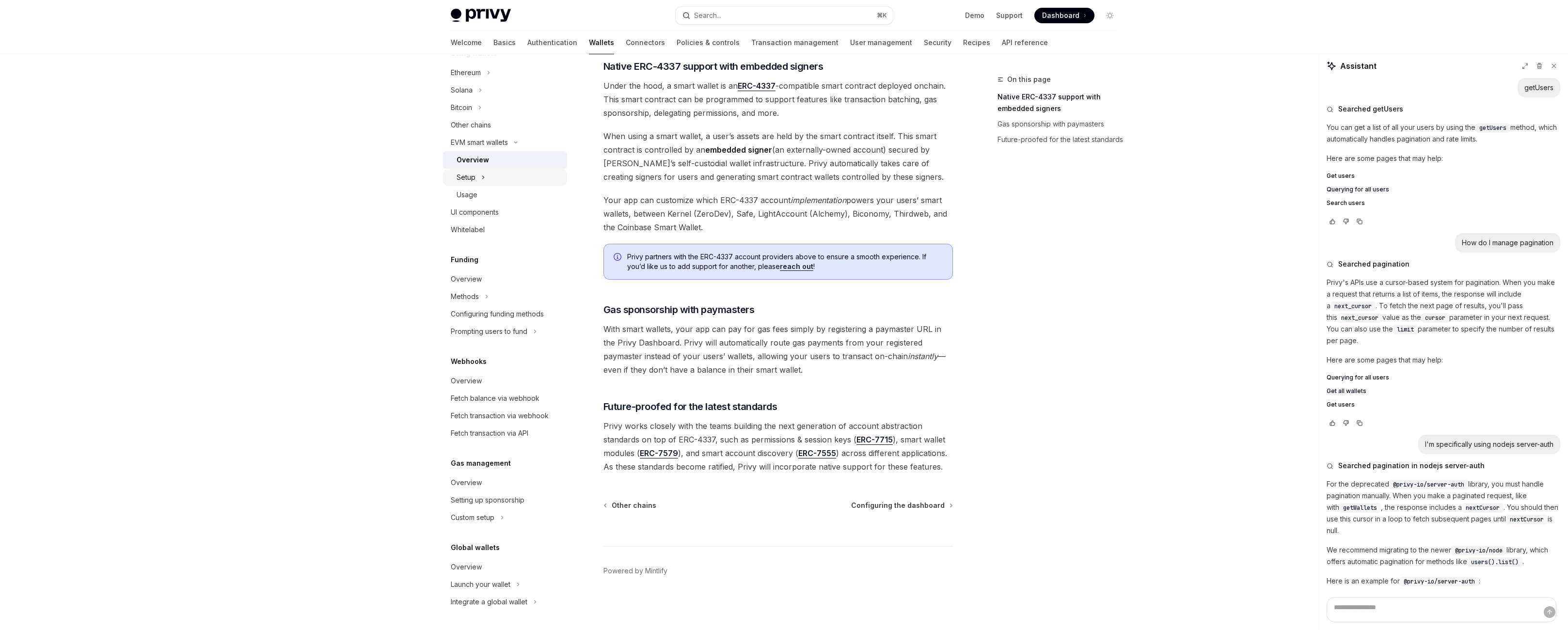
click at [443, 169] on button "Setup" at bounding box center [505, 177] width 124 height 18
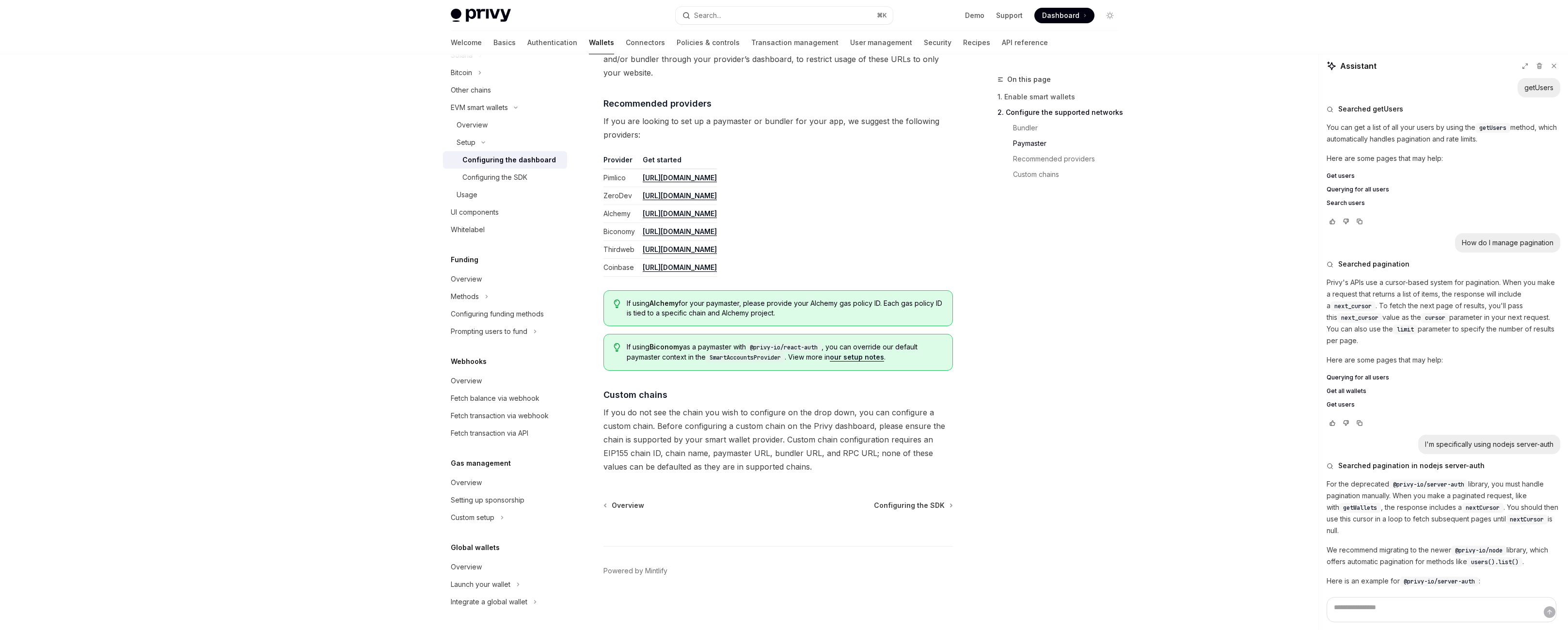
scroll to position [1546, 0]
click at [462, 183] on div "Configuring the SDK" at bounding box center [495, 177] width 65 height 12
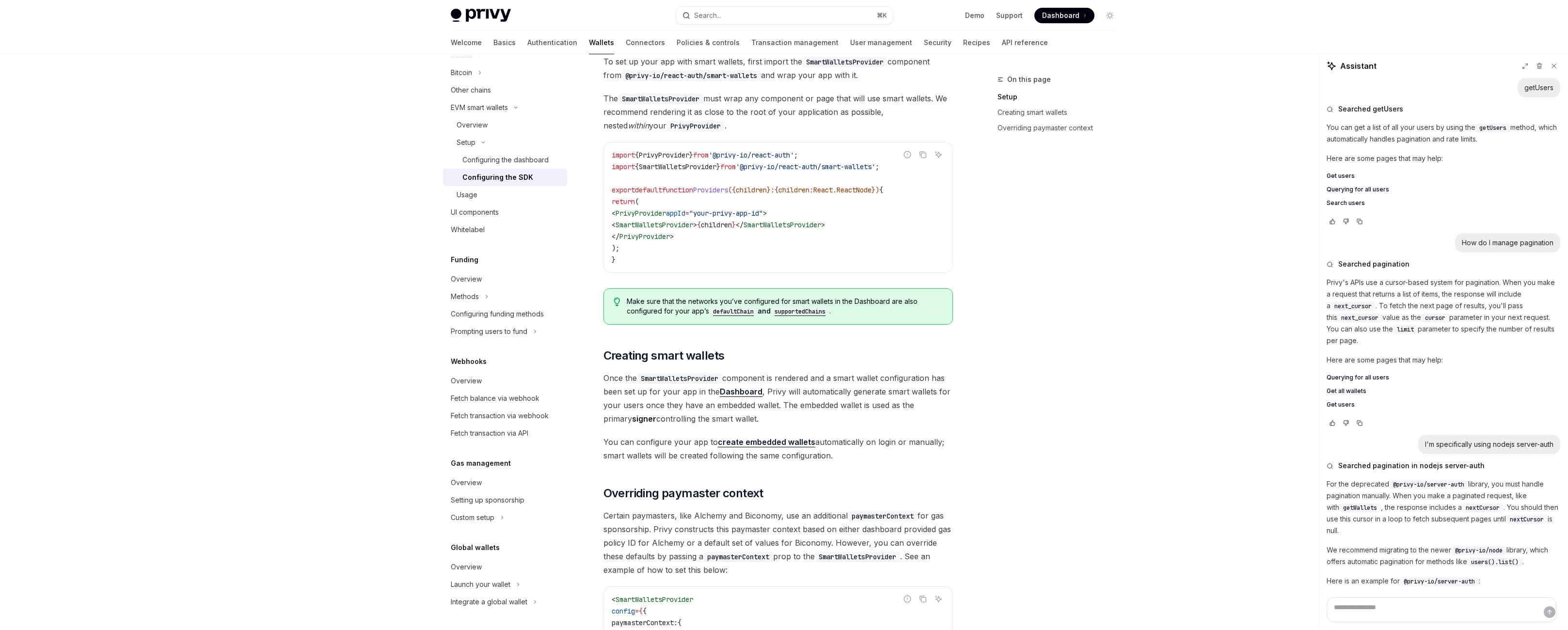
scroll to position [299, 0]
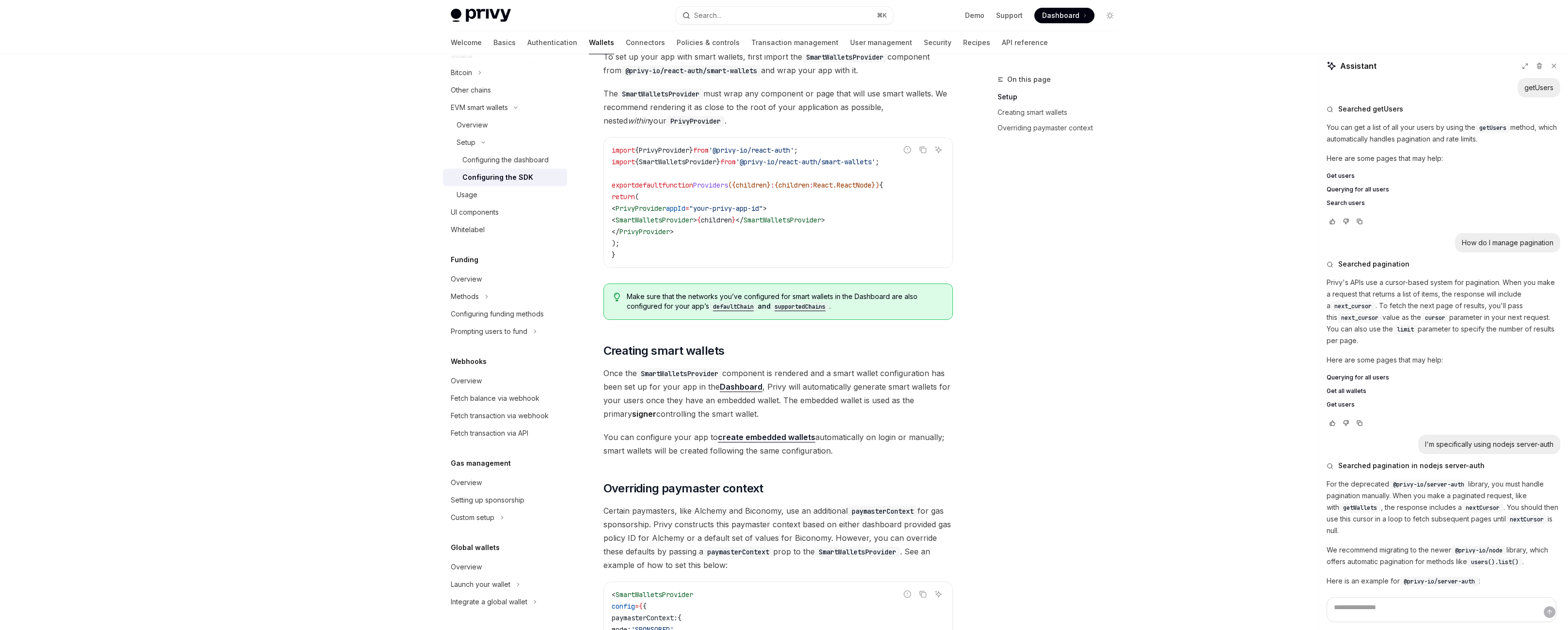
click at [732, 224] on span "children" at bounding box center [716, 220] width 31 height 9
click at [741, 261] on code "import { PrivyProvider } from '@privy-io/react-auth' ; import { SmartWalletsPro…" at bounding box center [778, 202] width 333 height 116
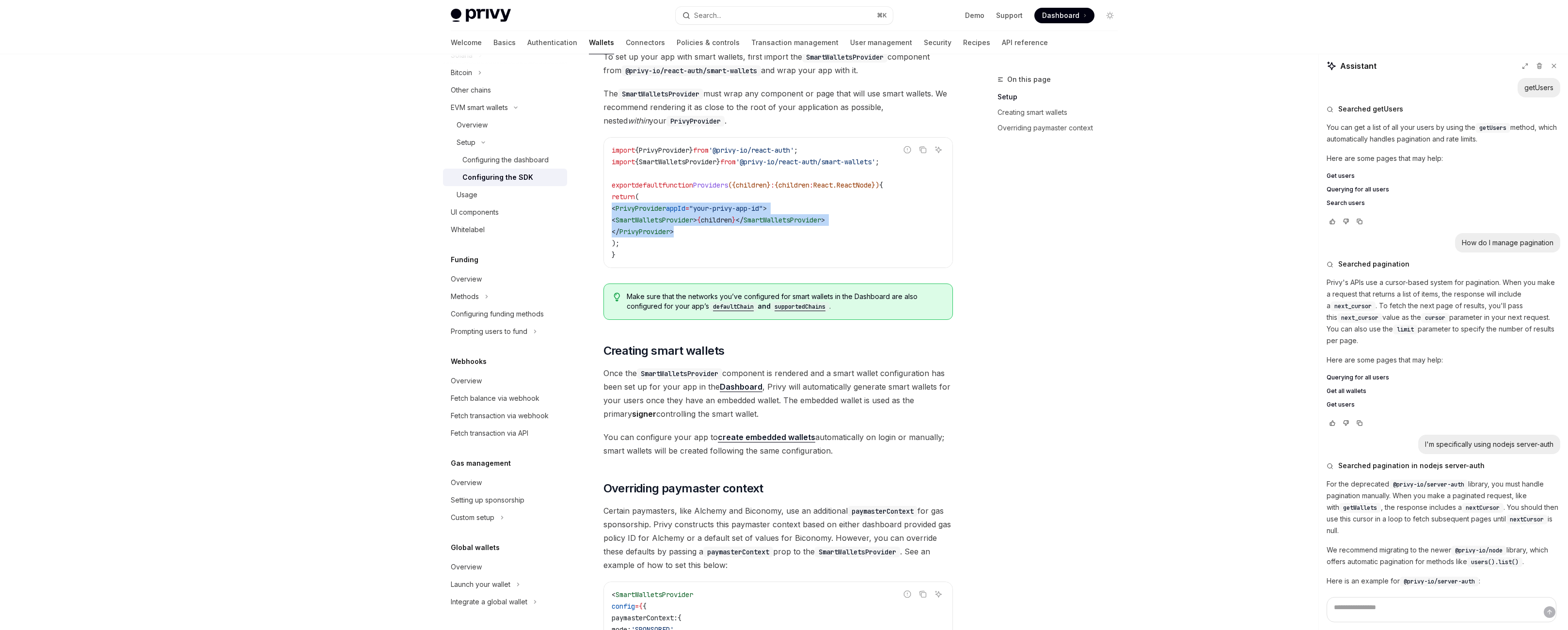
drag, startPoint x: 738, startPoint y: 361, endPoint x: 555, endPoint y: 335, distance: 184.8
click at [555, 335] on div "Setup Configure smart wallets in the SDK OpenAI Open in ChatGPT OpenAI Open in …" at bounding box center [687, 376] width 535 height 1203
click at [678, 224] on span "SmartWalletsProvider" at bounding box center [654, 220] width 78 height 9
click at [782, 224] on span "SmartWalletsProvider" at bounding box center [782, 220] width 78 height 9
click at [787, 224] on span "SmartWalletsProvider" at bounding box center [782, 220] width 78 height 9
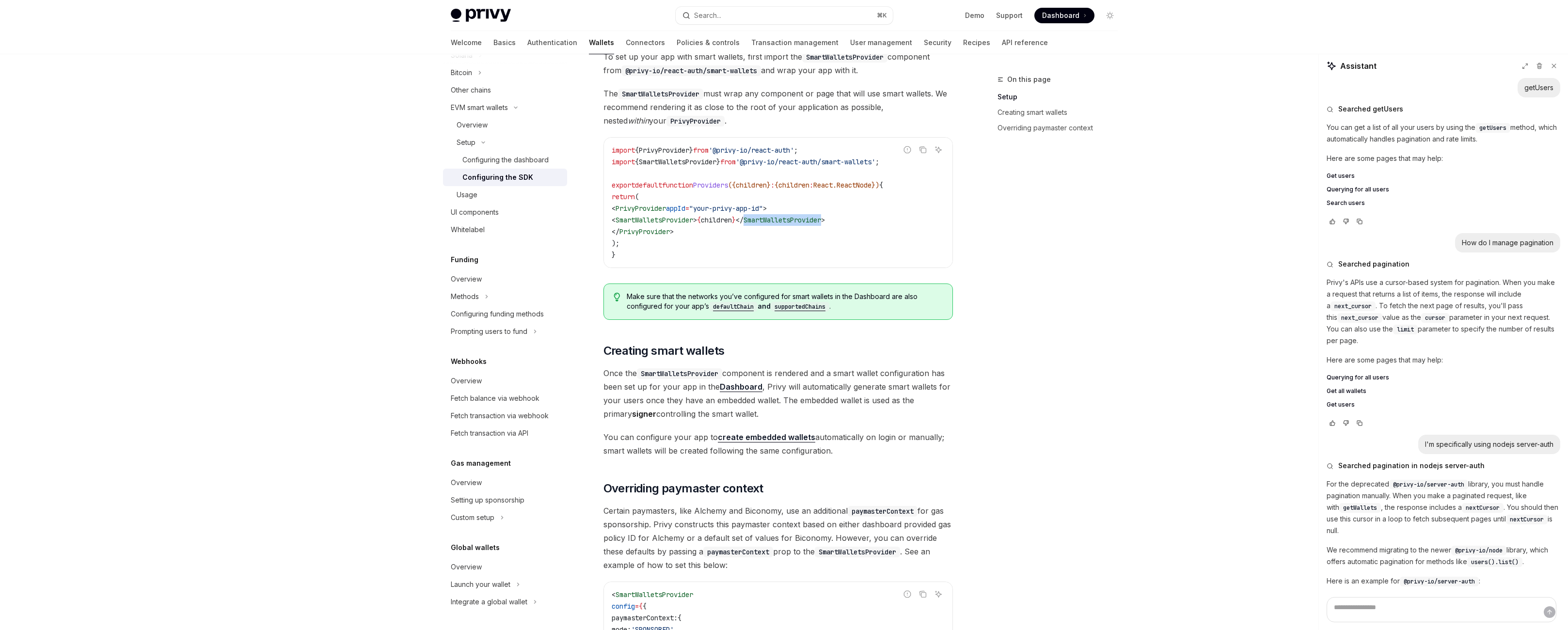
click at [787, 224] on span "SmartWalletsProvider" at bounding box center [782, 220] width 78 height 9
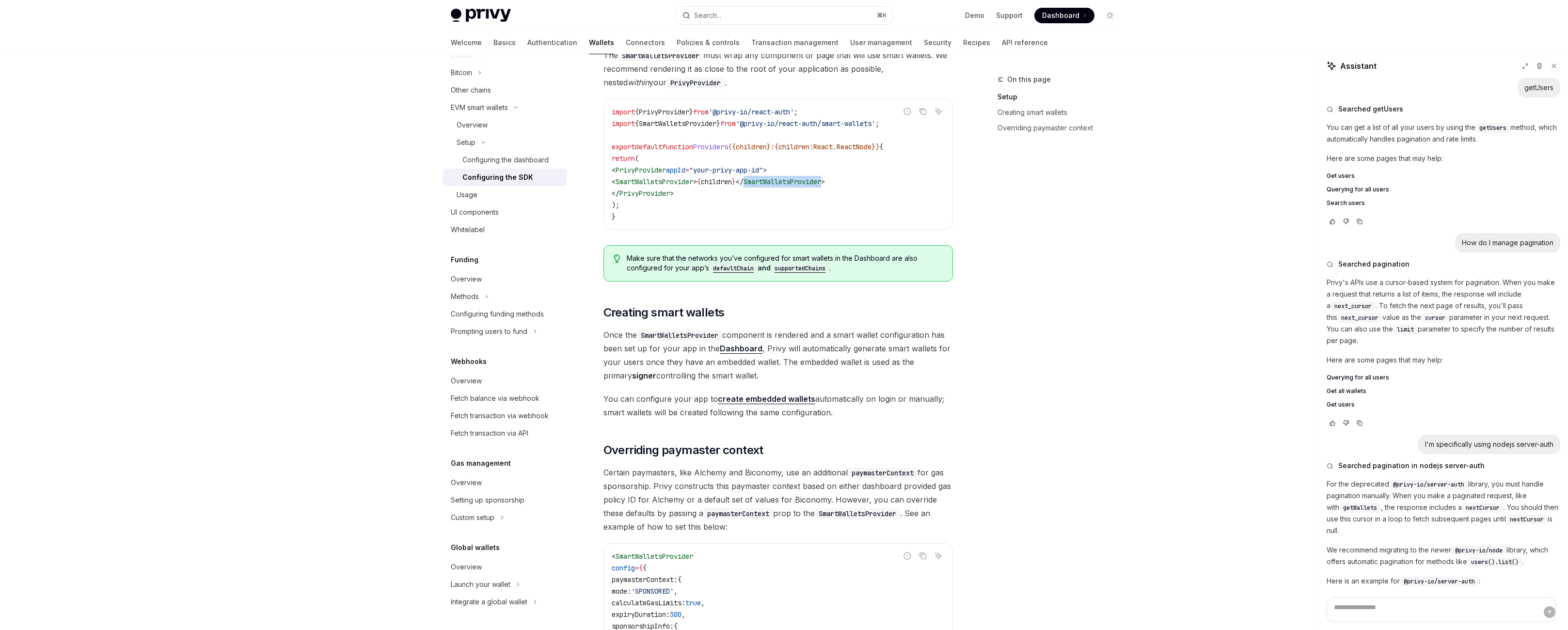
scroll to position [12, 0]
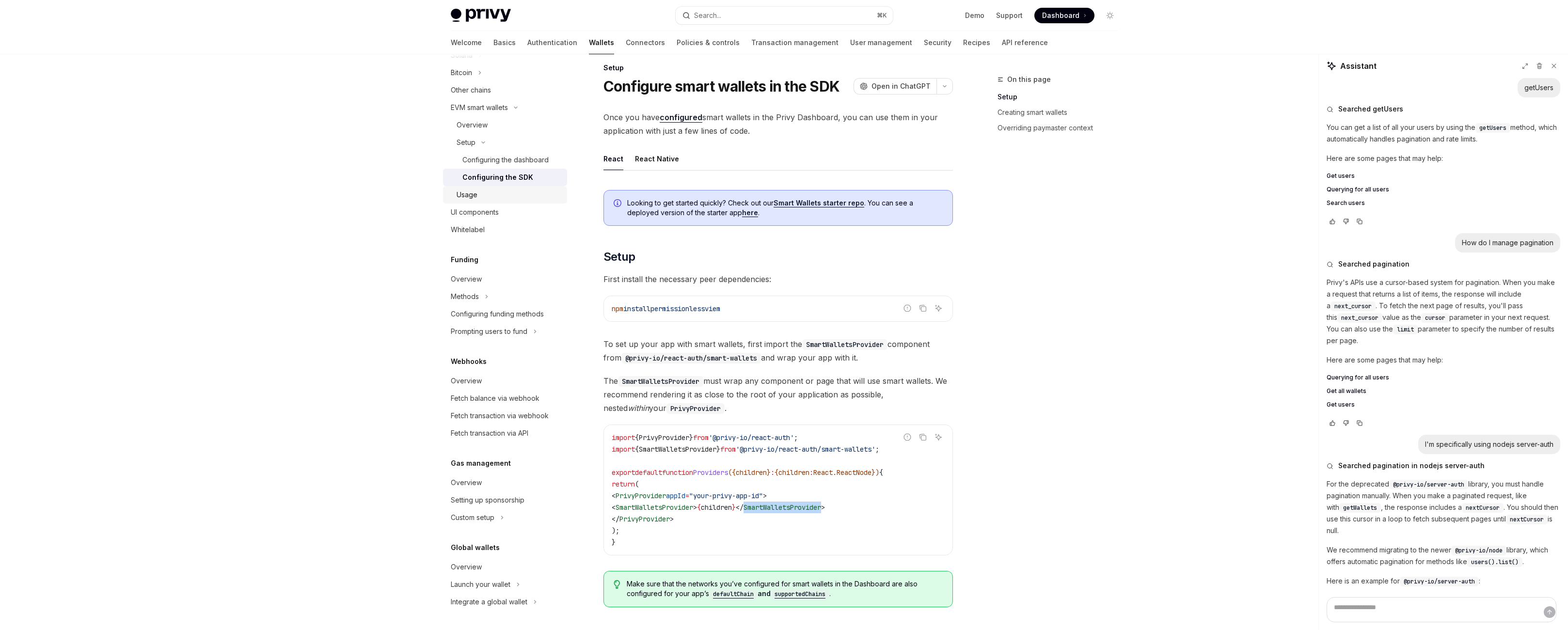
click at [457, 201] on div "Usage" at bounding box center [509, 195] width 105 height 12
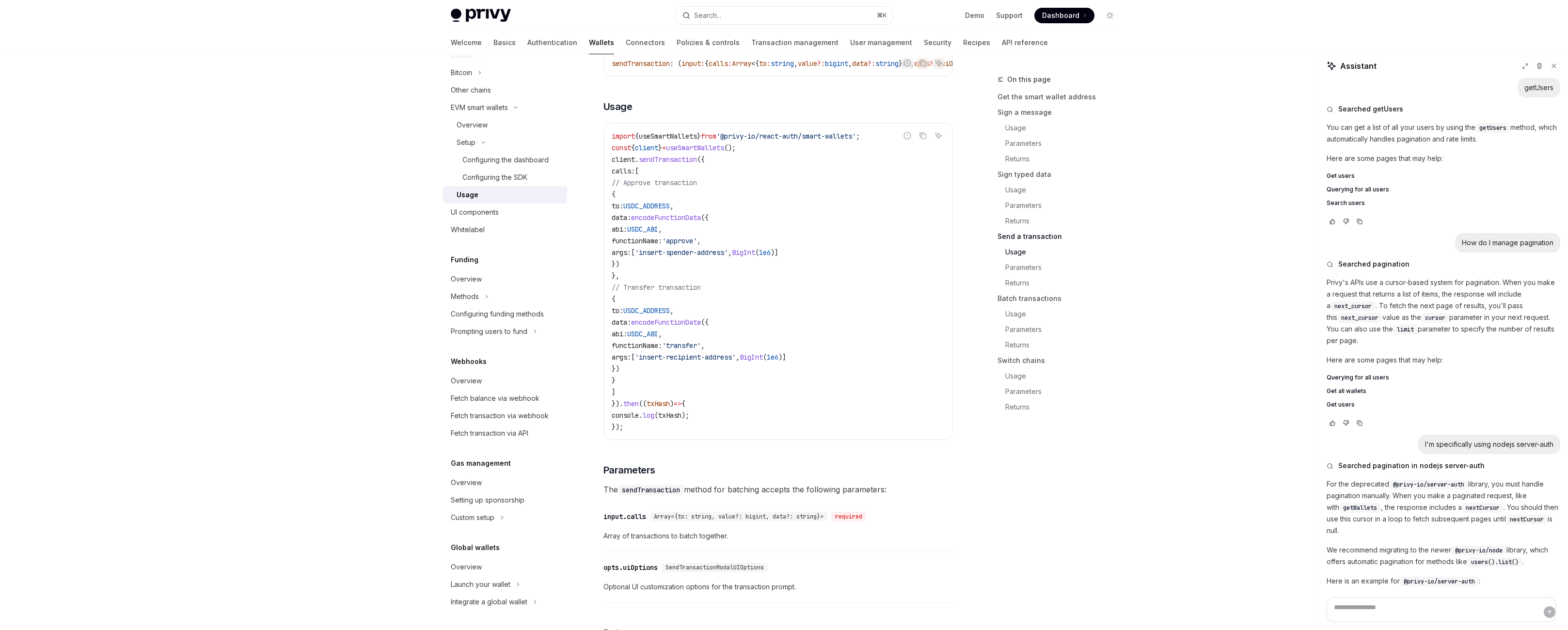
scroll to position [2065, 0]
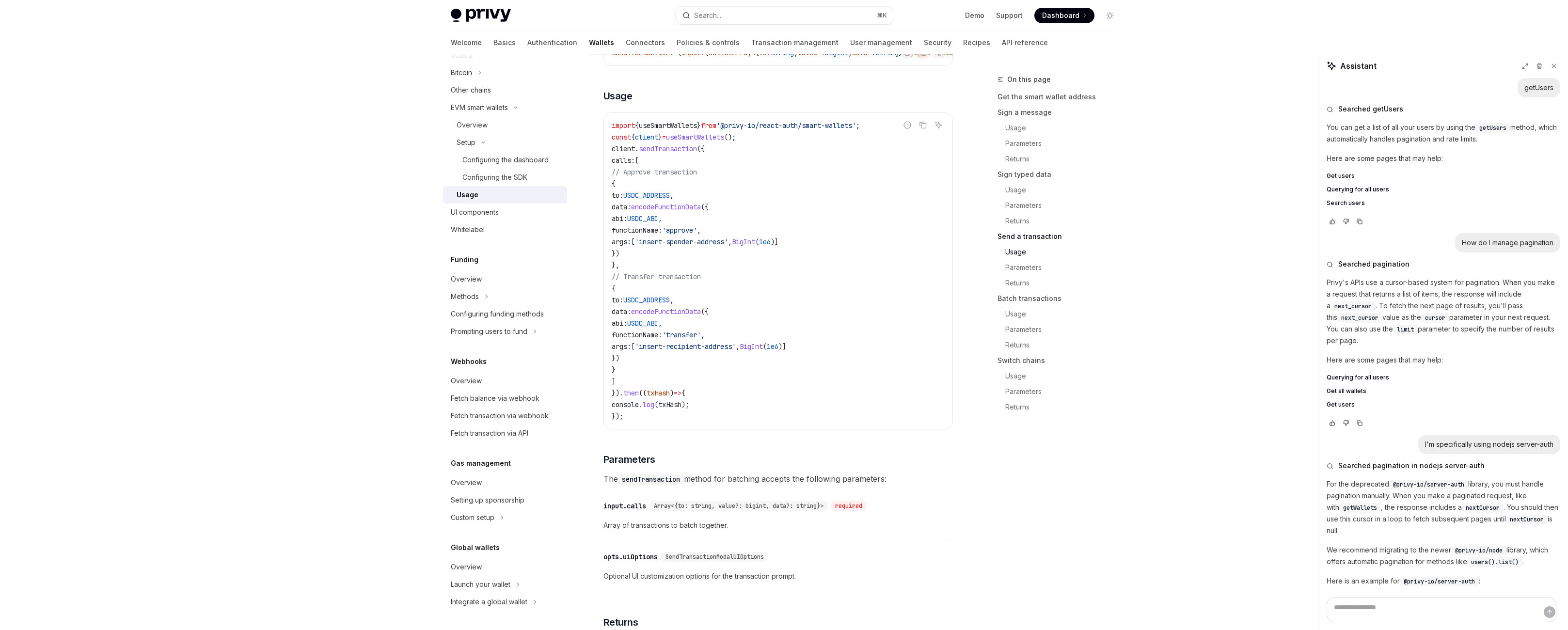
click at [1400, 78] on div "Assistant" at bounding box center [1443, 69] width 249 height 18
click at [1551, 69] on icon at bounding box center [1554, 65] width 7 height 7
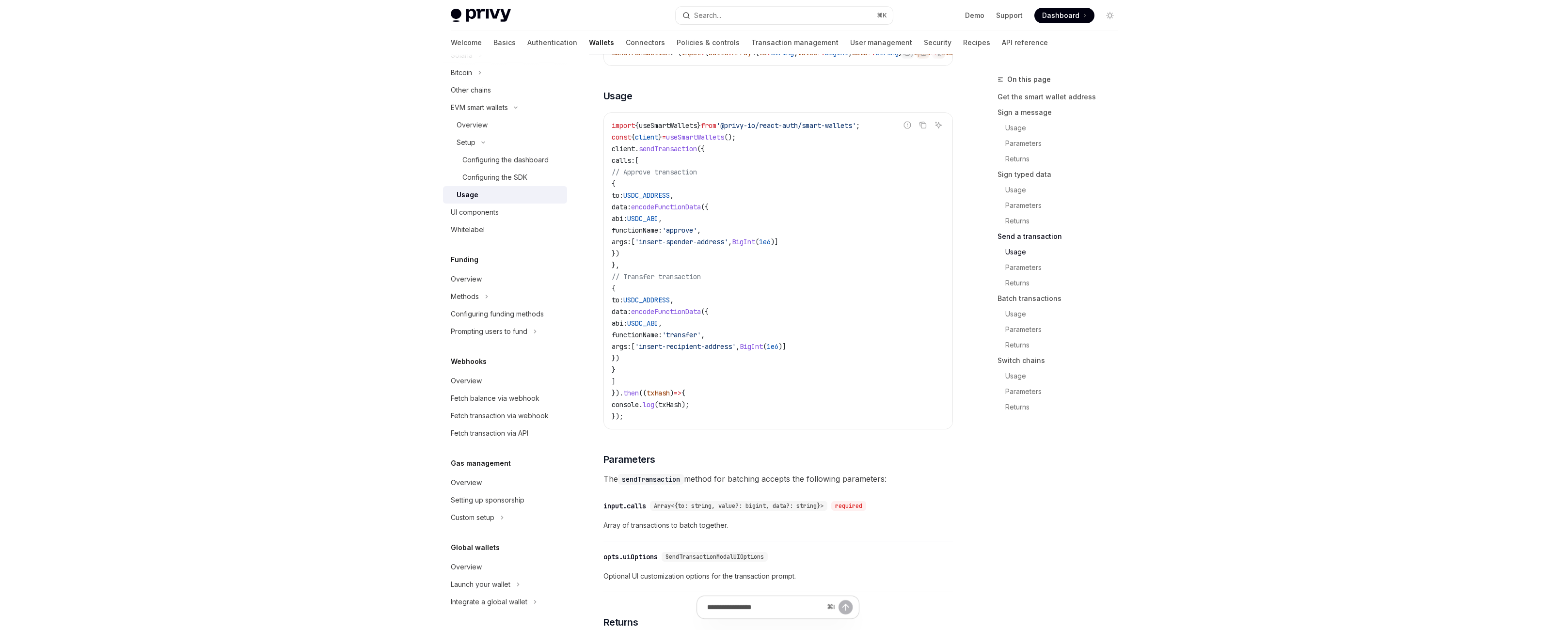
click at [786, 598] on div "⌘ I" at bounding box center [778, 607] width 163 height 23
type textarea "*"
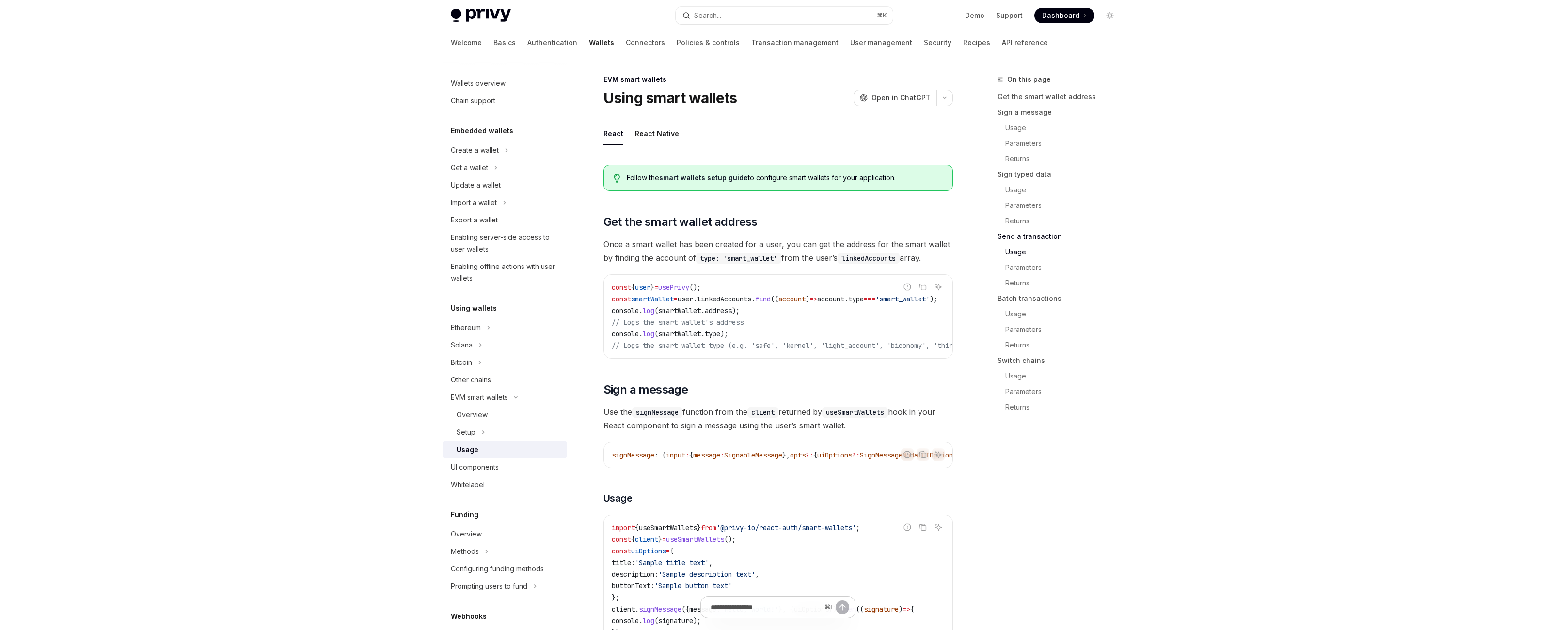
scroll to position [2065, 0]
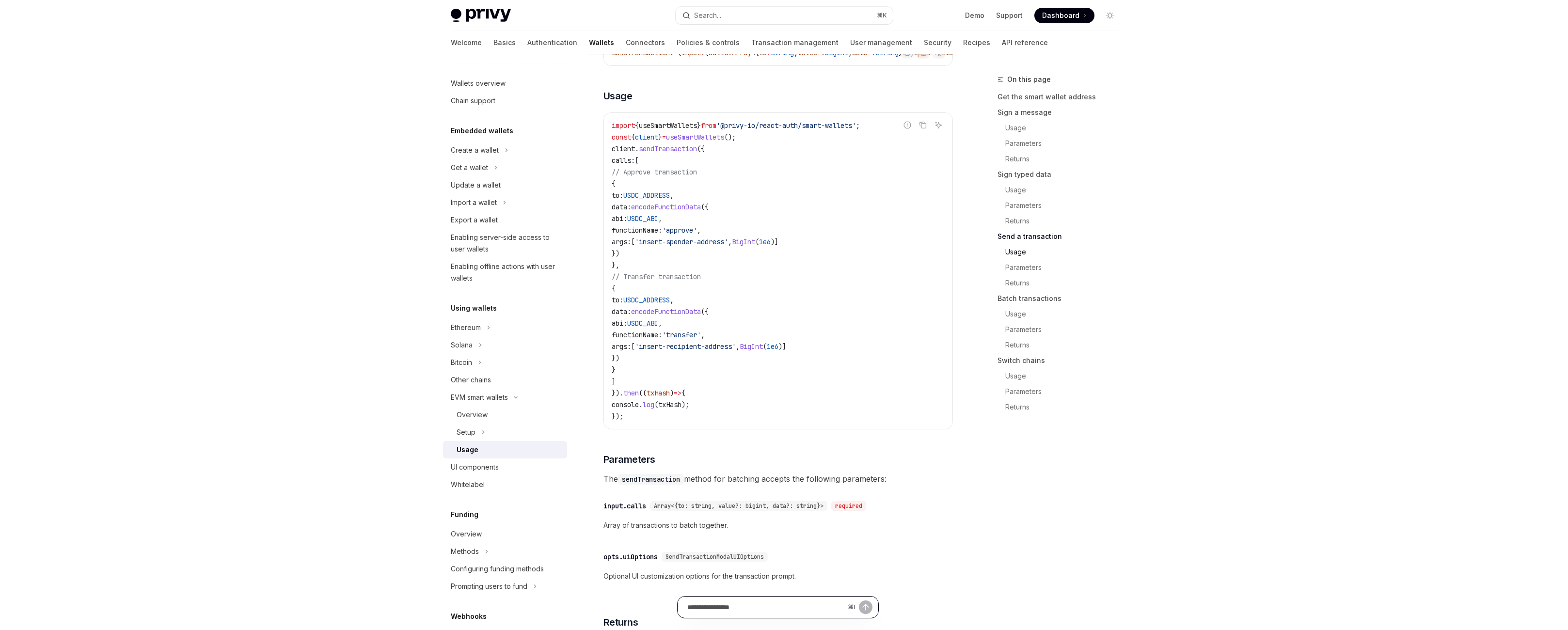
click at [744, 597] on input "Ask a question..." at bounding box center [766, 607] width 157 height 21
type input "**********"
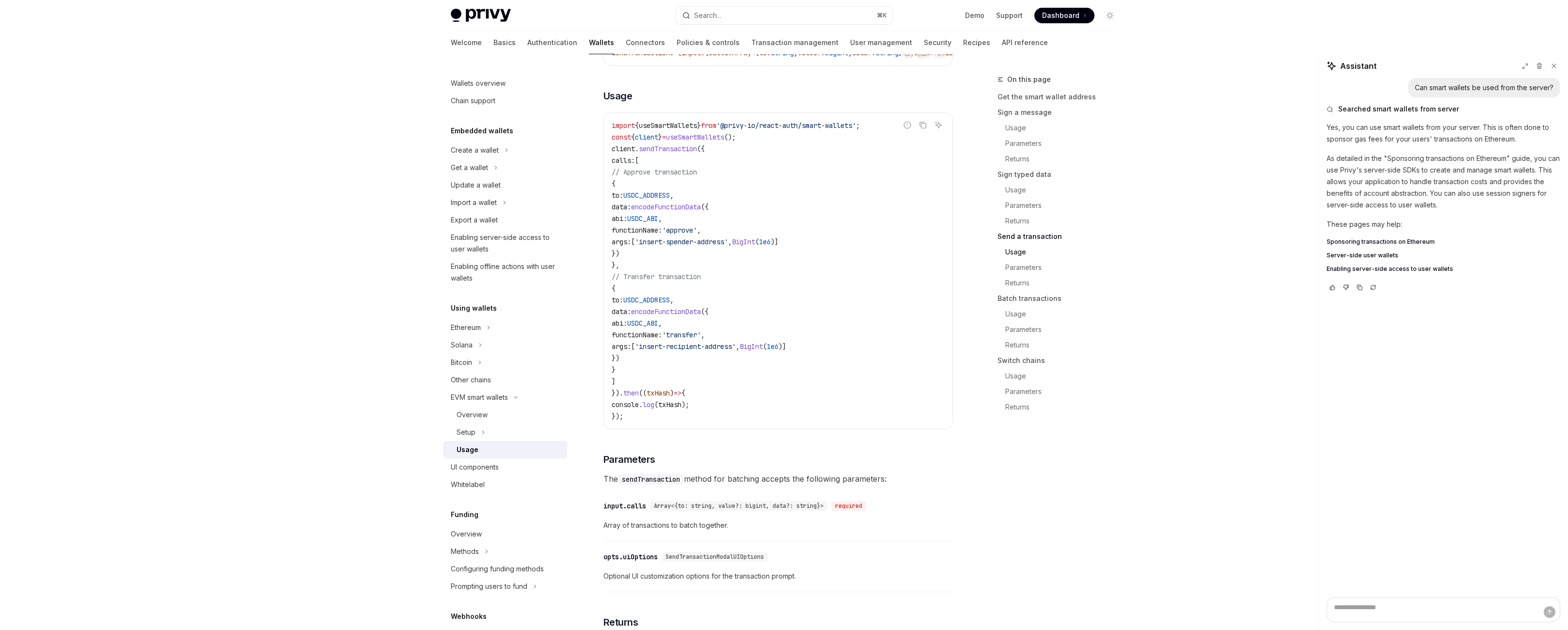
click at [1399, 259] on span "Server-side user wallets" at bounding box center [1362, 255] width 72 height 8
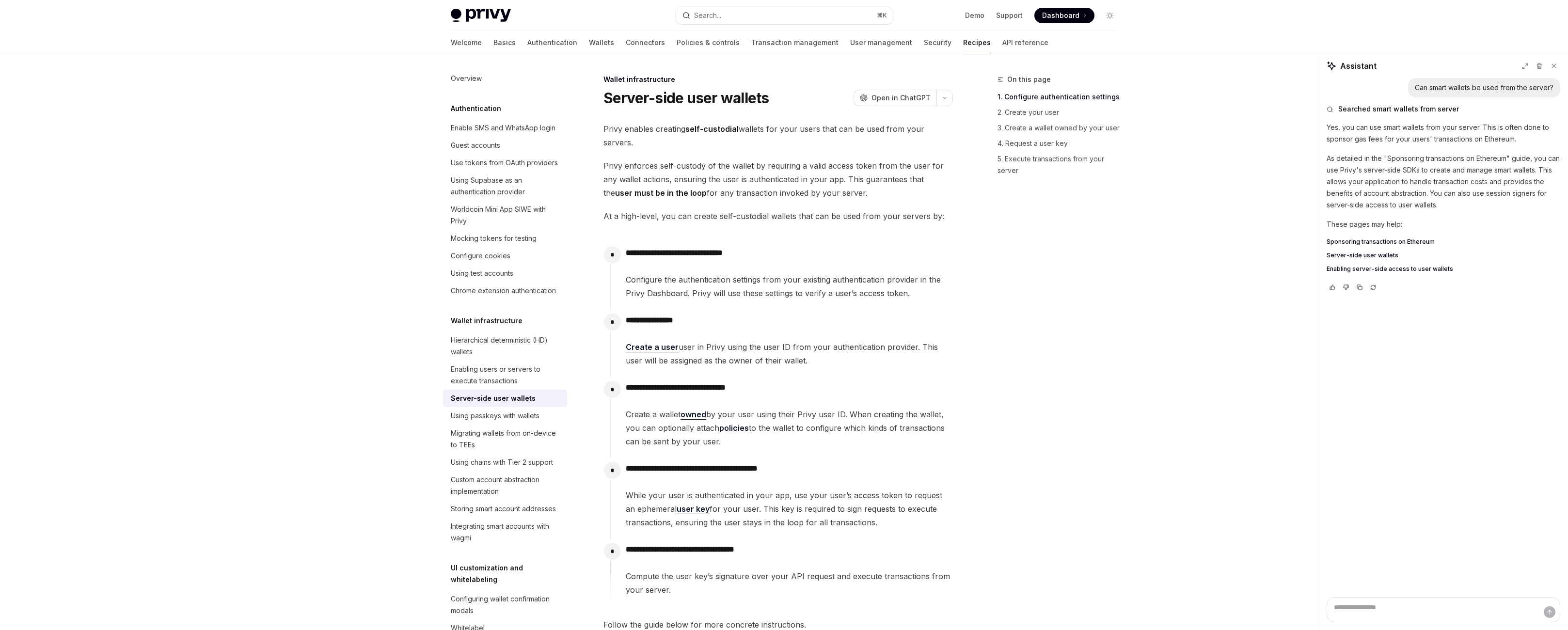
click at [451, 404] on div "Server-side user wallets" at bounding box center [493, 398] width 85 height 12
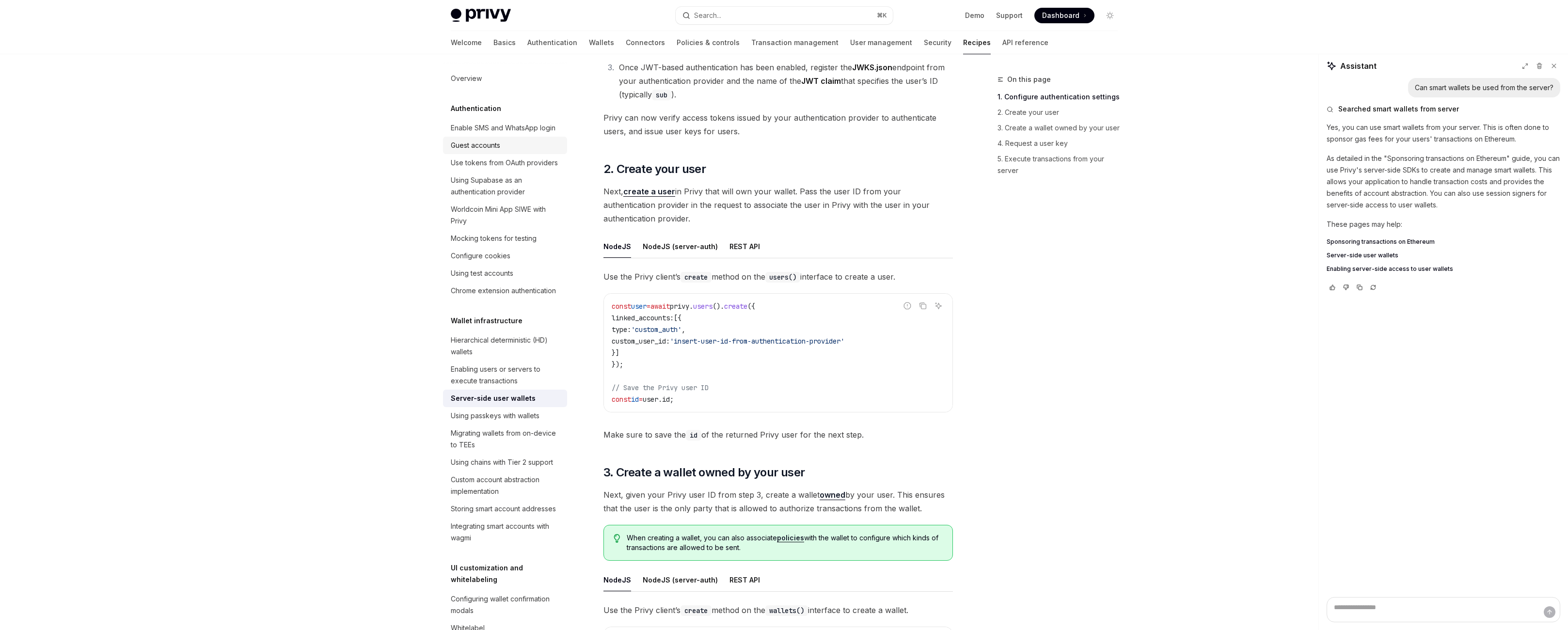
scroll to position [451, 0]
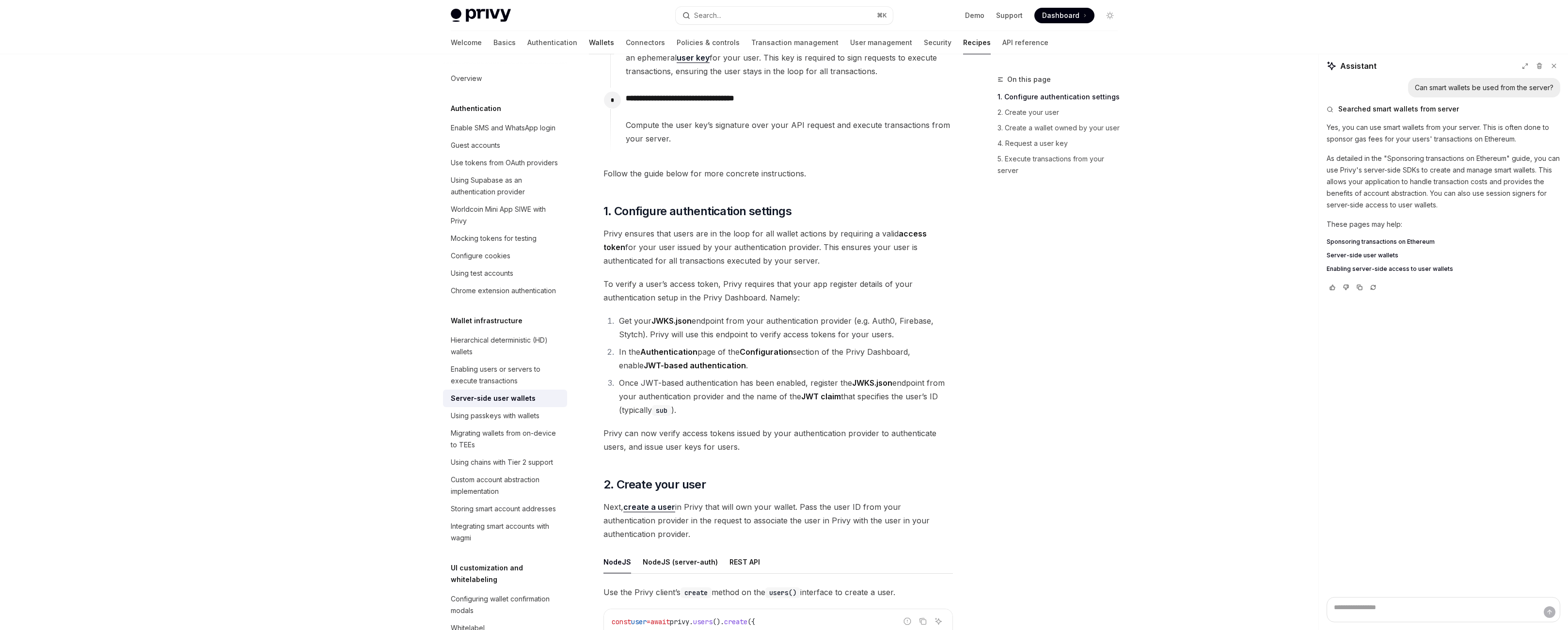
click at [589, 54] on link "Wallets" at bounding box center [601, 43] width 25 height 23
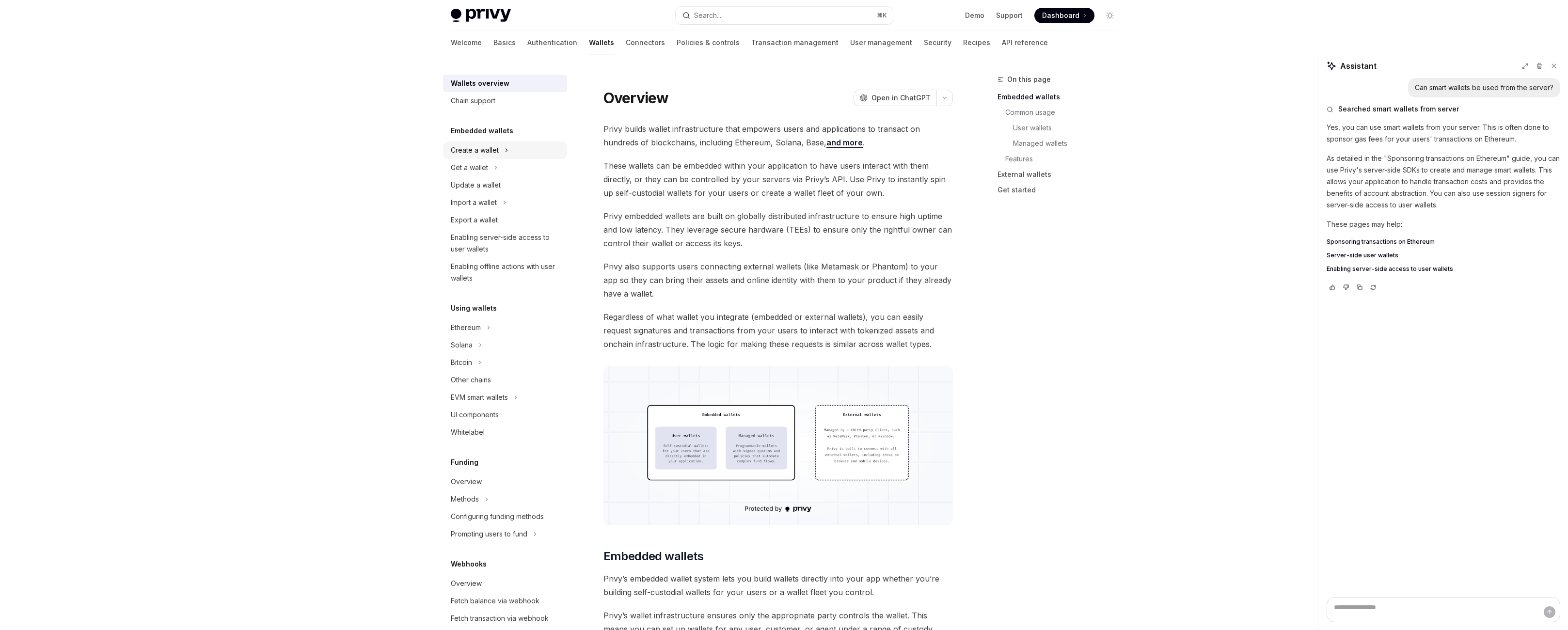
click at [505, 156] on icon "Toggle Create a wallet section" at bounding box center [506, 150] width 4 height 12
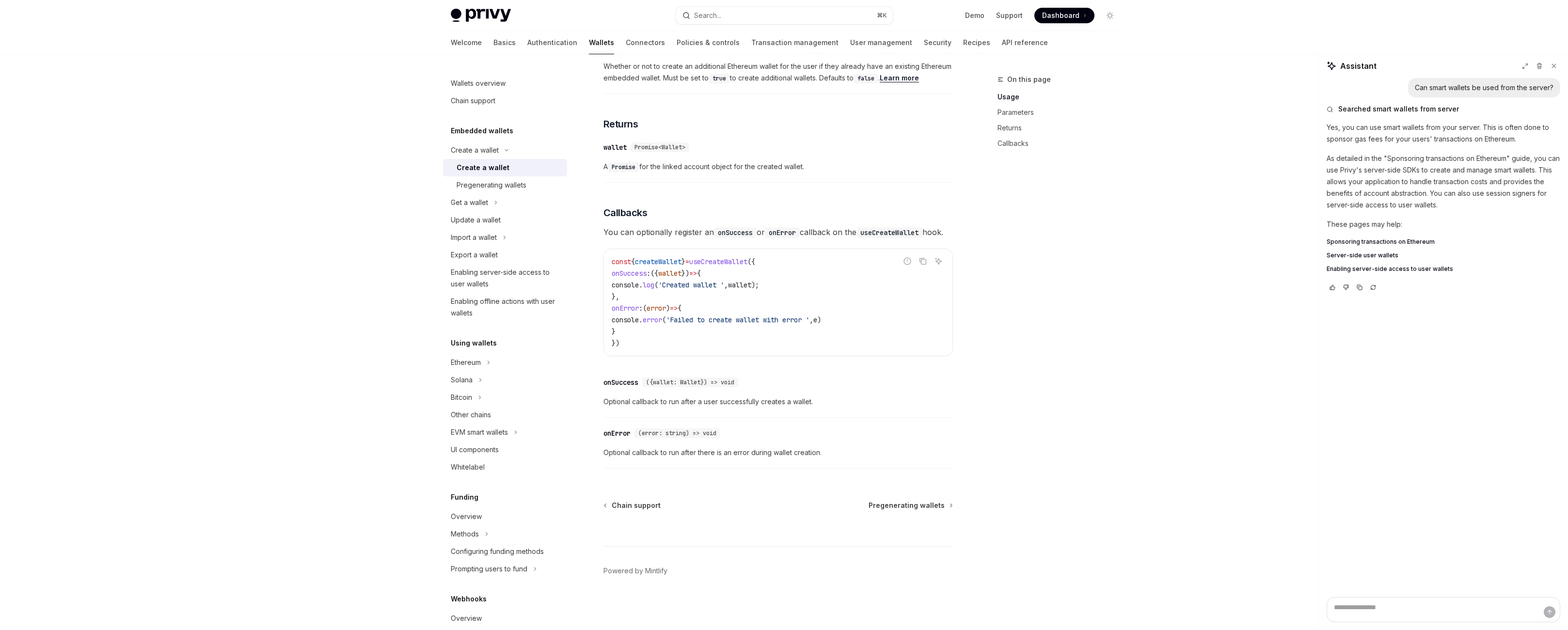
scroll to position [576, 0]
click at [919, 83] on link "Learn more" at bounding box center [900, 78] width 39 height 9
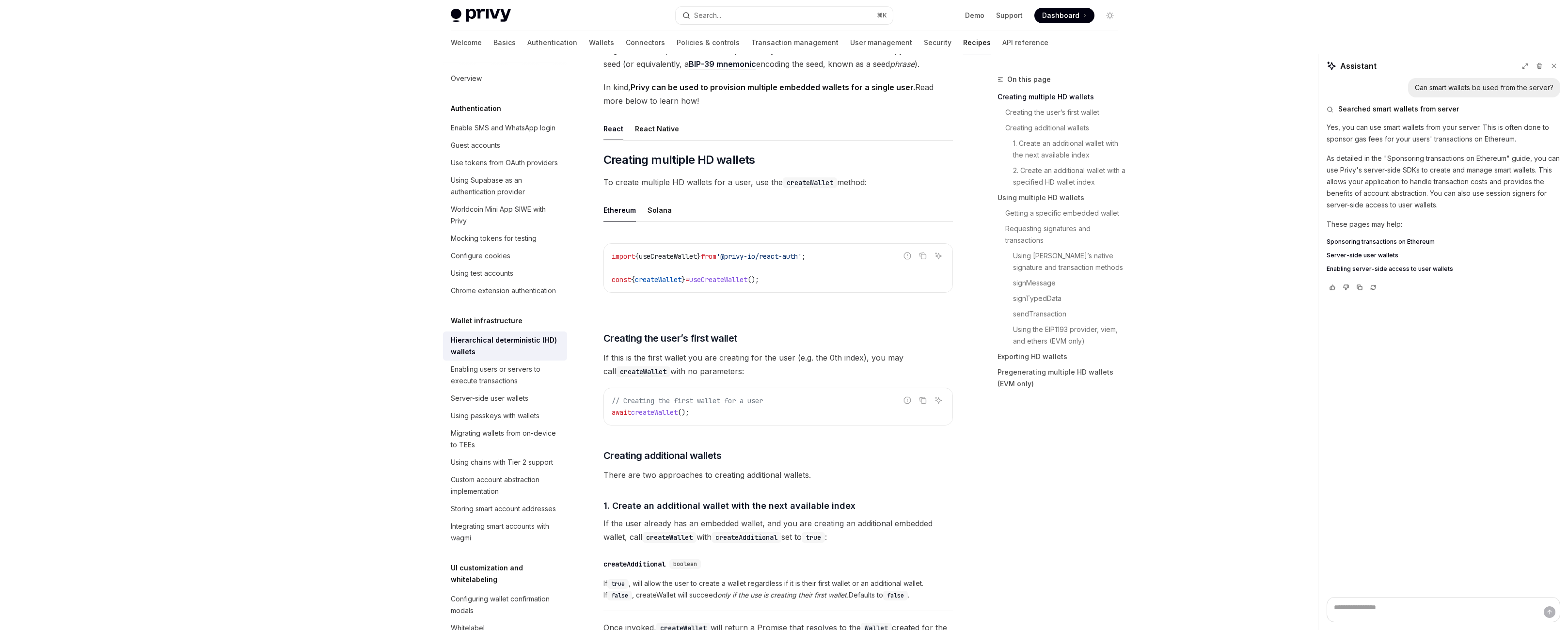
scroll to position [125, 0]
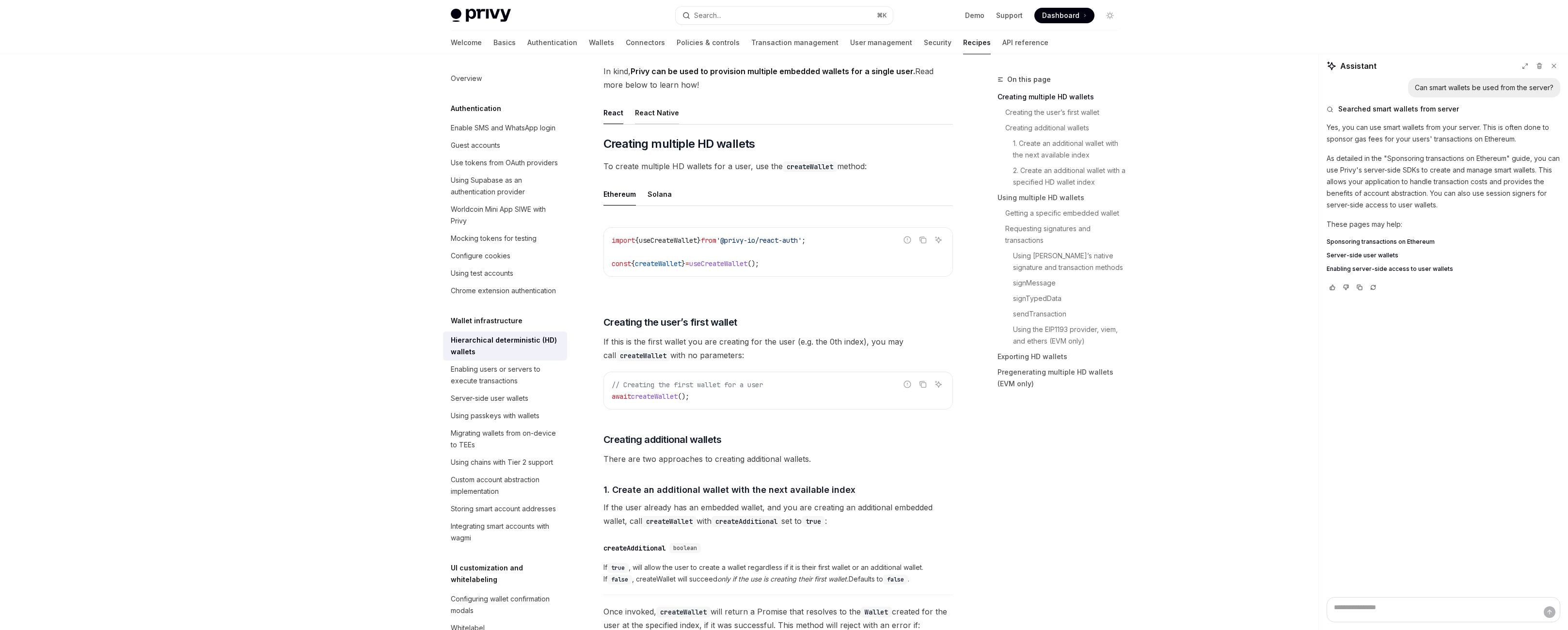
click at [635, 124] on div "React Native" at bounding box center [657, 113] width 44 height 23
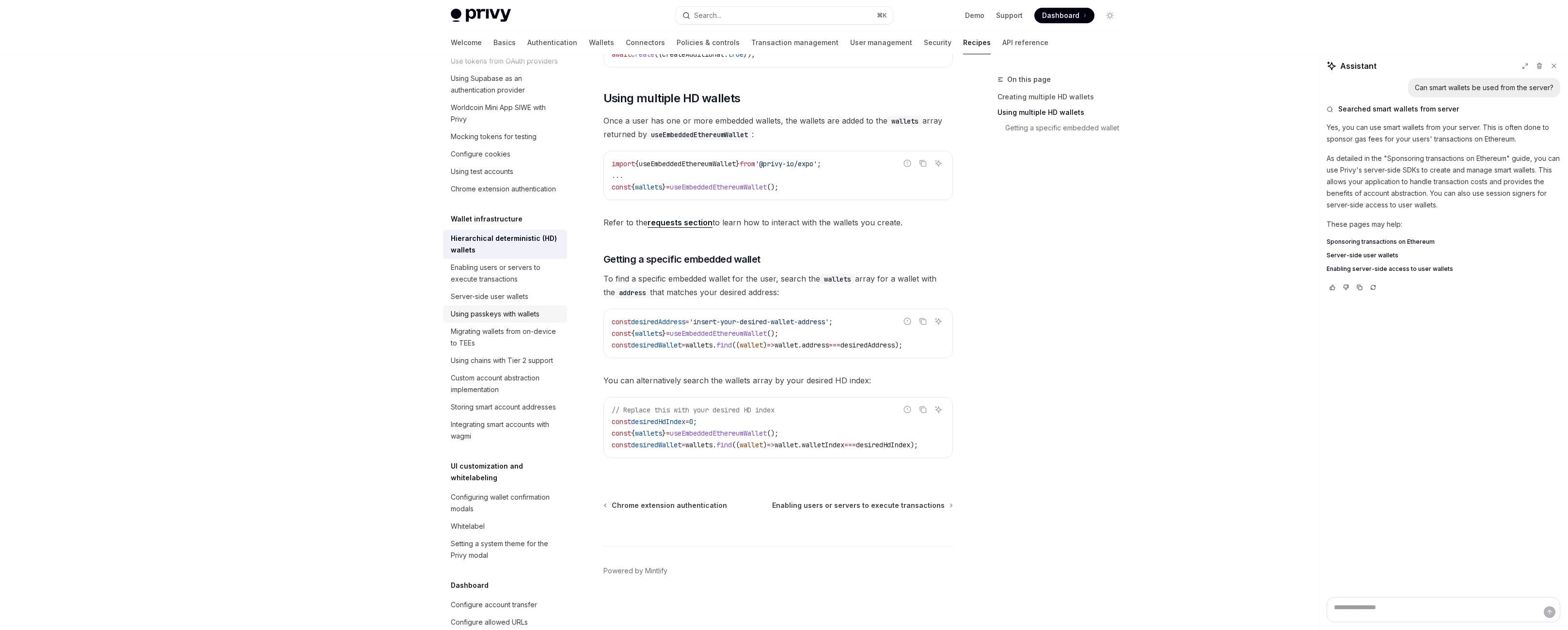
scroll to position [104, 0]
click at [469, 300] on div "Server-side user wallets" at bounding box center [506, 294] width 111 height 12
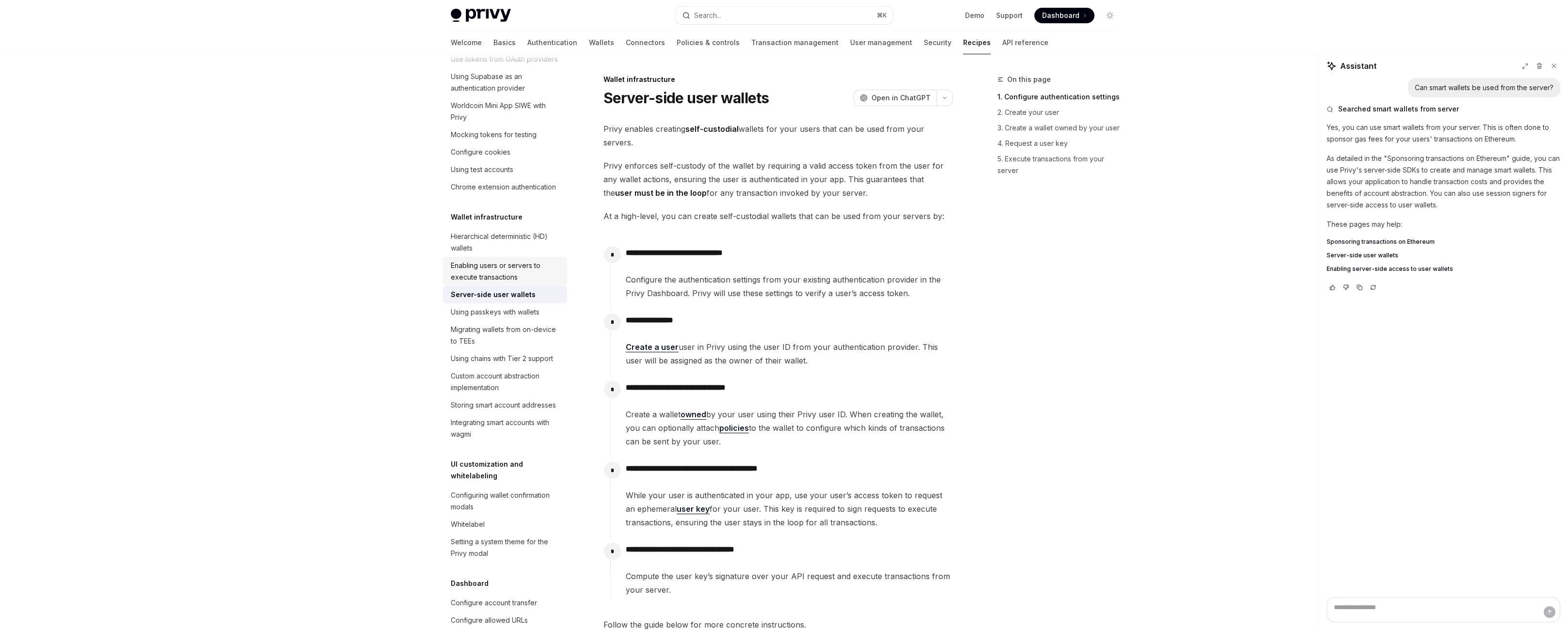
click at [464, 283] on div "Enabling users or servers to execute transactions" at bounding box center [506, 272] width 111 height 23
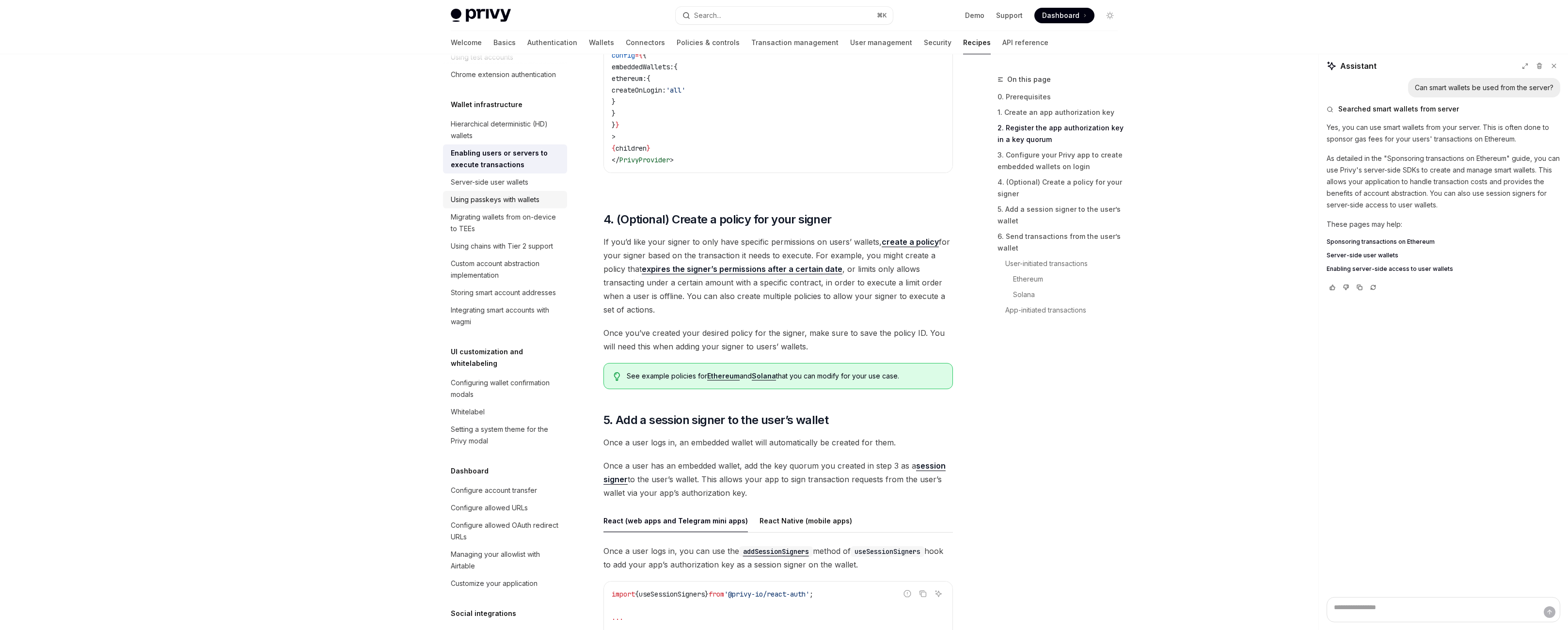
scroll to position [217, 0]
click at [467, 280] on div "Custom account abstraction implementation" at bounding box center [506, 269] width 111 height 23
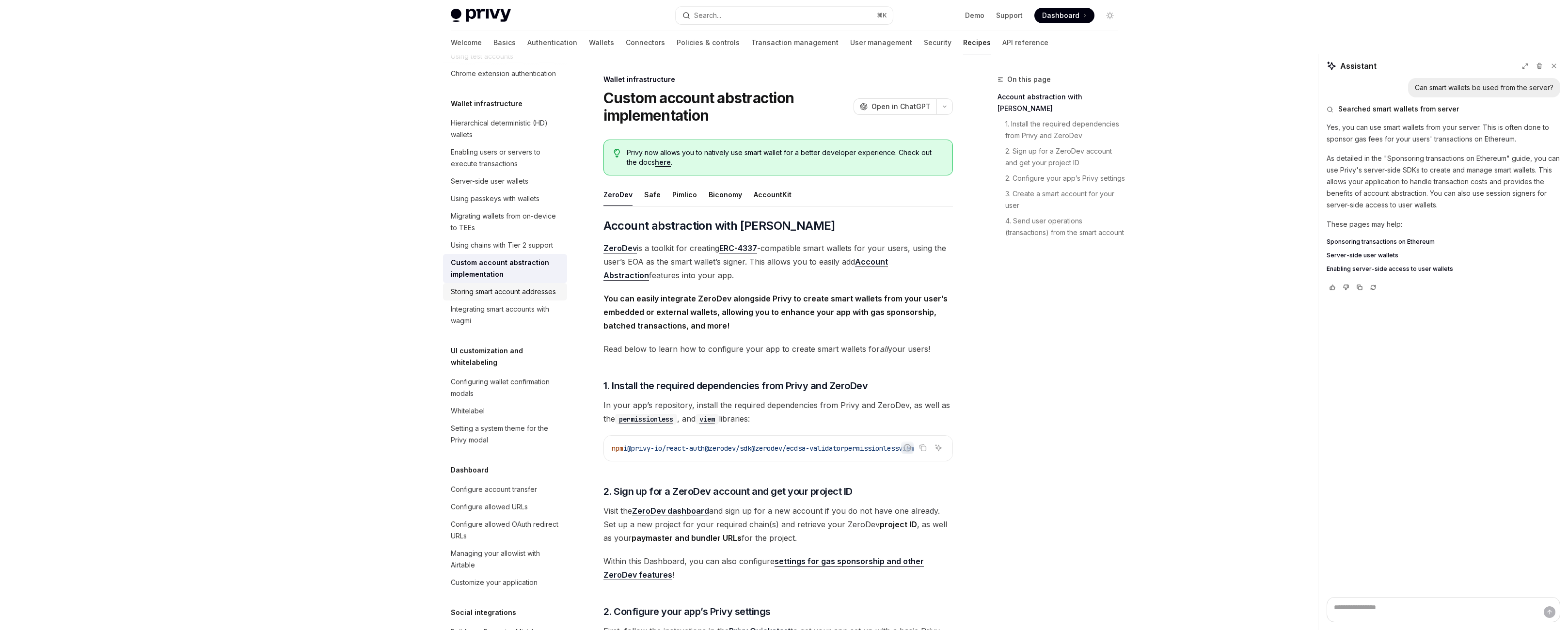
click at [462, 298] on div "Storing smart account addresses" at bounding box center [503, 292] width 105 height 12
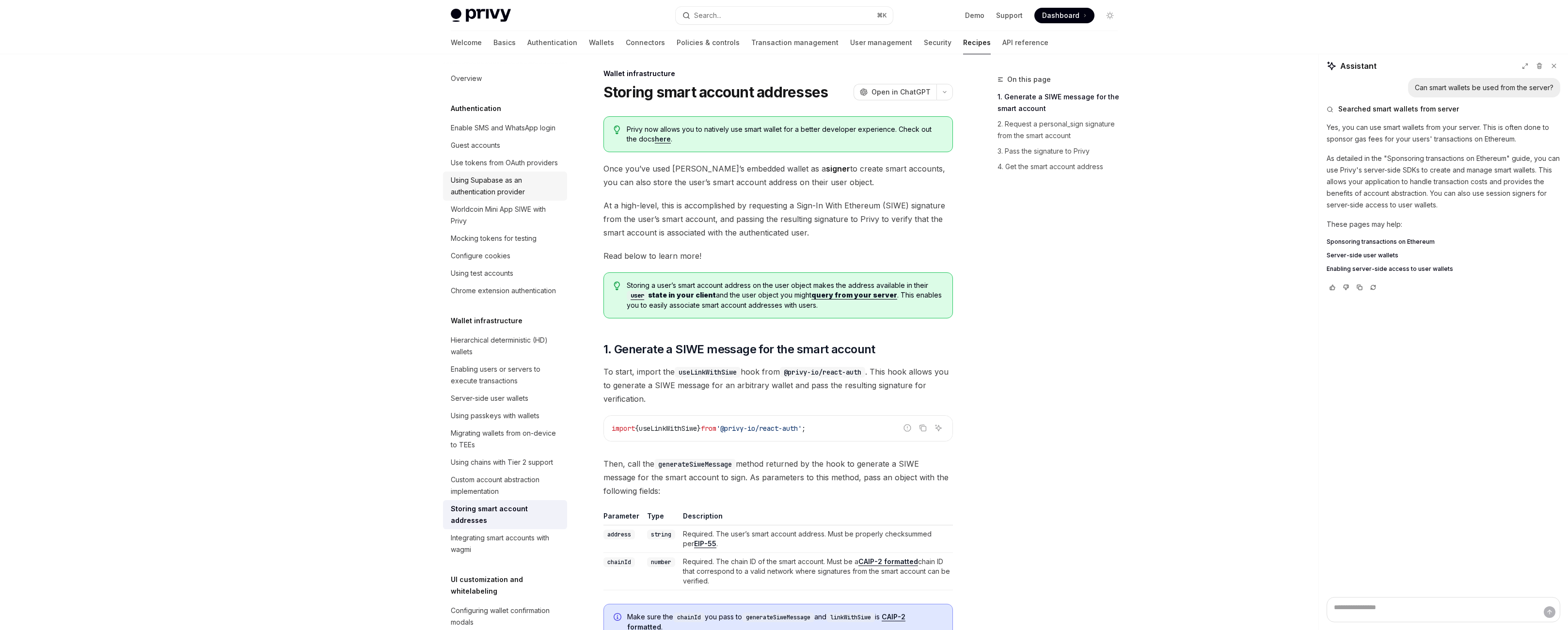
click at [451, 198] on div "Using Supabase as an authentication provider" at bounding box center [506, 186] width 111 height 23
type textarea "*"
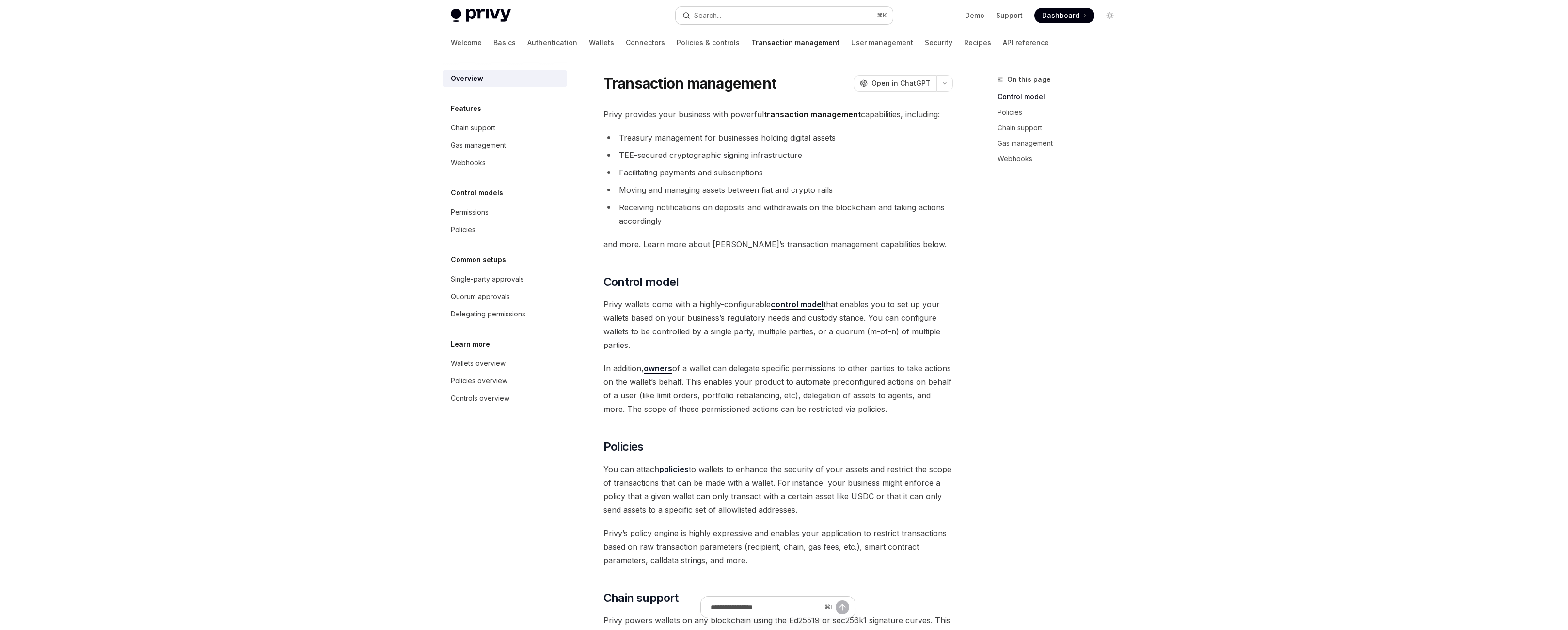
click at [723, 20] on button "Search... ⌘ K" at bounding box center [784, 15] width 217 height 18
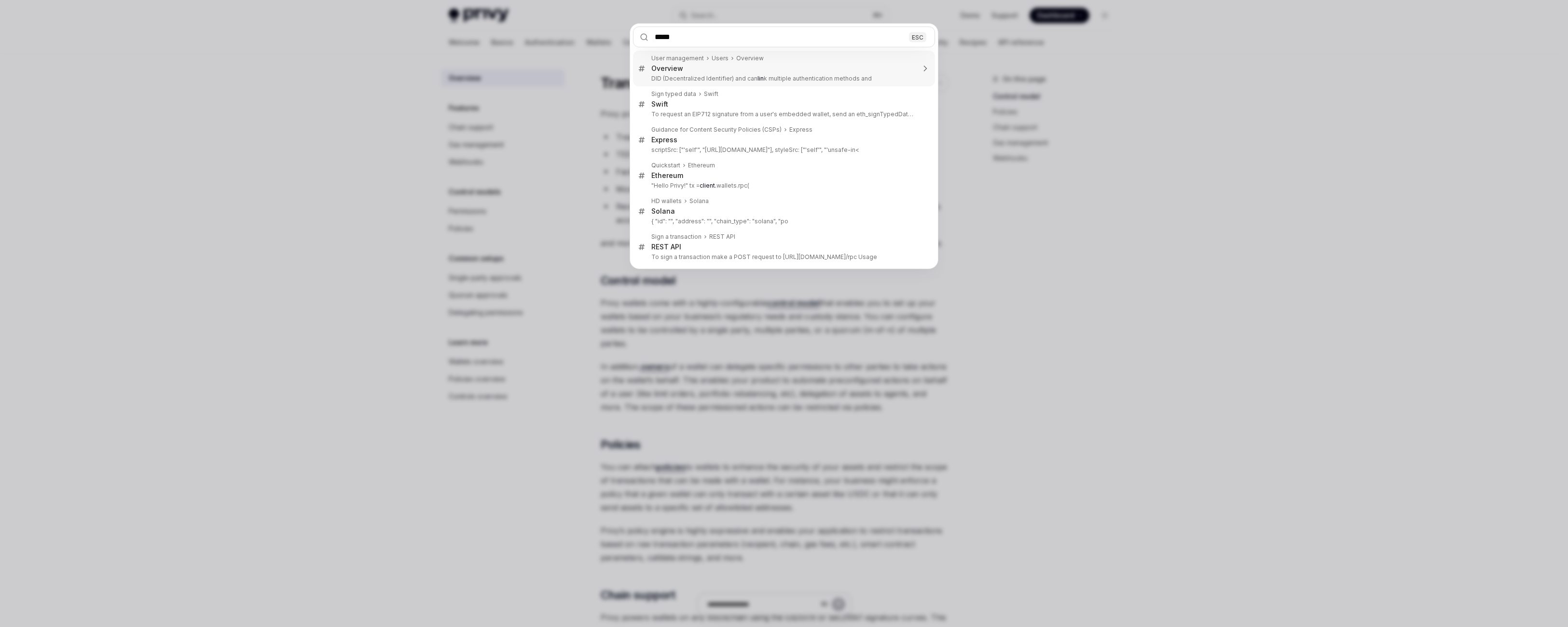
type input "******"
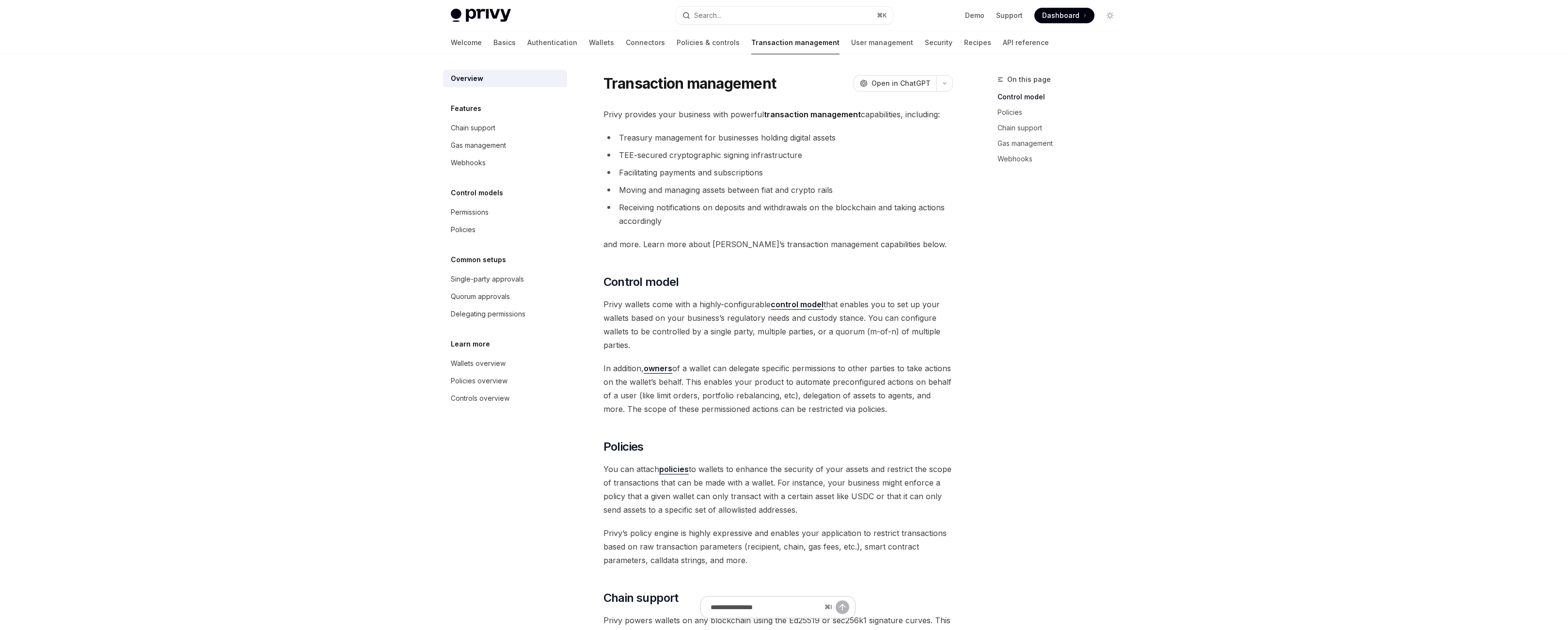
scroll to position [671, 0]
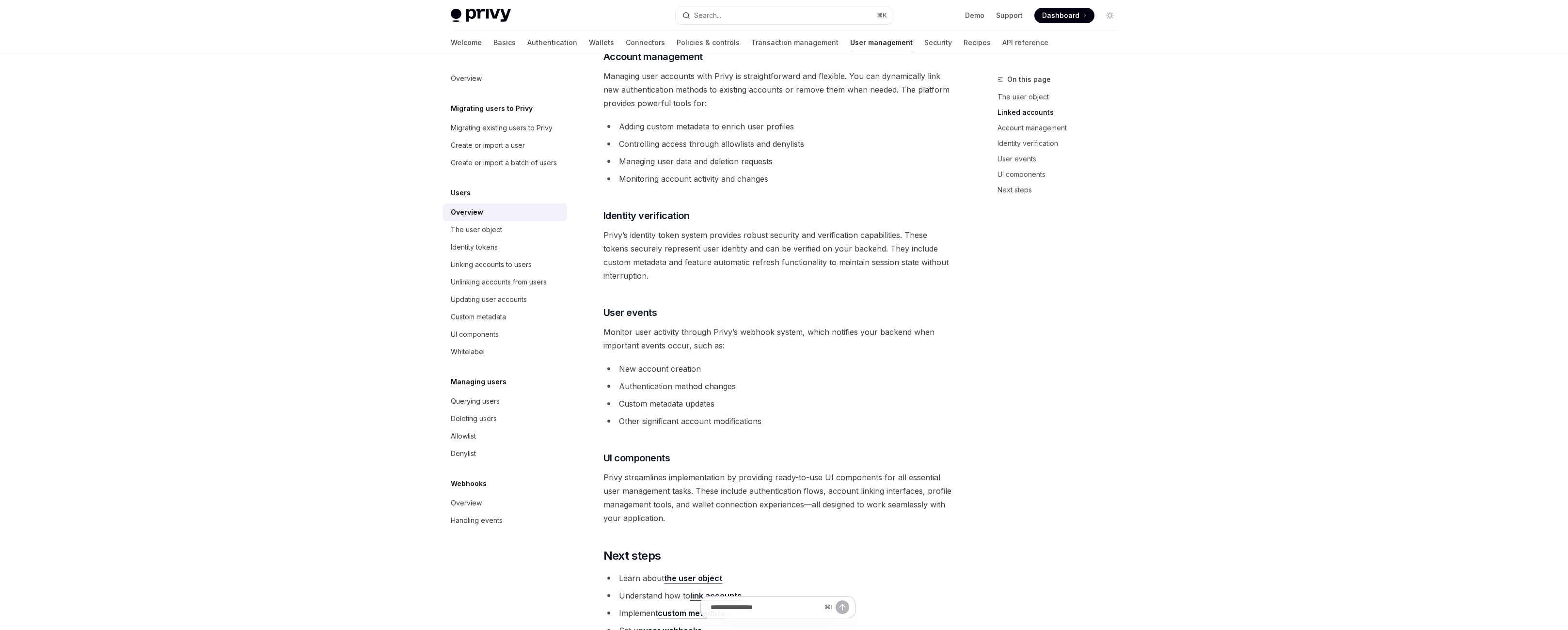
type textarea "*"
